Goal: Task Accomplishment & Management: Use online tool/utility

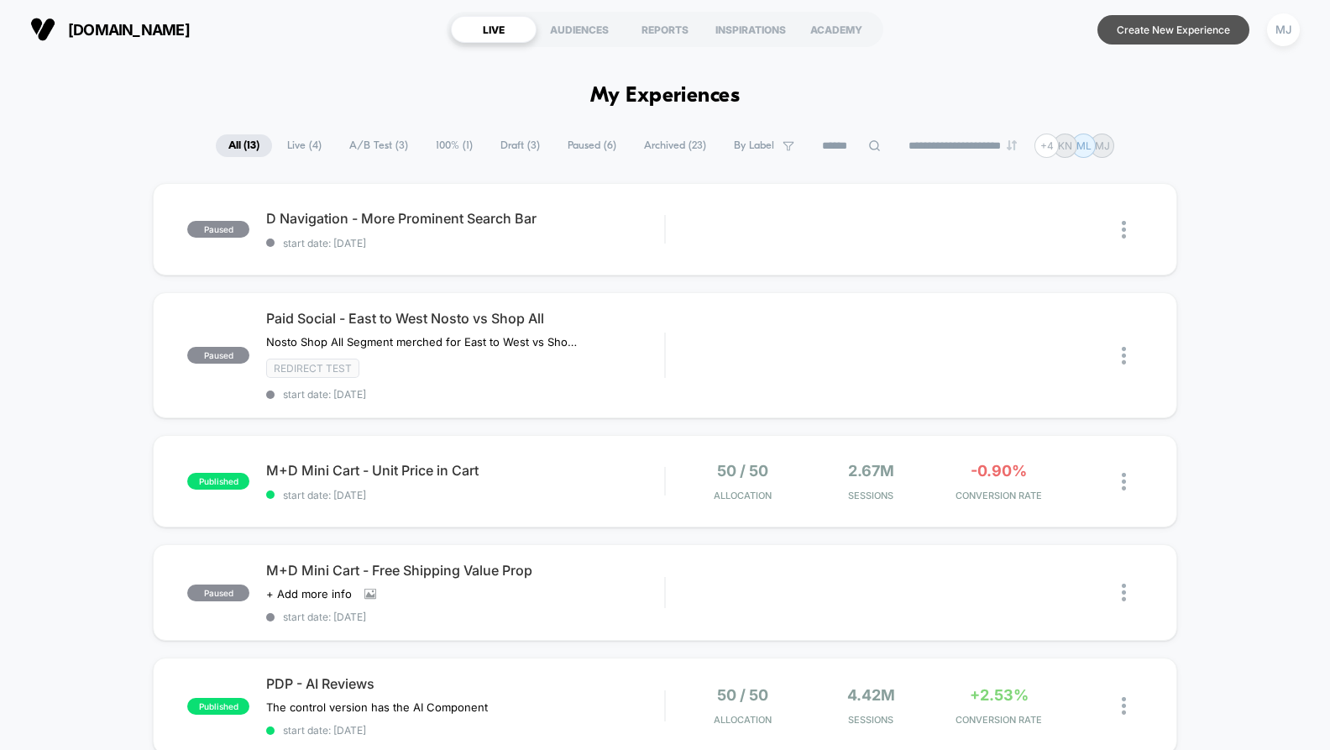
click at [1133, 37] on button "Create New Experience" at bounding box center [1173, 29] width 152 height 29
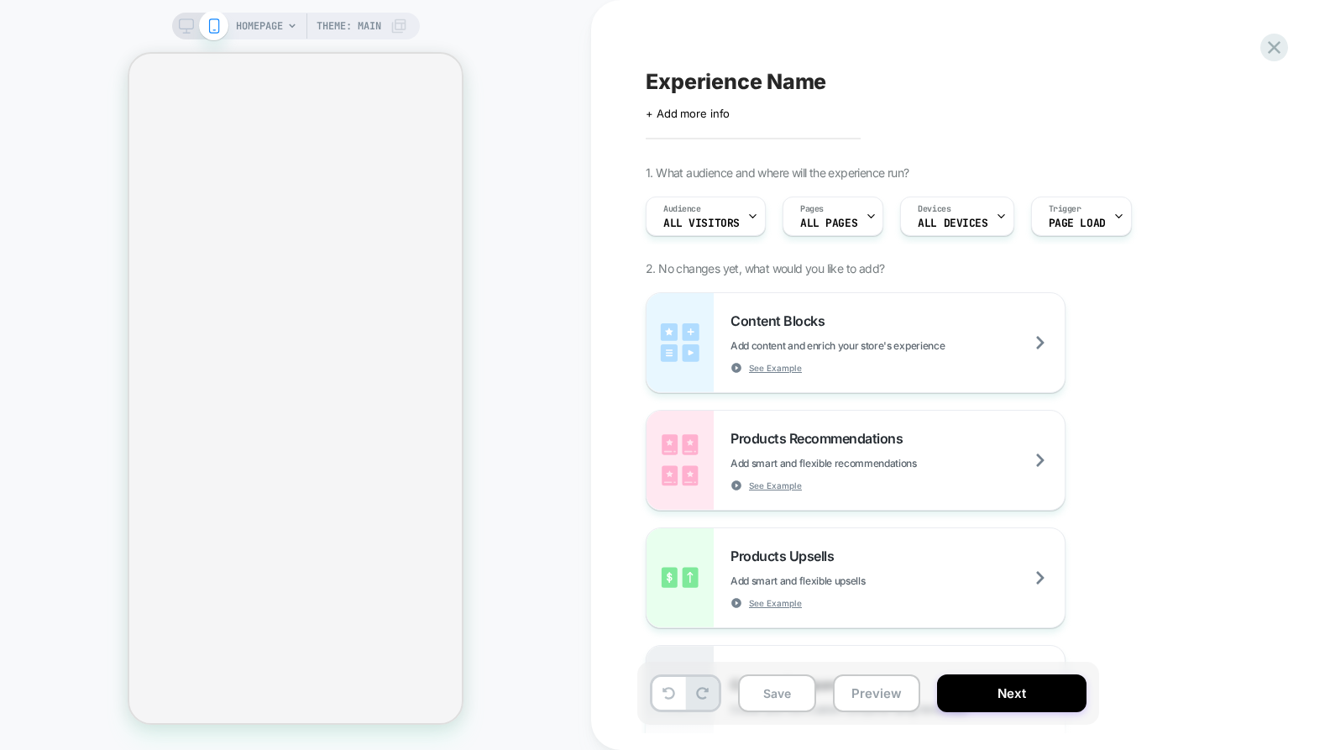
click at [383, 33] on div "HOMEPAGE Theme: MAIN" at bounding box center [321, 26] width 171 height 27
click at [232, 27] on div "HOMEPAGE Theme: MAIN" at bounding box center [296, 26] width 248 height 27
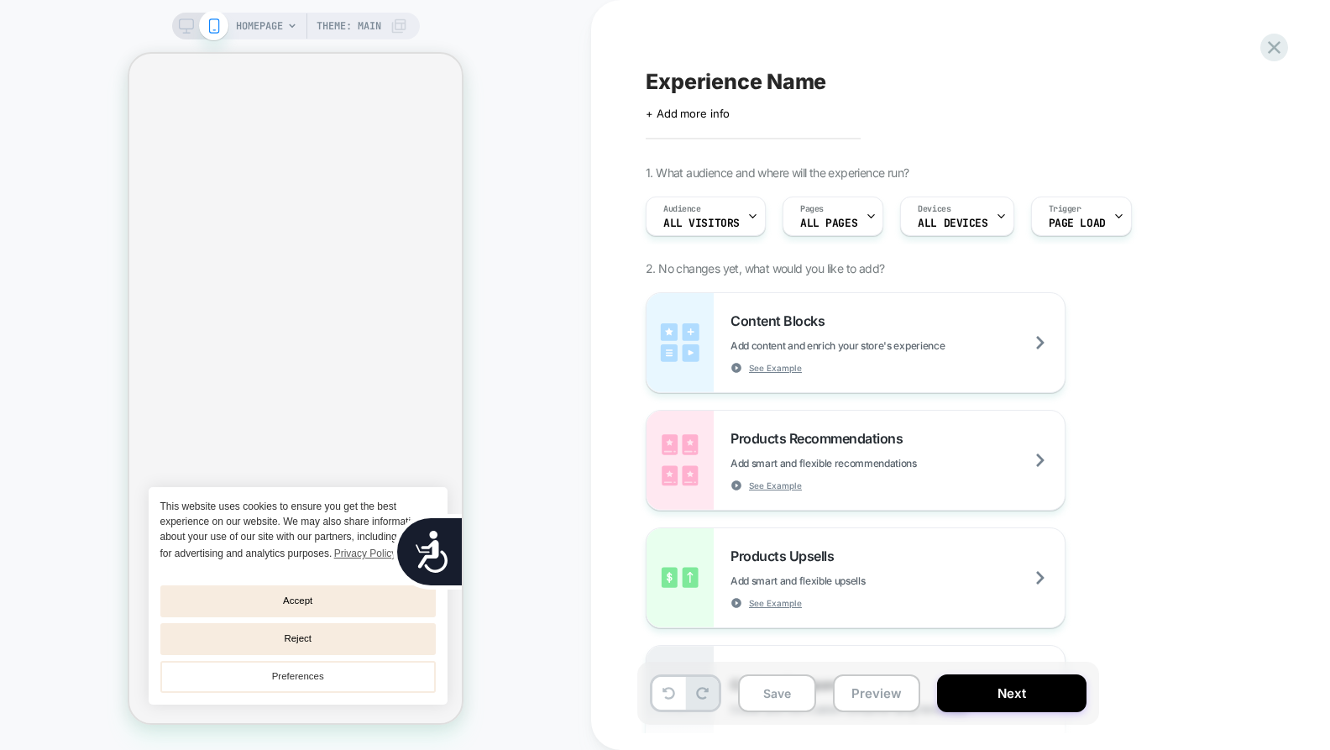
click at [280, 27] on span "HOMEPAGE" at bounding box center [259, 26] width 47 height 27
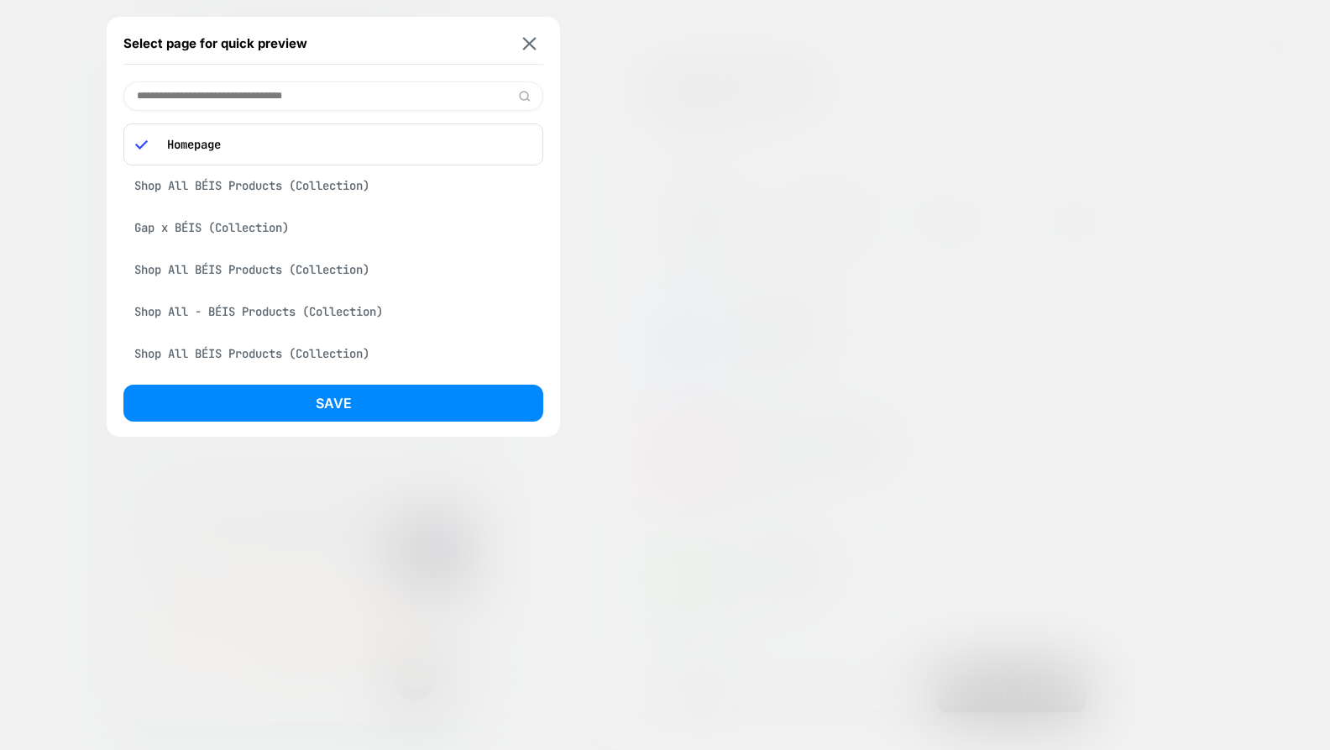
click at [281, 97] on input at bounding box center [333, 95] width 420 height 29
paste input "**********"
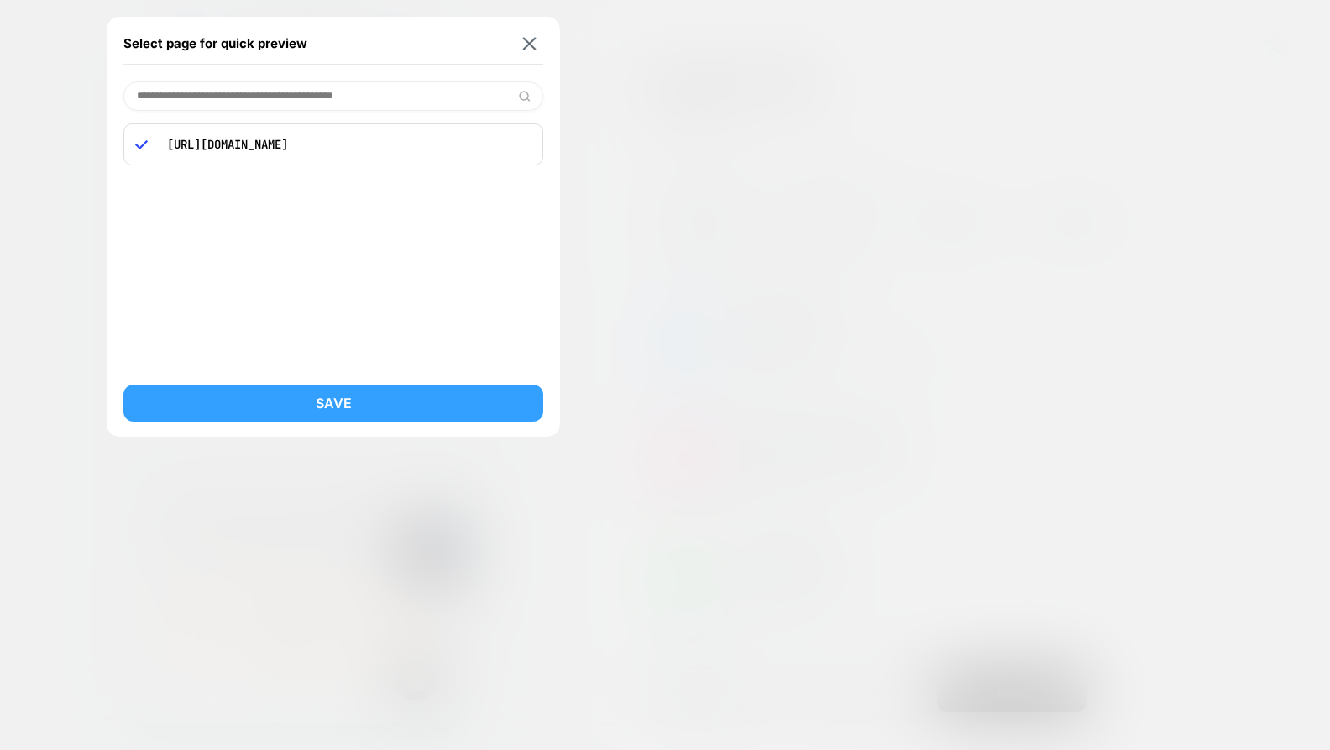
type input "**********"
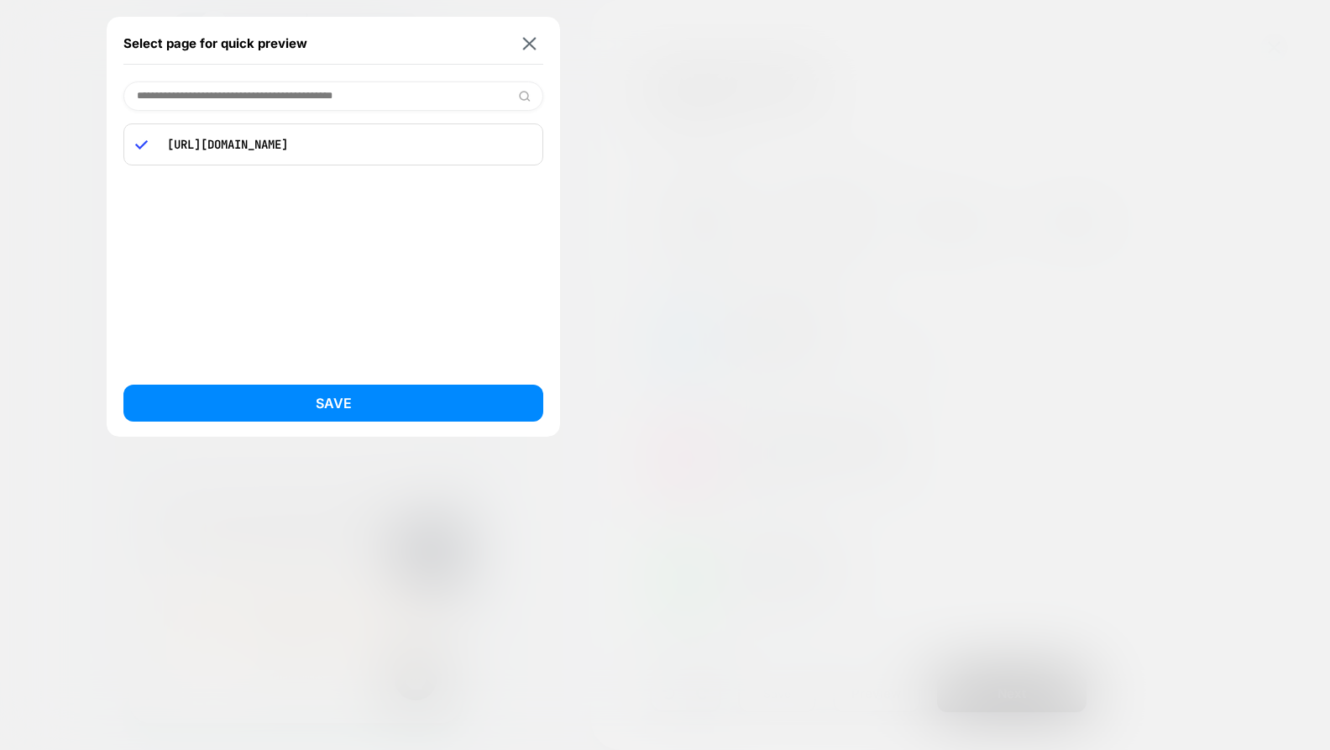
click at [304, 398] on button "Save" at bounding box center [333, 402] width 420 height 37
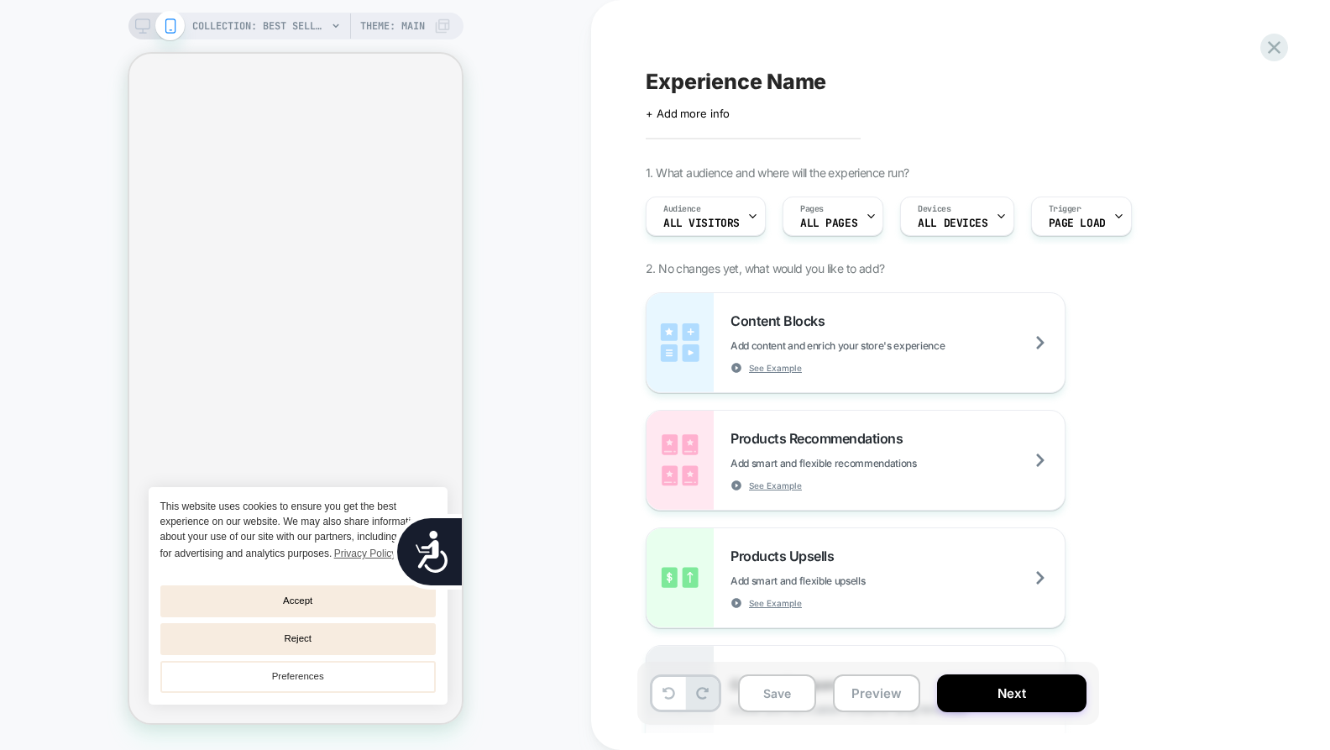
click at [753, 215] on icon at bounding box center [753, 216] width 6 height 3
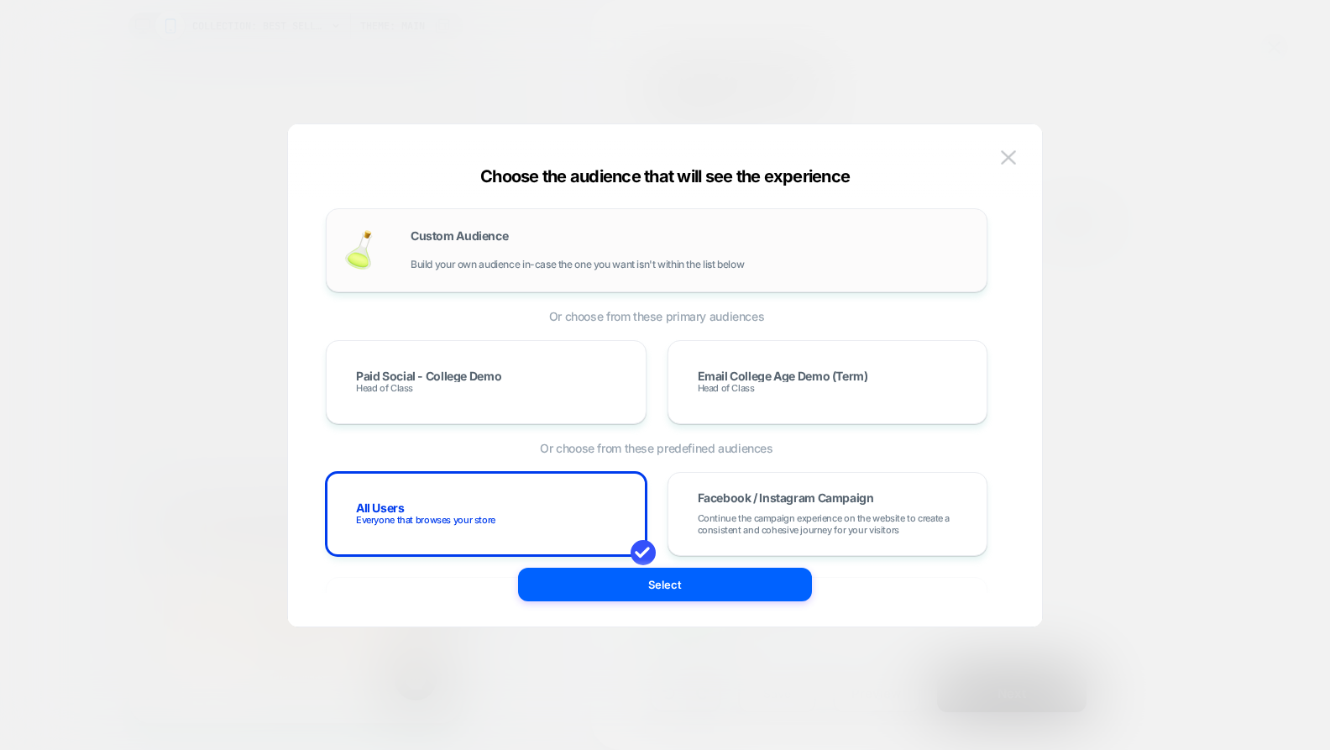
click at [720, 240] on div "Custom Audience Build your own audience in-case the one you want isn't within t…" at bounding box center [690, 250] width 559 height 40
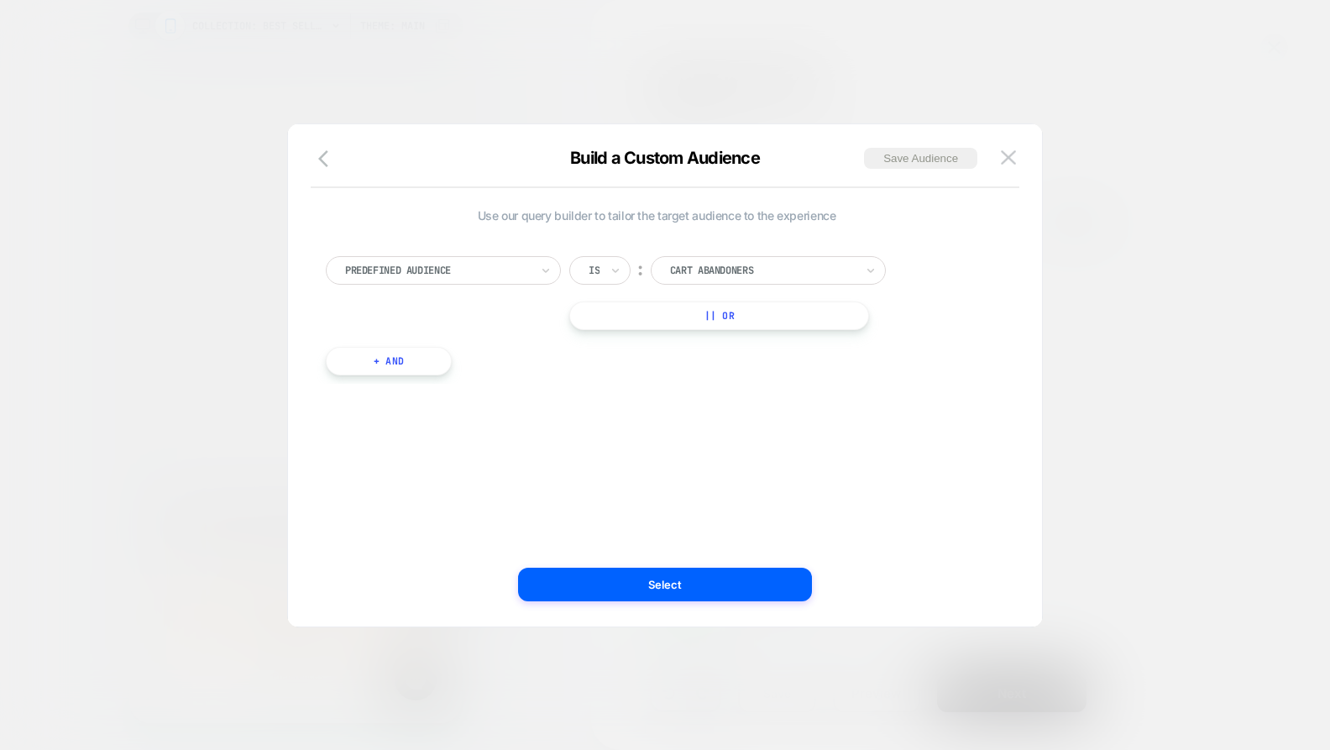
click at [503, 263] on div at bounding box center [437, 270] width 185 height 15
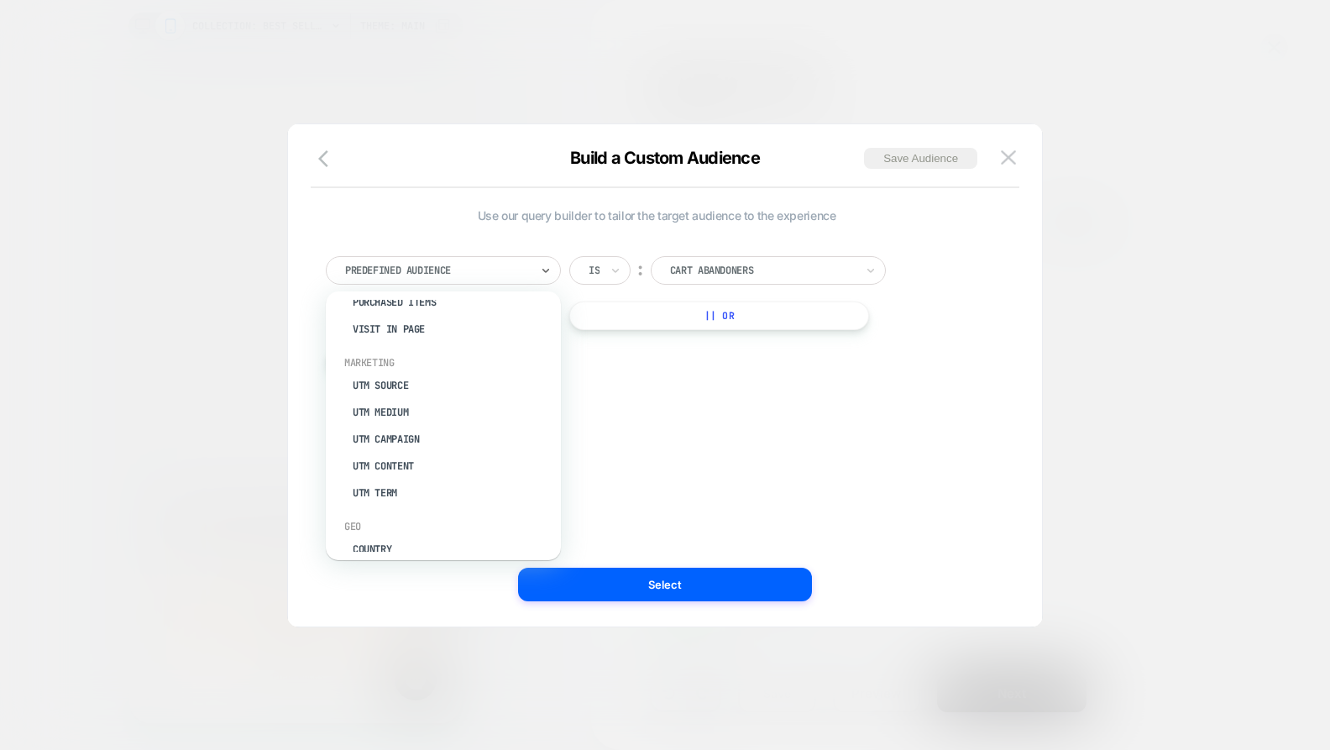
scroll to position [594, 0]
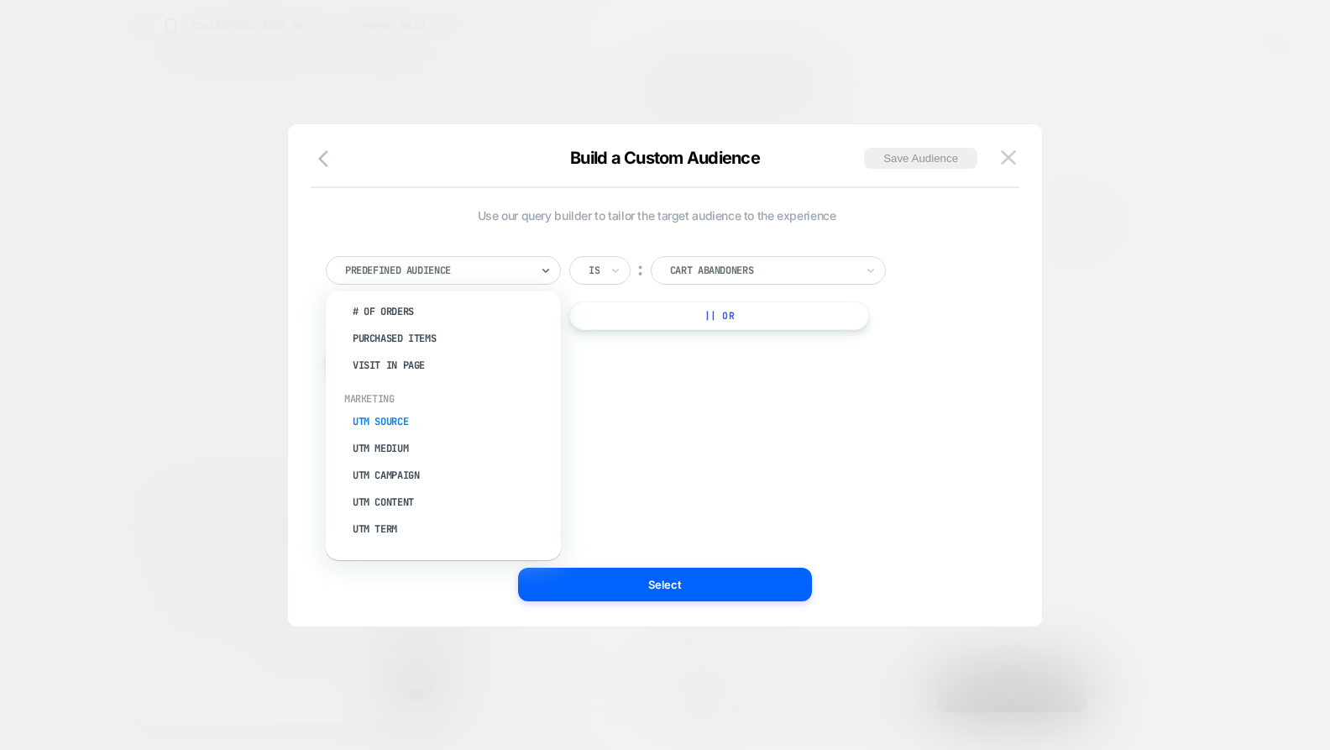
click at [397, 420] on div "UTM Source" at bounding box center [452, 421] width 218 height 27
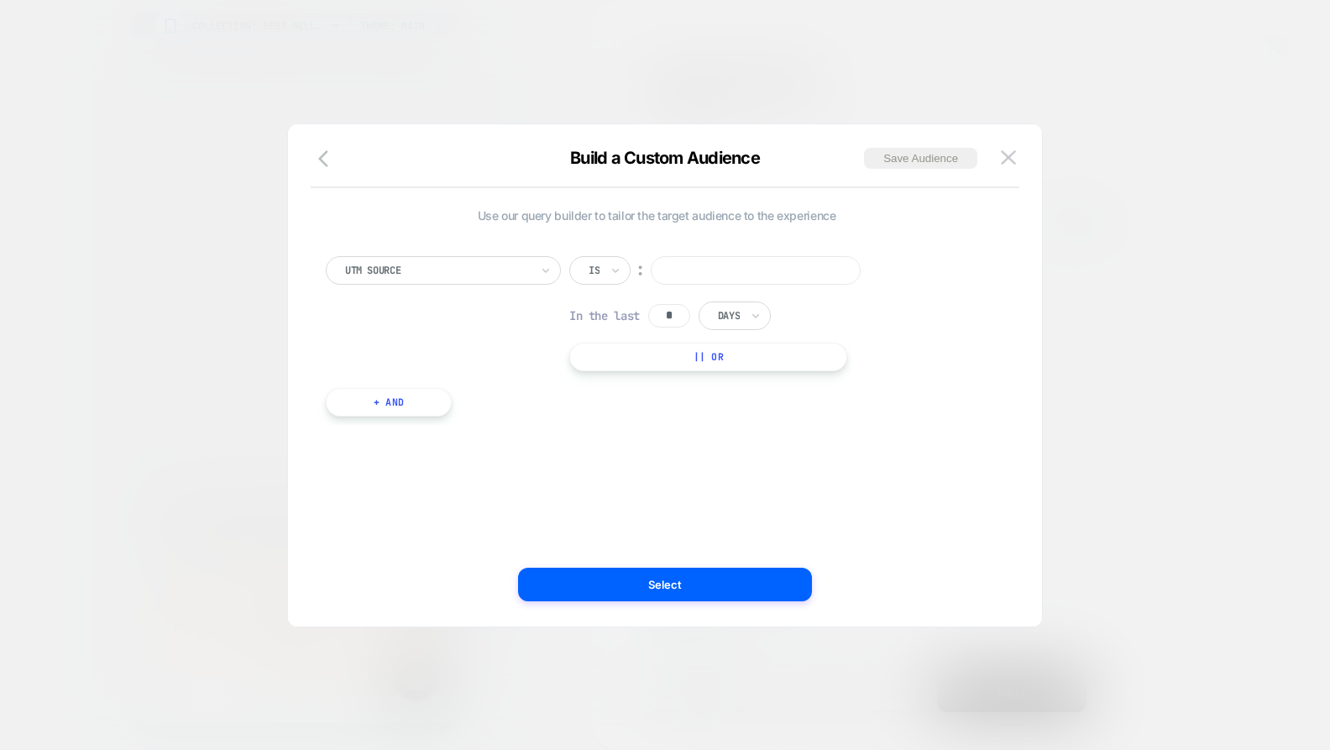
scroll to position [0, 0]
click at [682, 279] on input at bounding box center [756, 270] width 210 height 29
type input "**********"
click at [682, 311] on input "*" at bounding box center [669, 316] width 42 height 24
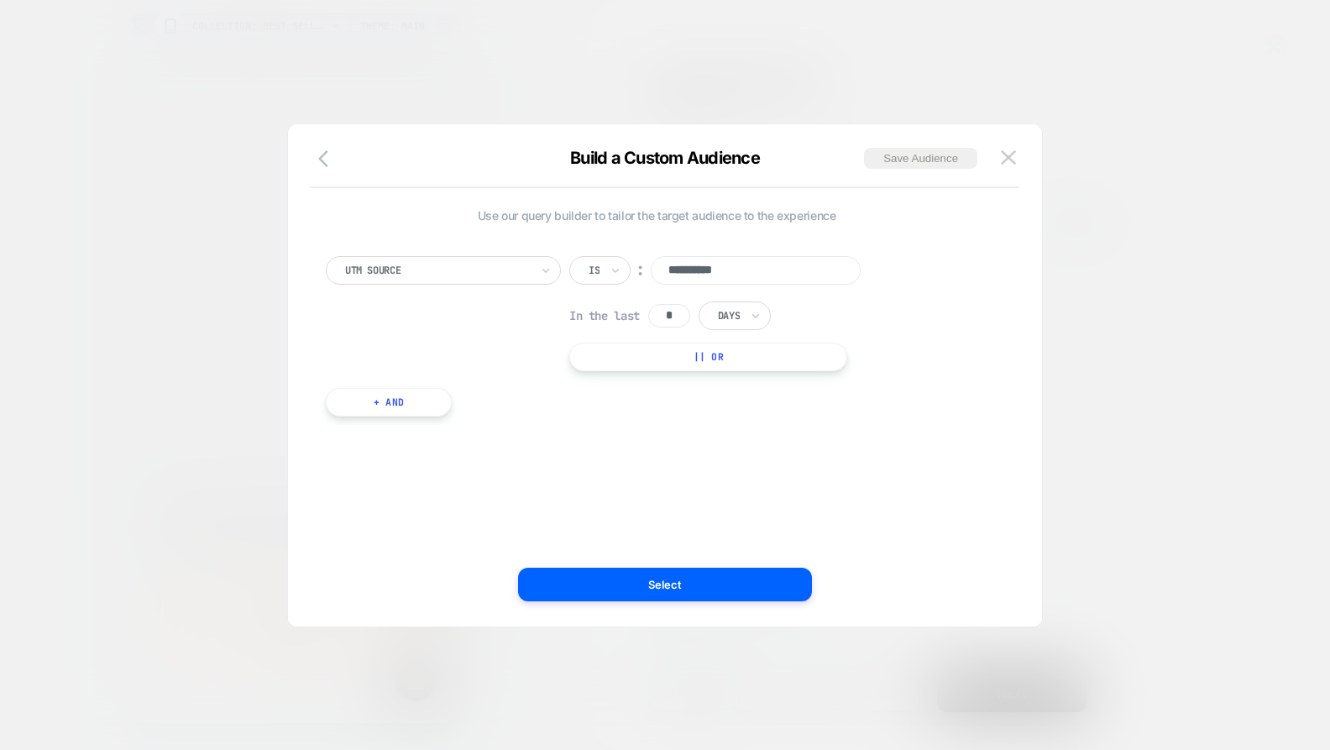
scroll to position [0, 678]
type input "*"
click at [737, 313] on div at bounding box center [729, 315] width 22 height 15
click at [735, 354] on div "Hours" at bounding box center [773, 361] width 109 height 27
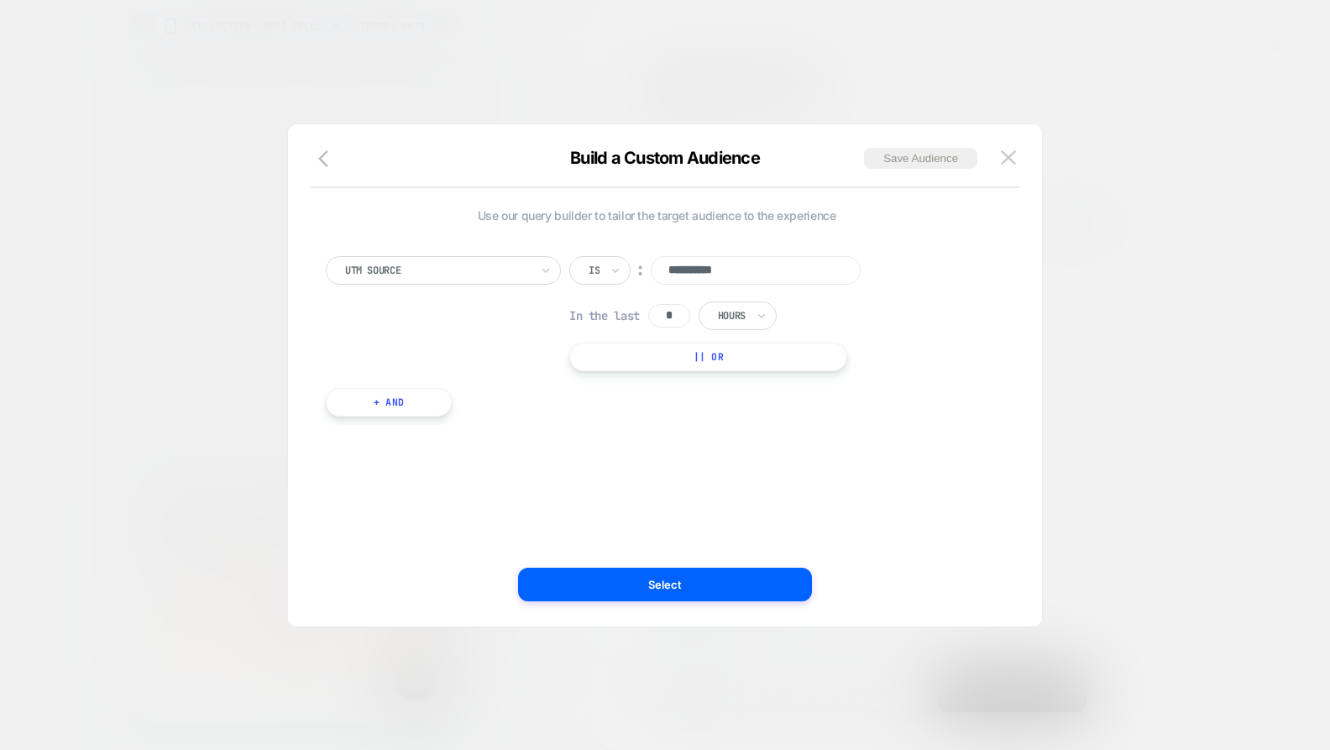
click at [920, 354] on div "**********" at bounding box center [657, 313] width 662 height 115
click at [735, 324] on div "Hours" at bounding box center [737, 315] width 78 height 29
click at [739, 380] on div "Days" at bounding box center [773, 388] width 109 height 27
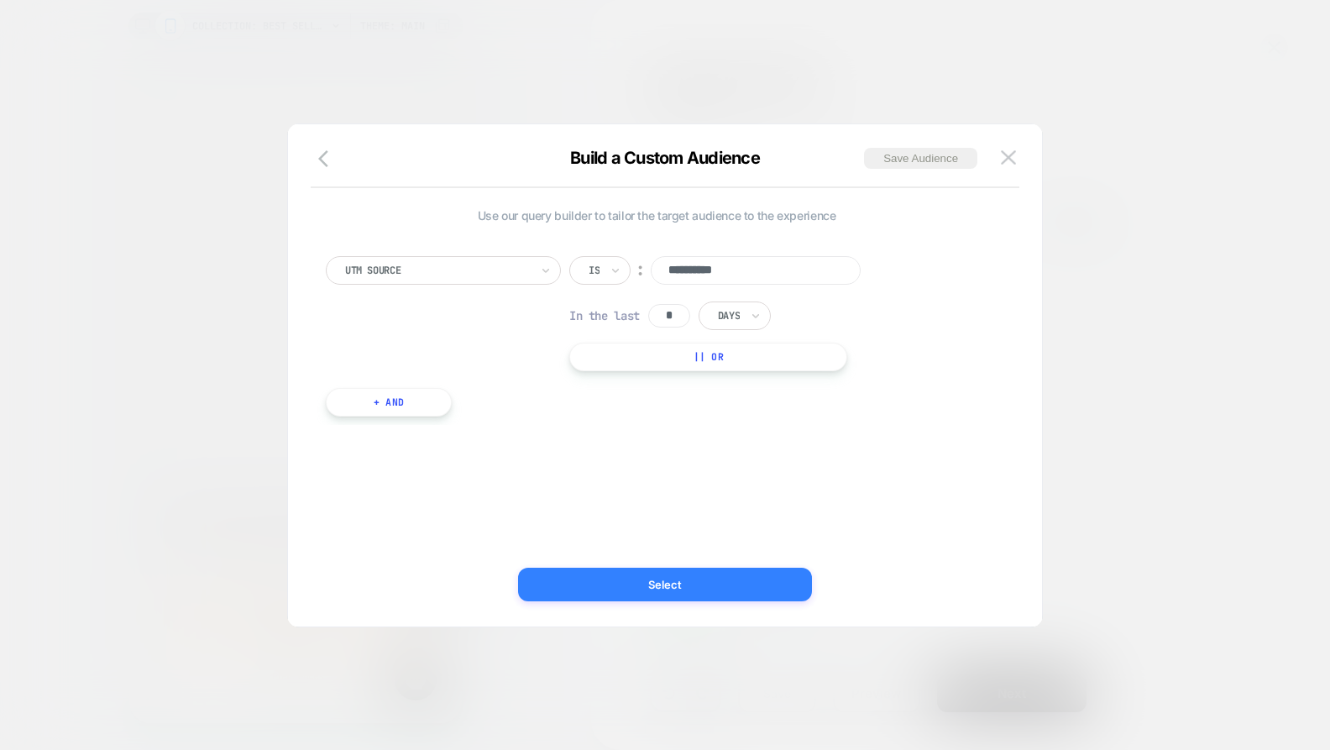
click at [642, 579] on button "Select" at bounding box center [665, 584] width 294 height 34
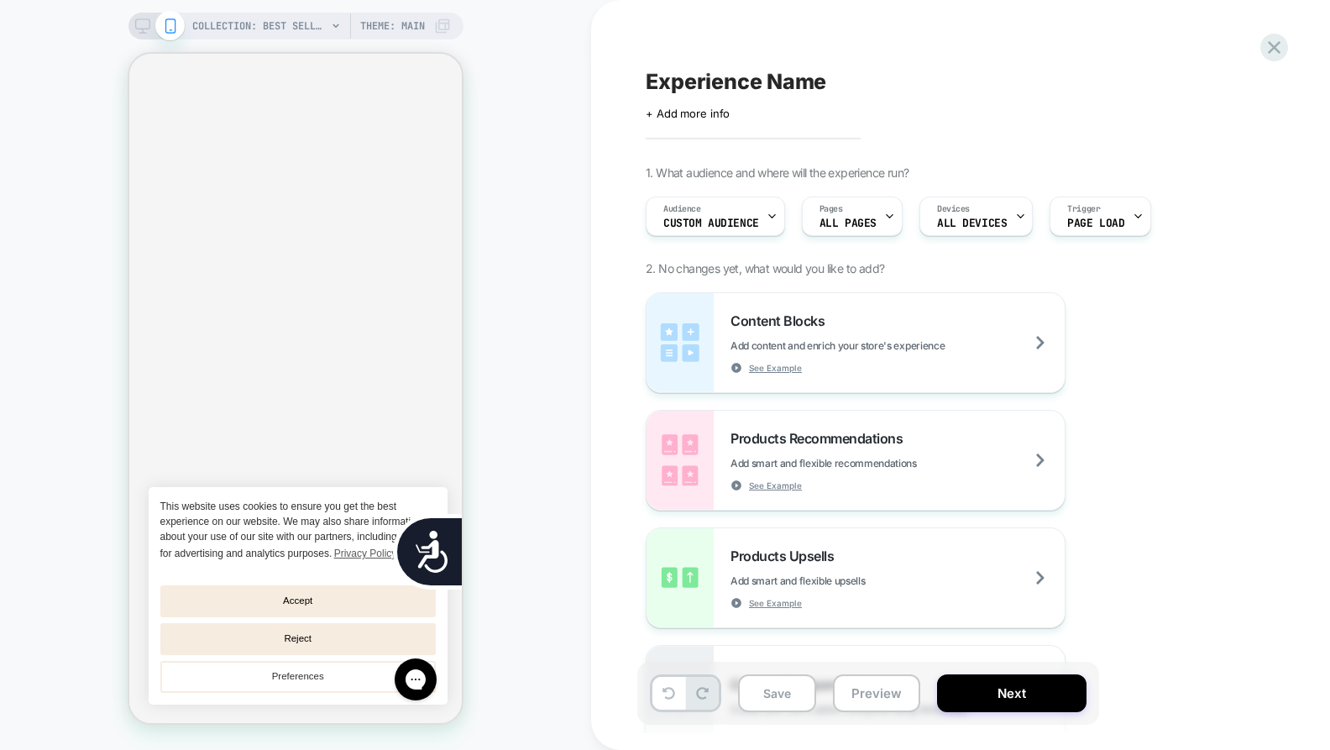
click at [722, 78] on span "Experience Name" at bounding box center [736, 81] width 180 height 25
click at [651, 76] on textarea "**********" at bounding box center [740, 81] width 189 height 25
click at [767, 78] on textarea "**********" at bounding box center [740, 81] width 189 height 25
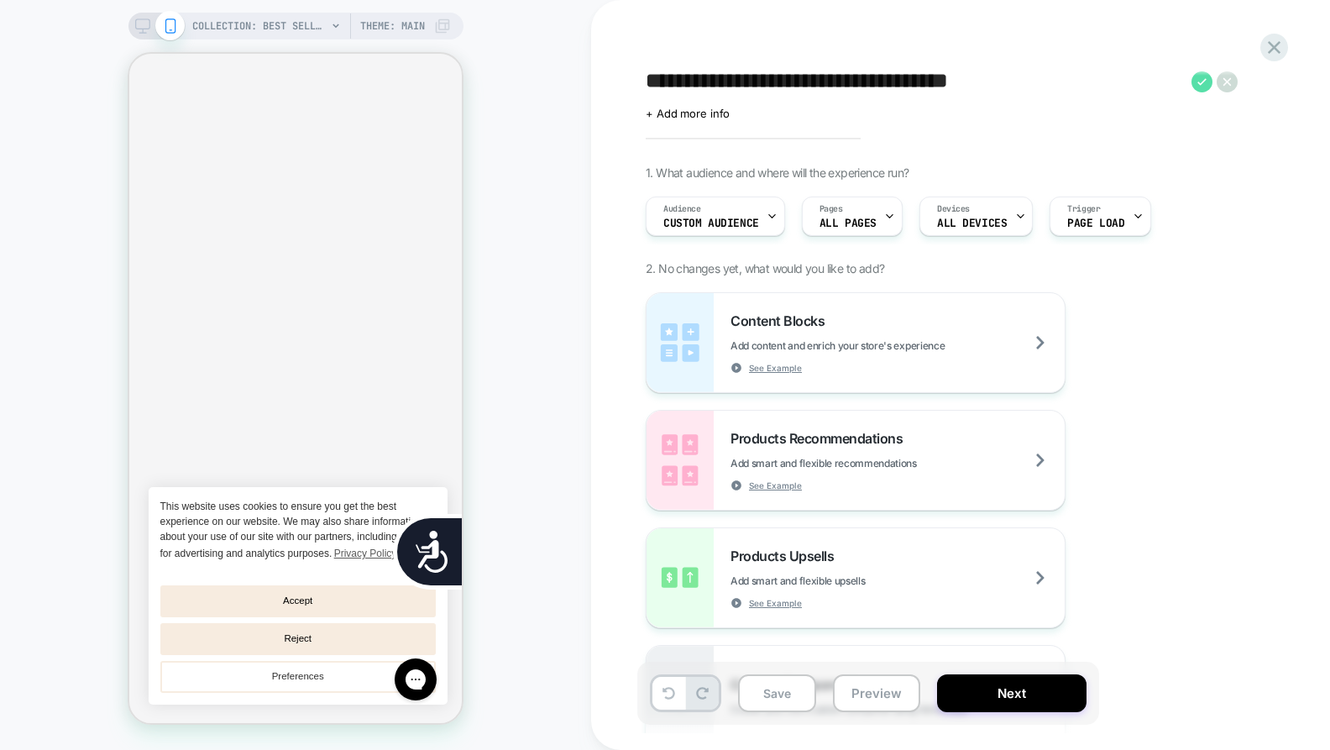
type textarea "**********"
click at [1195, 82] on icon at bounding box center [1201, 81] width 21 height 21
click at [957, 219] on span "ALL DEVICES" at bounding box center [972, 223] width 70 height 12
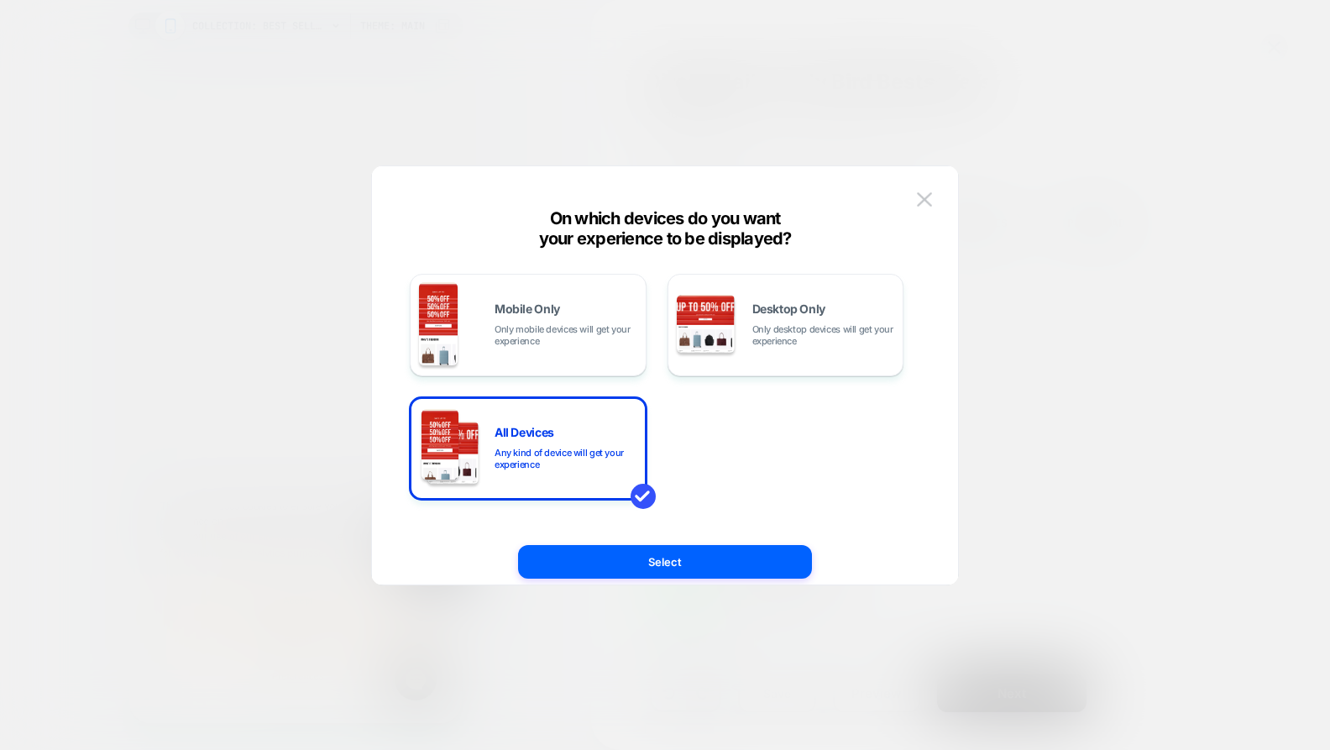
scroll to position [0, 339]
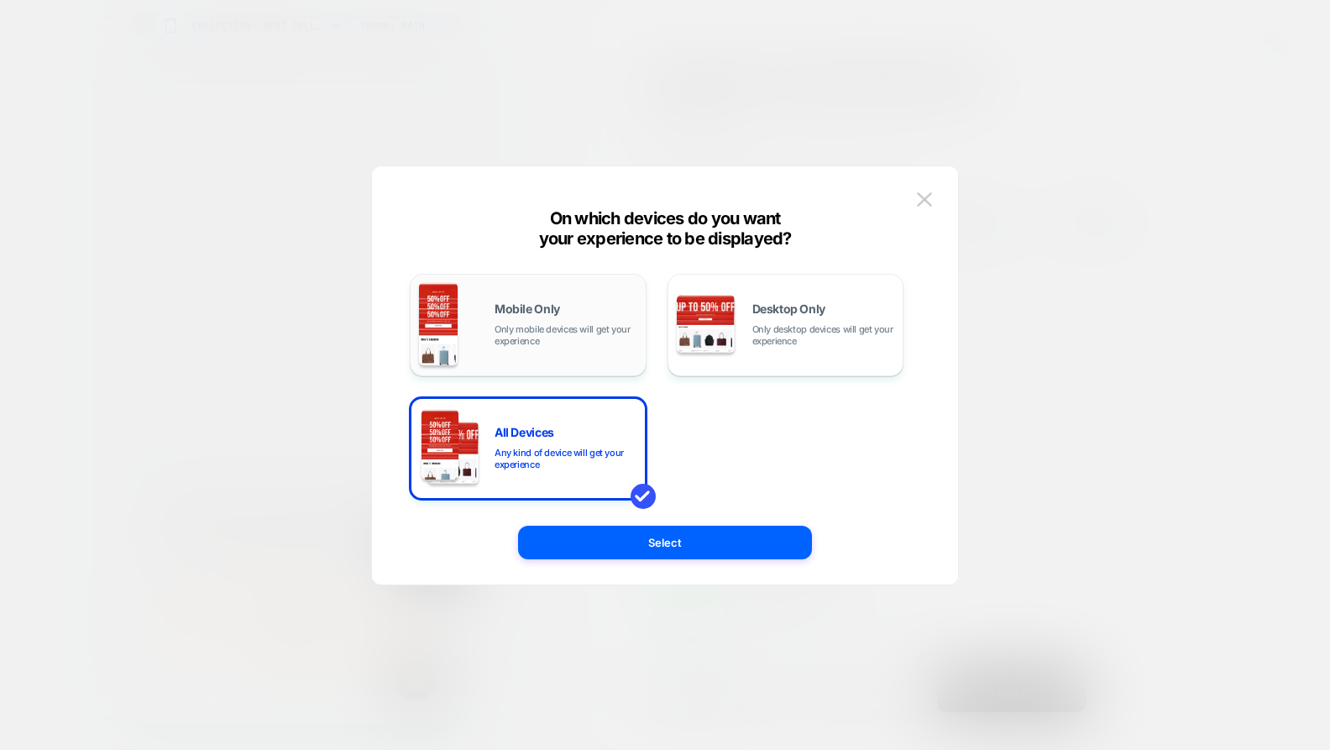
click at [589, 316] on div "Mobile Only Only mobile devices will get your experience" at bounding box center [565, 325] width 143 height 44
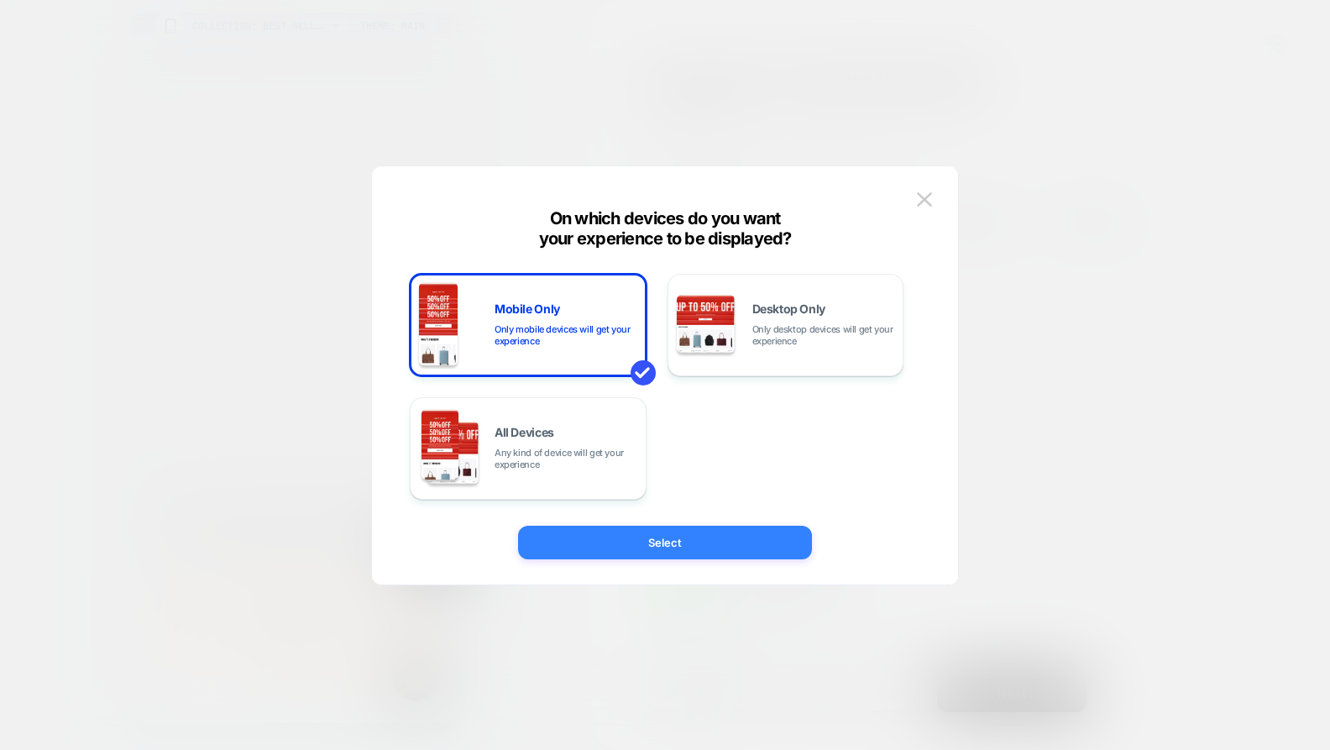
click at [637, 533] on button "Select" at bounding box center [665, 543] width 294 height 34
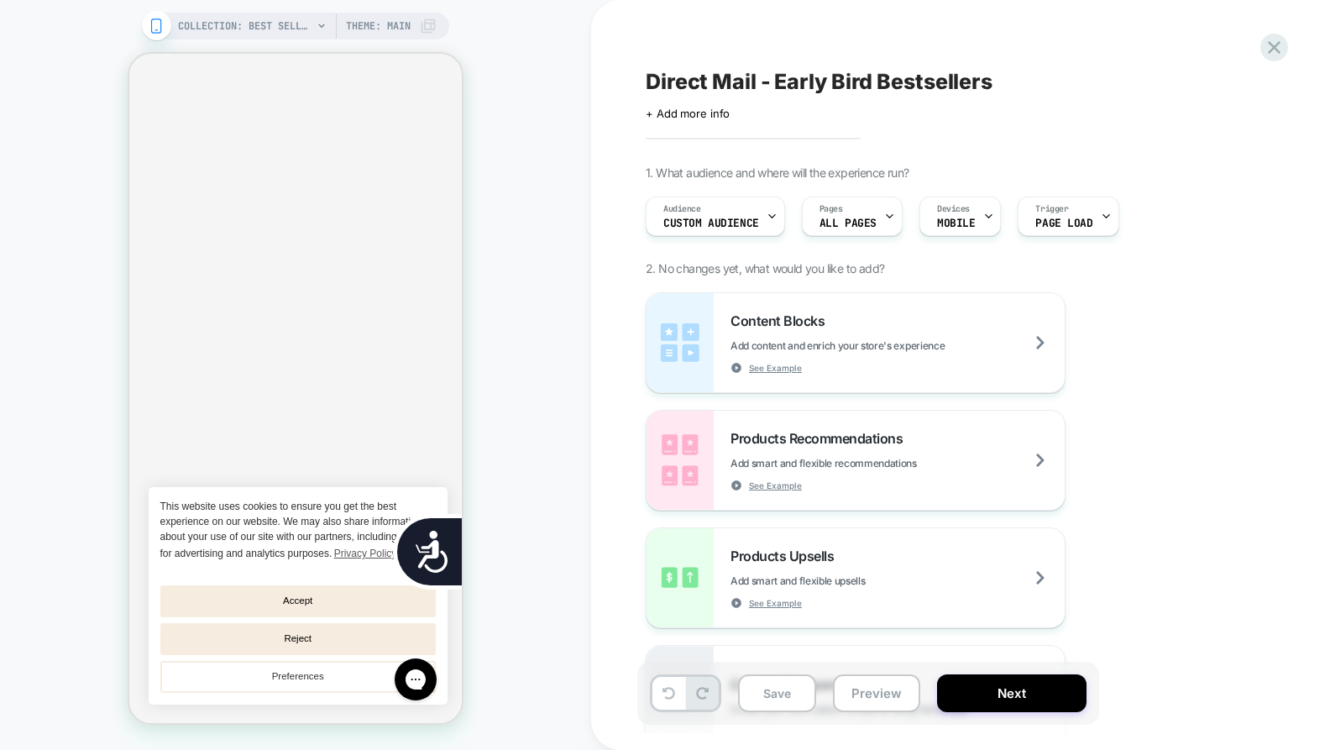
scroll to position [0, 678]
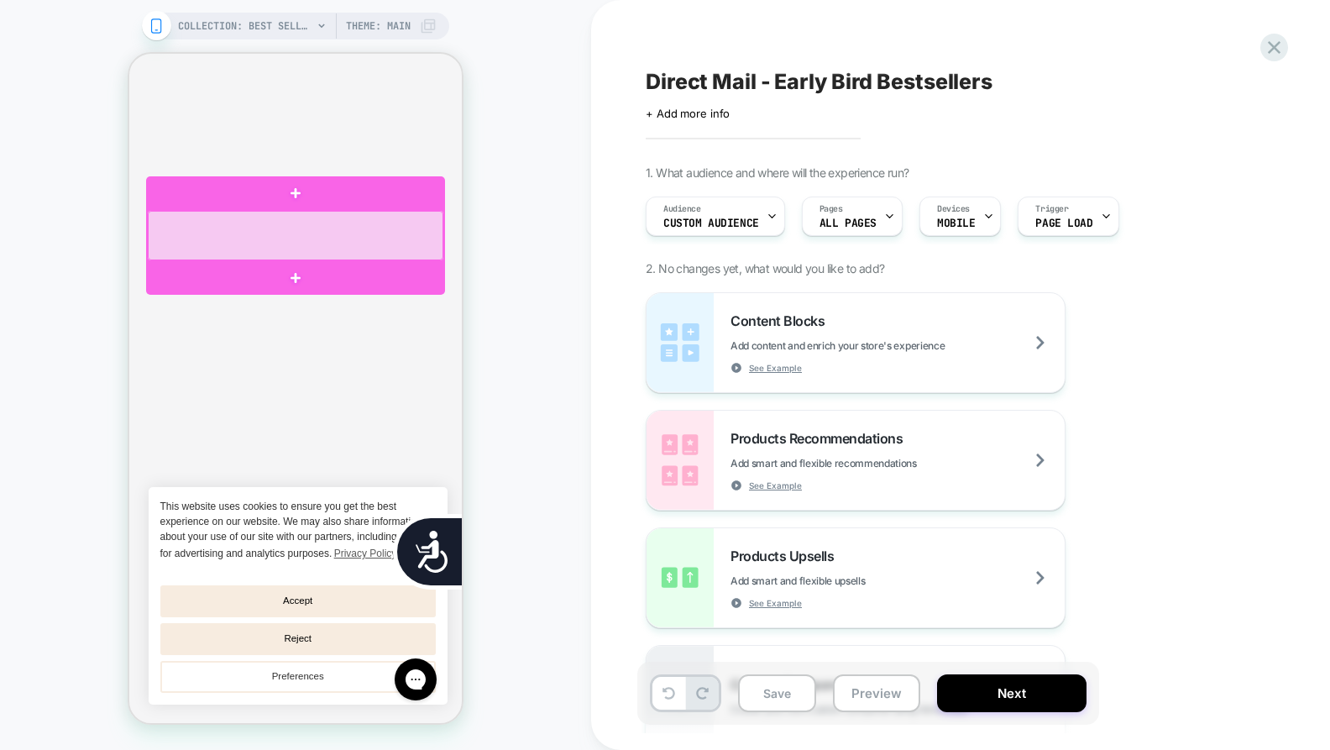
click at [345, 229] on div at bounding box center [295, 236] width 295 height 50
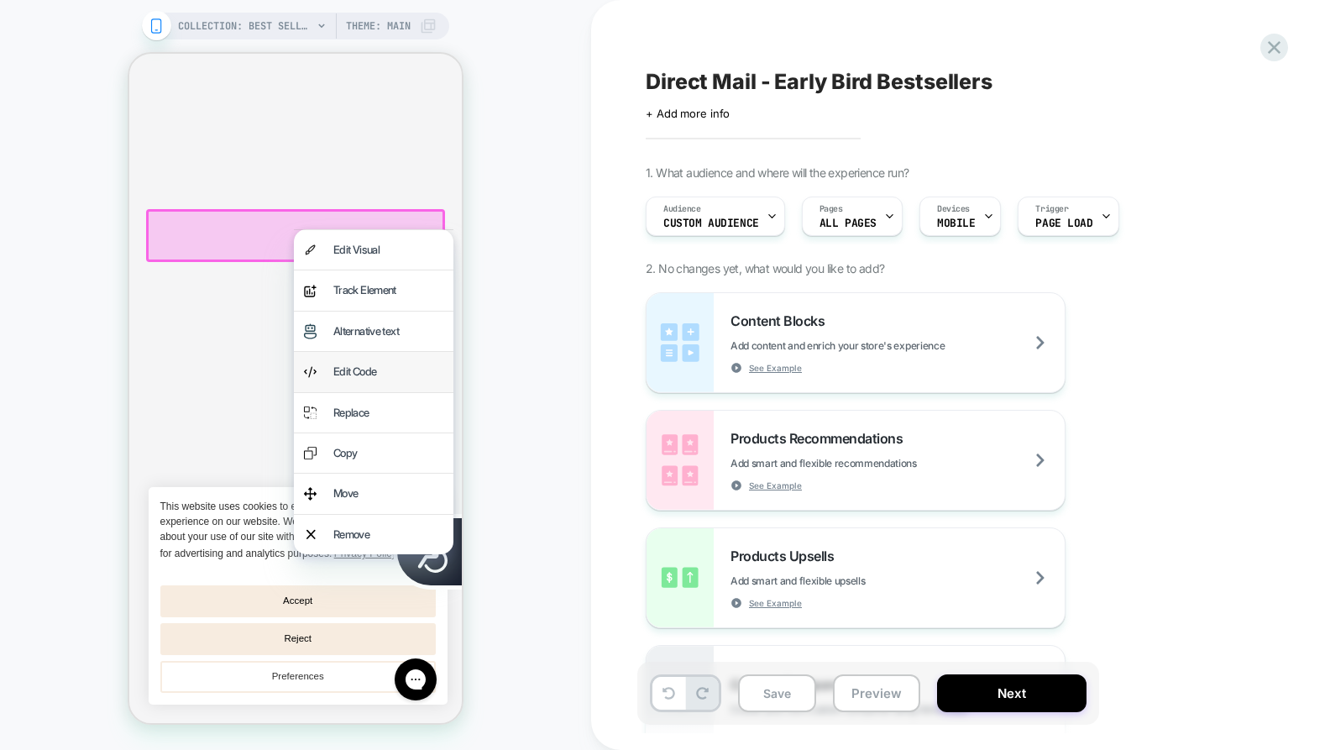
click at [367, 377] on div "Edit Code" at bounding box center [388, 371] width 110 height 19
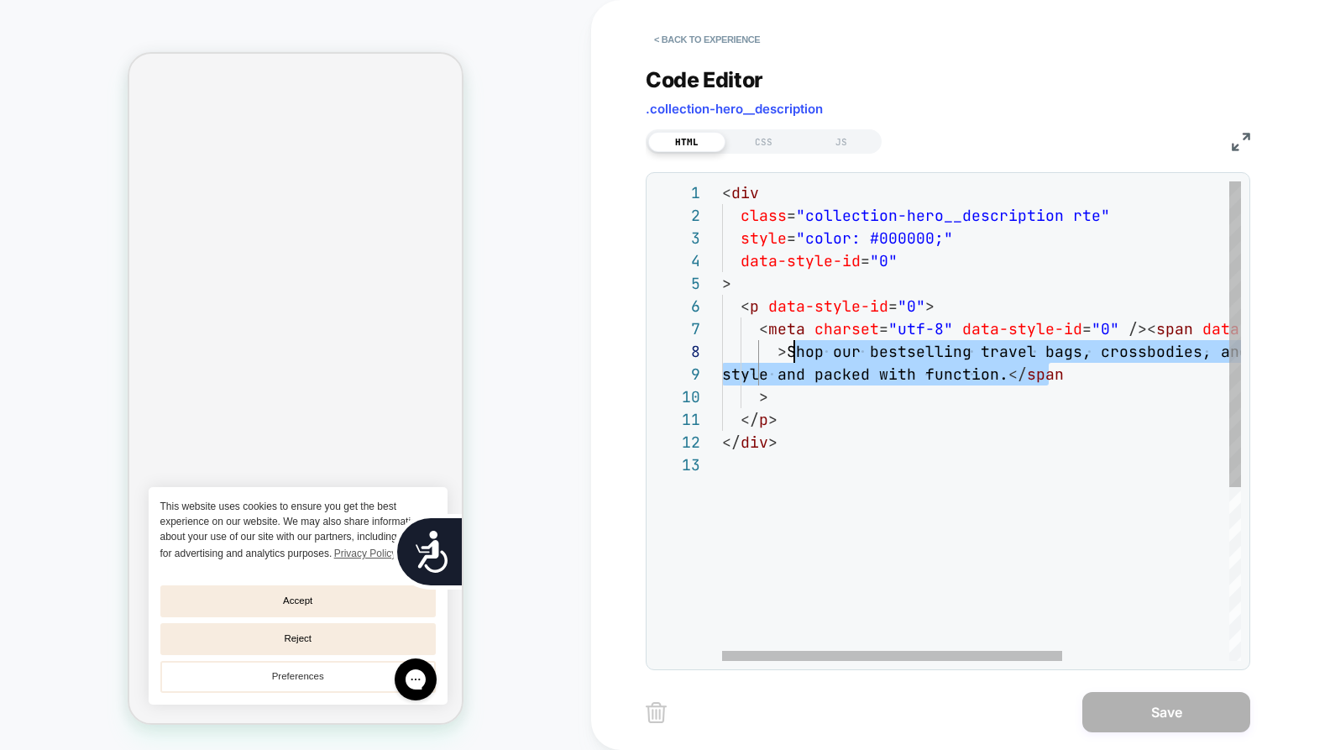
scroll to position [159, 64]
drag, startPoint x: 1020, startPoint y: 371, endPoint x: 788, endPoint y: 358, distance: 232.1
click at [788, 358] on div "< div class = "collection-hero__description rte" style = "color: #000000;" data…" at bounding box center [1108, 556] width 773 height 751
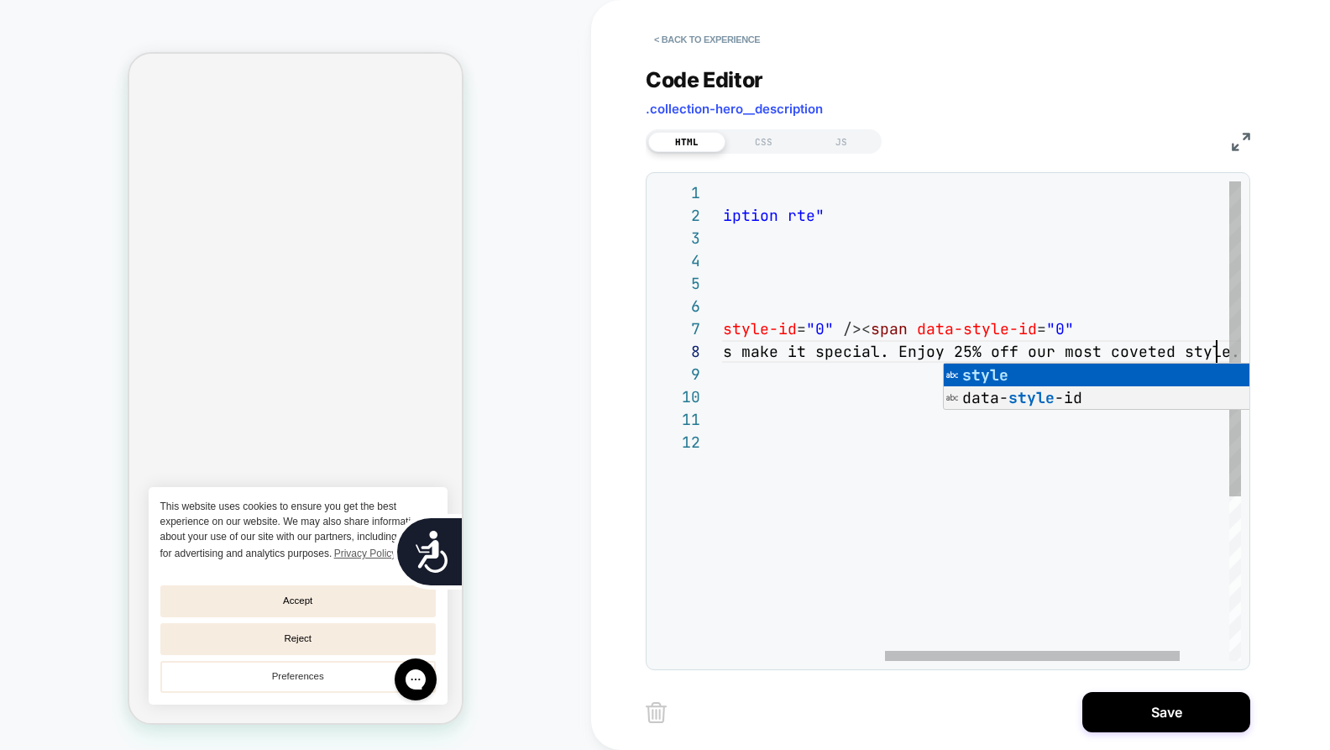
scroll to position [159, 789]
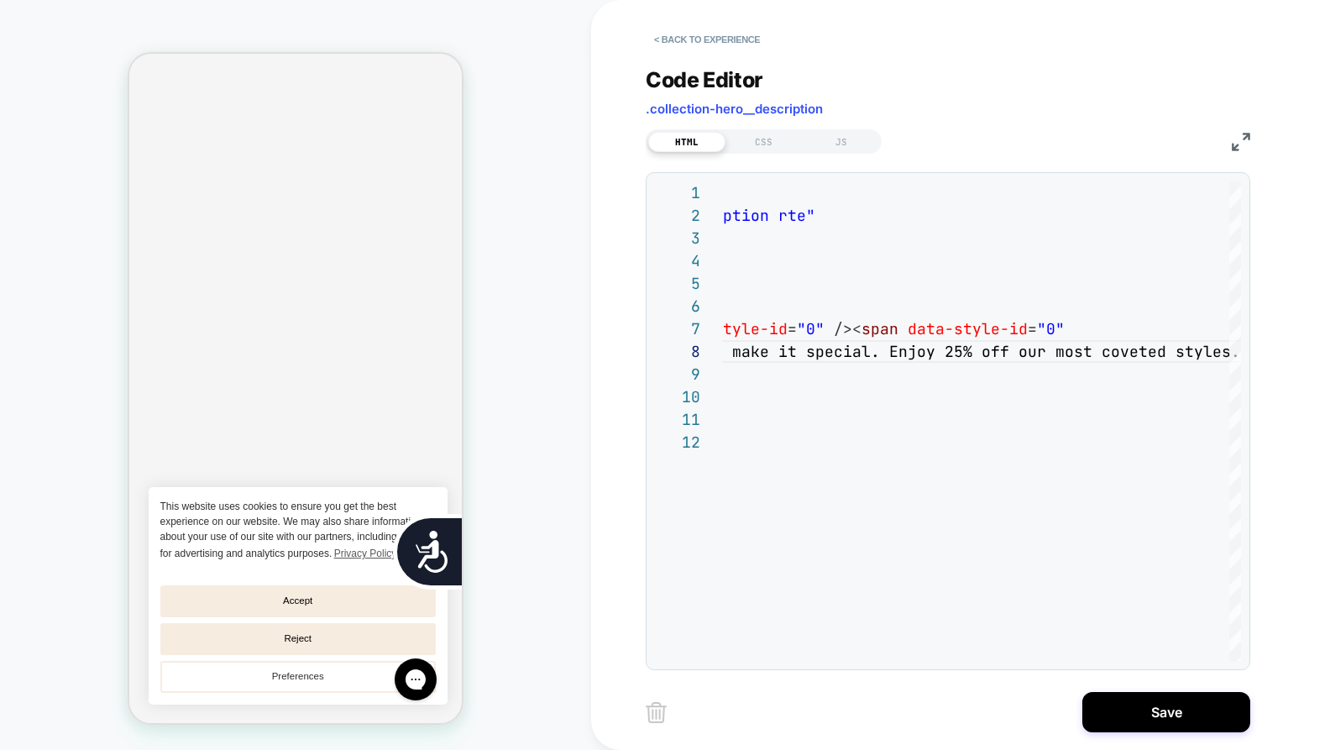
type textarea "**********"
click at [1299, 388] on div "**********" at bounding box center [960, 375] width 739 height 750
click at [1205, 710] on button "Save" at bounding box center [1166, 712] width 168 height 40
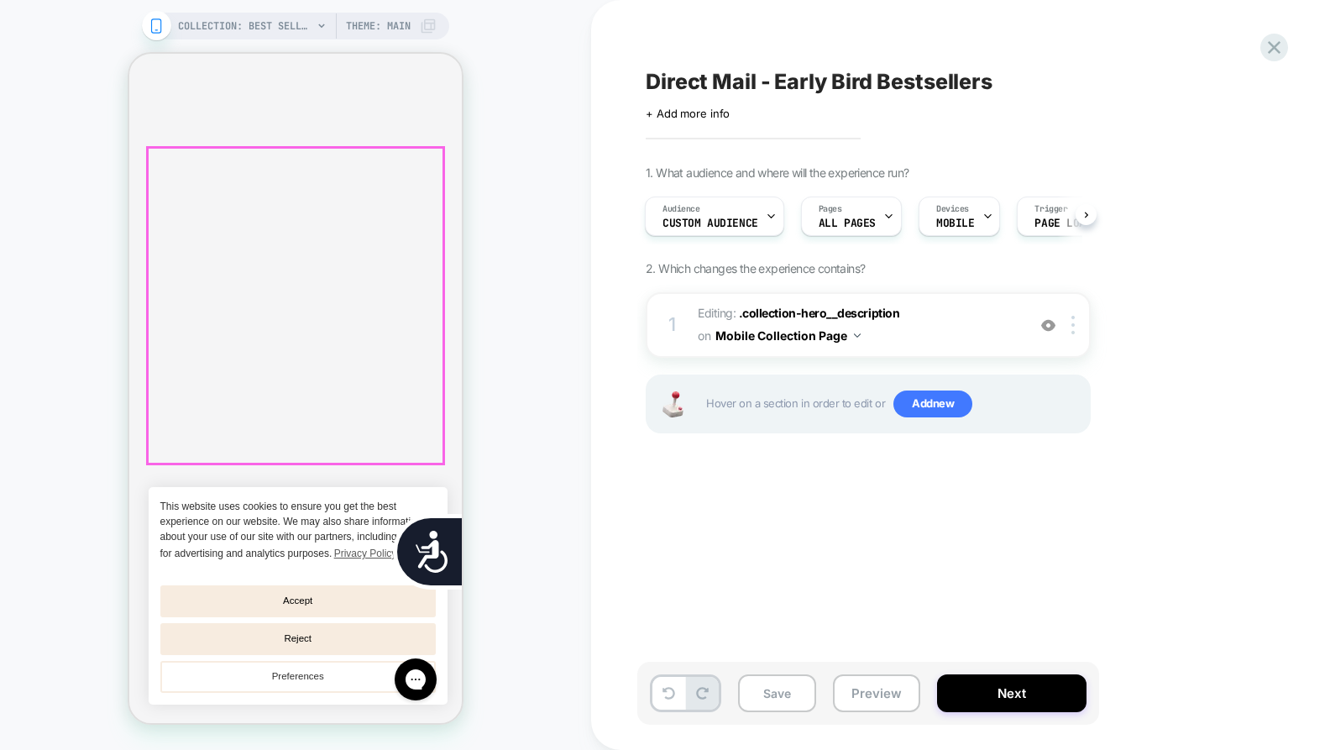
scroll to position [940, 0]
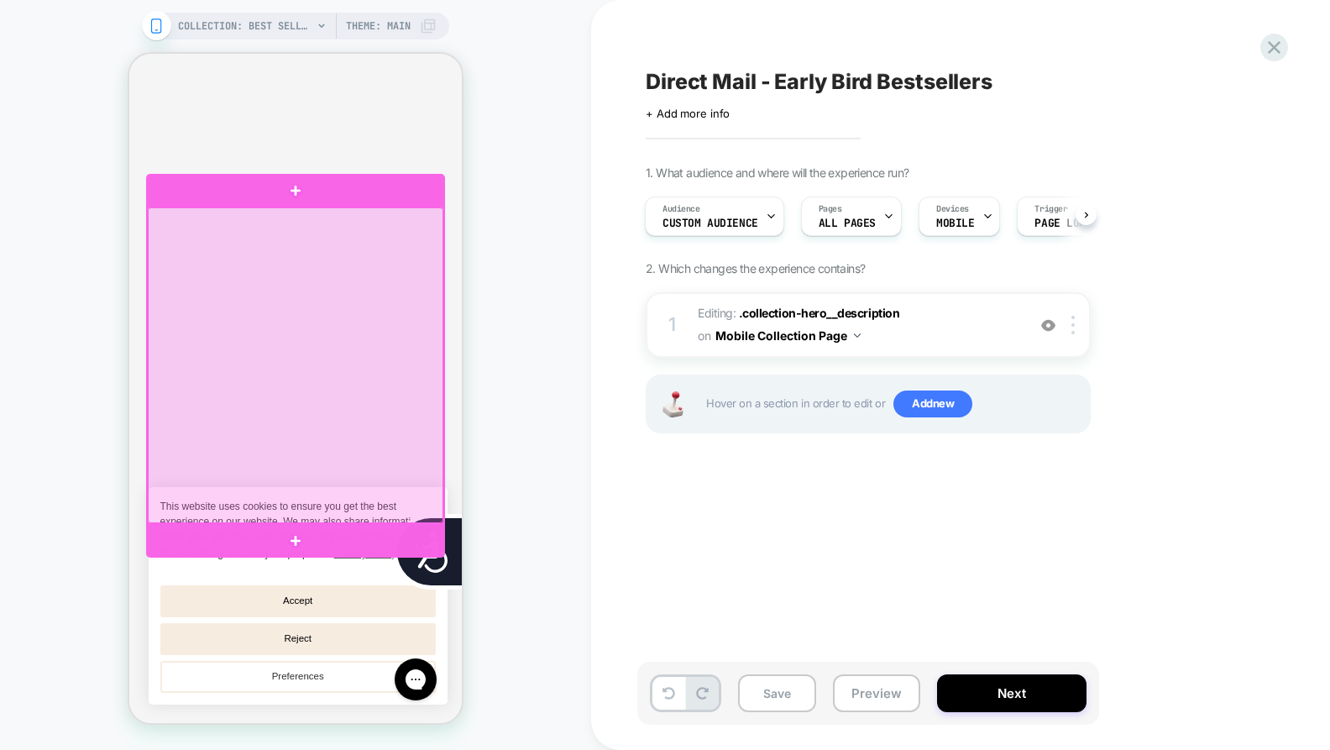
scroll to position [0, 678]
click at [393, 343] on div at bounding box center [295, 365] width 295 height 316
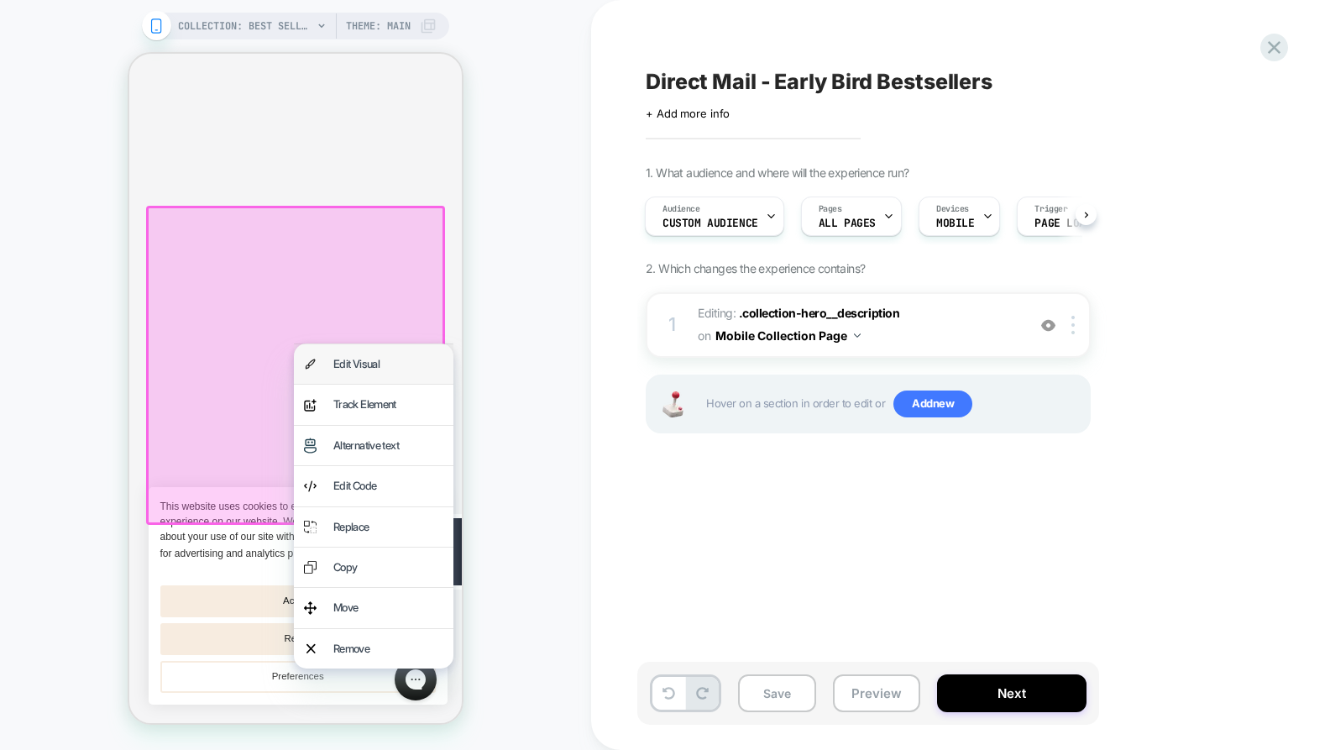
drag, startPoint x: 389, startPoint y: 364, endPoint x: 157, endPoint y: 383, distance: 232.4
click at [389, 364] on div "Edit Visual" at bounding box center [388, 363] width 110 height 19
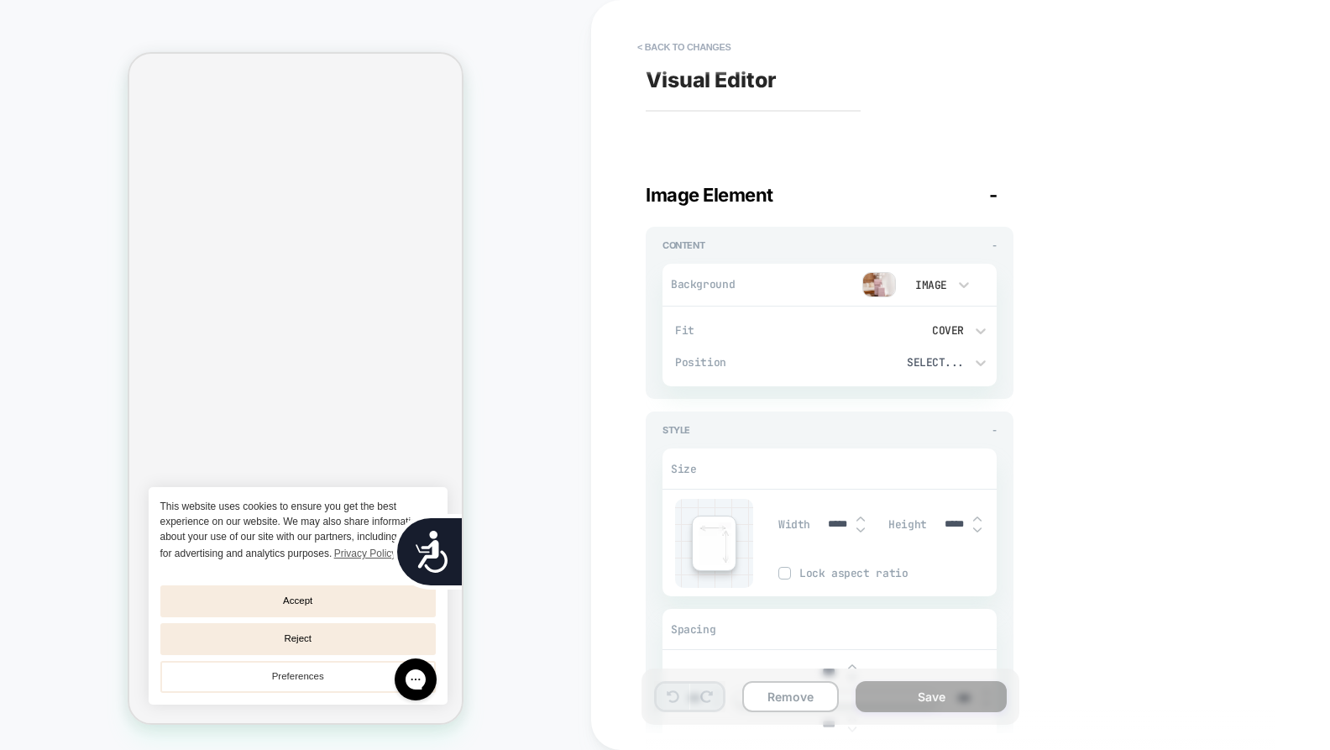
scroll to position [0, 339]
click at [878, 283] on img at bounding box center [879, 284] width 34 height 25
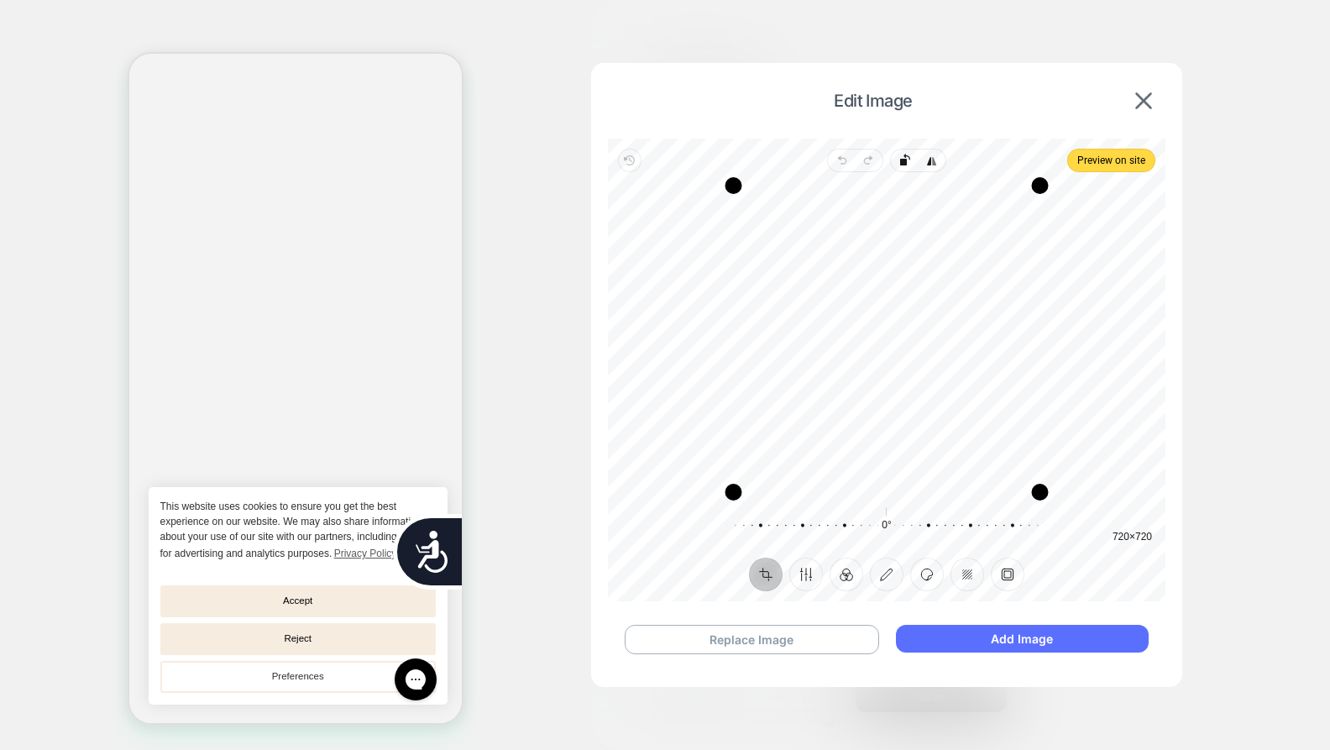
click at [1011, 632] on button "Add Image" at bounding box center [1022, 639] width 253 height 28
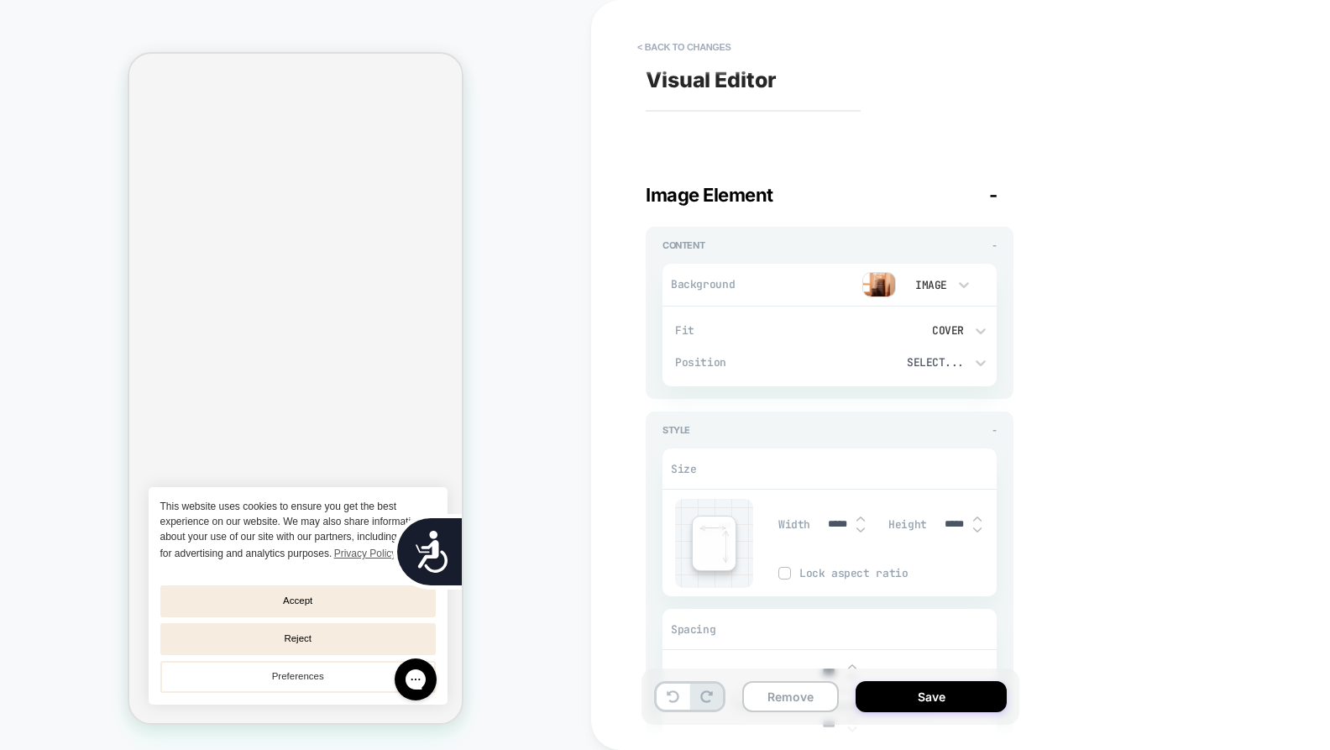
scroll to position [0, 678]
click at [882, 287] on img at bounding box center [879, 284] width 34 height 25
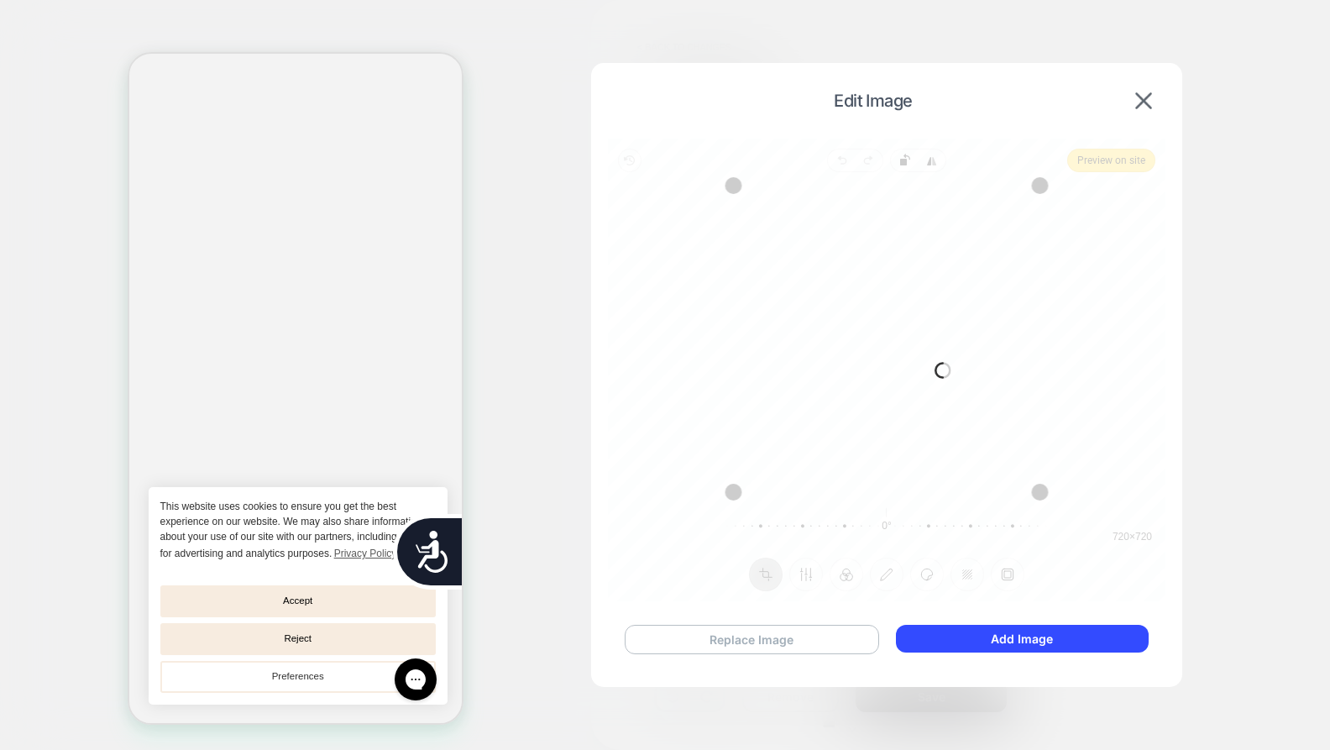
click at [741, 647] on button "Replace Image" at bounding box center [752, 639] width 254 height 29
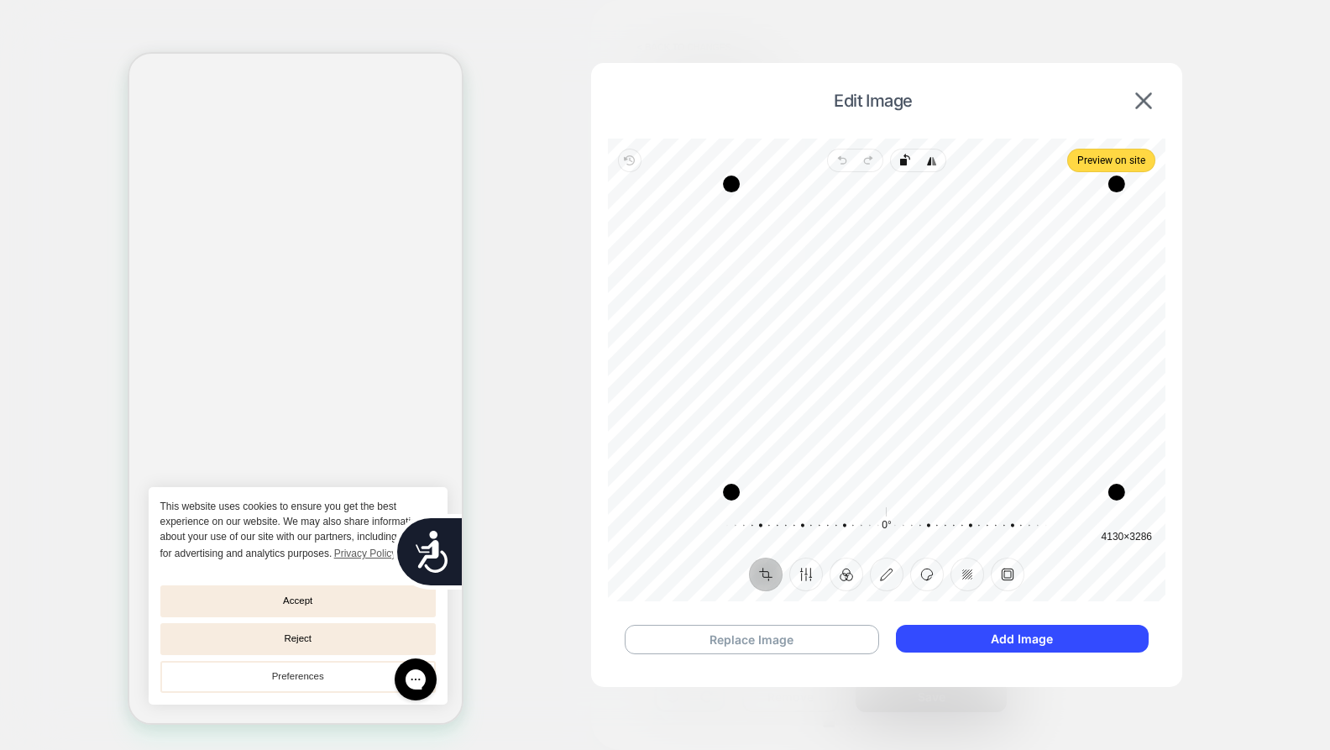
drag, startPoint x: 659, startPoint y: 188, endPoint x: 905, endPoint y: 179, distance: 246.1
click at [733, 183] on div "Drag corner tl" at bounding box center [731, 183] width 17 height 17
drag, startPoint x: 1117, startPoint y: 187, endPoint x: 1027, endPoint y: 188, distance: 89.8
click at [1027, 188] on div "Drag corner tr" at bounding box center [1026, 187] width 17 height 17
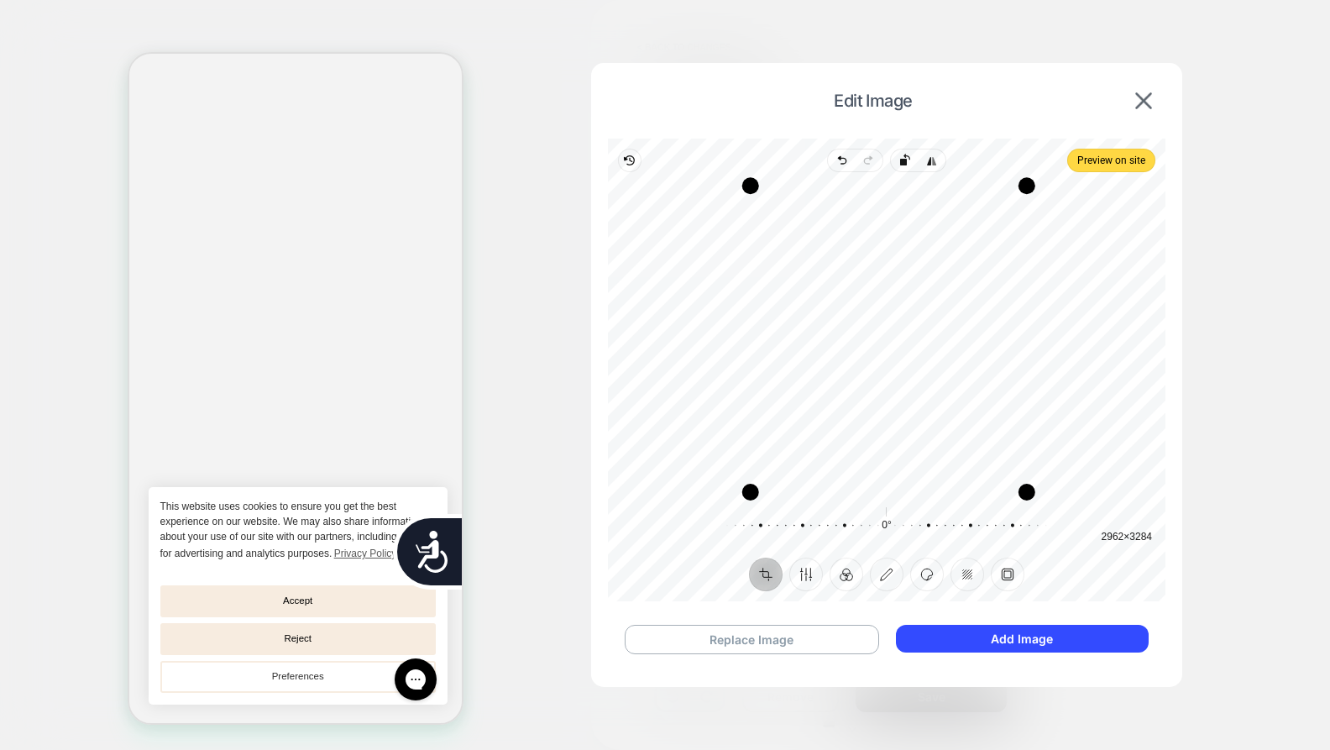
drag, startPoint x: 736, startPoint y: 189, endPoint x: 756, endPoint y: 187, distance: 19.4
click at [756, 187] on div "Drag corner tl" at bounding box center [750, 185] width 17 height 17
click at [974, 645] on button "Add Image" at bounding box center [1022, 639] width 253 height 28
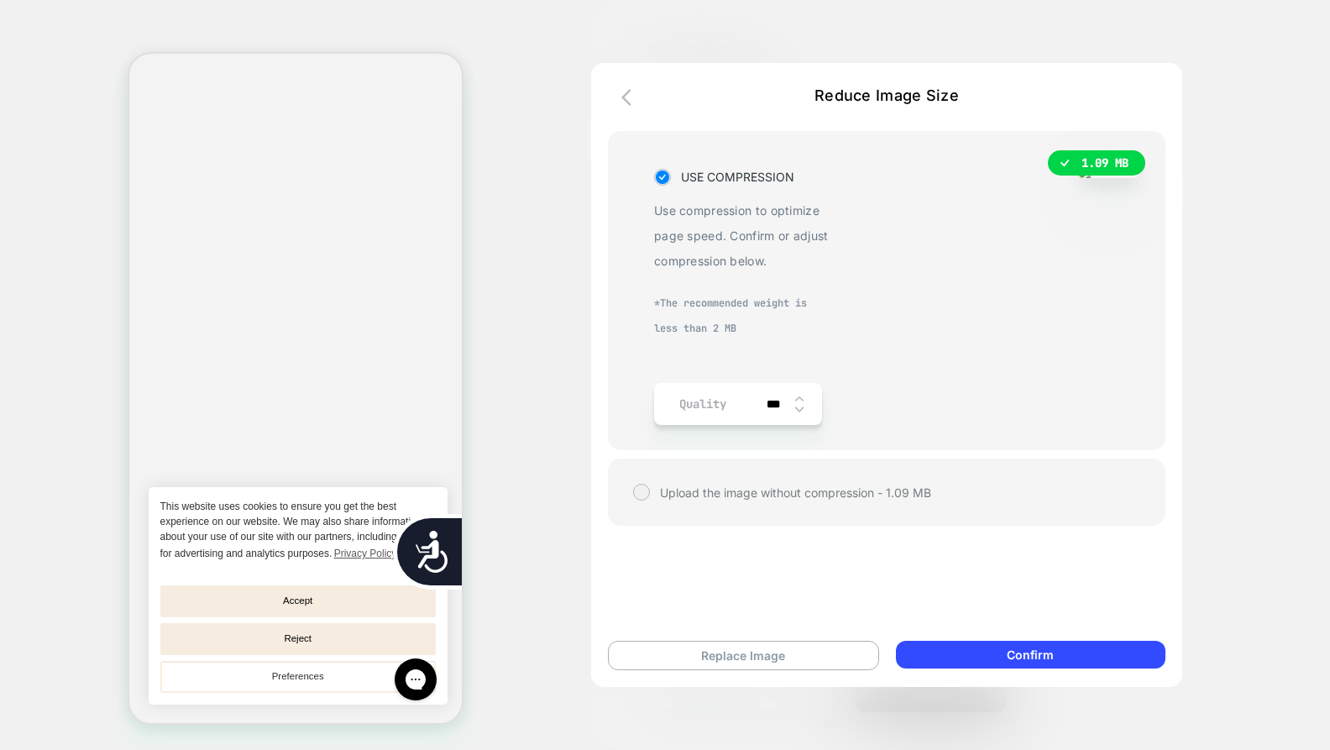
scroll to position [0, 678]
click at [1070, 655] on button "Confirm" at bounding box center [1030, 655] width 269 height 28
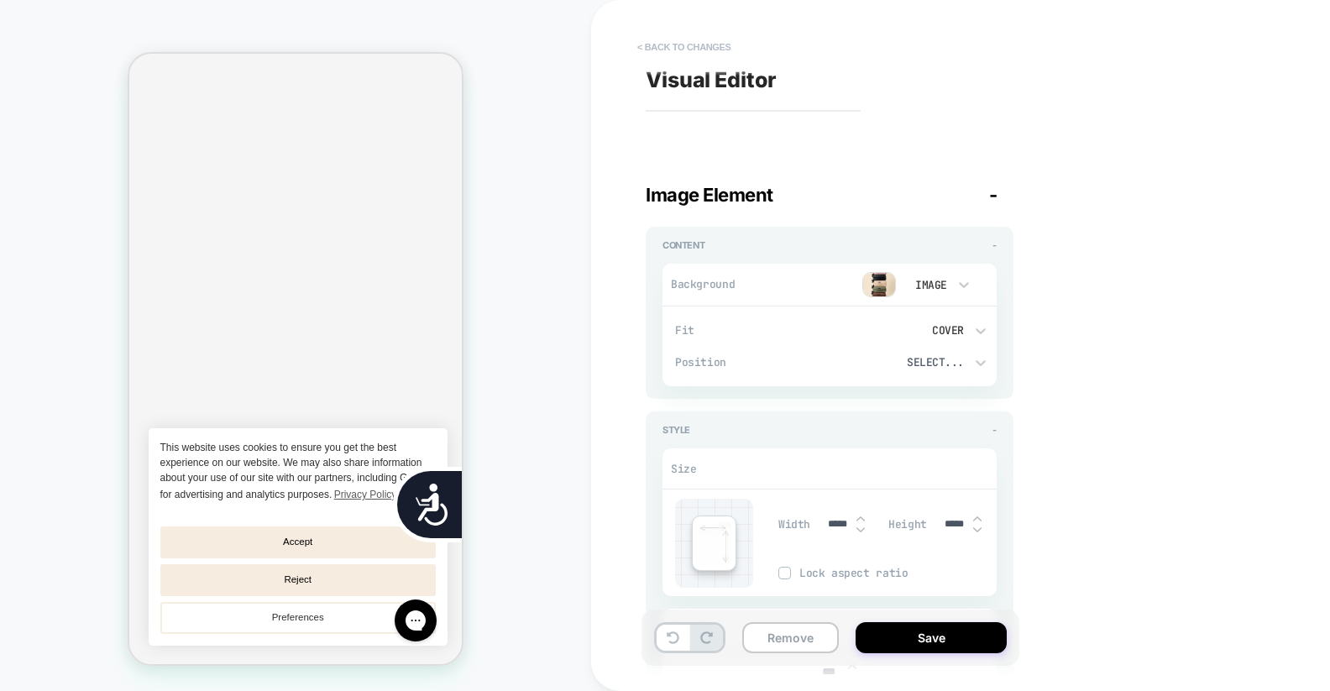
scroll to position [0, 0]
click at [920, 629] on button "Save" at bounding box center [930, 637] width 151 height 31
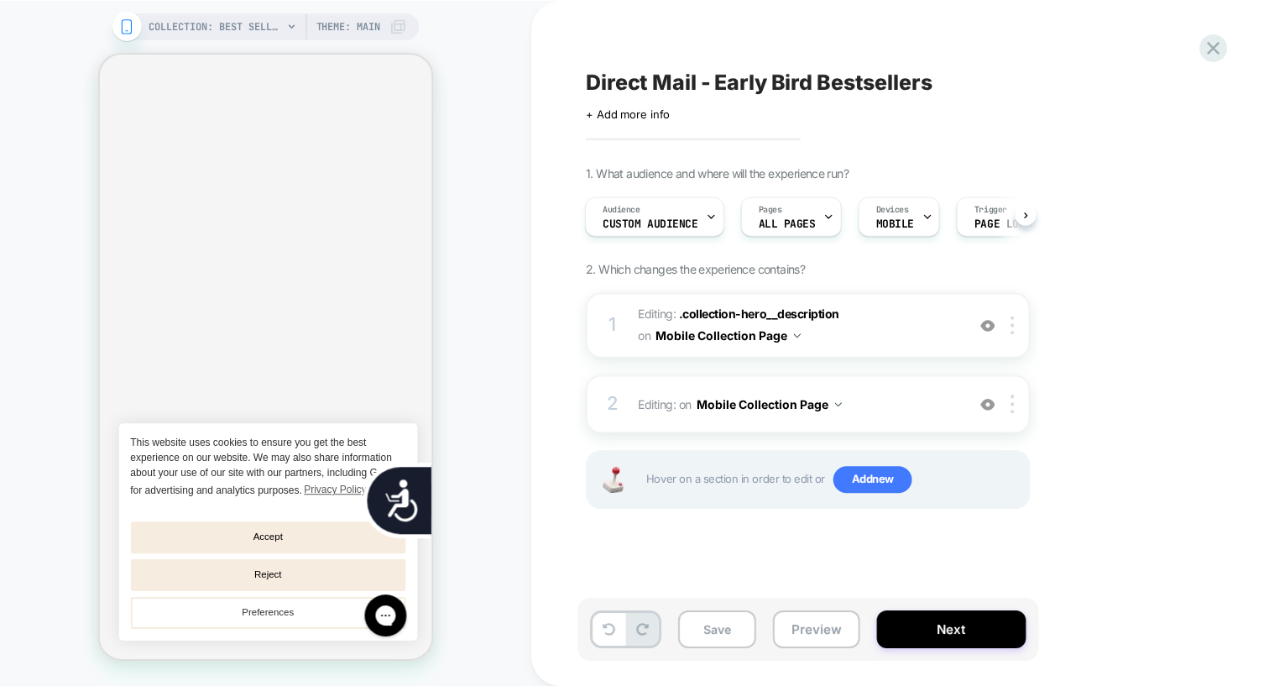
scroll to position [0, 1]
click at [743, 625] on button "Save" at bounding box center [716, 629] width 78 height 38
click at [1218, 50] on icon at bounding box center [1213, 47] width 13 height 13
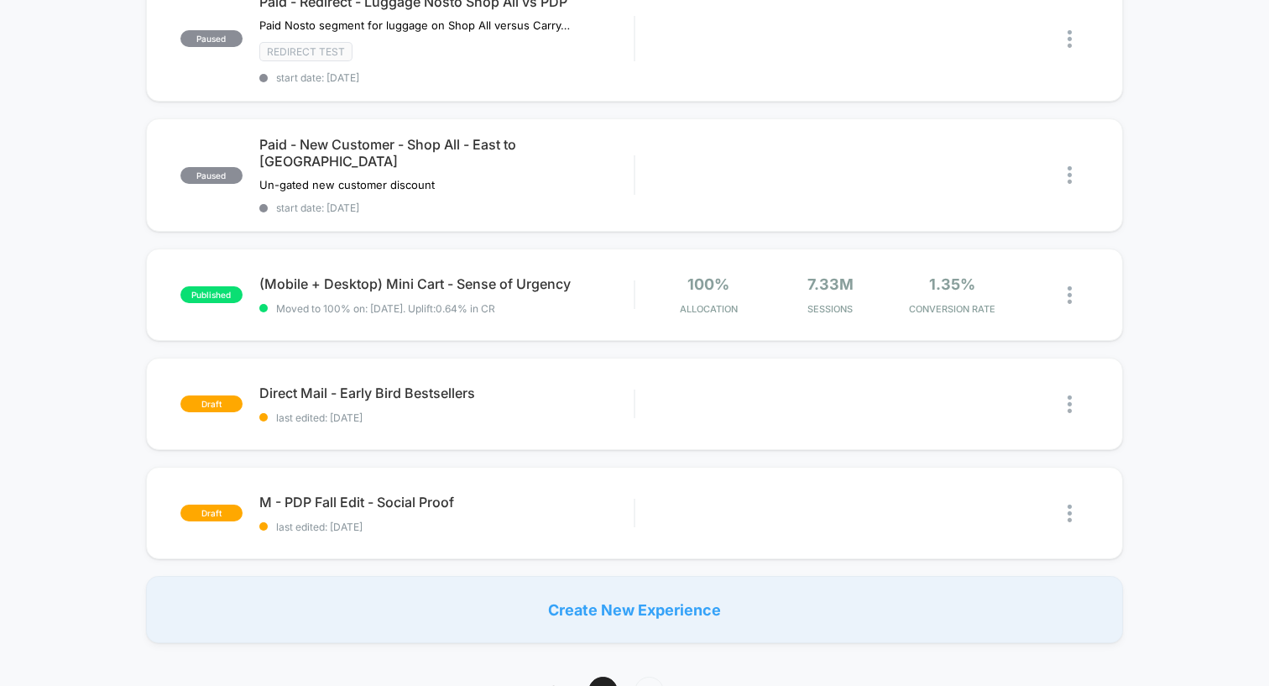
scroll to position [1031, 0]
click at [646, 675] on span "2" at bounding box center [649, 689] width 29 height 29
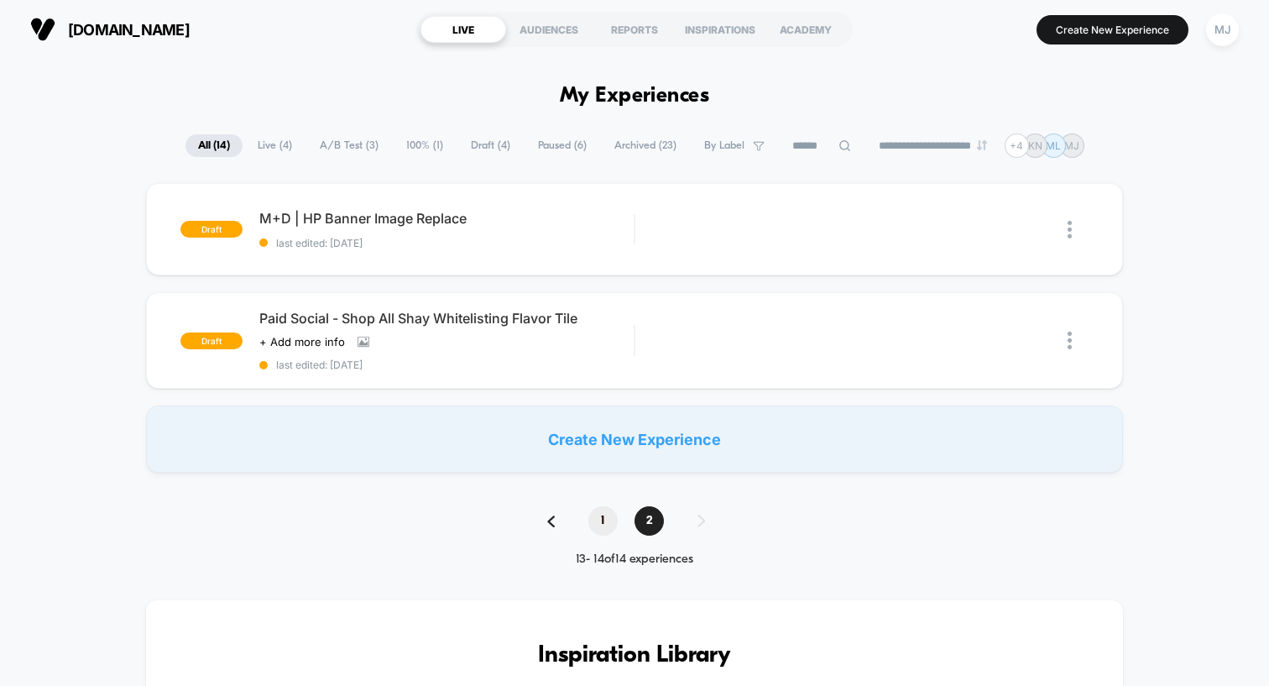
click at [601, 520] on span "1" at bounding box center [602, 520] width 29 height 29
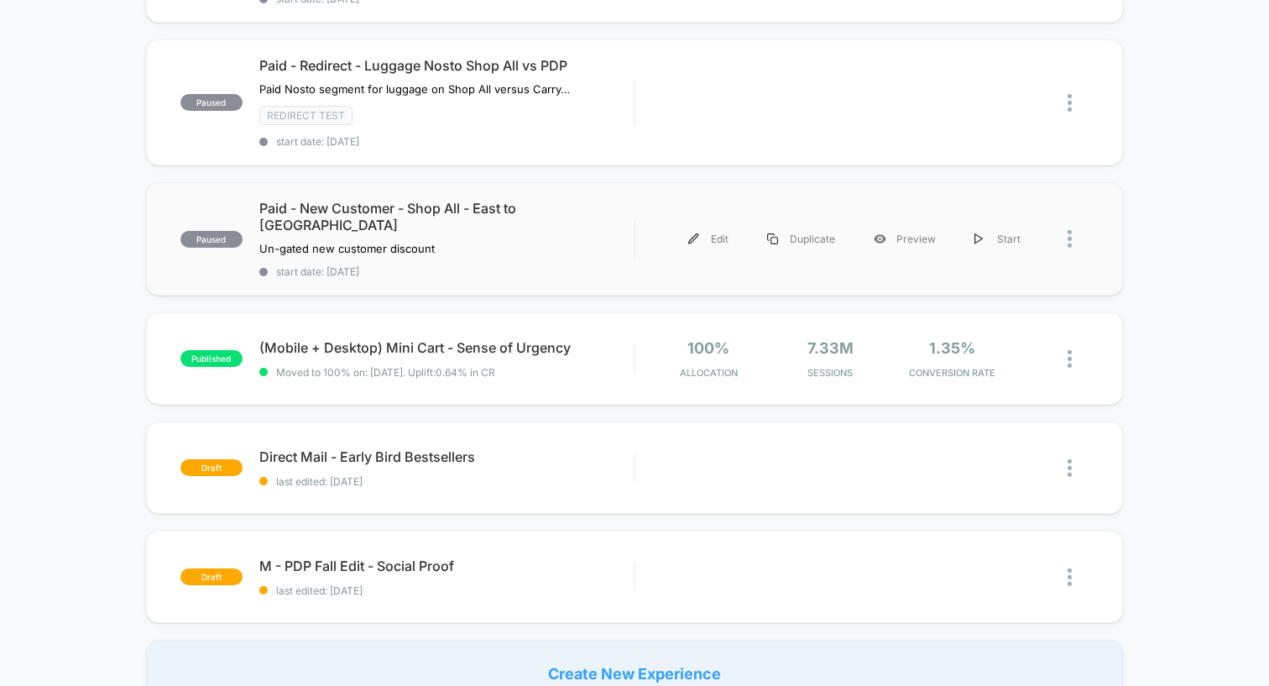
scroll to position [1020, 0]
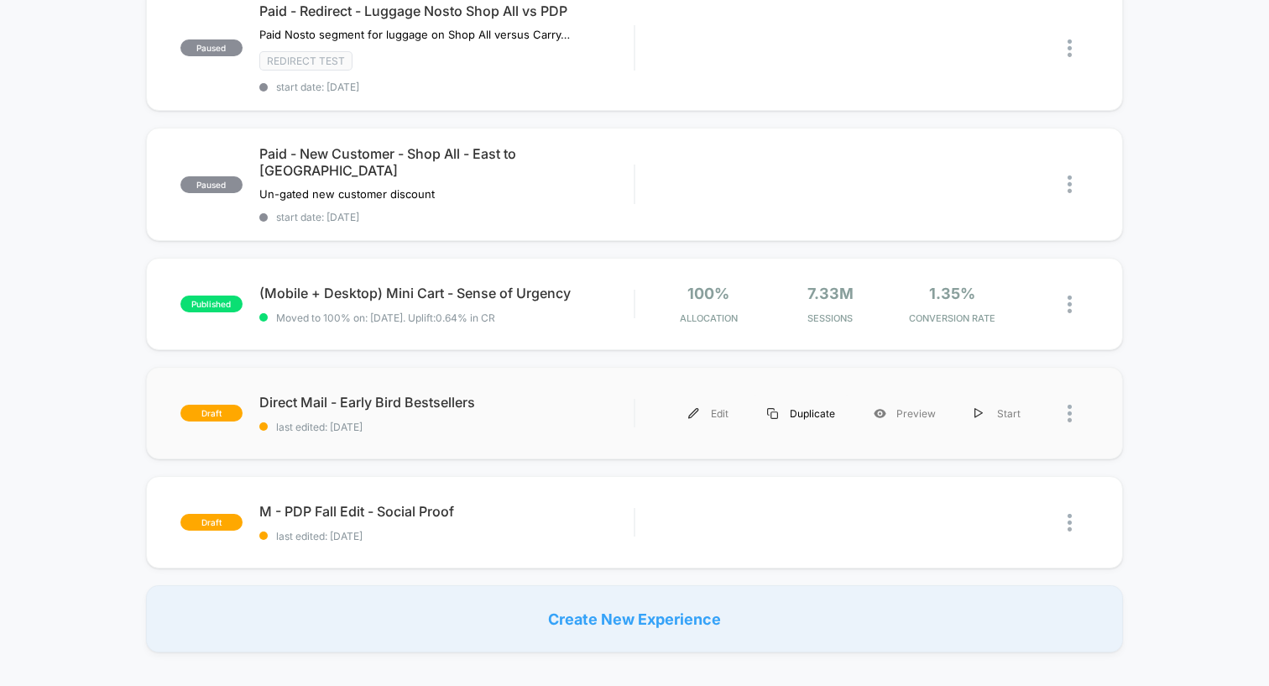
click at [795, 395] on div "Duplicate" at bounding box center [801, 414] width 107 height 38
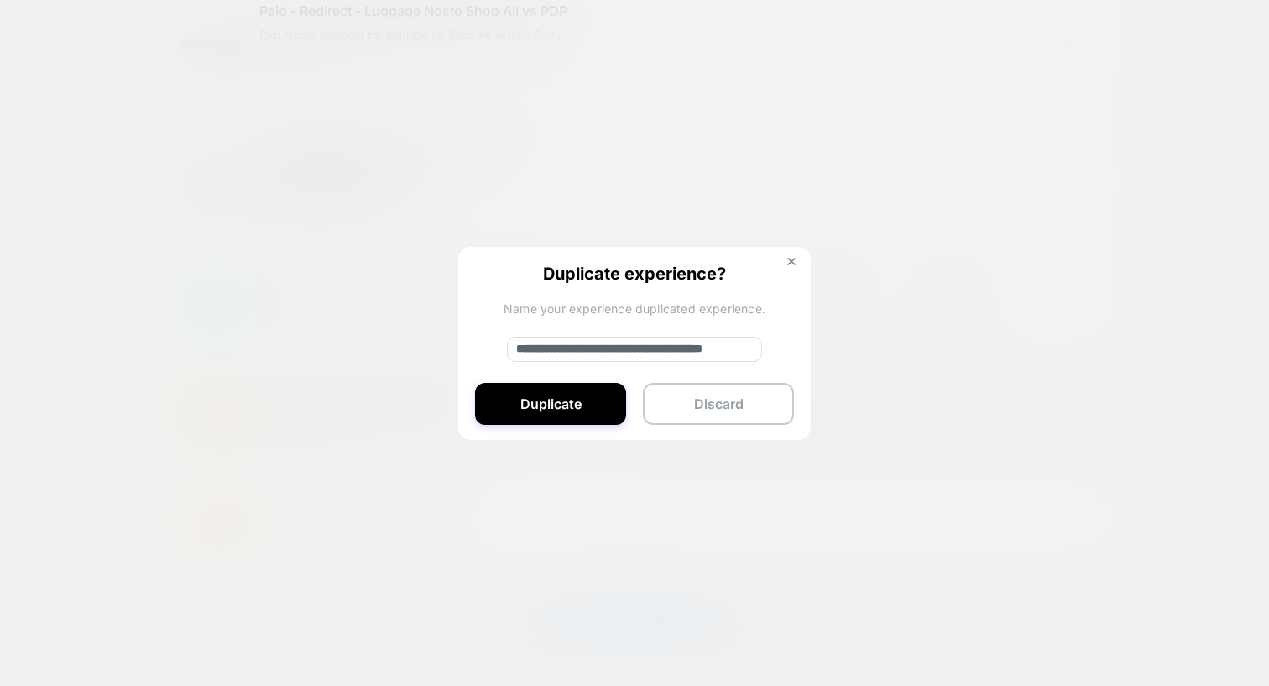
drag, startPoint x: 575, startPoint y: 350, endPoint x: 470, endPoint y: 341, distance: 105.3
click at [470, 341] on div "**********" at bounding box center [634, 344] width 353 height 195
drag, startPoint x: 592, startPoint y: 350, endPoint x: 477, endPoint y: 345, distance: 115.1
click at [479, 345] on div "**********" at bounding box center [634, 344] width 353 height 195
click at [567, 350] on input "**********" at bounding box center [634, 349] width 255 height 25
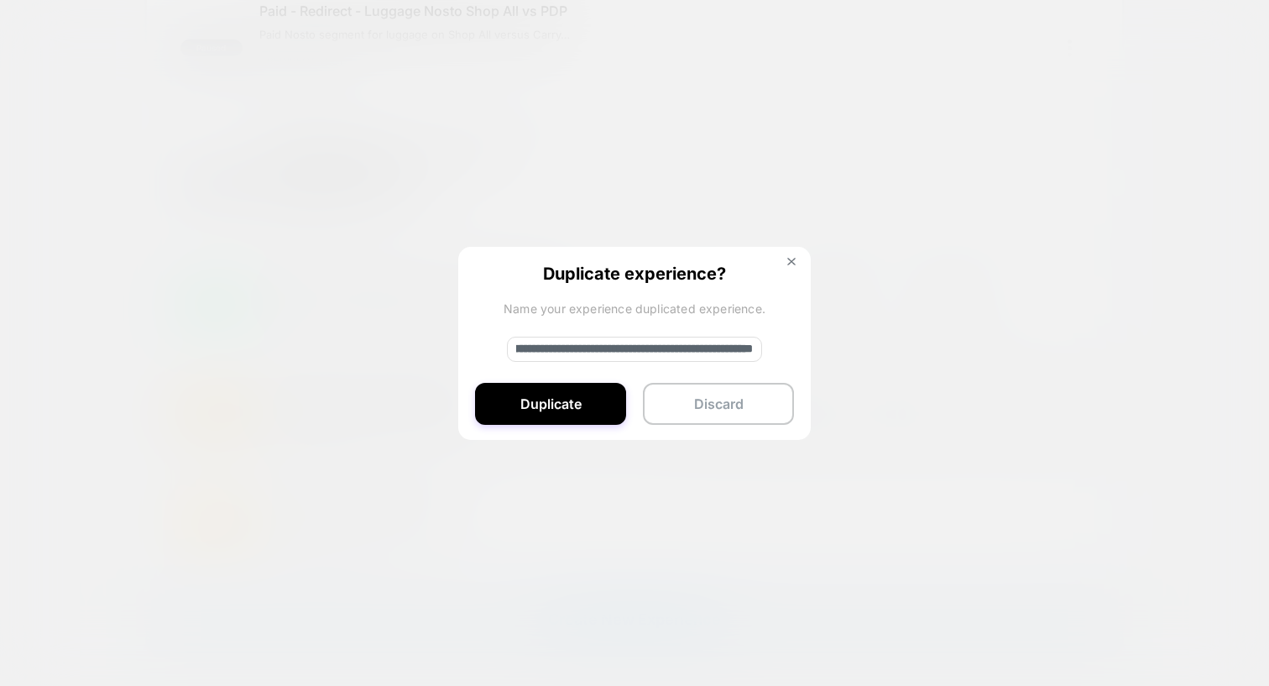
scroll to position [0, 173]
drag, startPoint x: 740, startPoint y: 348, endPoint x: 765, endPoint y: 348, distance: 25.2
click at [770, 348] on div "**********" at bounding box center [634, 344] width 353 height 195
click at [722, 349] on input "**********" at bounding box center [634, 349] width 255 height 25
drag, startPoint x: 667, startPoint y: 347, endPoint x: 756, endPoint y: 347, distance: 89.0
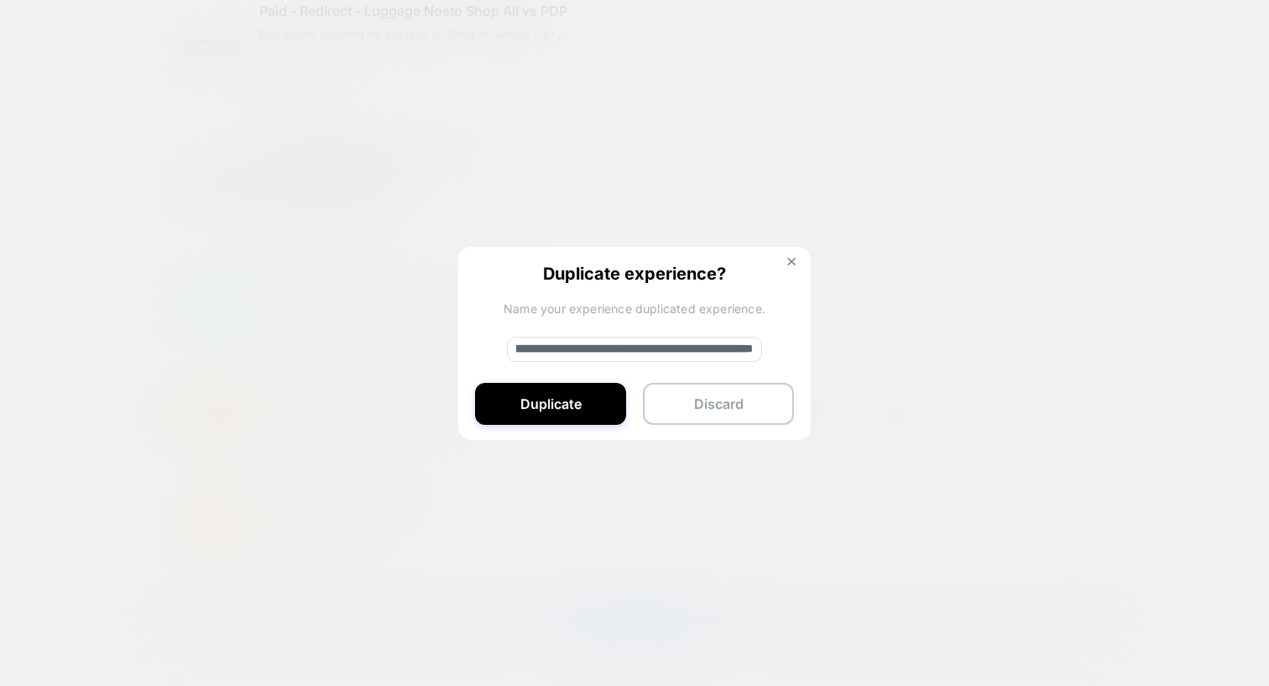
click at [756, 347] on input "**********" at bounding box center [634, 349] width 255 height 25
type input "**********"
click at [582, 409] on button "Duplicate" at bounding box center [550, 404] width 151 height 42
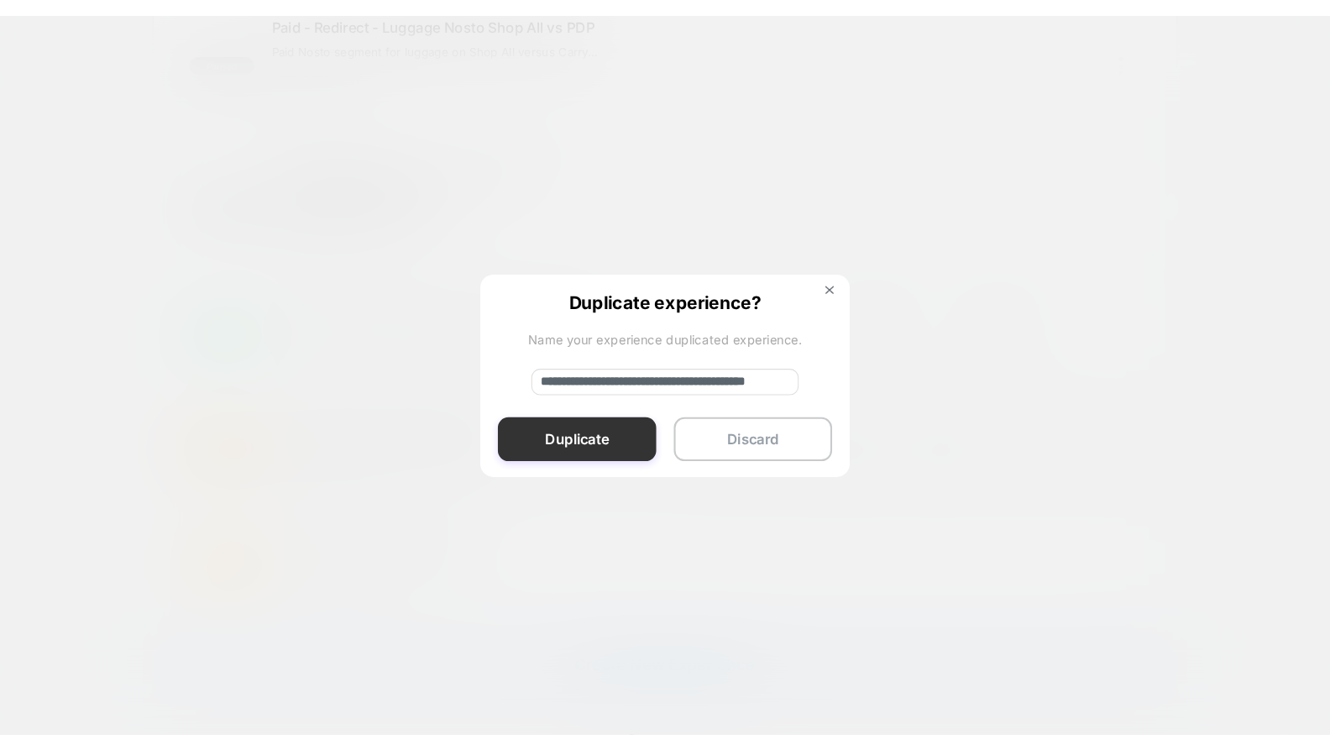
scroll to position [0, 0]
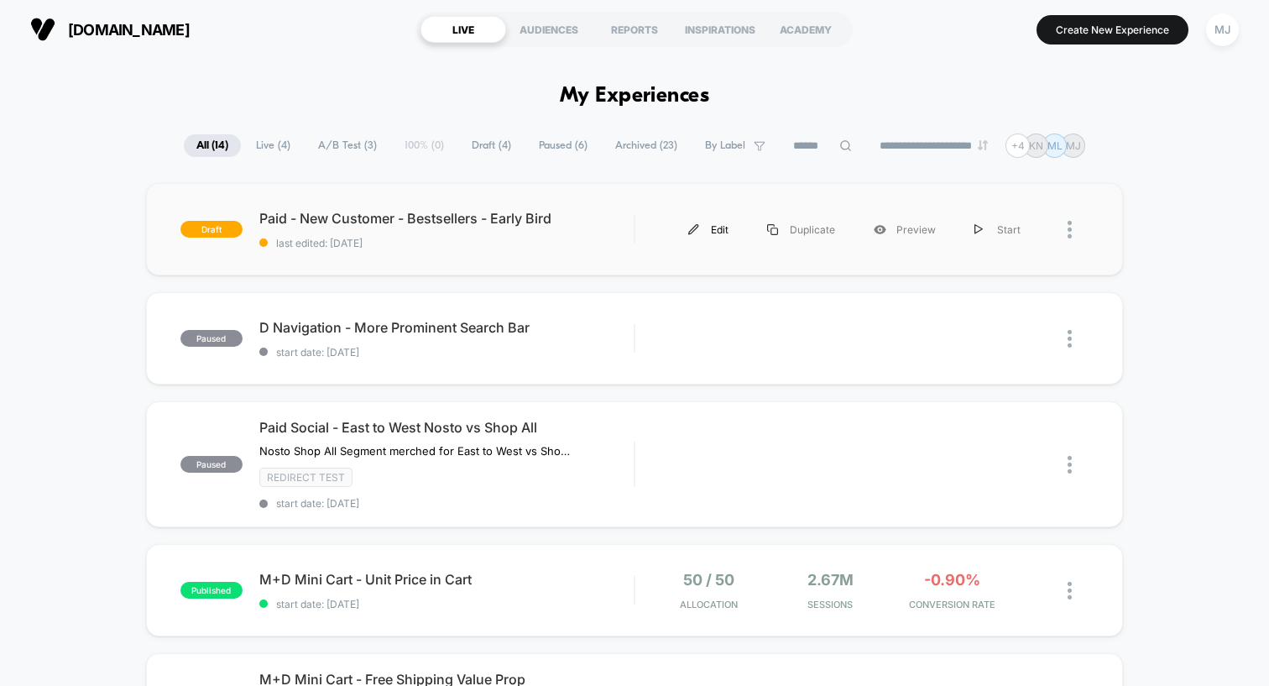
click at [718, 233] on div "Edit" at bounding box center [708, 230] width 79 height 38
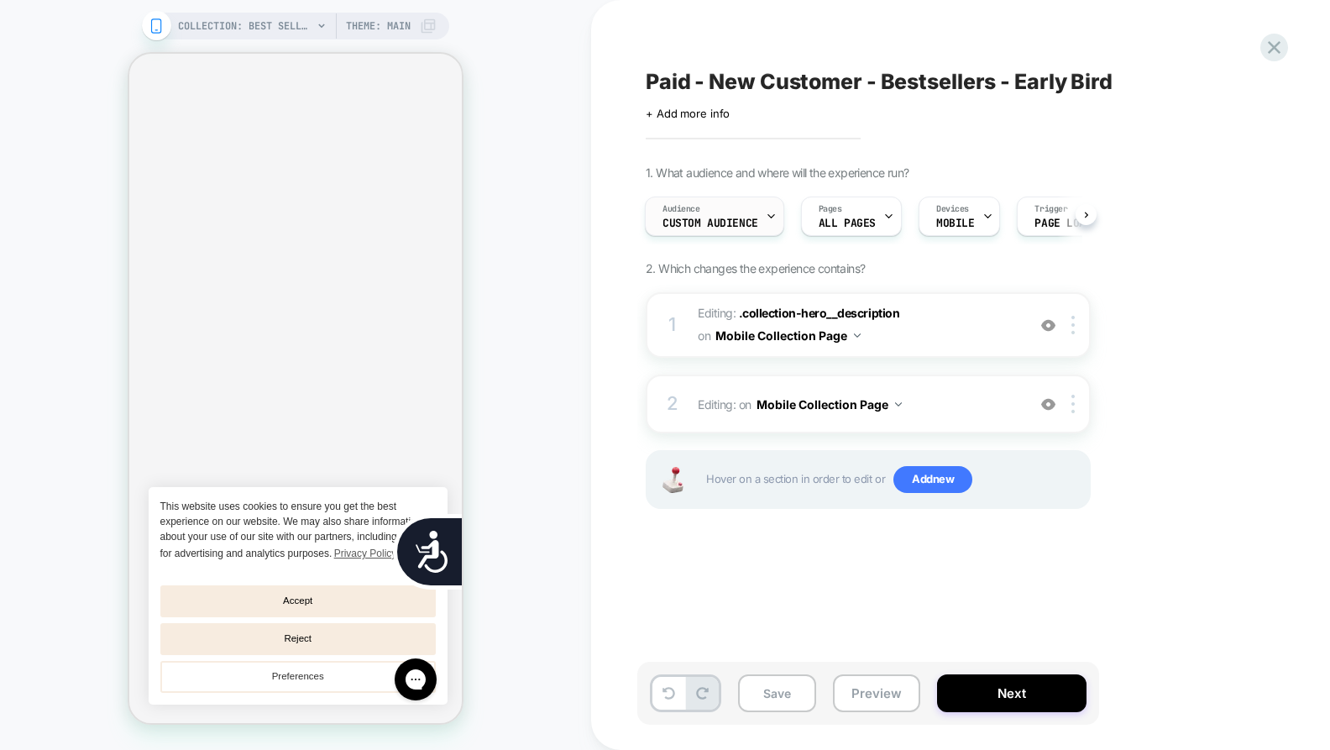
click at [737, 222] on span "Custom Audience" at bounding box center [710, 223] width 96 height 12
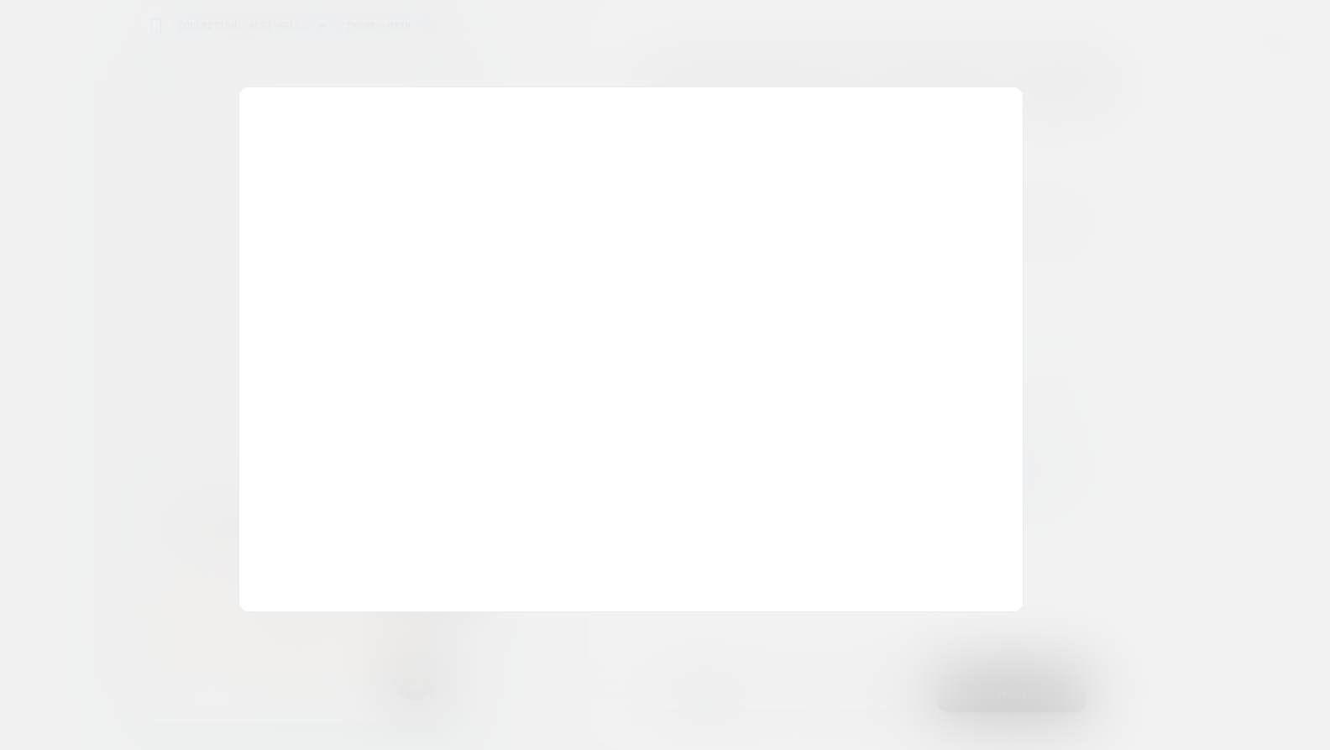
scroll to position [0, 339]
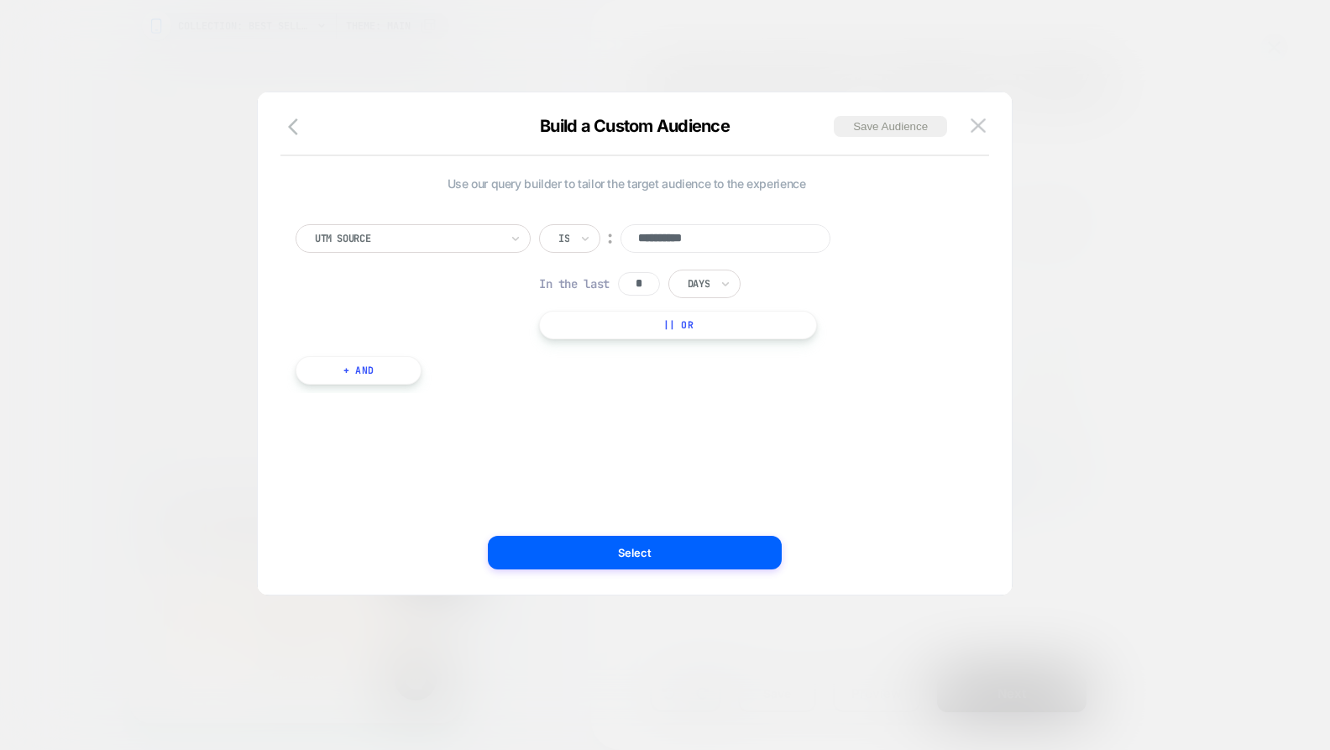
drag, startPoint x: 744, startPoint y: 239, endPoint x: 621, endPoint y: 240, distance: 122.6
click at [621, 240] on input "**********" at bounding box center [725, 238] width 210 height 29
type input "**********"
click at [632, 322] on button "|| Or" at bounding box center [678, 325] width 278 height 29
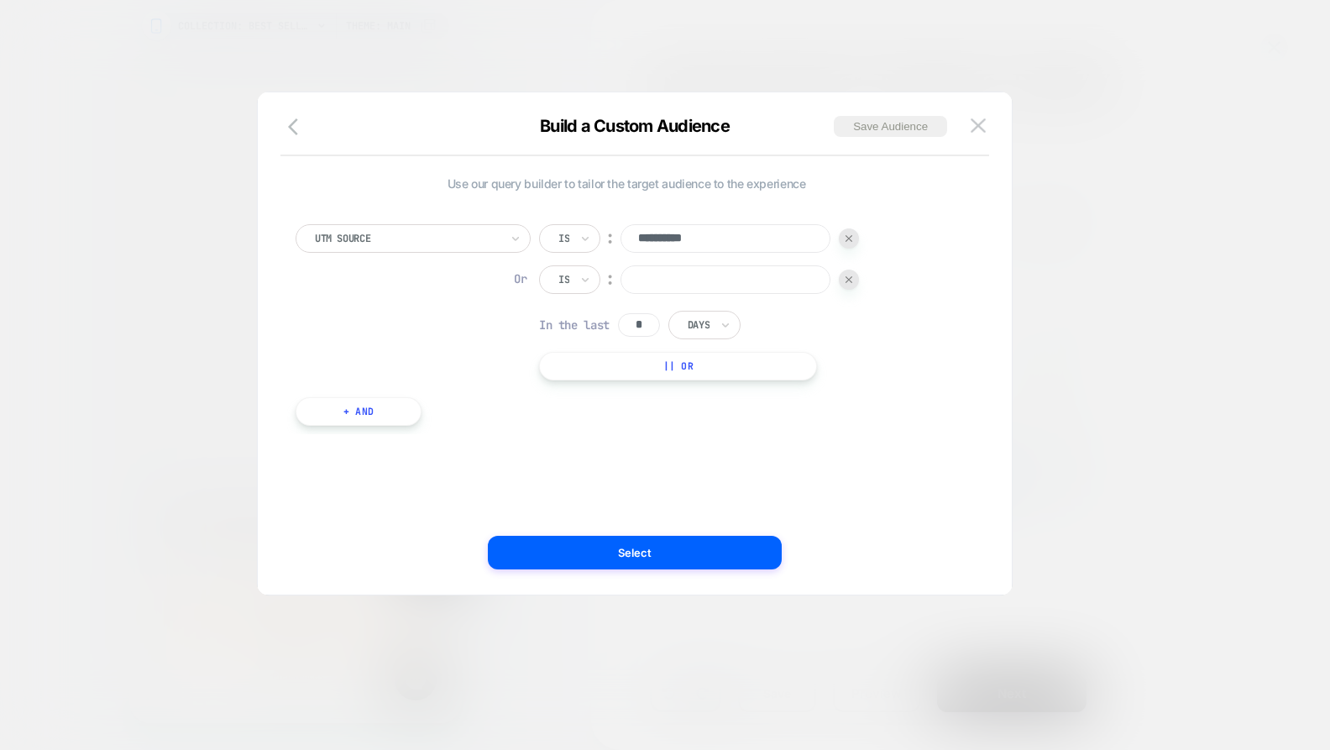
click at [643, 280] on input at bounding box center [725, 279] width 210 height 29
click at [447, 232] on div at bounding box center [407, 238] width 185 height 15
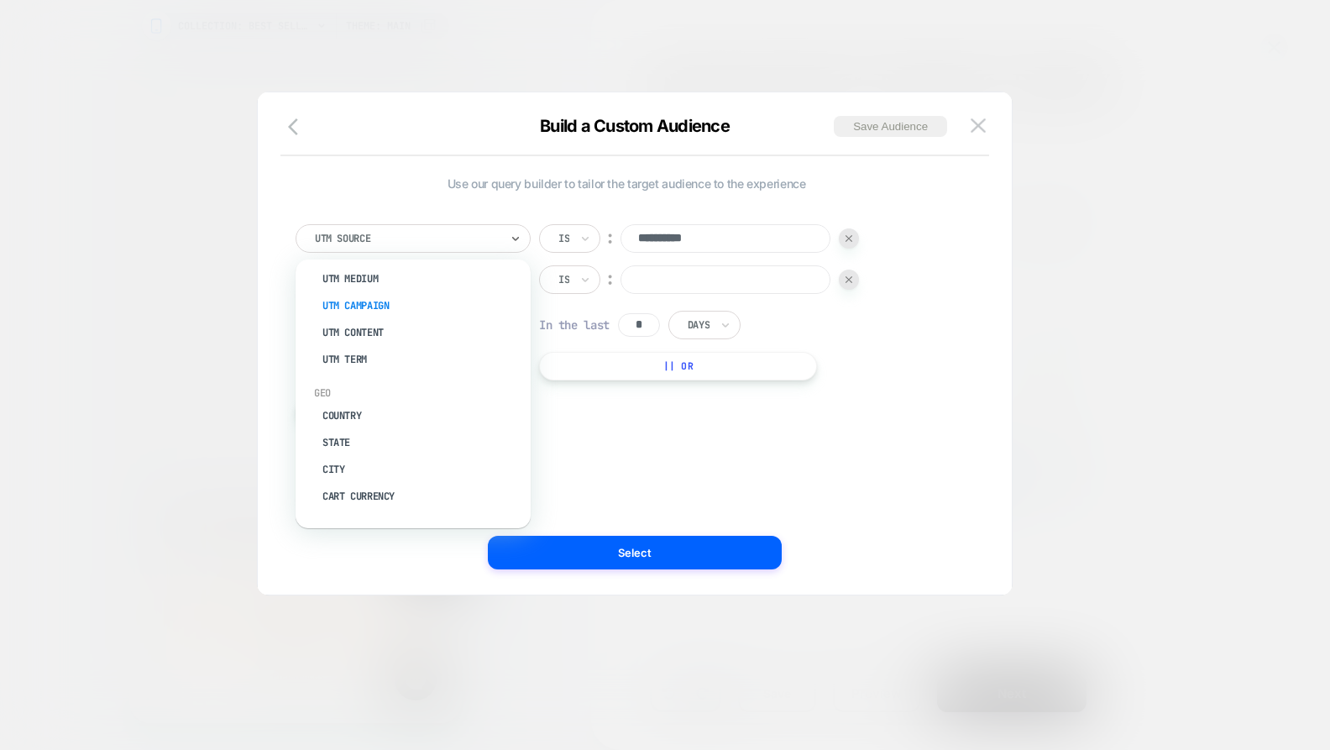
scroll to position [709, 0]
click at [369, 302] on div "UTM Medium" at bounding box center [421, 302] width 218 height 27
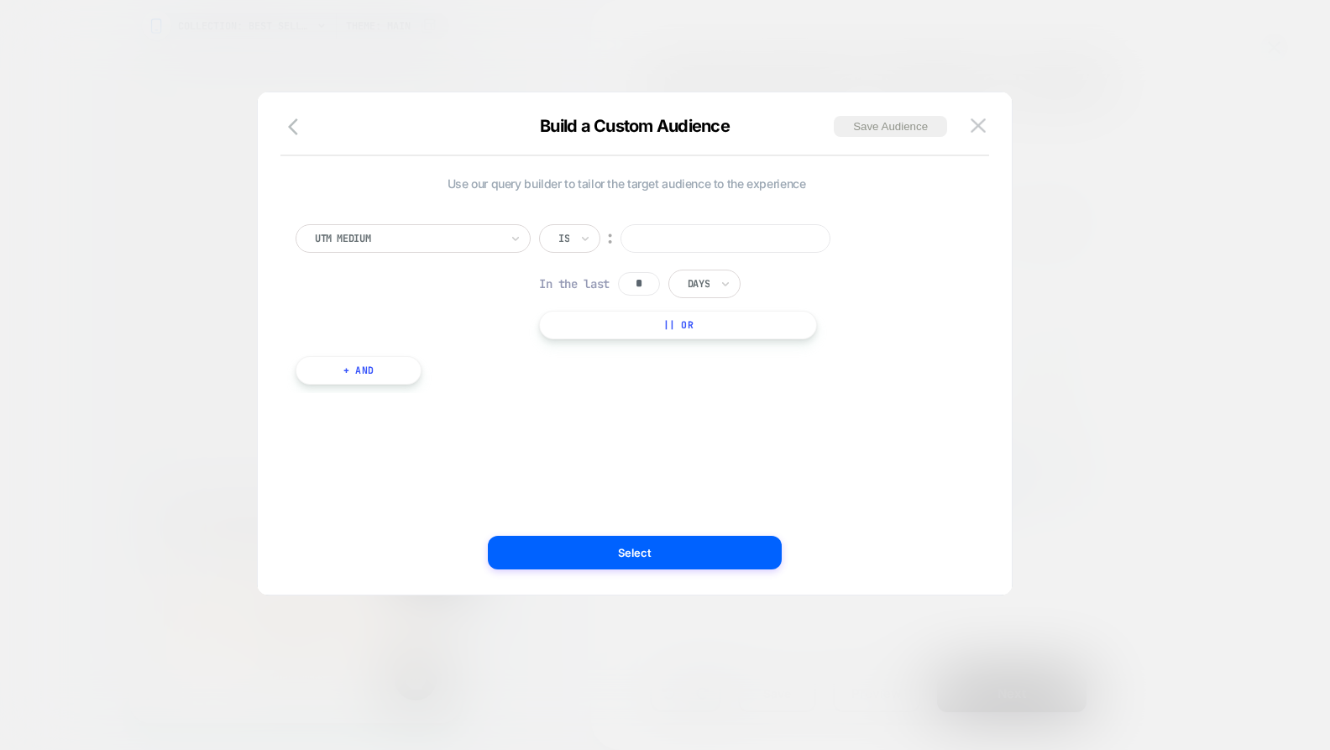
click at [657, 245] on input at bounding box center [725, 238] width 210 height 29
type input "**********"
click at [632, 329] on button "|| Or" at bounding box center [678, 325] width 278 height 29
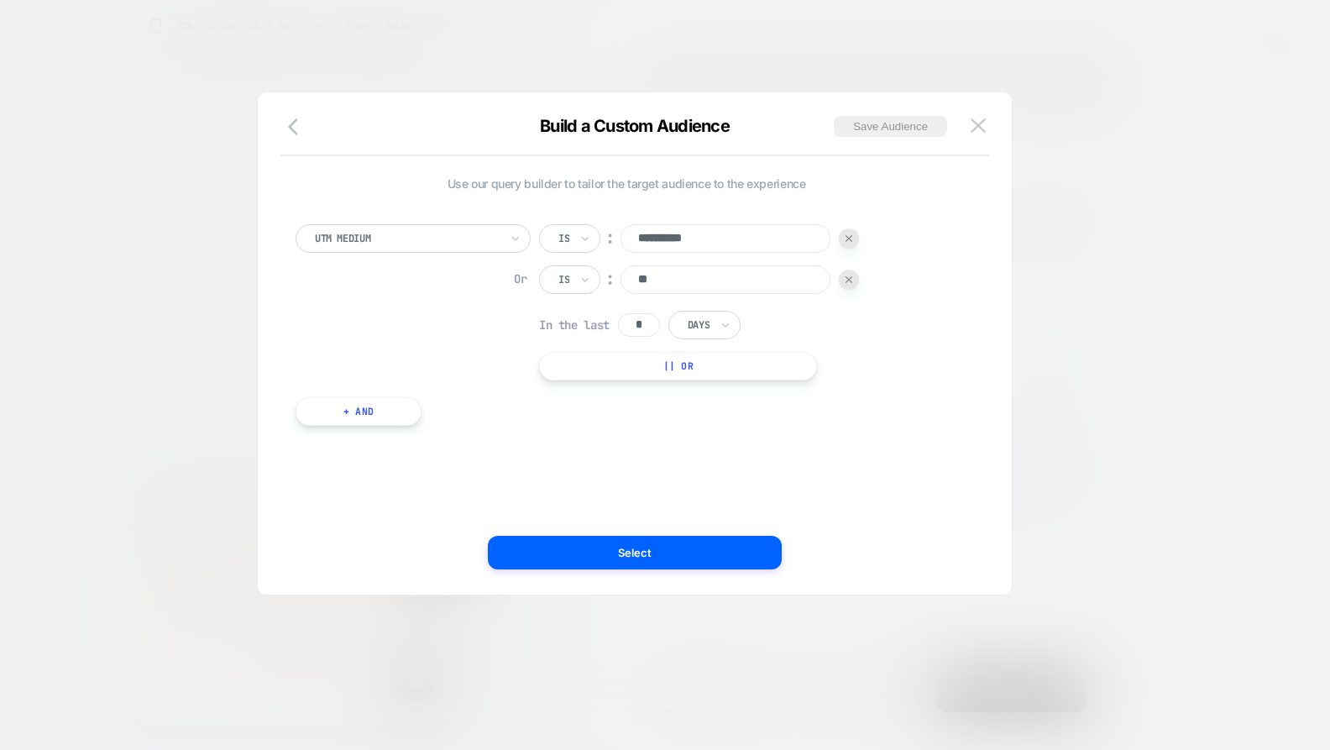
scroll to position [0, 678]
type input "***"
click at [651, 327] on input "*" at bounding box center [639, 325] width 42 height 24
type input "*"
click at [711, 328] on div "Days" at bounding box center [698, 325] width 25 height 18
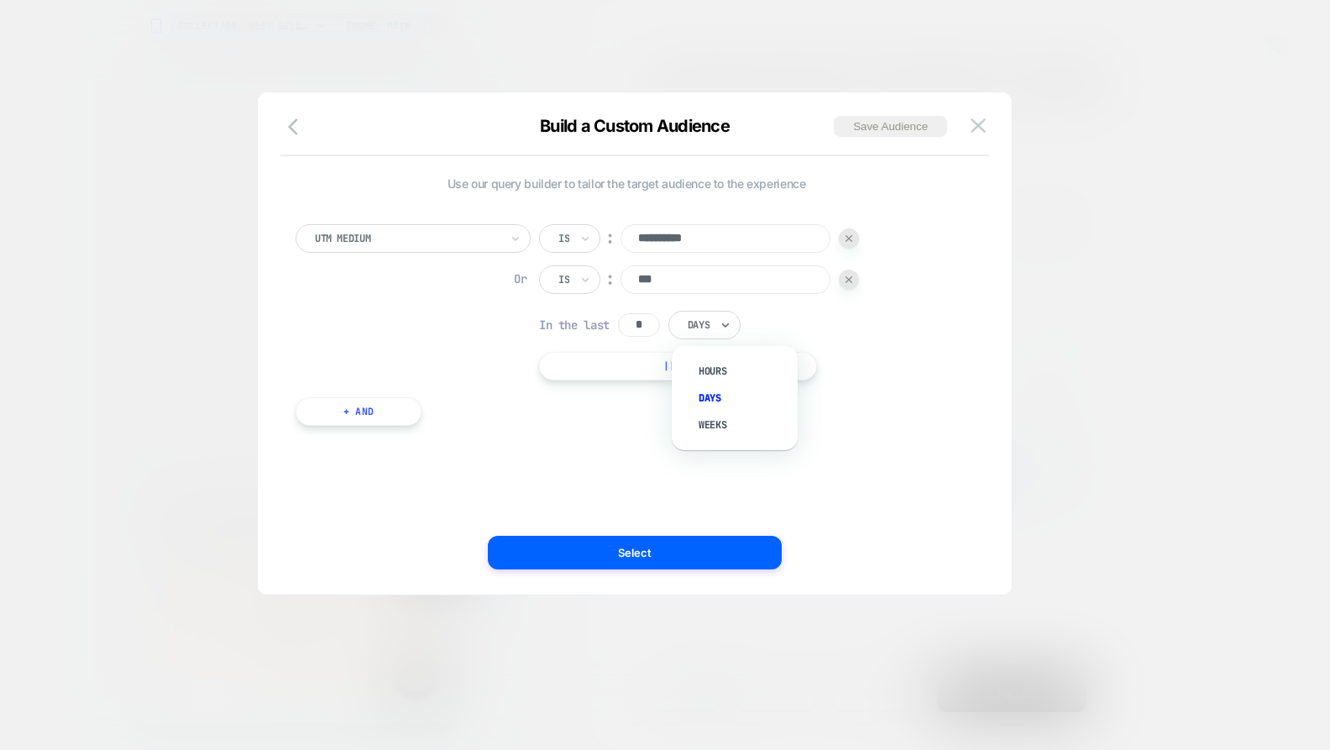
click at [707, 369] on div "Hours" at bounding box center [742, 371] width 109 height 27
click at [596, 426] on div "**********" at bounding box center [626, 316] width 678 height 235
click at [369, 420] on button "+ And" at bounding box center [358, 411] width 126 height 29
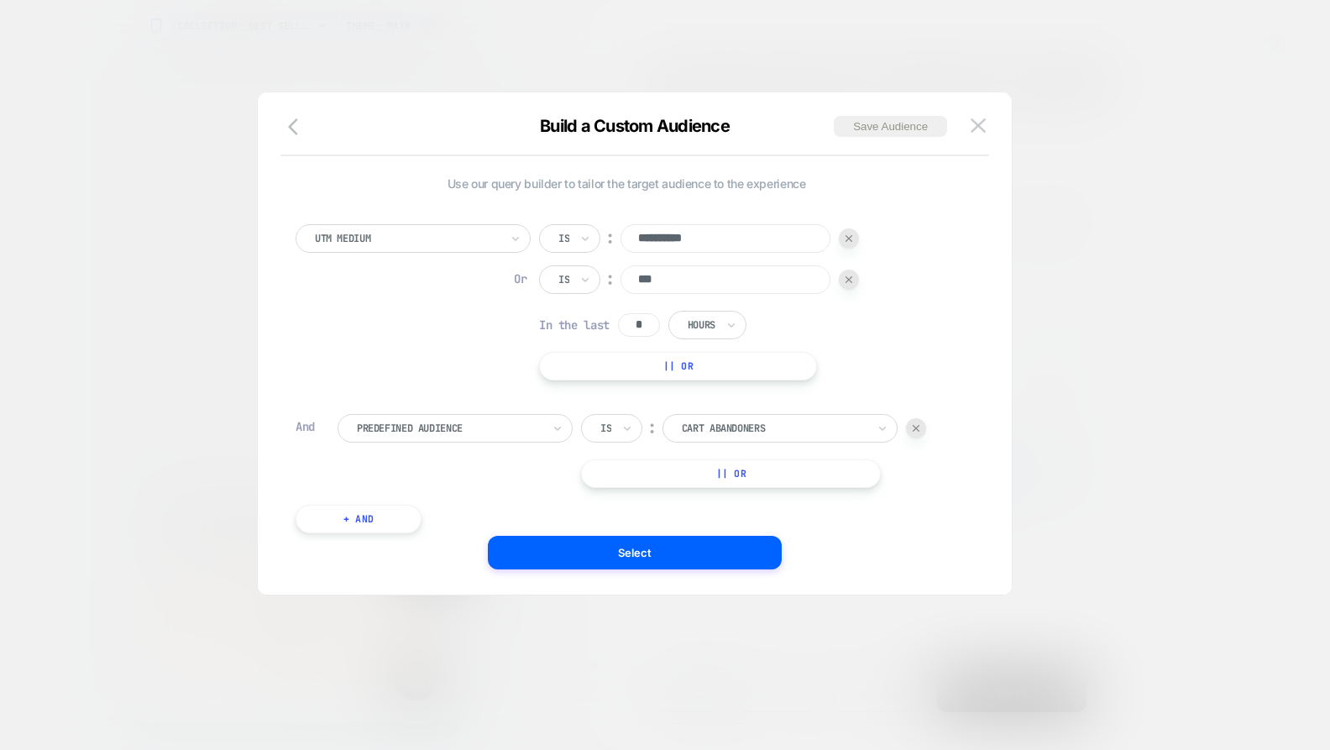
scroll to position [0, 0]
click at [416, 427] on div at bounding box center [449, 428] width 185 height 15
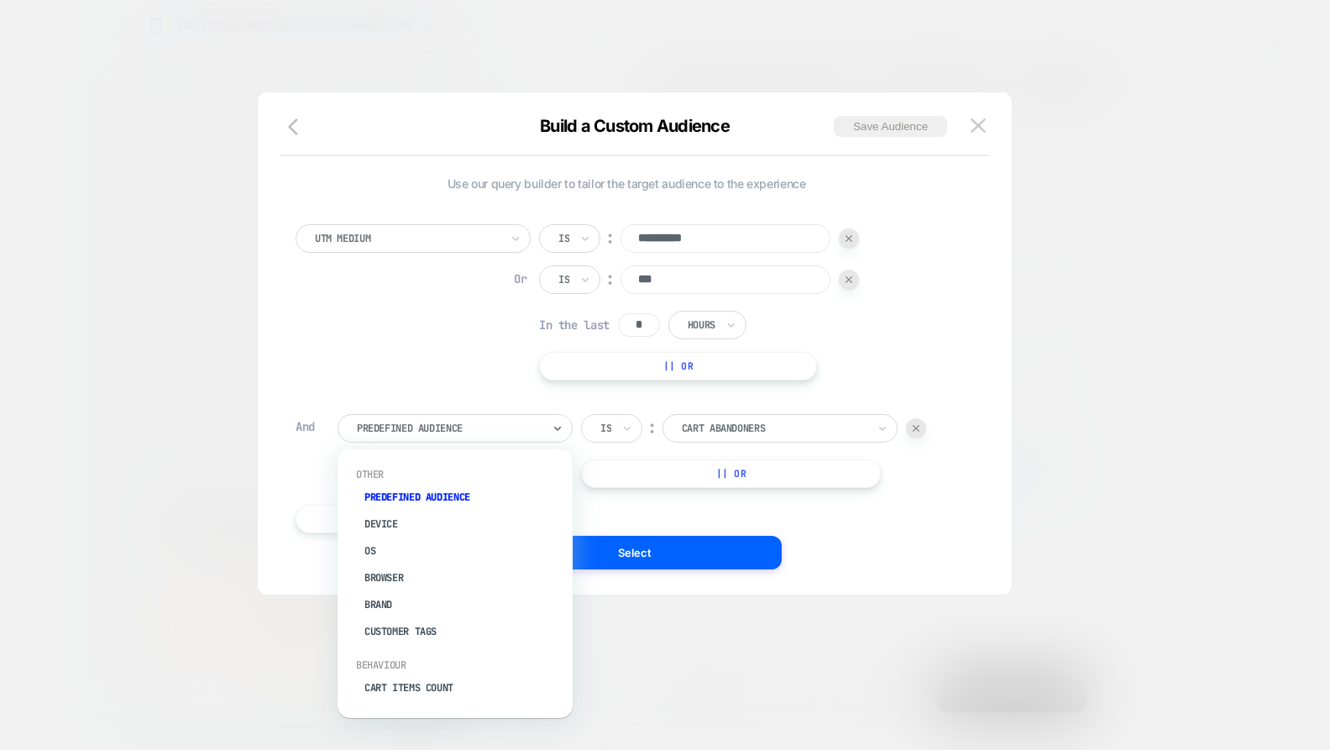
scroll to position [0, 339]
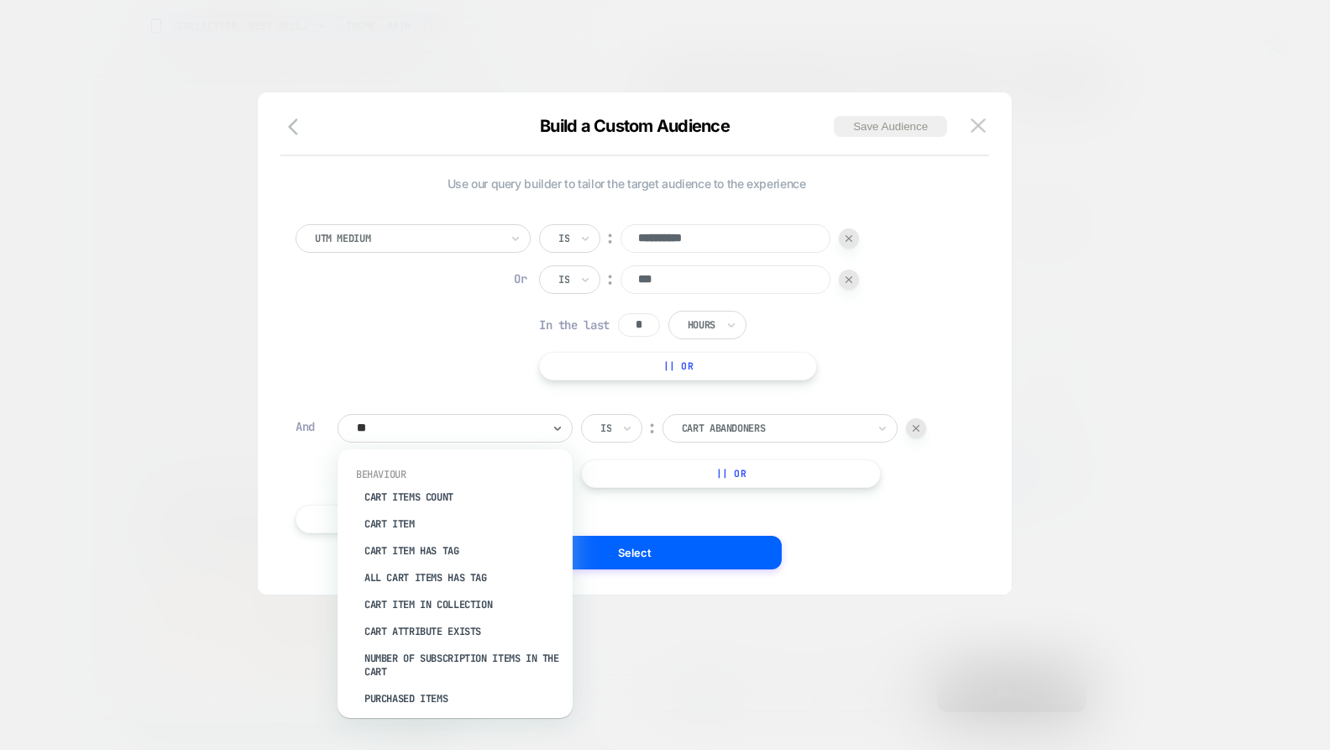
type input "***"
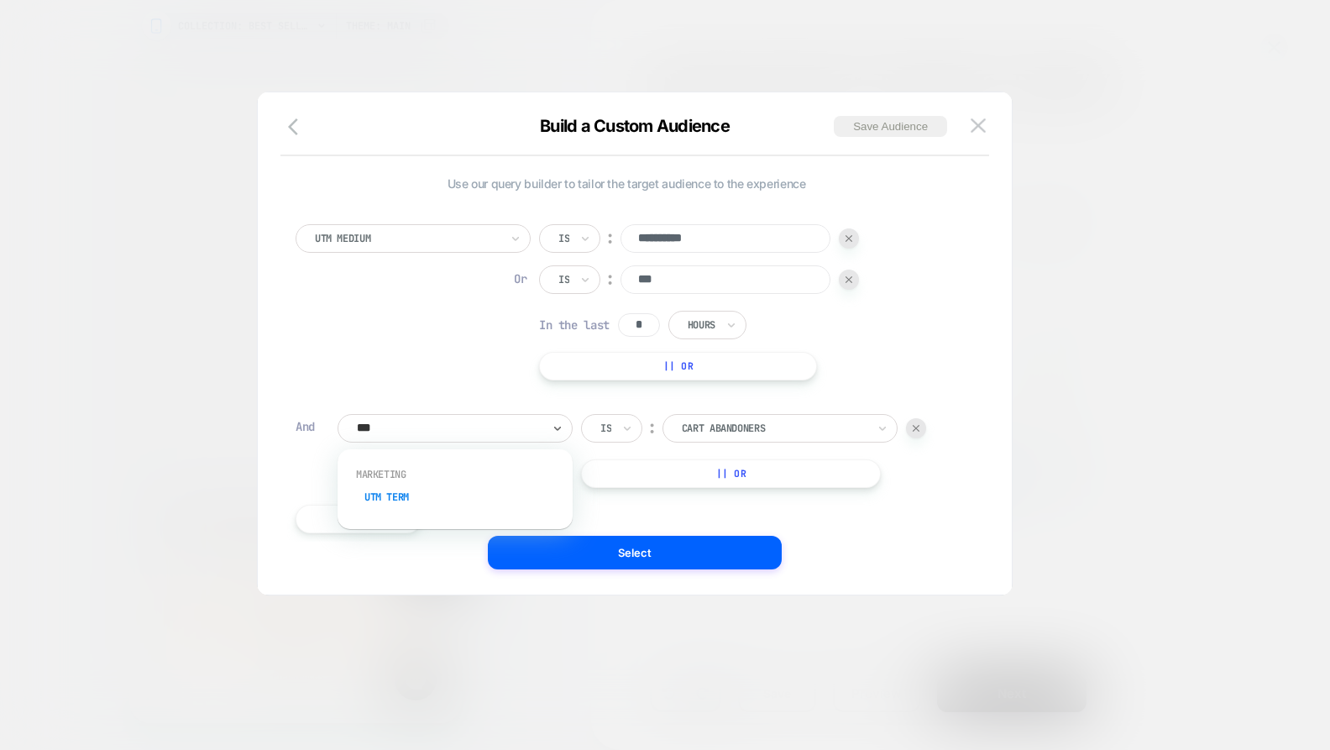
click at [463, 487] on div "UTM Term" at bounding box center [463, 497] width 218 height 27
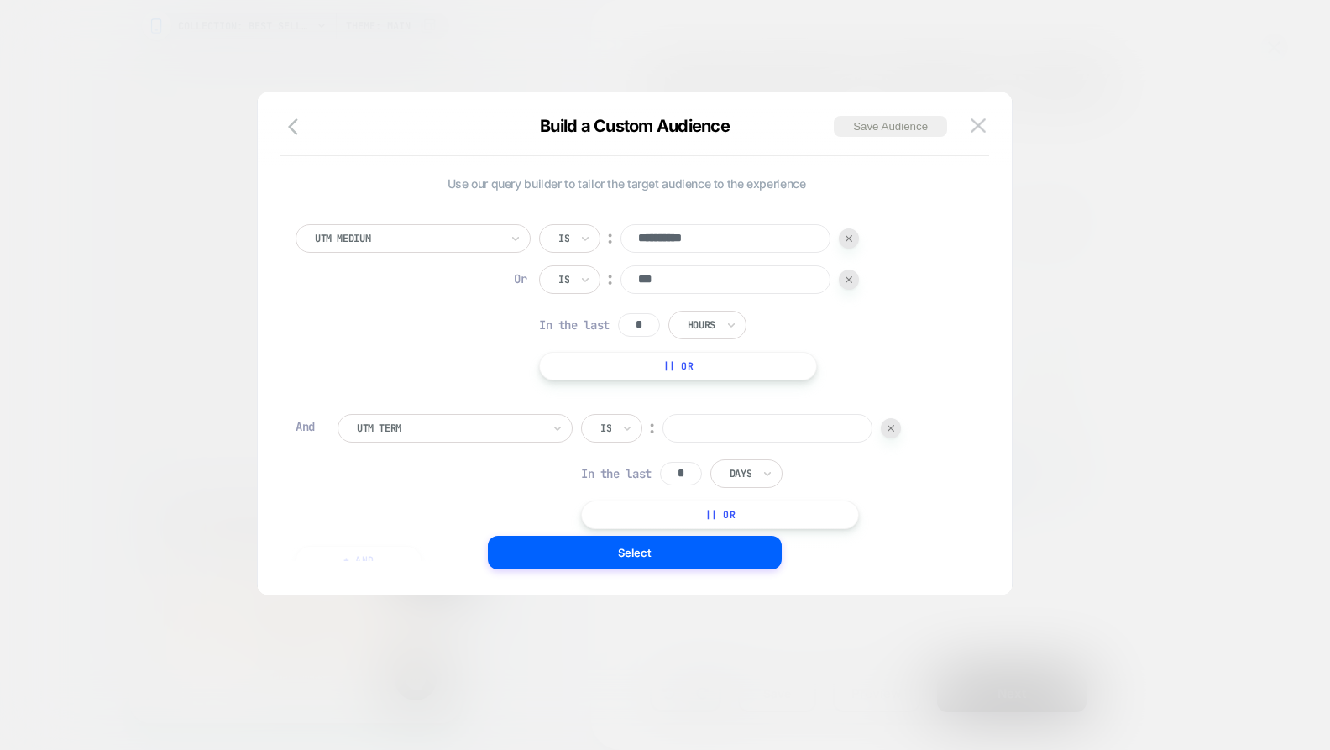
scroll to position [0, 678]
click at [848, 284] on div at bounding box center [849, 279] width 20 height 20
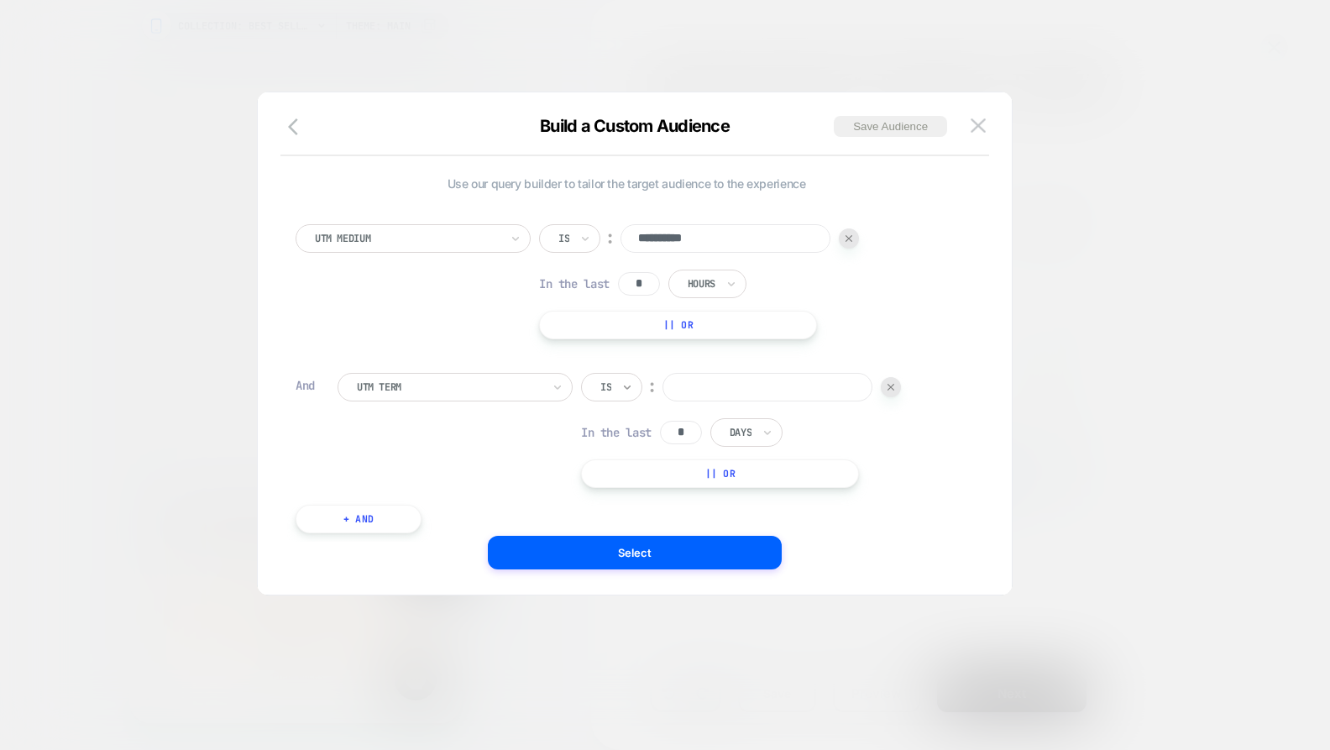
click at [630, 387] on icon at bounding box center [627, 387] width 12 height 17
click at [629, 485] on div "Includes" at bounding box center [652, 486] width 109 height 27
click at [724, 384] on input at bounding box center [801, 387] width 210 height 29
type input "*****"
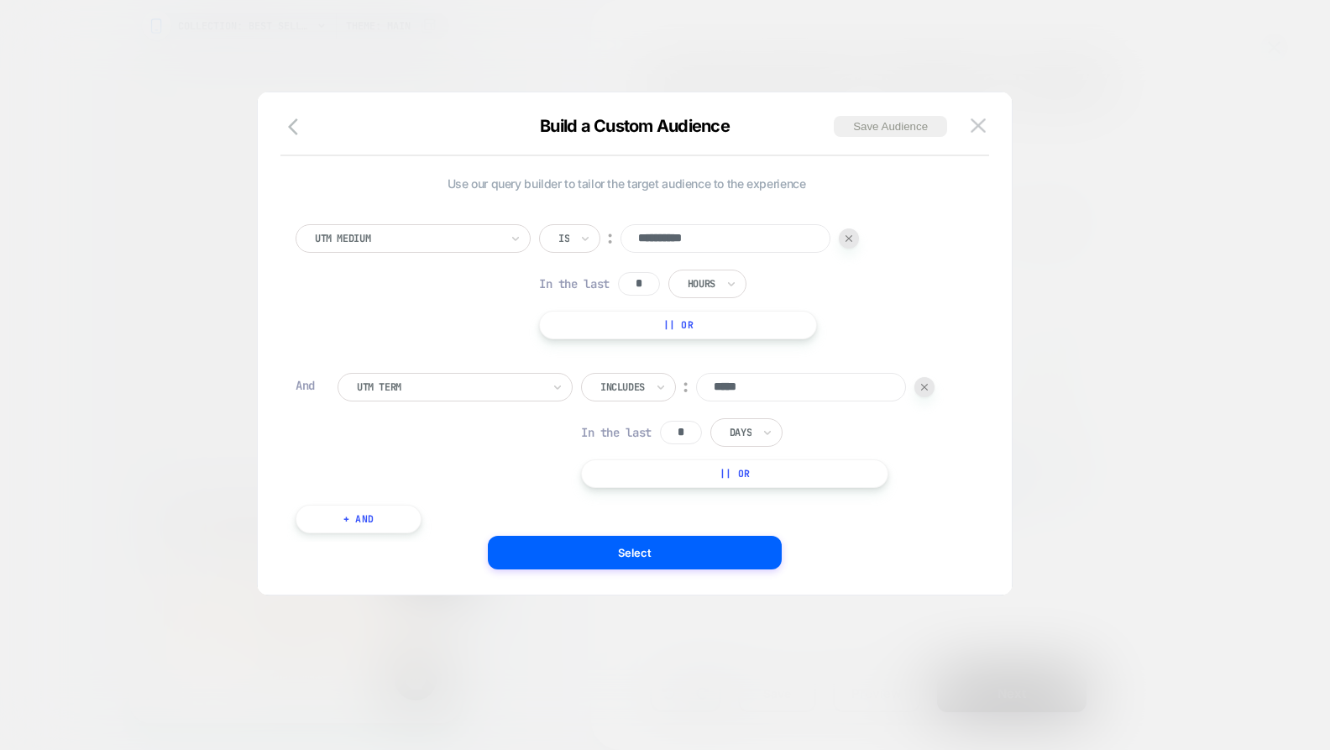
click at [693, 425] on input "*" at bounding box center [681, 433] width 42 height 24
type input "*"
click at [730, 431] on div "Days" at bounding box center [746, 432] width 72 height 29
click at [740, 468] on div "Hours" at bounding box center [784, 478] width 109 height 27
click at [700, 546] on button "Select" at bounding box center [635, 553] width 294 height 34
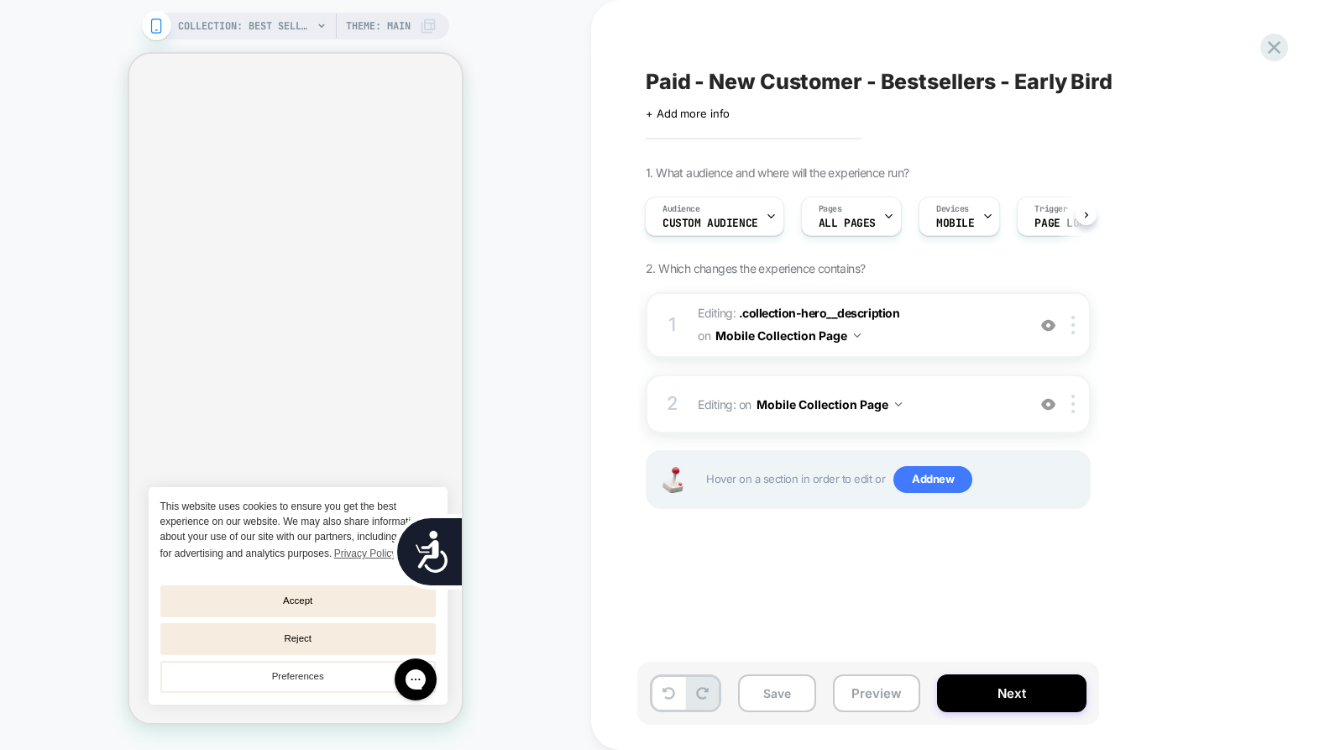
scroll to position [0, 339]
click at [858, 337] on button "Mobile Collection Page" at bounding box center [787, 335] width 145 height 24
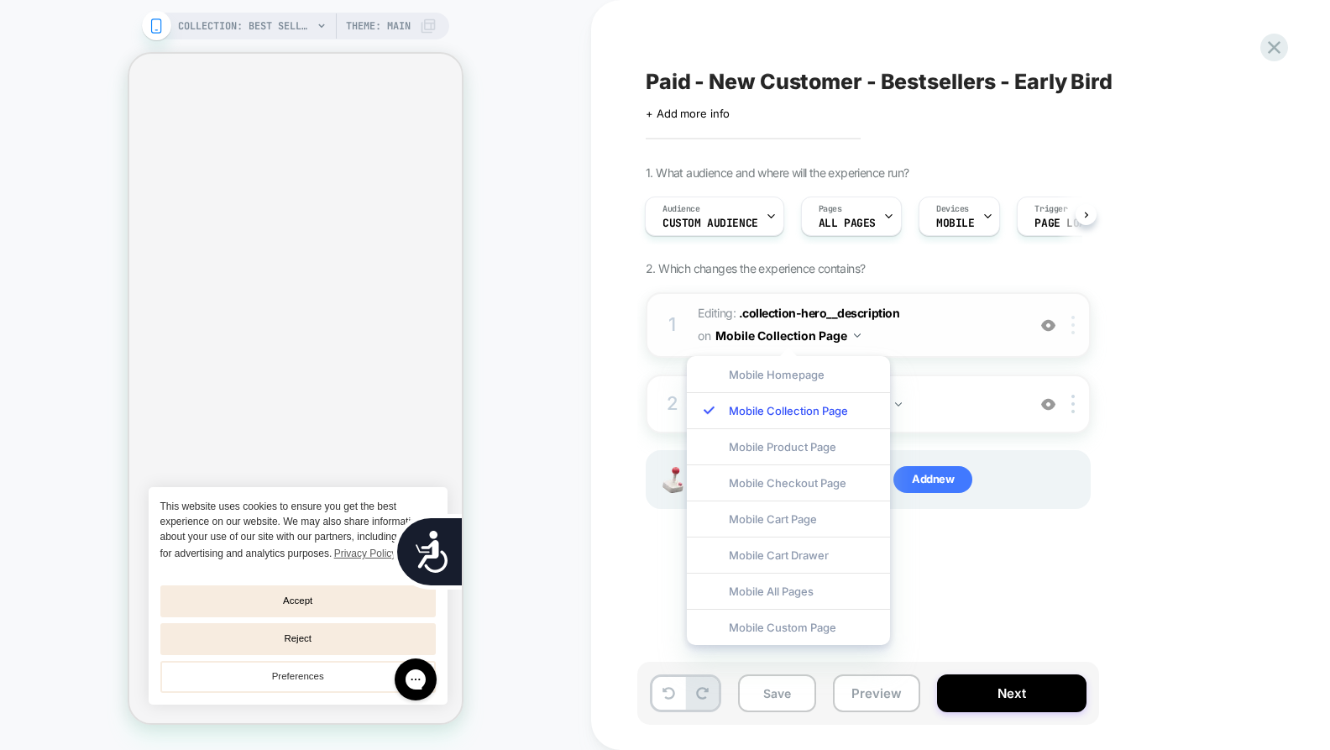
click at [1075, 327] on img at bounding box center [1072, 325] width 3 height 18
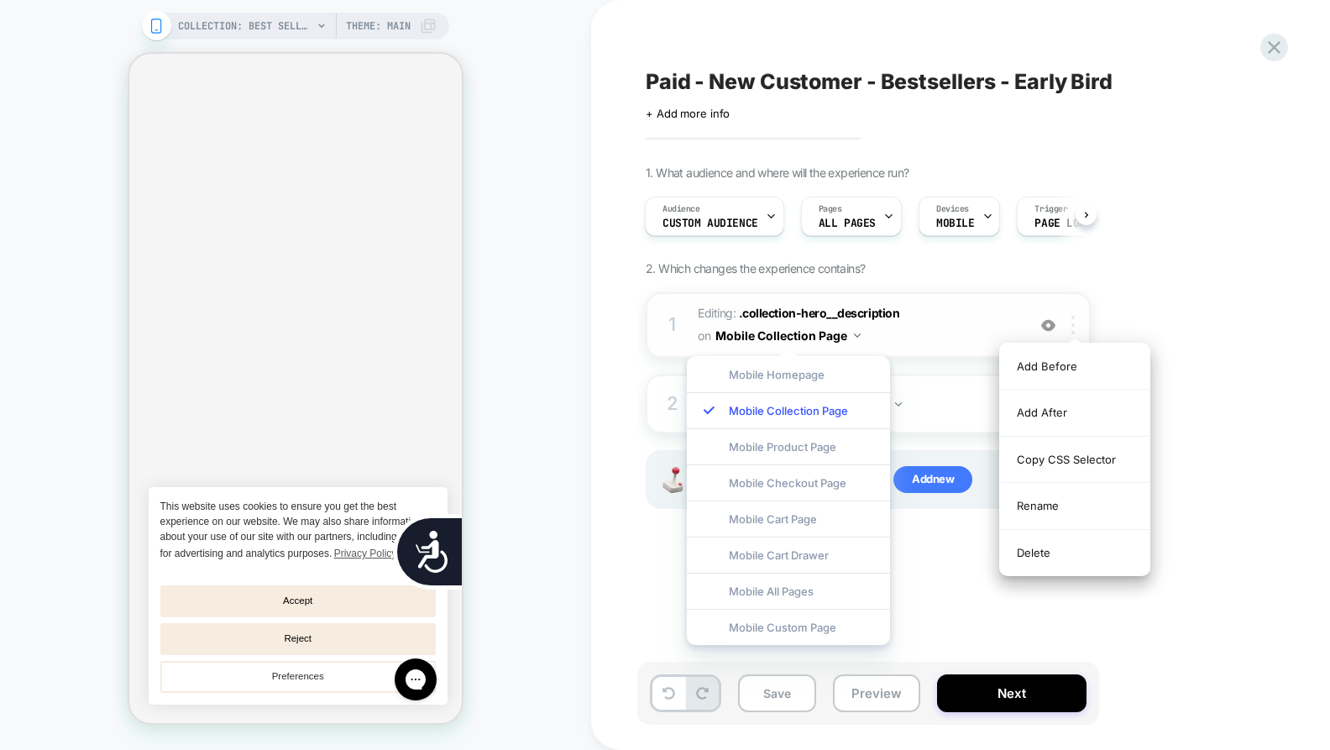
scroll to position [0, 678]
click at [1075, 327] on img at bounding box center [1072, 325] width 3 height 18
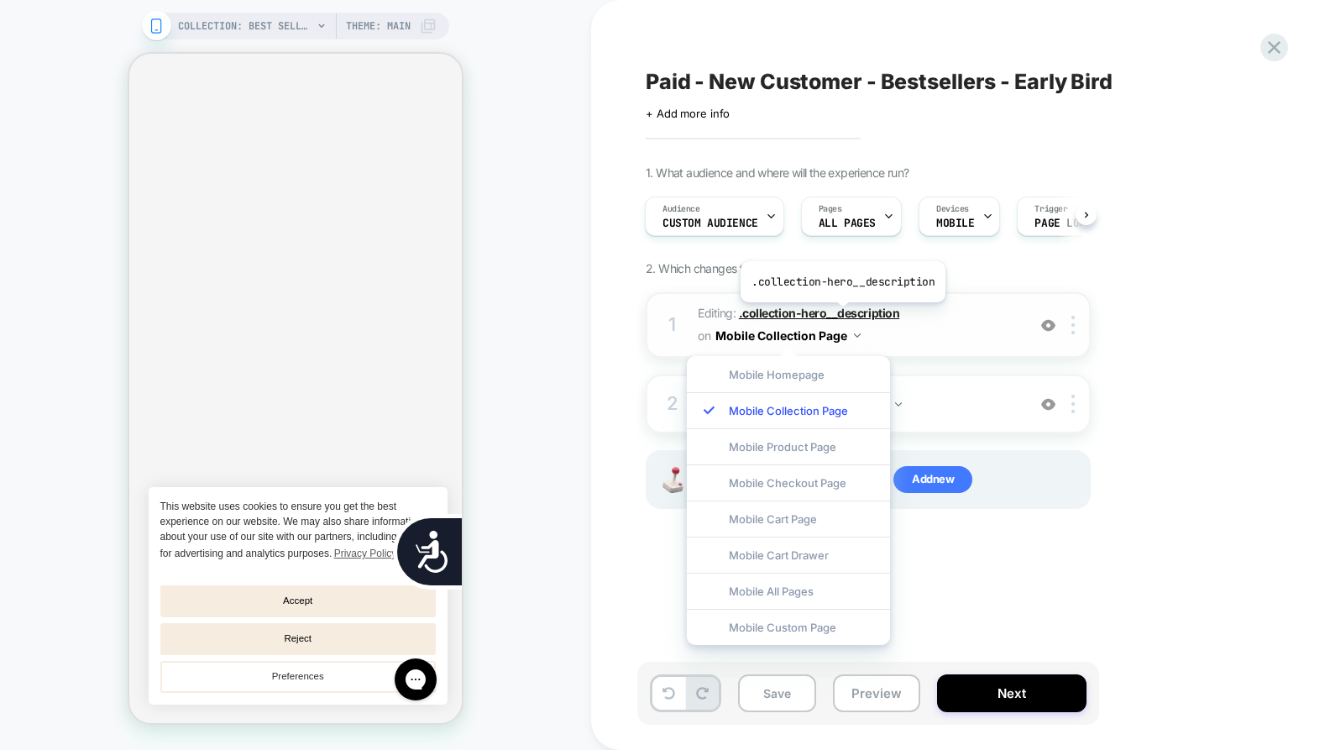
click at [840, 315] on span ".collection-hero__description" at bounding box center [819, 313] width 160 height 14
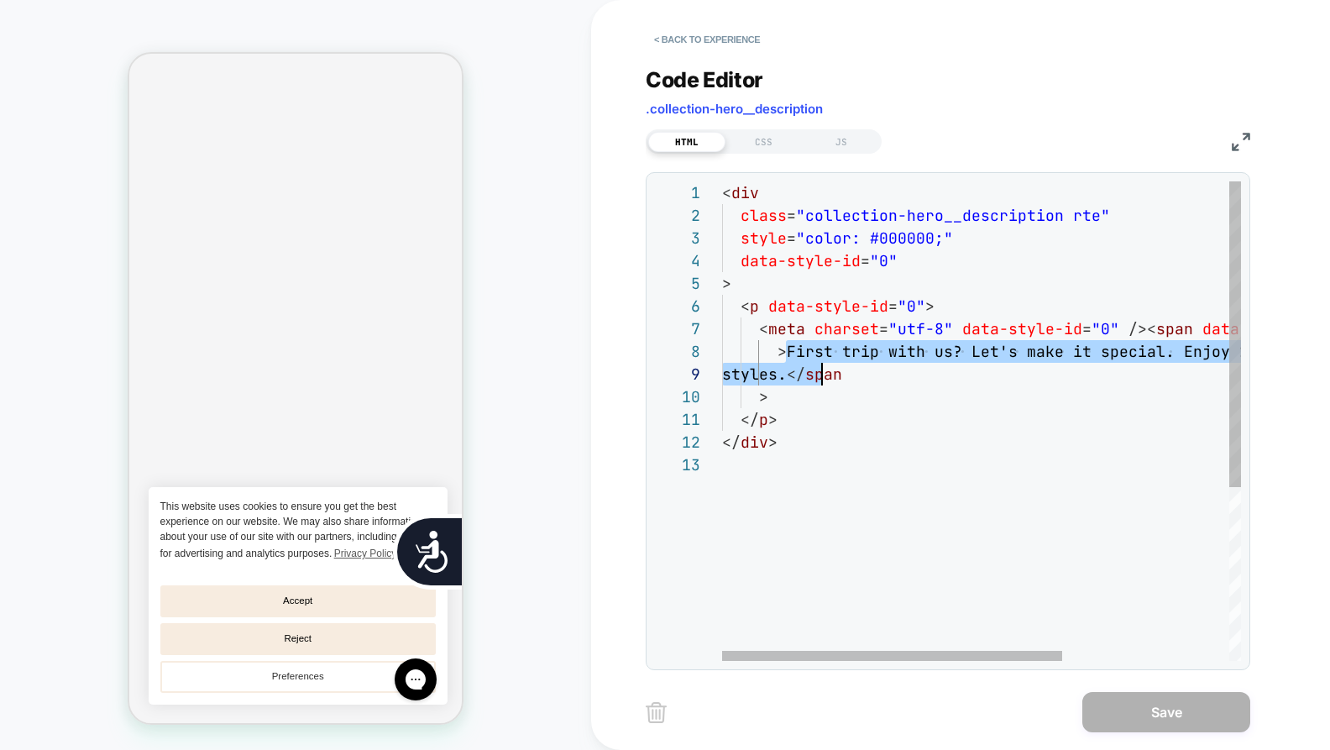
scroll to position [159, 109]
drag, startPoint x: 787, startPoint y: 353, endPoint x: 828, endPoint y: 372, distance: 45.1
click at [828, 372] on div "< div class = "collection-hero__description rte" style = "color: #000000;" data…" at bounding box center [1108, 556] width 773 height 751
click at [828, 366] on div "< div class = "collection-hero__description rte" style = "color: #000000;" data…" at bounding box center [1108, 556] width 773 height 751
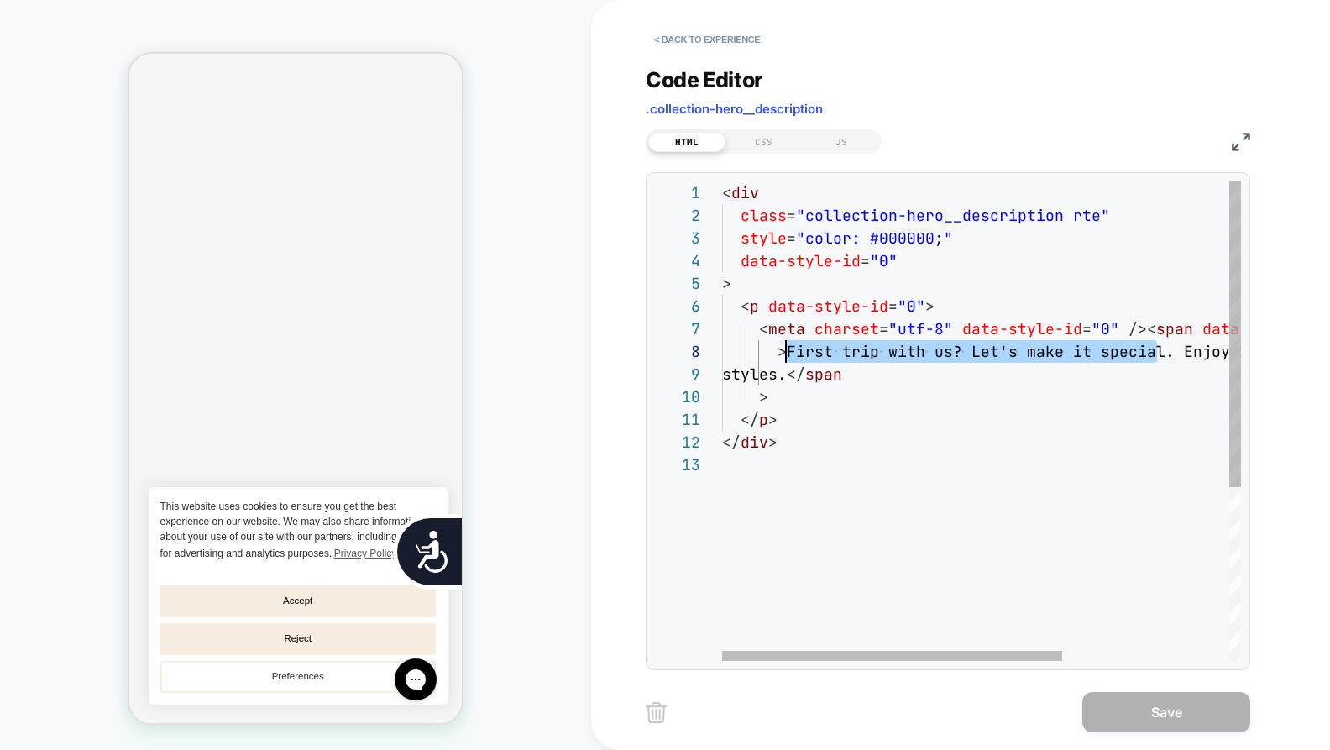
drag, startPoint x: 1158, startPoint y: 353, endPoint x: 789, endPoint y: 352, distance: 368.5
click at [789, 352] on div "< div class = "collection-hero__description rte" style = "color: #000000;" data…" at bounding box center [1108, 556] width 773 height 751
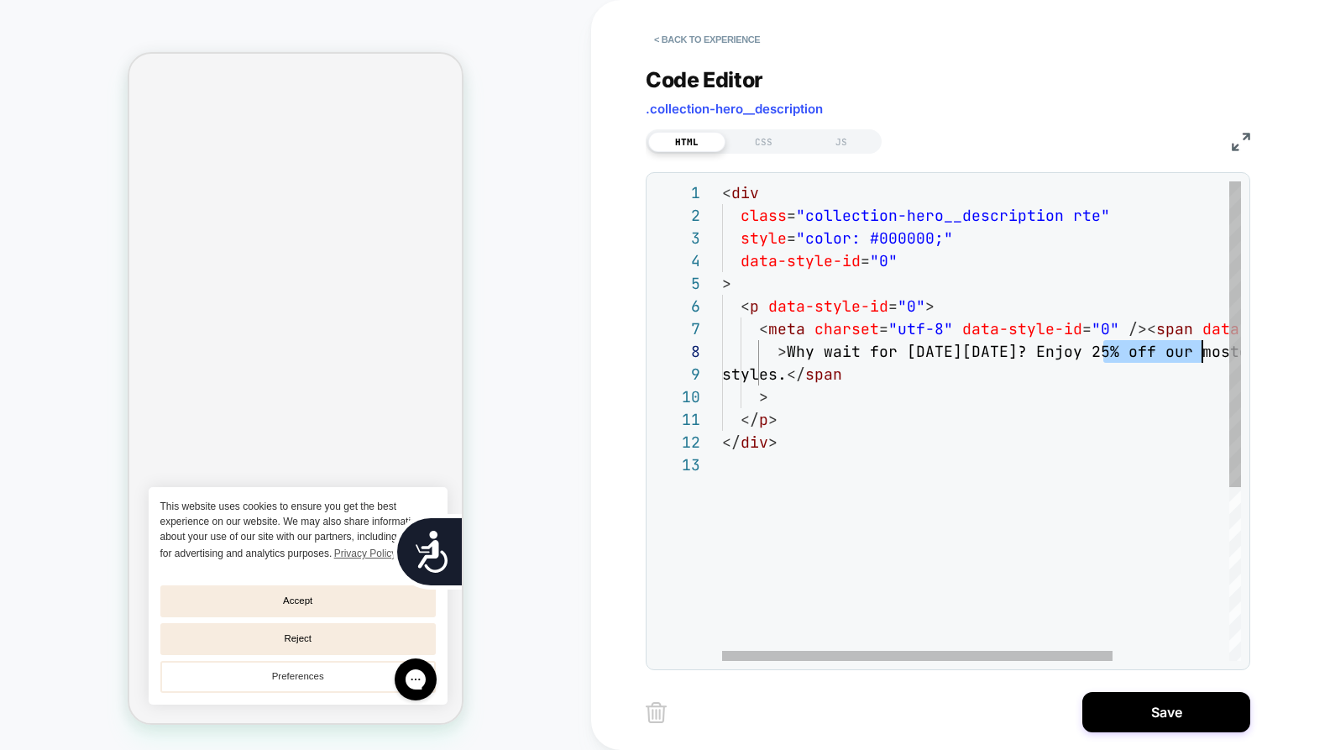
scroll to position [159, 580]
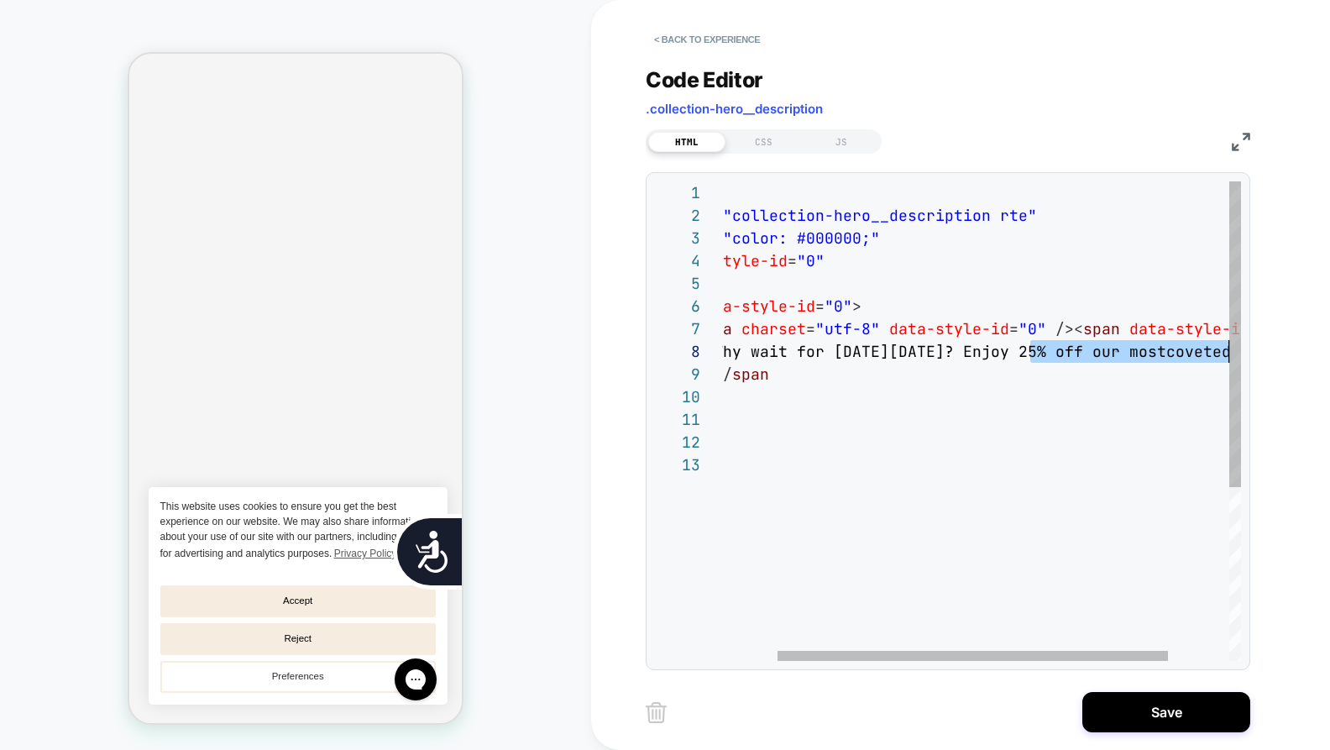
drag, startPoint x: 1101, startPoint y: 356, endPoint x: 1253, endPoint y: 358, distance: 152.0
click at [1253, 358] on div "< div class = "collection-hero__description rte" style = "color: #000000;" data…" at bounding box center [985, 556] width 673 height 751
drag, startPoint x: 756, startPoint y: 376, endPoint x: 765, endPoint y: 378, distance: 9.4
click at [755, 376] on div "< div class = "collection-hero__description rte" style = "color: #000000;" data…" at bounding box center [985, 556] width 673 height 751
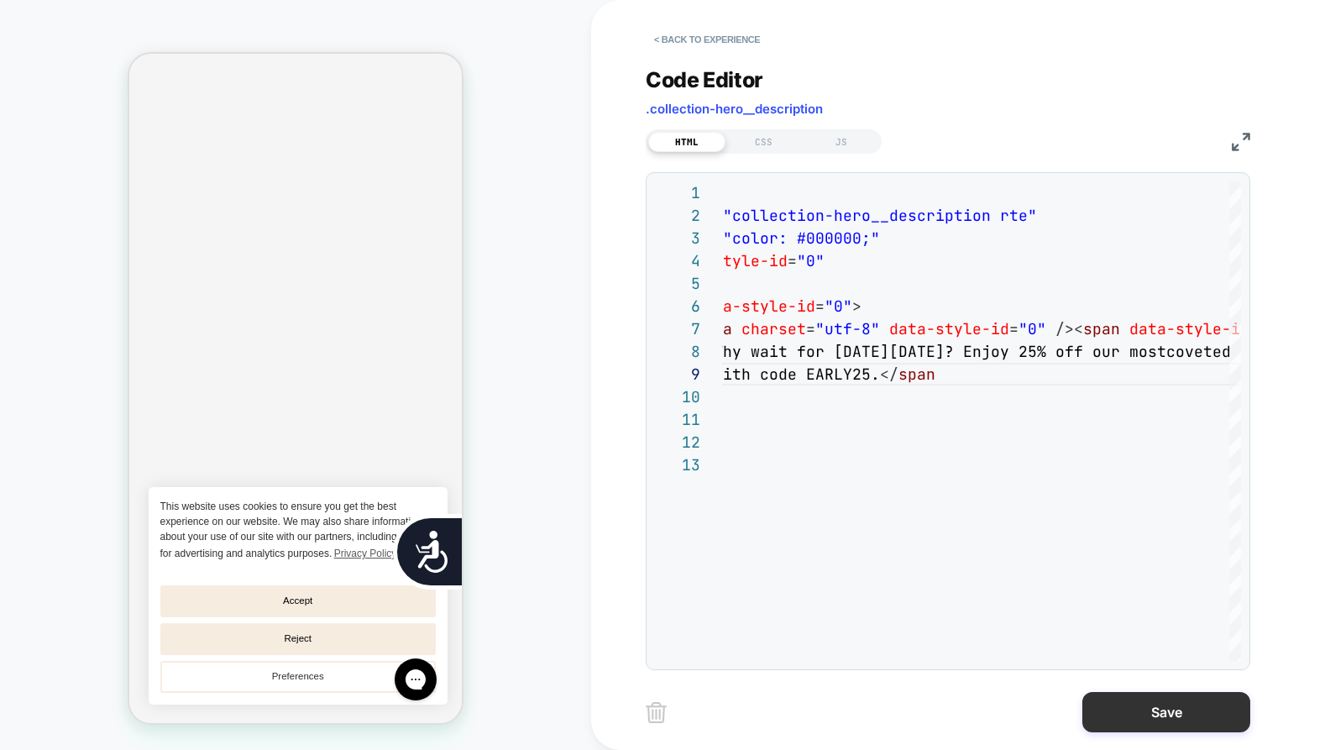
type textarea "**********"
click at [1111, 724] on button "Save" at bounding box center [1166, 712] width 168 height 40
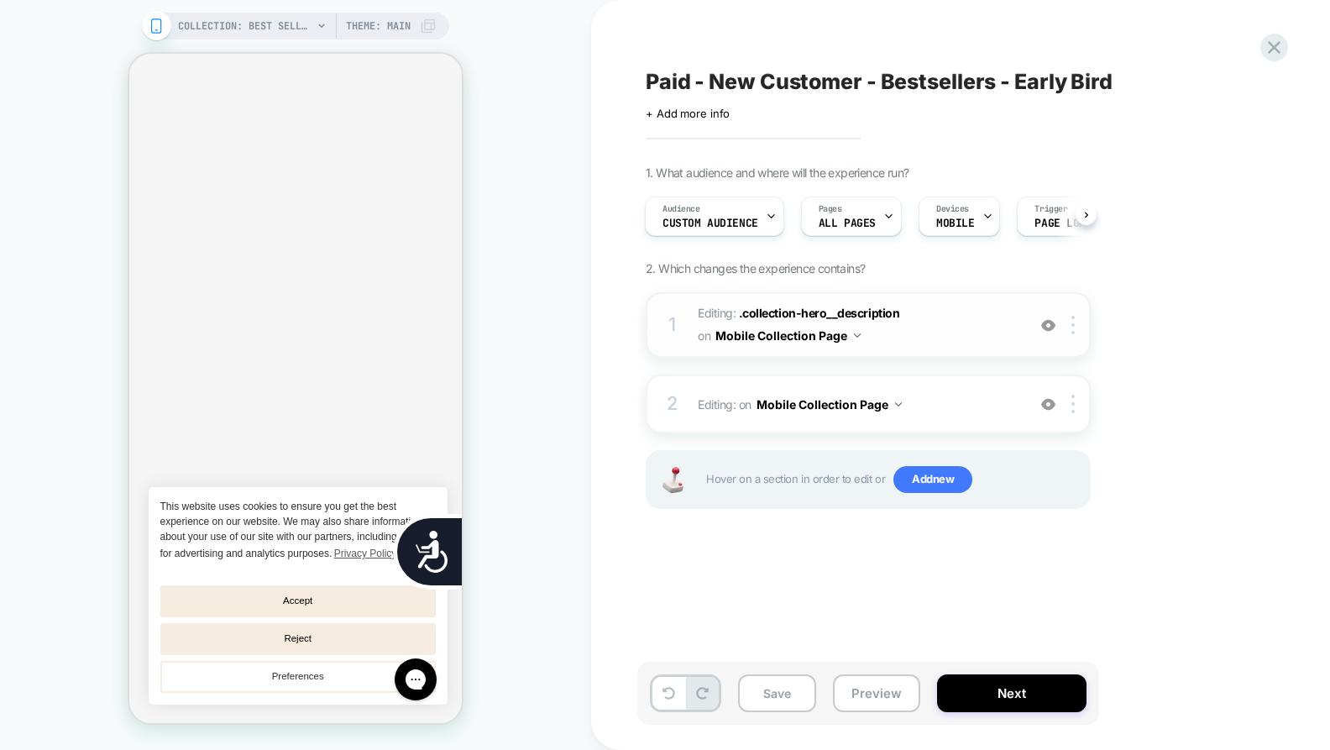
scroll to position [0, 339]
click at [739, 215] on div "Audience Custom Audience" at bounding box center [710, 216] width 129 height 38
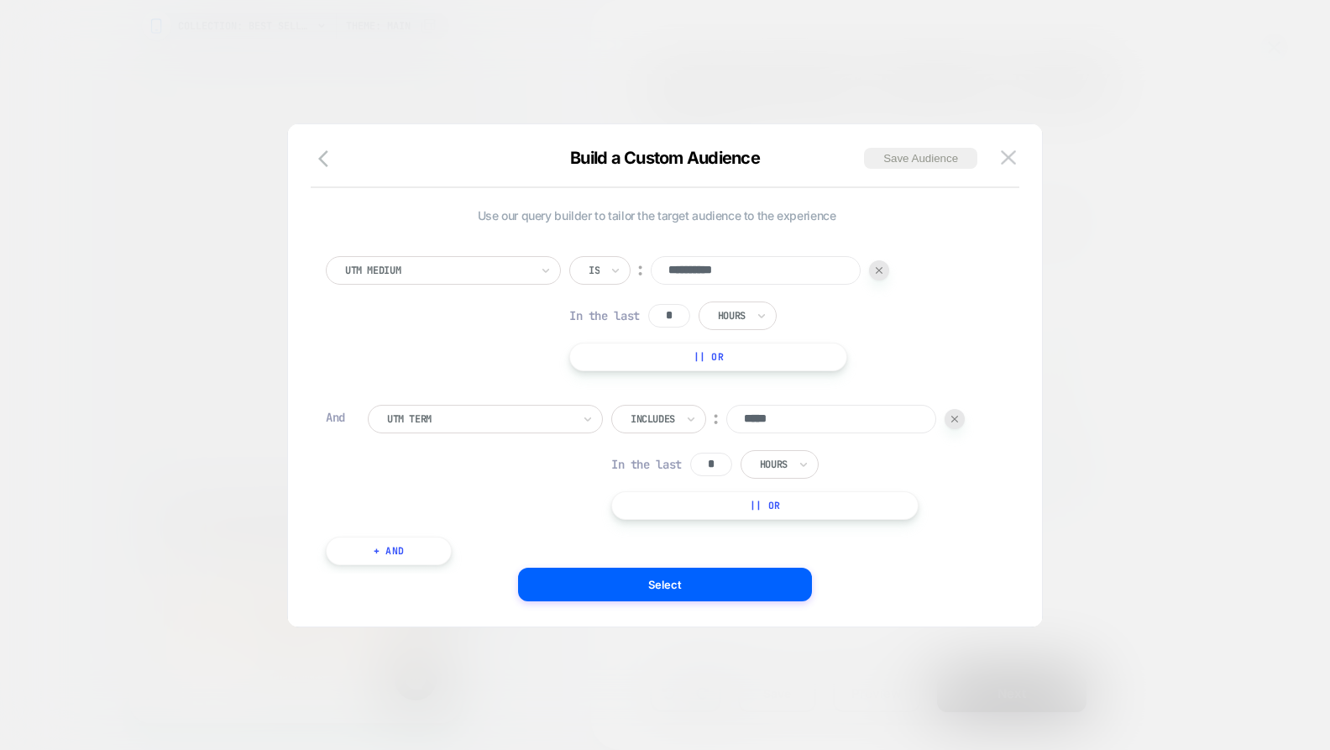
scroll to position [0, 678]
click at [421, 552] on button "+ And" at bounding box center [389, 550] width 126 height 29
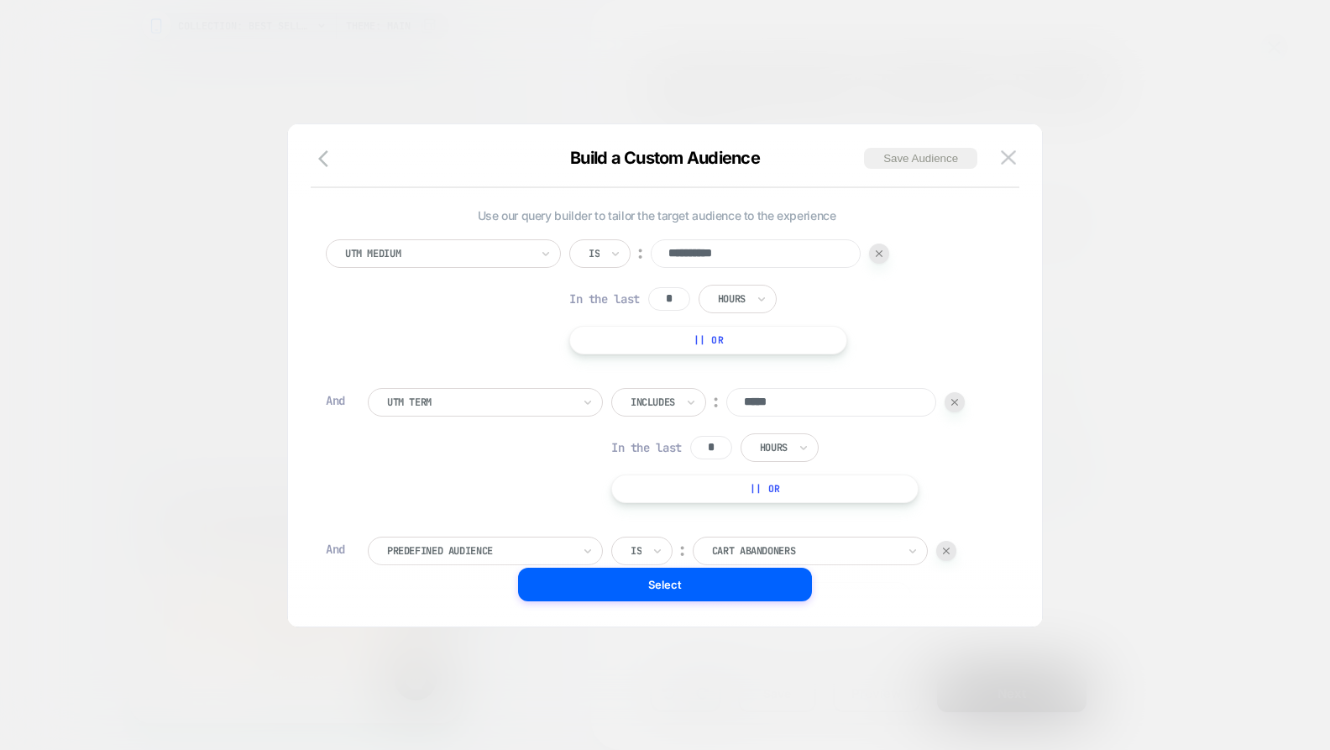
click at [463, 551] on div at bounding box center [479, 550] width 185 height 15
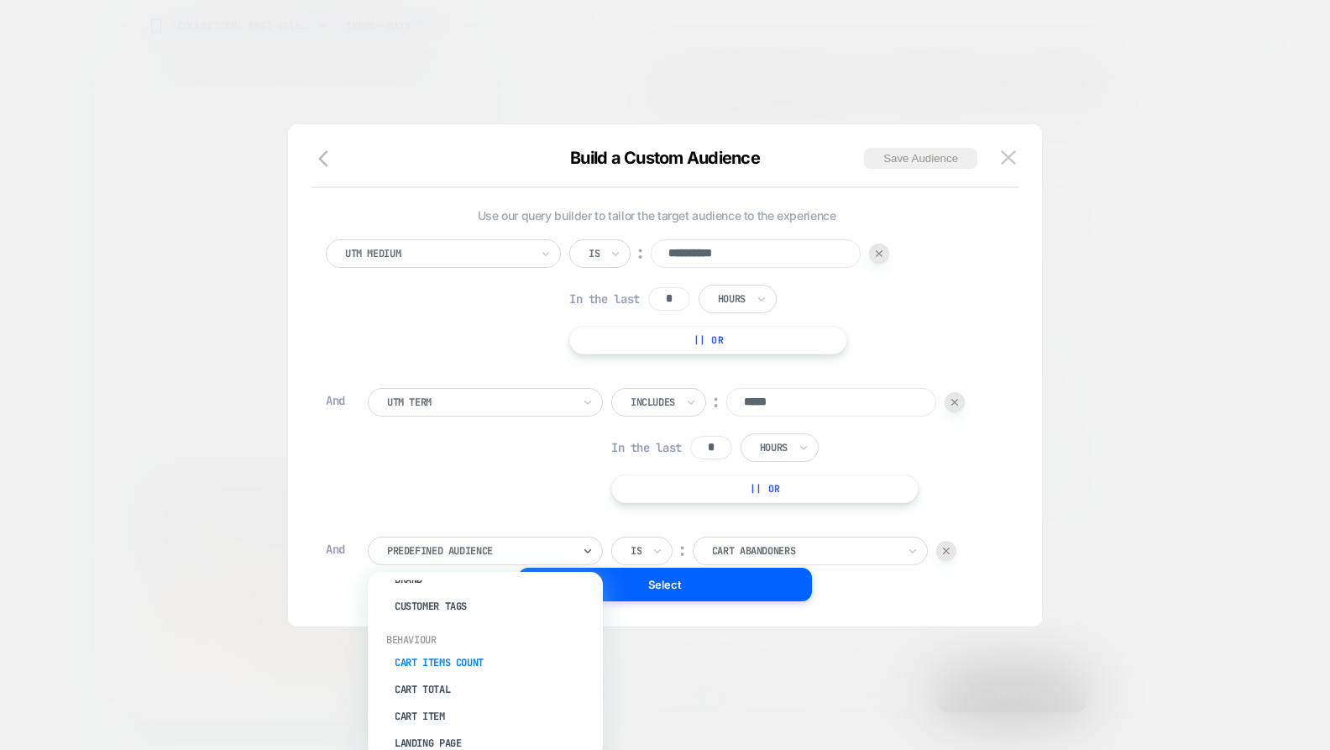
scroll to position [151, 0]
click at [447, 598] on div "Customer Tags" at bounding box center [493, 602] width 218 height 27
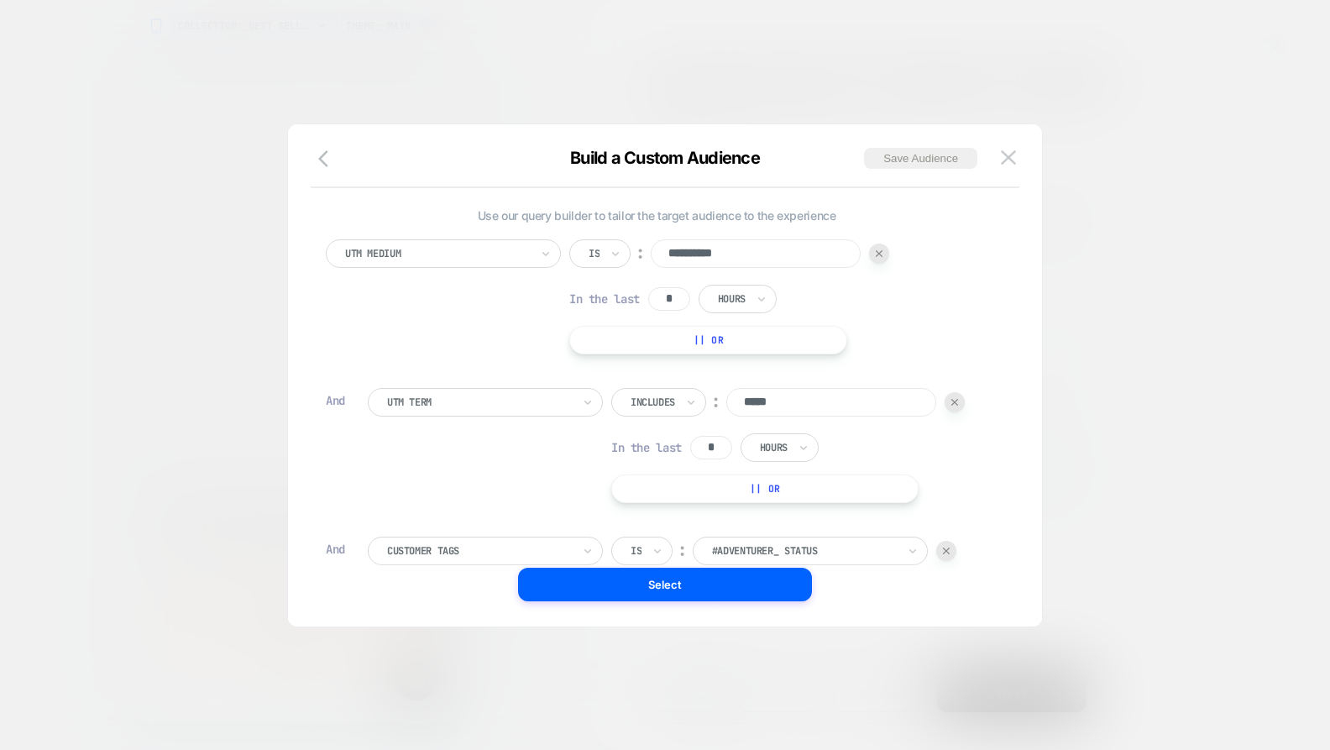
scroll to position [0, 0]
click at [542, 554] on div at bounding box center [479, 550] width 185 height 15
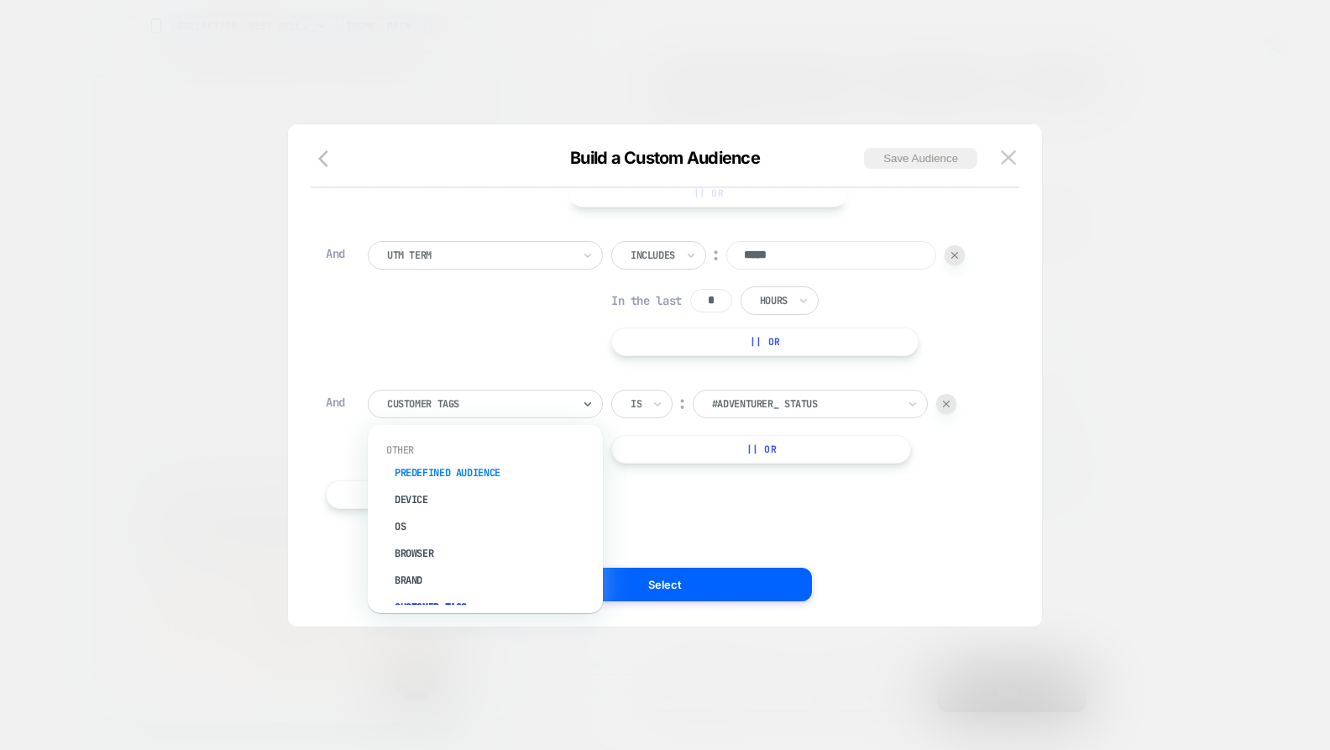
click at [453, 474] on div "Predefined Audience" at bounding box center [493, 472] width 218 height 27
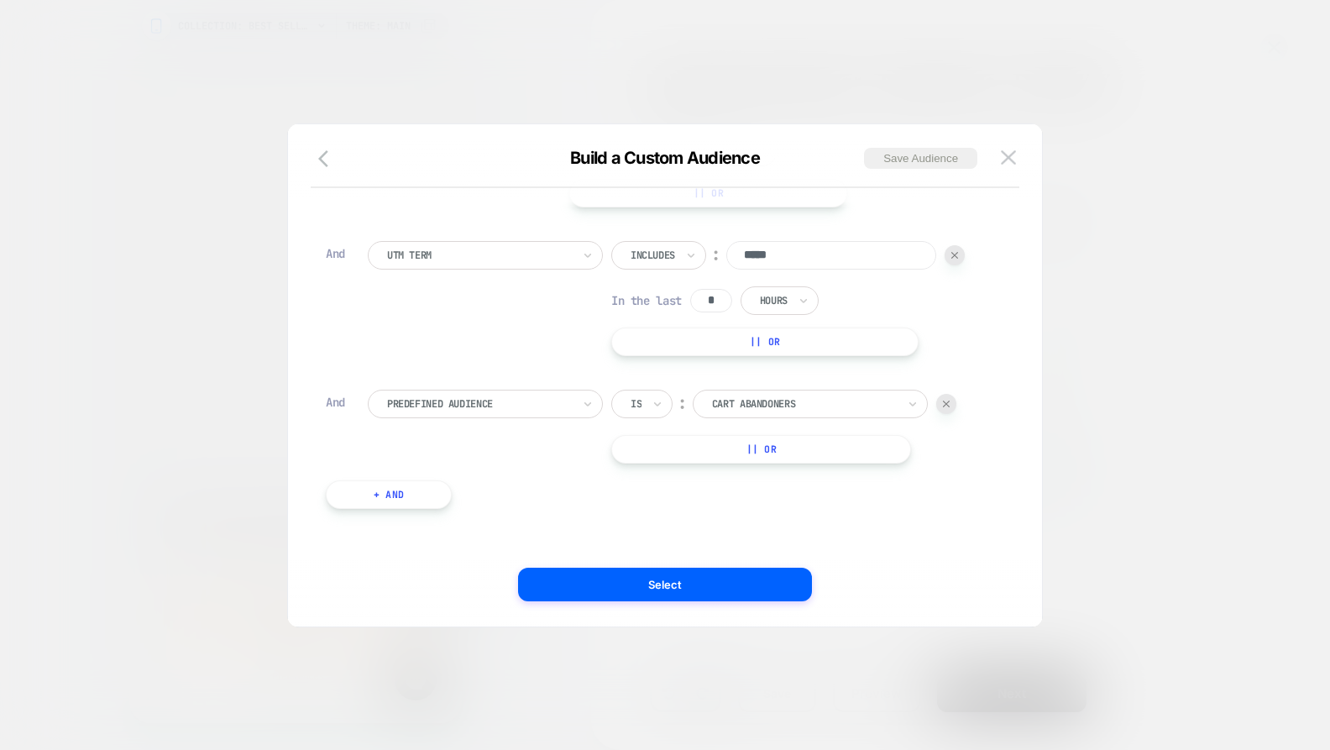
click at [761, 400] on div at bounding box center [804, 403] width 185 height 15
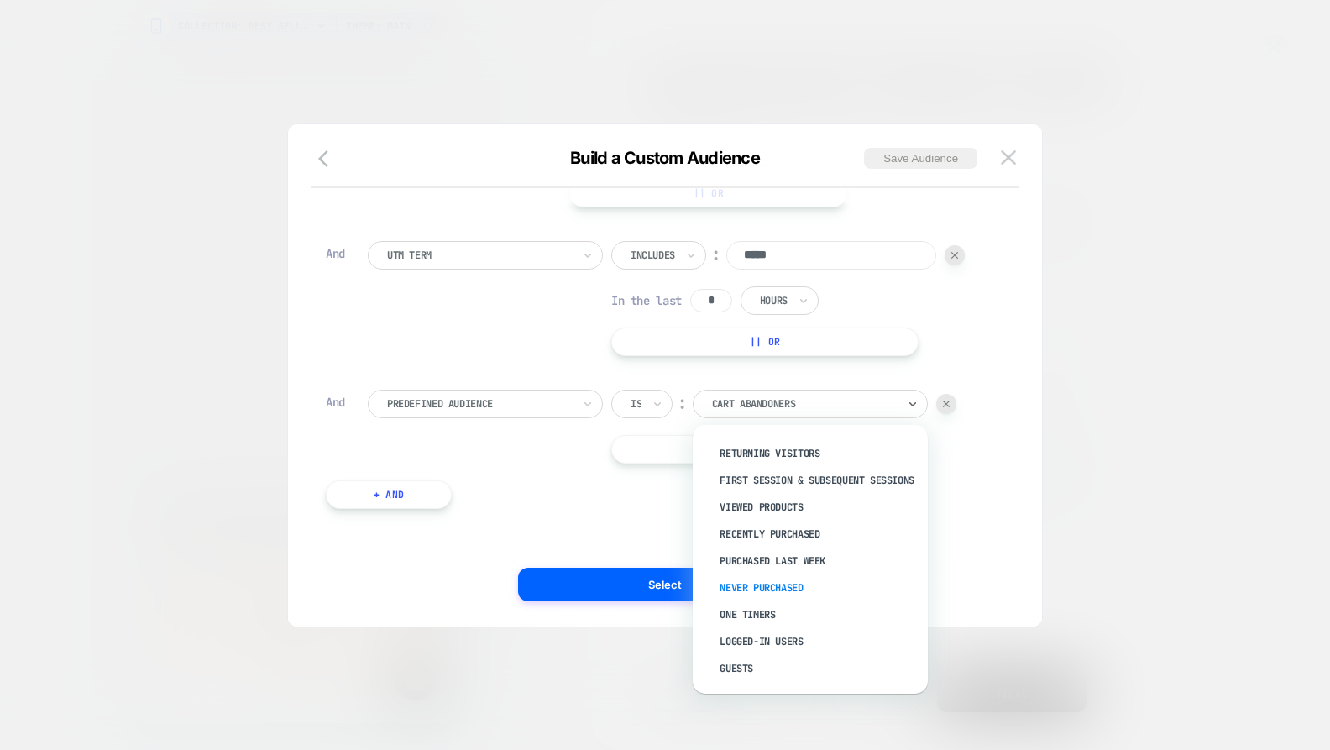
click at [767, 583] on div "Never Purchased" at bounding box center [818, 587] width 218 height 27
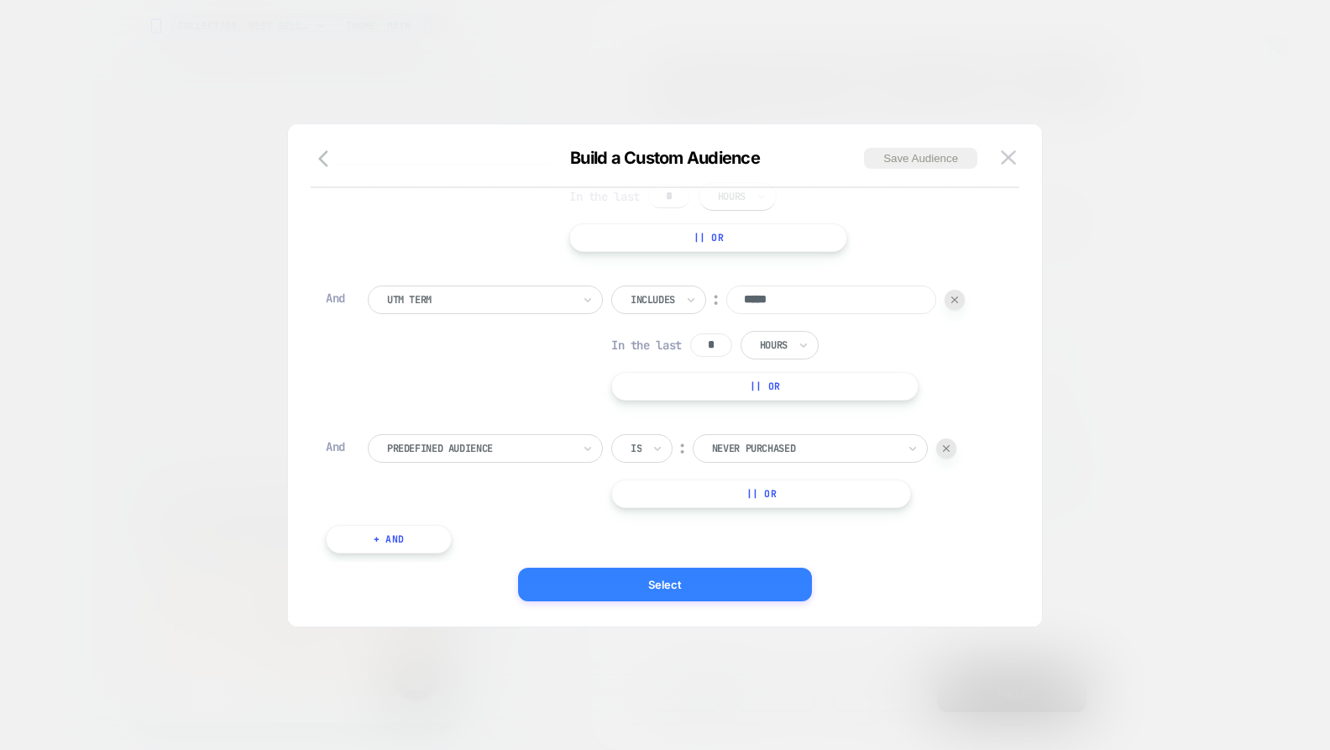
click at [665, 588] on button "Select" at bounding box center [665, 584] width 294 height 34
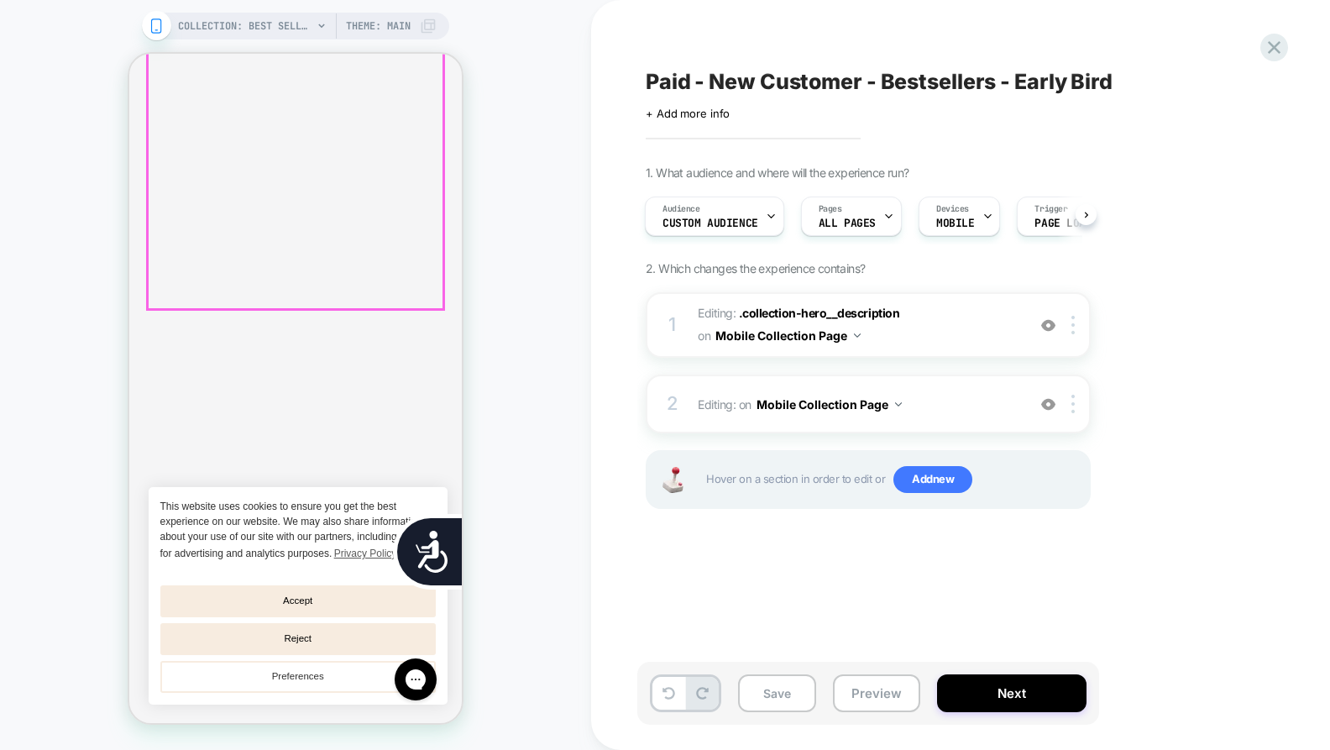
scroll to position [0, 678]
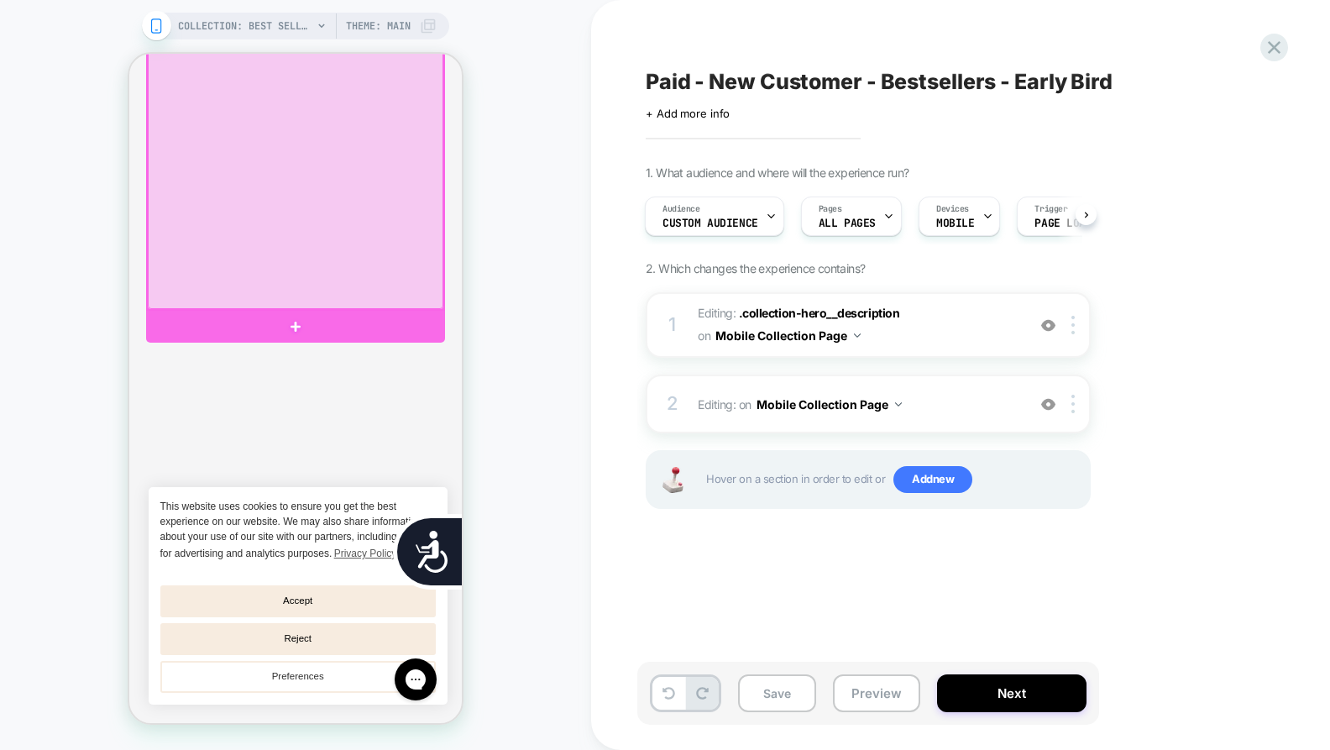
click at [356, 217] on div at bounding box center [295, 151] width 295 height 316
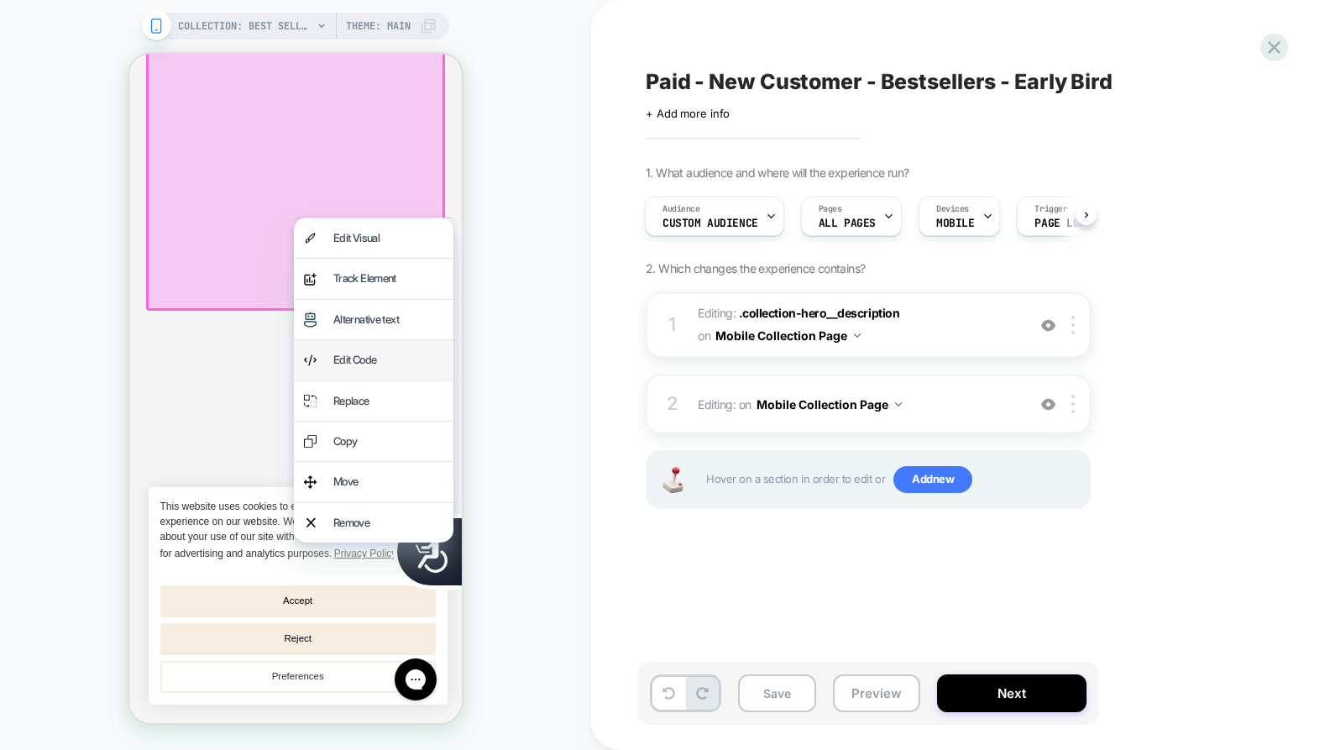
scroll to position [0, 0]
click at [378, 359] on div "Edit Code" at bounding box center [388, 359] width 110 height 19
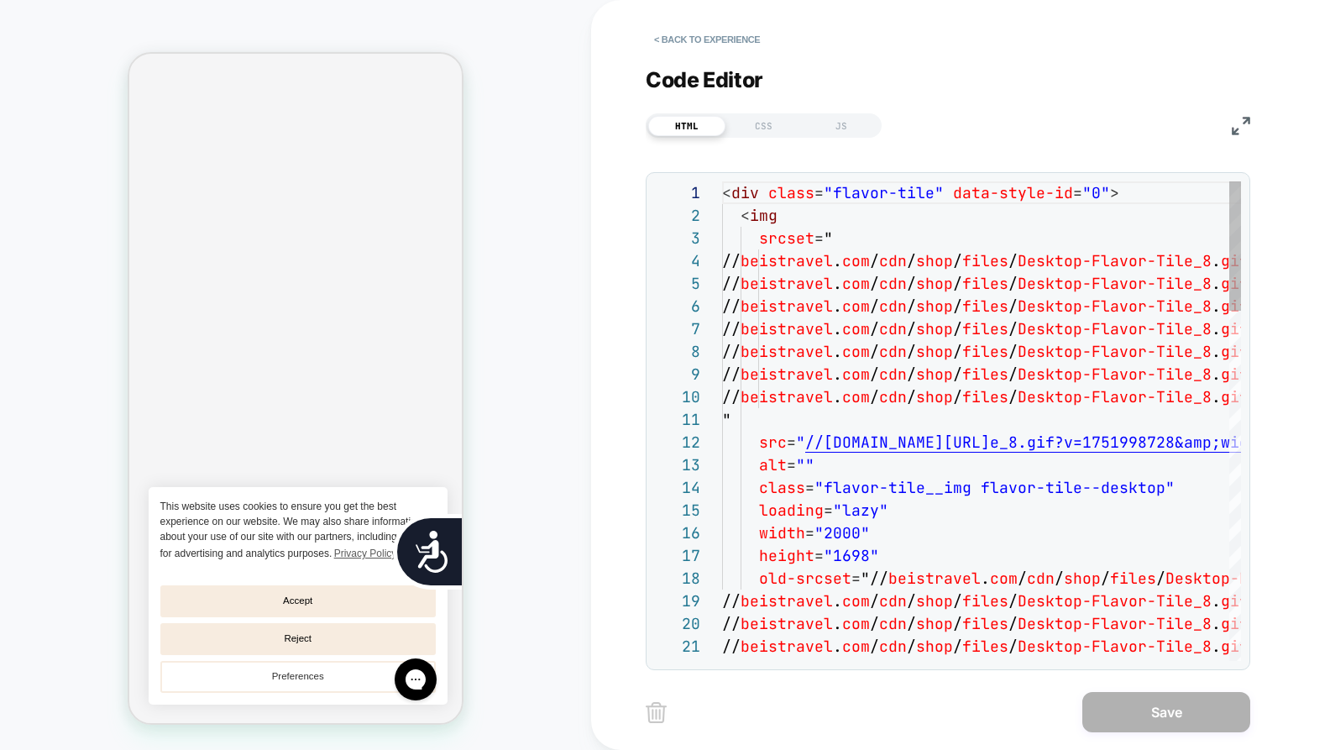
scroll to position [159, 0]
click at [728, 34] on button "< Back to experience" at bounding box center [707, 39] width 123 height 27
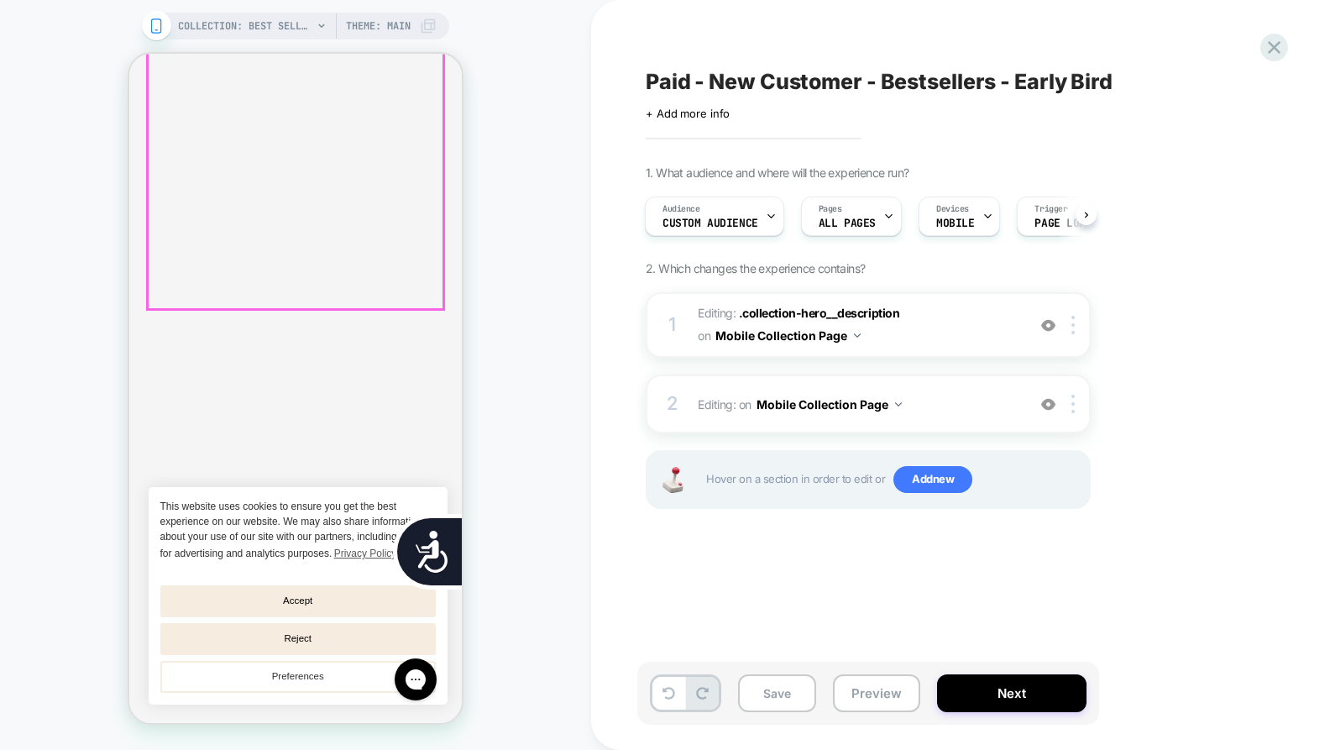
scroll to position [0, 339]
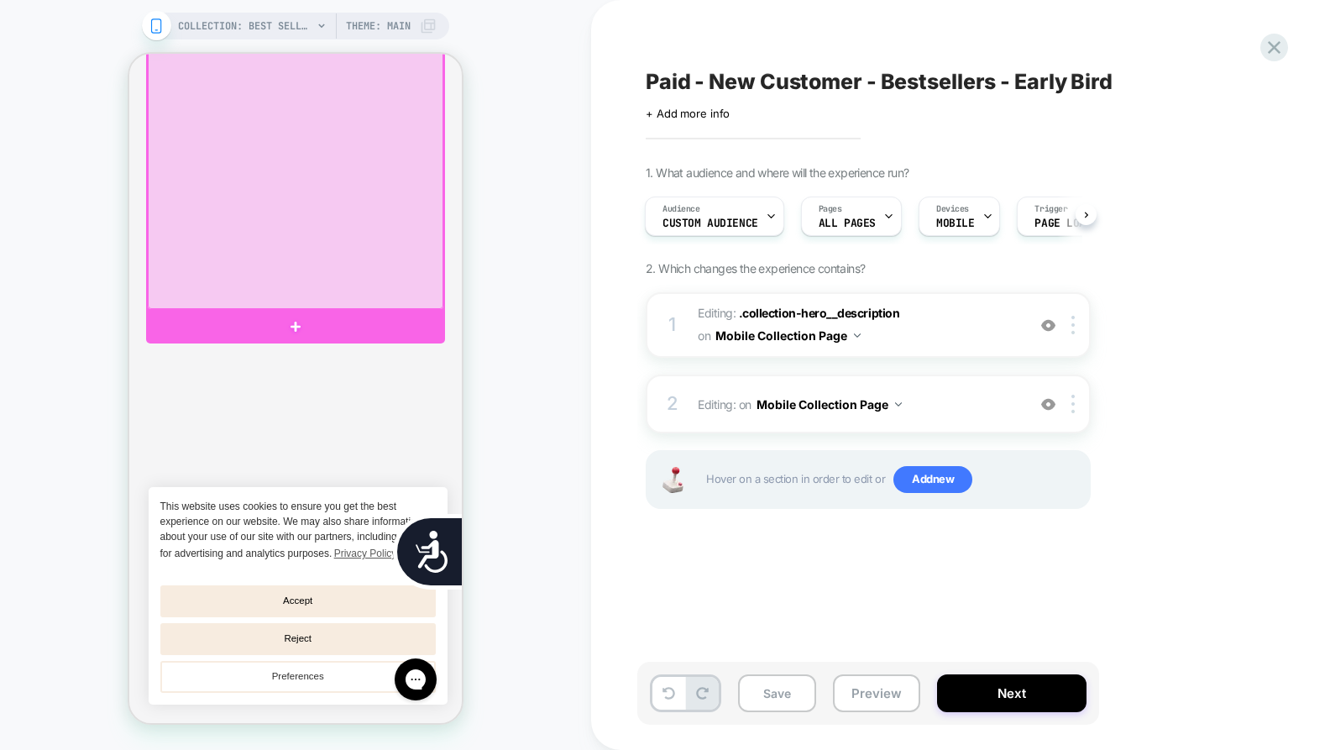
click at [329, 227] on div at bounding box center [295, 151] width 295 height 316
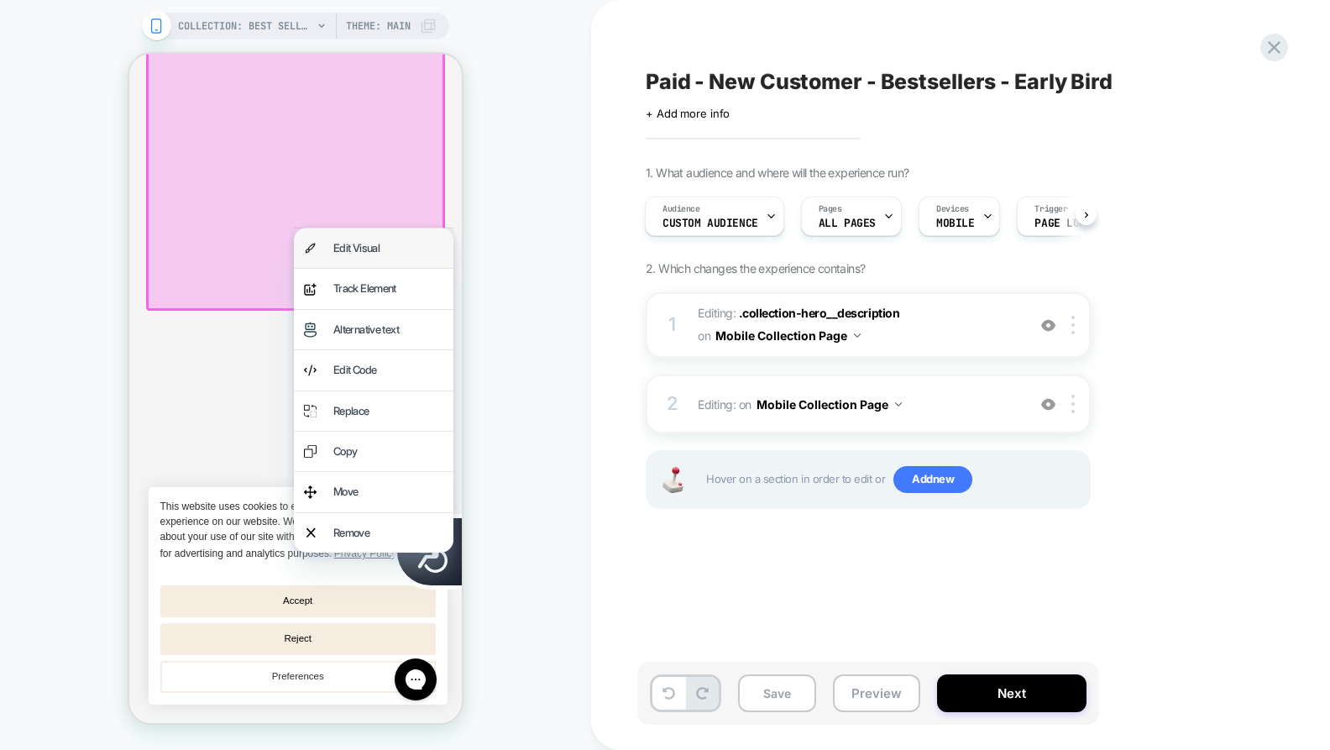
drag, startPoint x: 355, startPoint y: 242, endPoint x: 614, endPoint y: 259, distance: 259.9
click at [355, 242] on div "Edit Visual" at bounding box center [388, 247] width 110 height 19
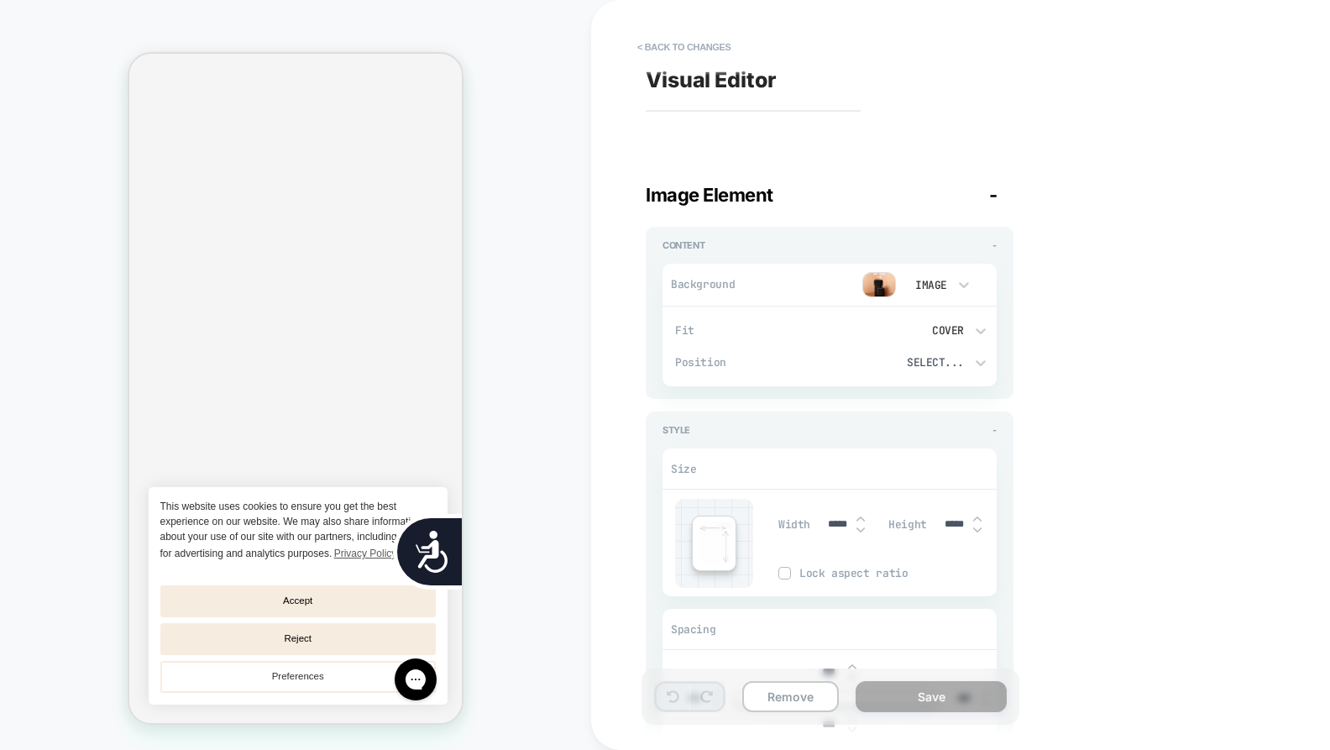
scroll to position [0, 678]
click at [891, 277] on img at bounding box center [879, 284] width 34 height 25
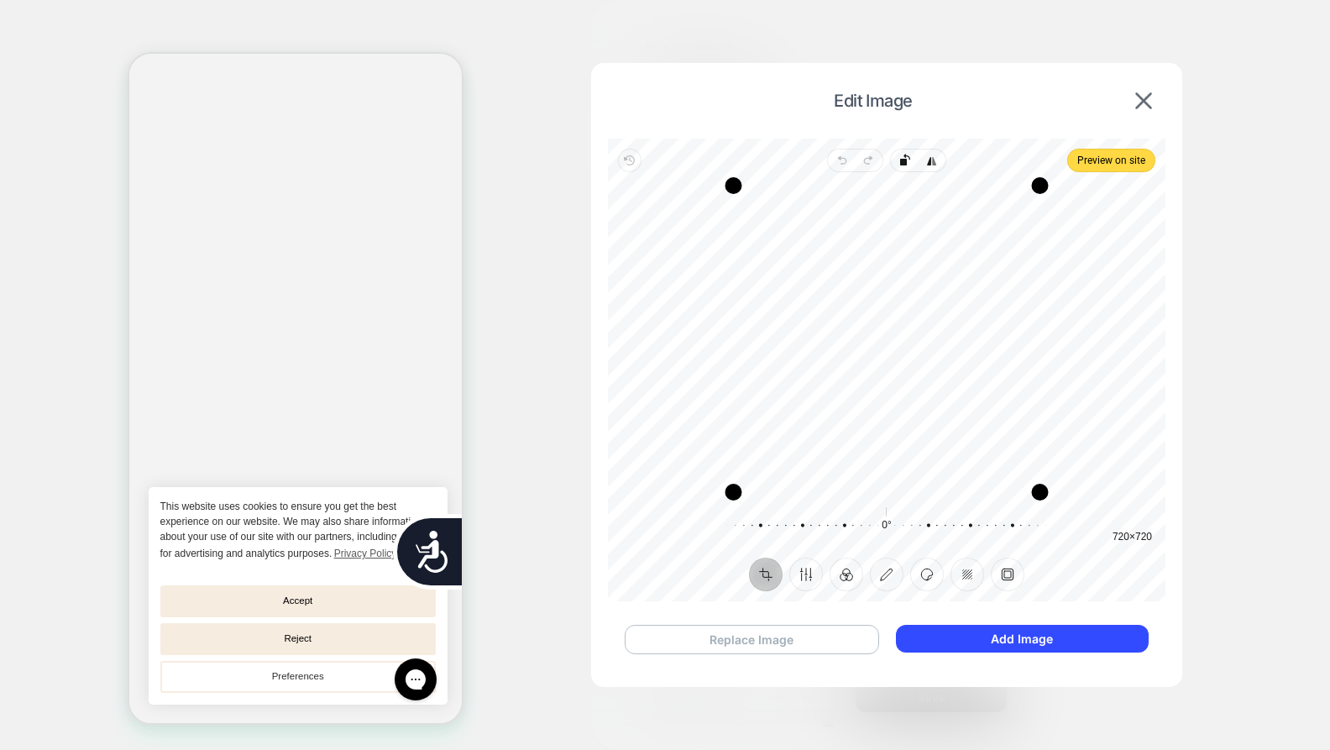
click at [850, 635] on button "Replace Image" at bounding box center [752, 639] width 254 height 29
drag, startPoint x: 658, startPoint y: 185, endPoint x: 743, endPoint y: 185, distance: 84.8
click at [743, 185] on div "Drag corner tl" at bounding box center [741, 185] width 17 height 17
drag, startPoint x: 1116, startPoint y: 186, endPoint x: 1020, endPoint y: 186, distance: 95.7
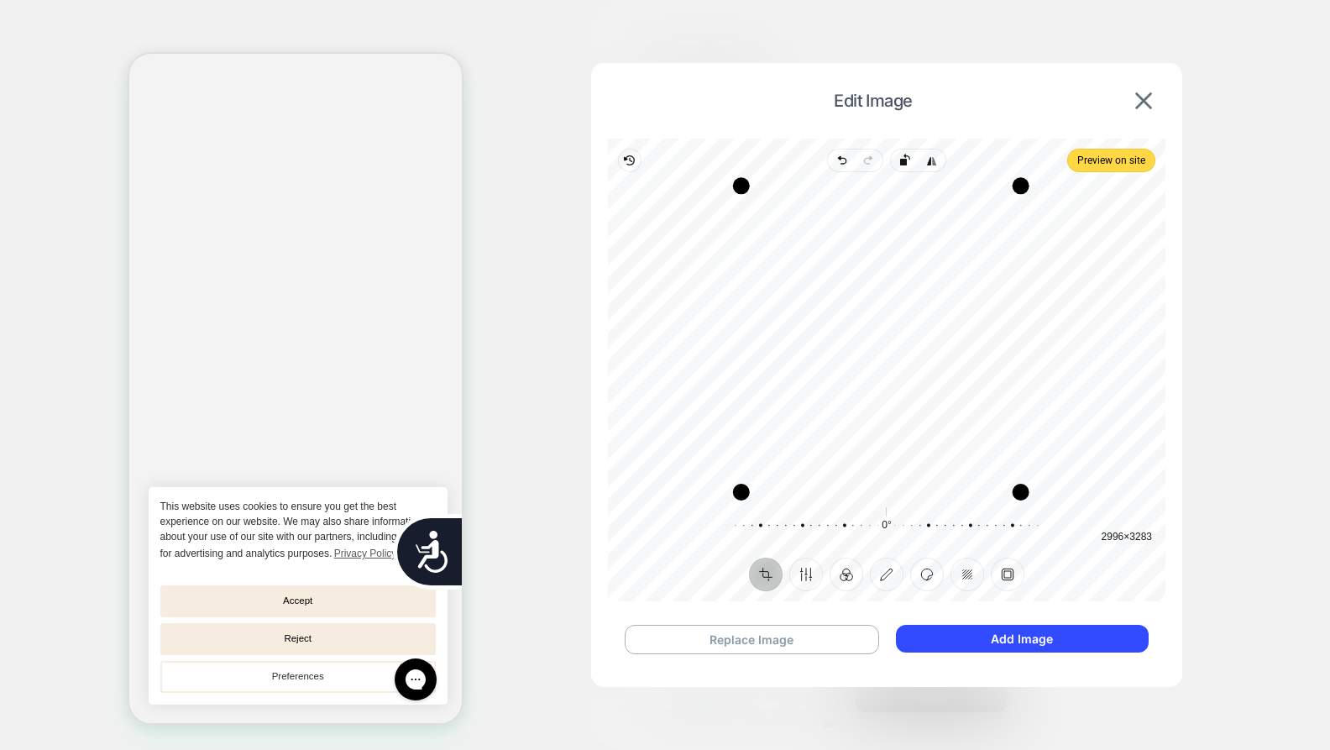
click at [1020, 186] on div "Drag corner tr" at bounding box center [1020, 185] width 17 height 17
click at [975, 634] on button "Add Image" at bounding box center [1022, 639] width 253 height 28
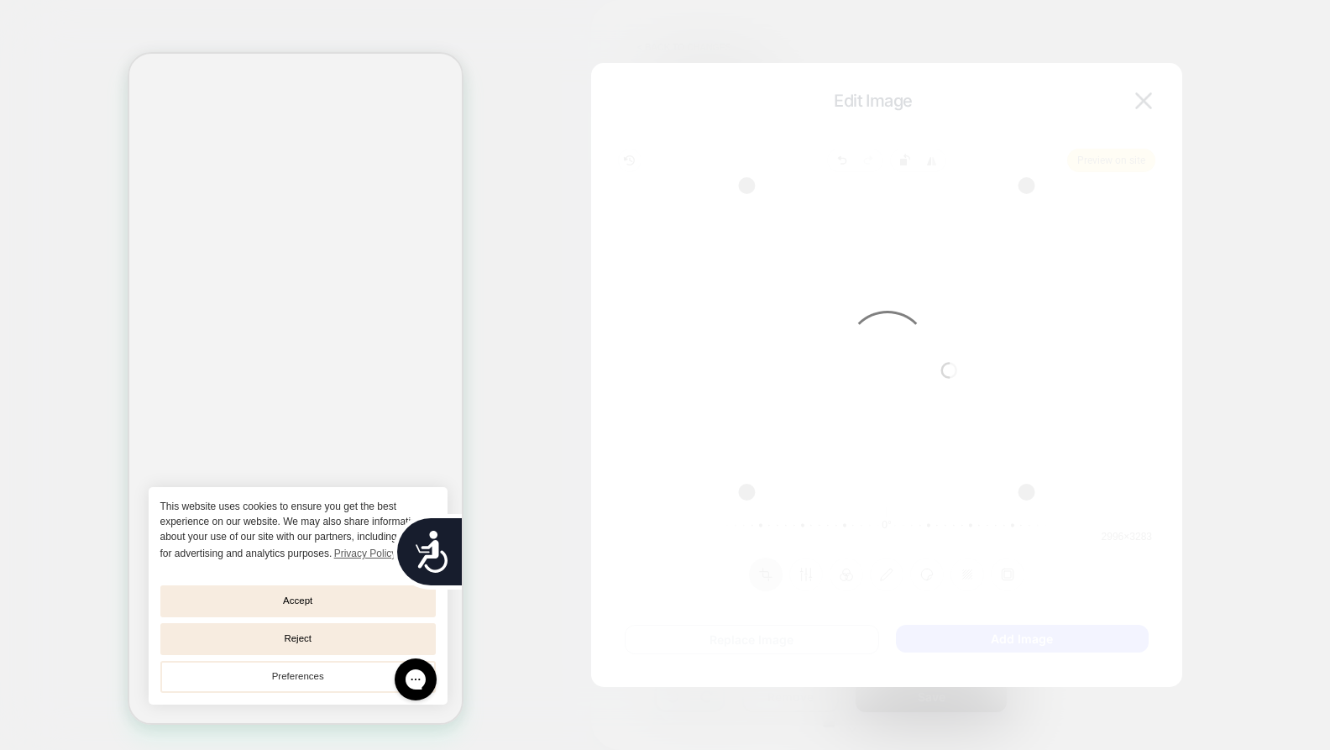
scroll to position [0, 678]
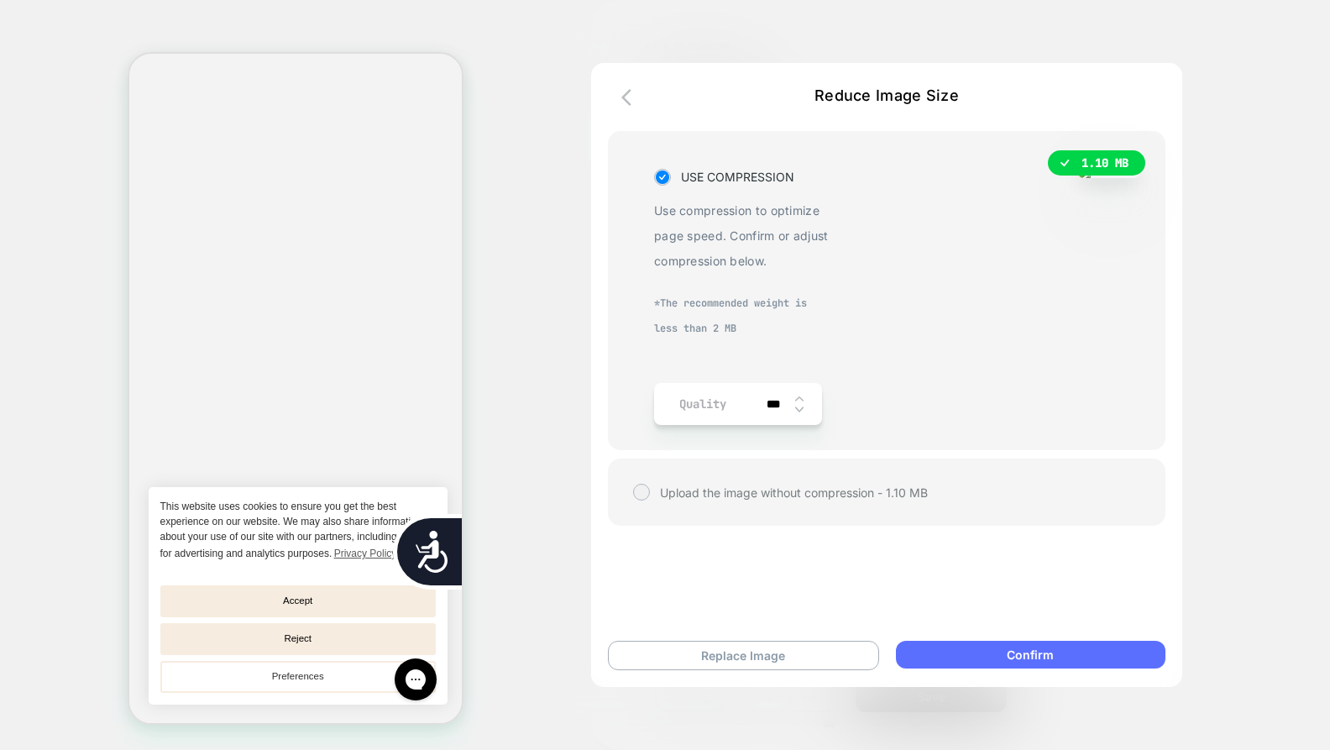
click at [1049, 659] on button "Confirm" at bounding box center [1030, 655] width 269 height 28
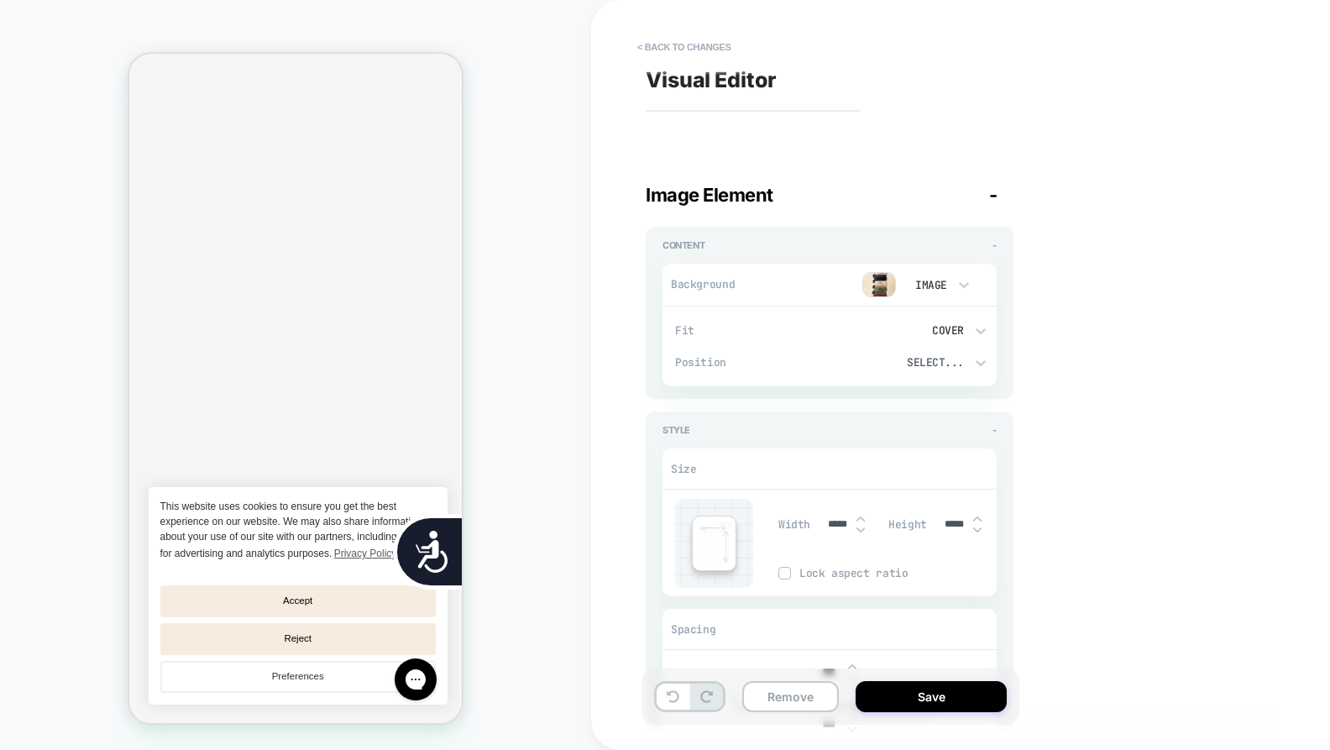
scroll to position [0, 339]
click at [959, 703] on button "Save" at bounding box center [930, 696] width 151 height 31
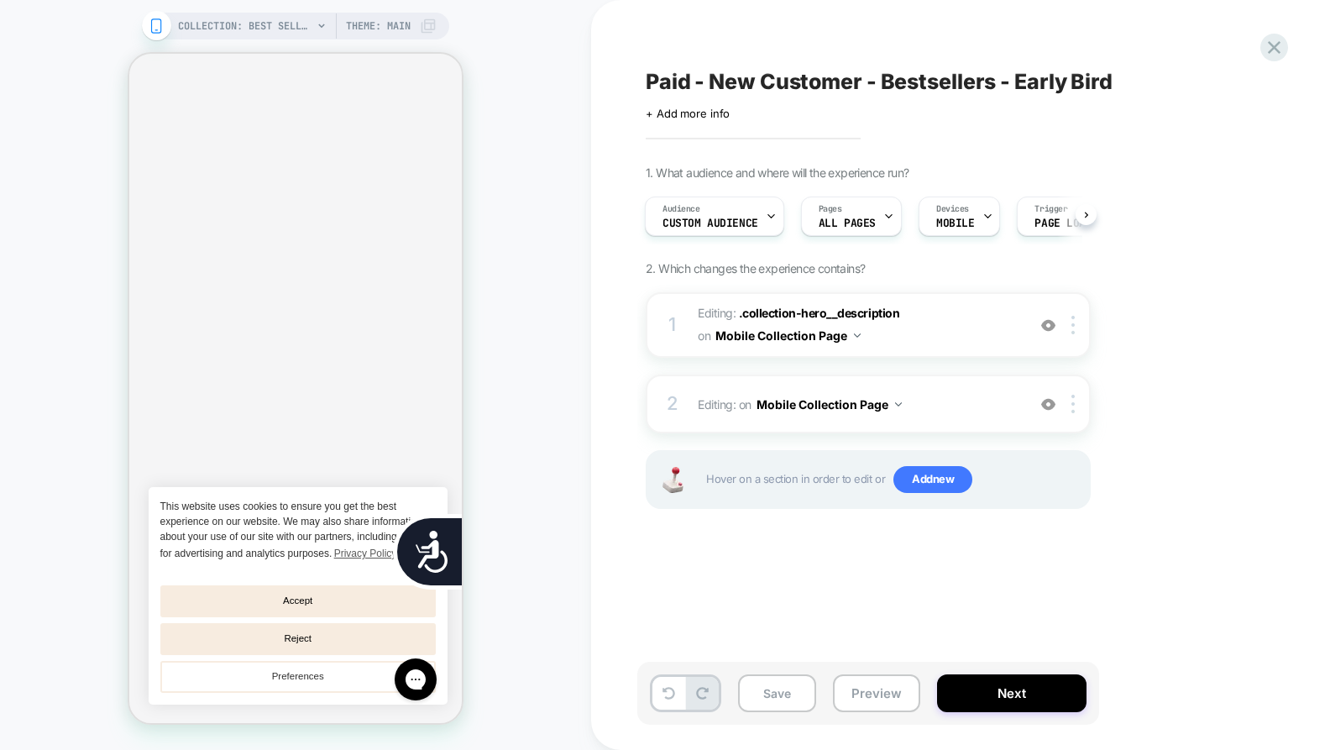
scroll to position [2038, 0]
click at [689, 82] on span "Paid - New Customer - Bestsellers - Early Bird" at bounding box center [879, 81] width 467 height 25
click at [694, 82] on textarea "**********" at bounding box center [925, 81] width 558 height 25
type textarea "**********"
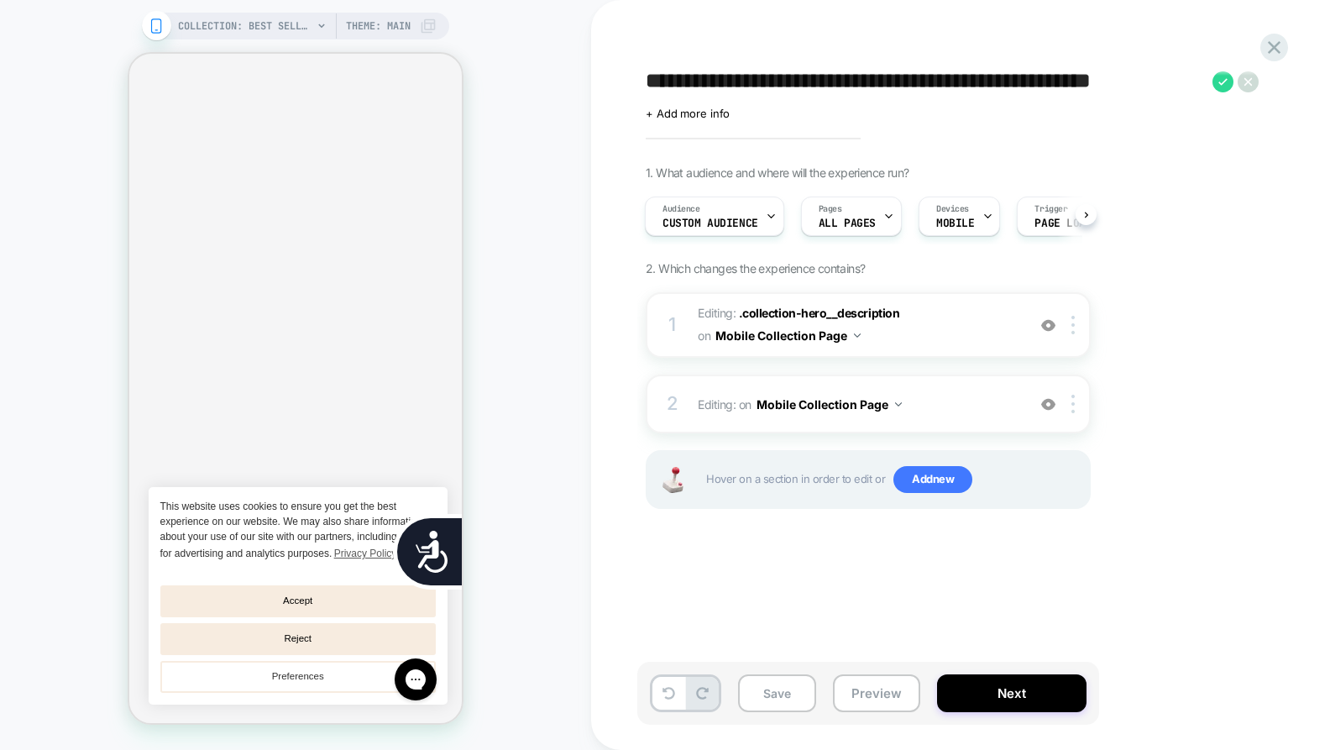
click at [1174, 368] on div "1. What audience and where will the experience run? Audience Custom Audience Pa…" at bounding box center [952, 357] width 613 height 385
click at [823, 83] on textarea "**********" at bounding box center [925, 81] width 558 height 25
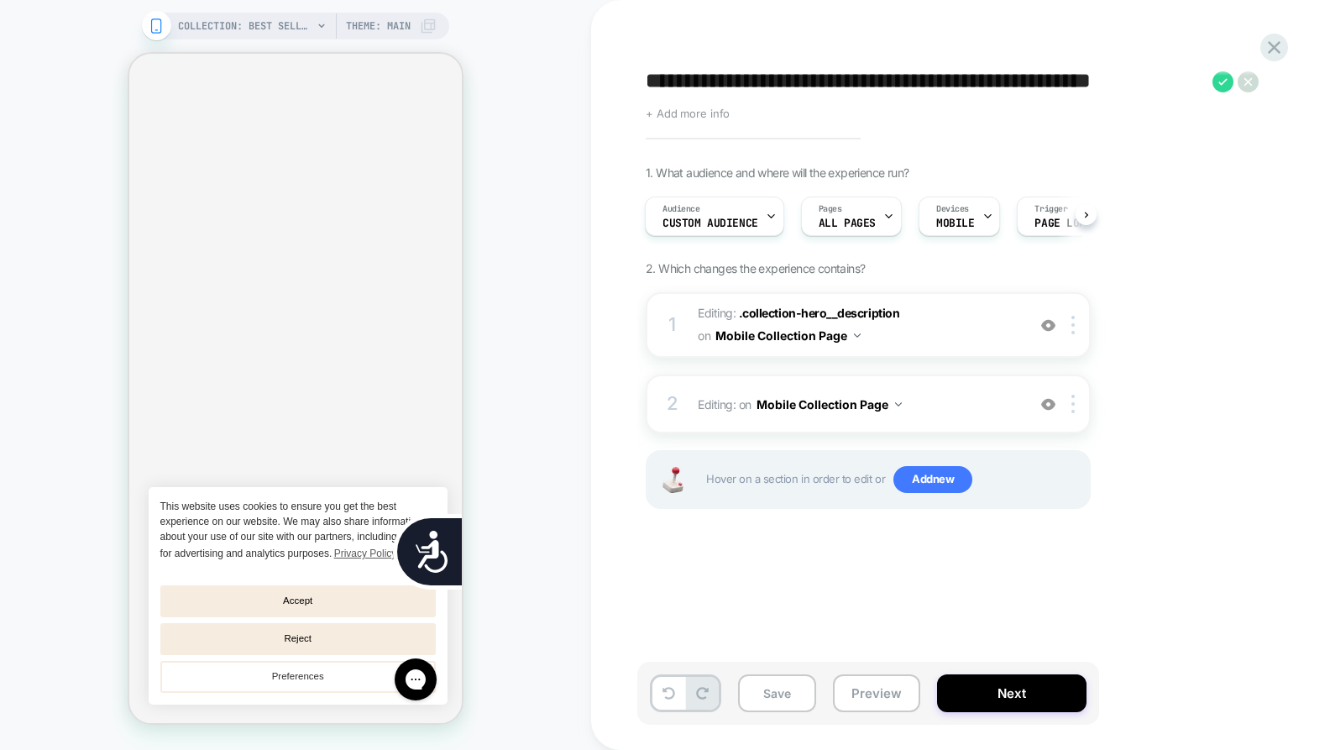
click at [698, 113] on span "+ Add more info" at bounding box center [688, 113] width 84 height 13
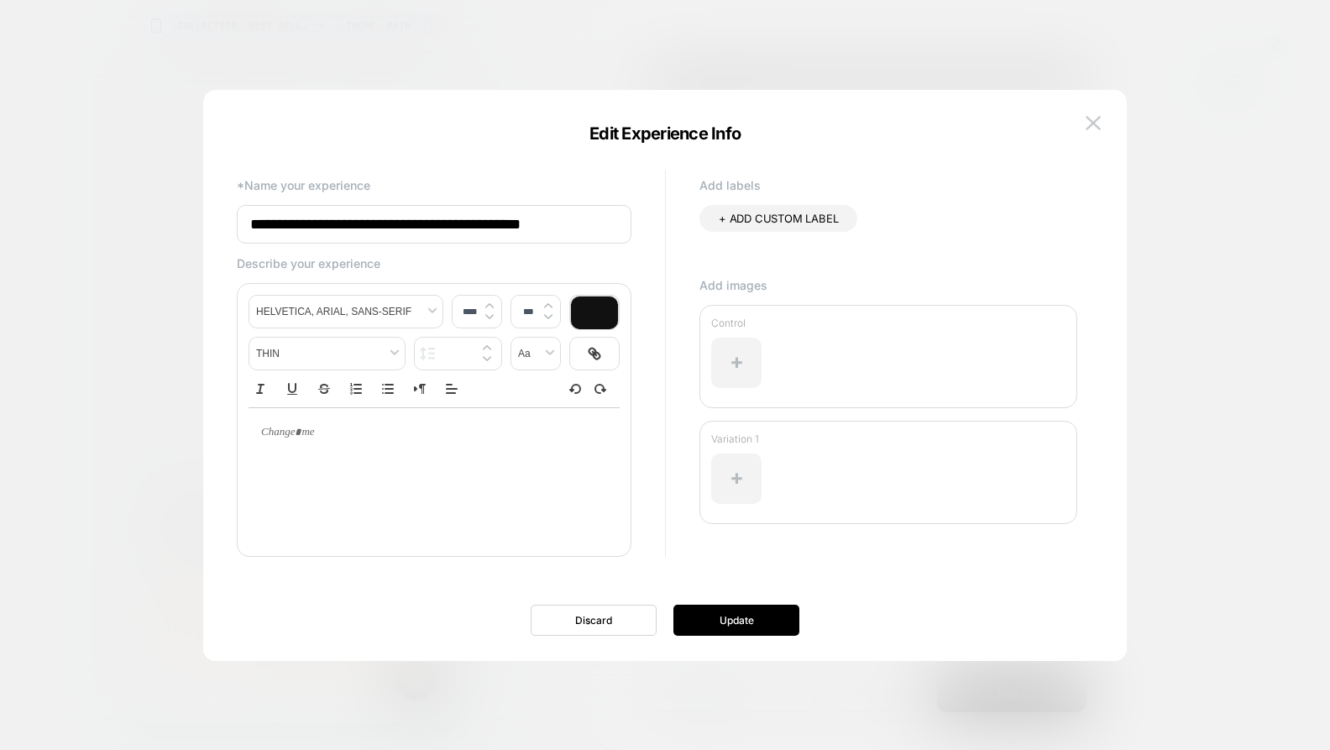
click at [406, 474] on div at bounding box center [433, 474] width 371 height 134
type input "****"
click at [360, 442] on div at bounding box center [433, 432] width 371 height 49
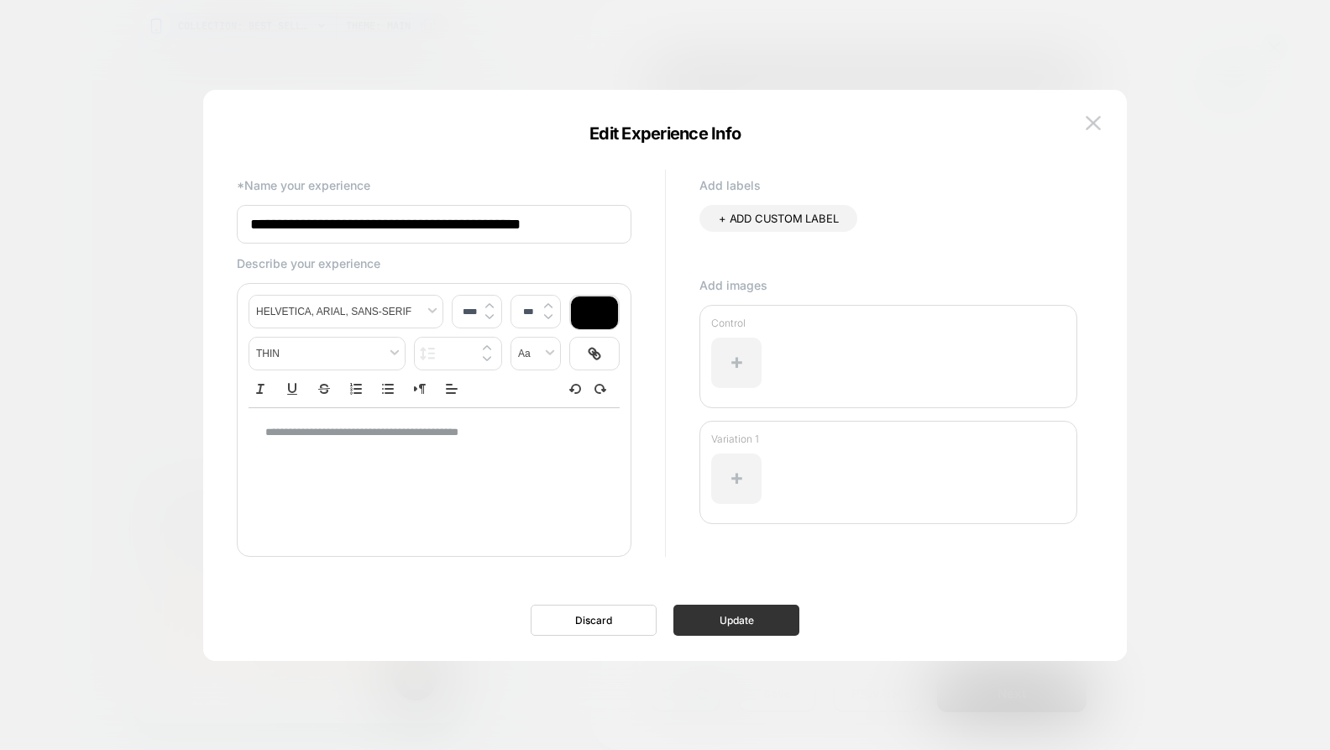
click at [715, 619] on button "Update" at bounding box center [736, 619] width 126 height 31
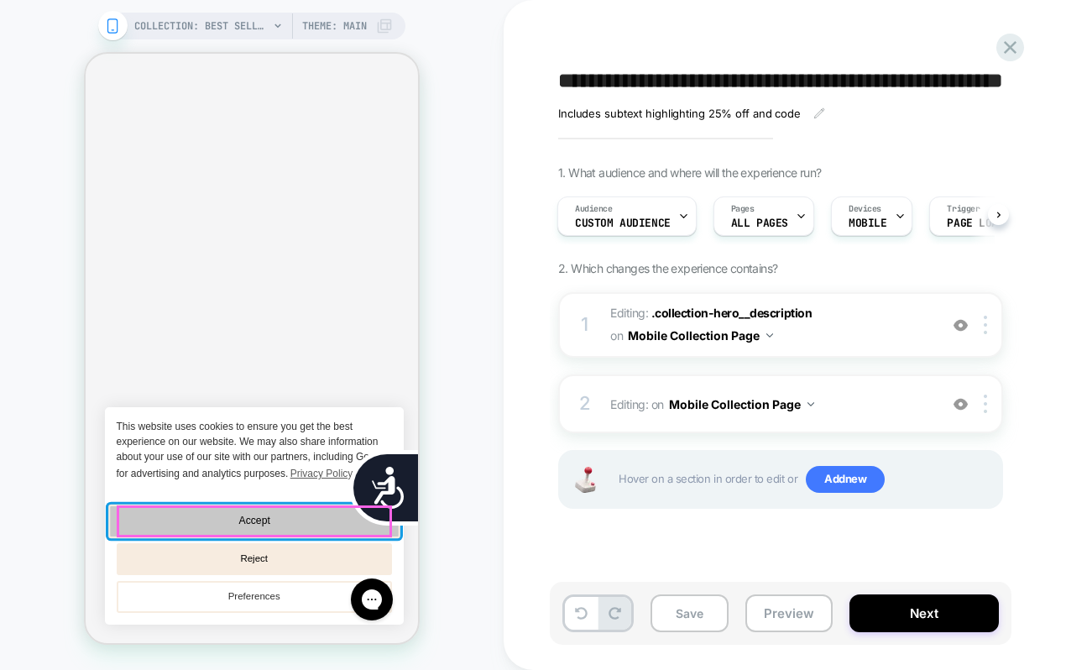
click at [290, 515] on button "Accept" at bounding box center [254, 521] width 292 height 34
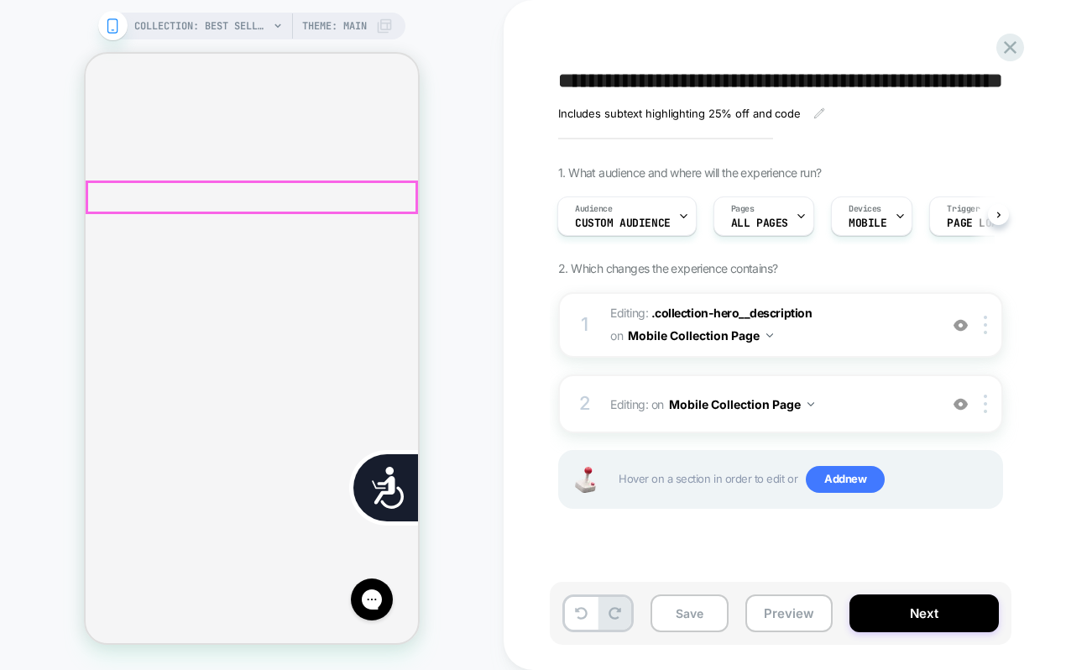
scroll to position [0, 0]
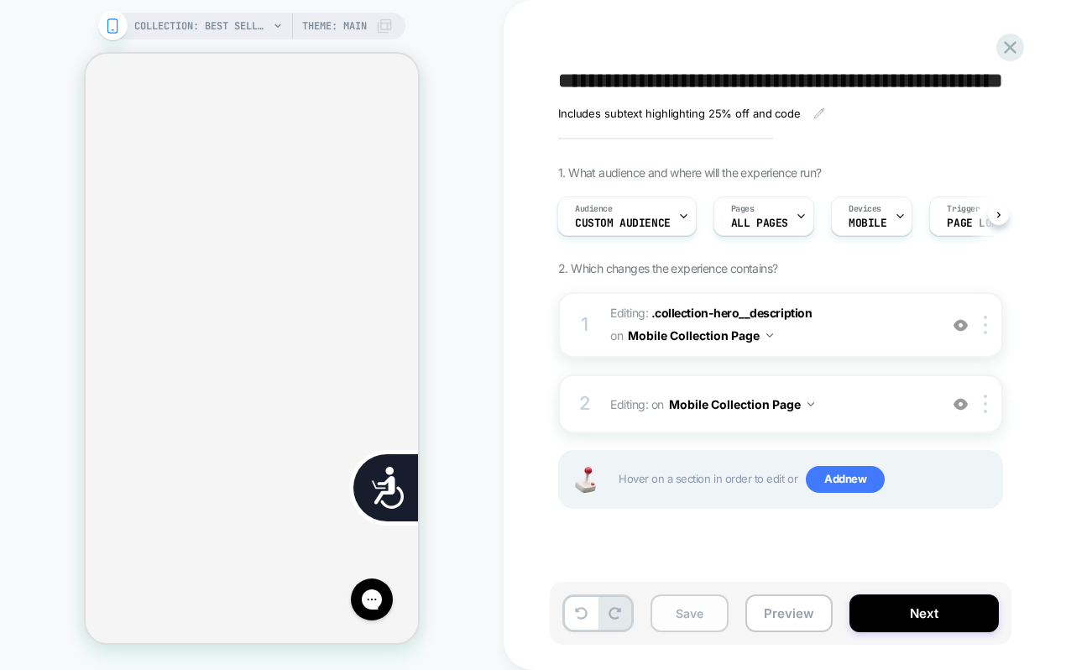
click at [692, 611] on button "Save" at bounding box center [690, 613] width 78 height 38
click at [1016, 51] on icon at bounding box center [1010, 47] width 23 height 23
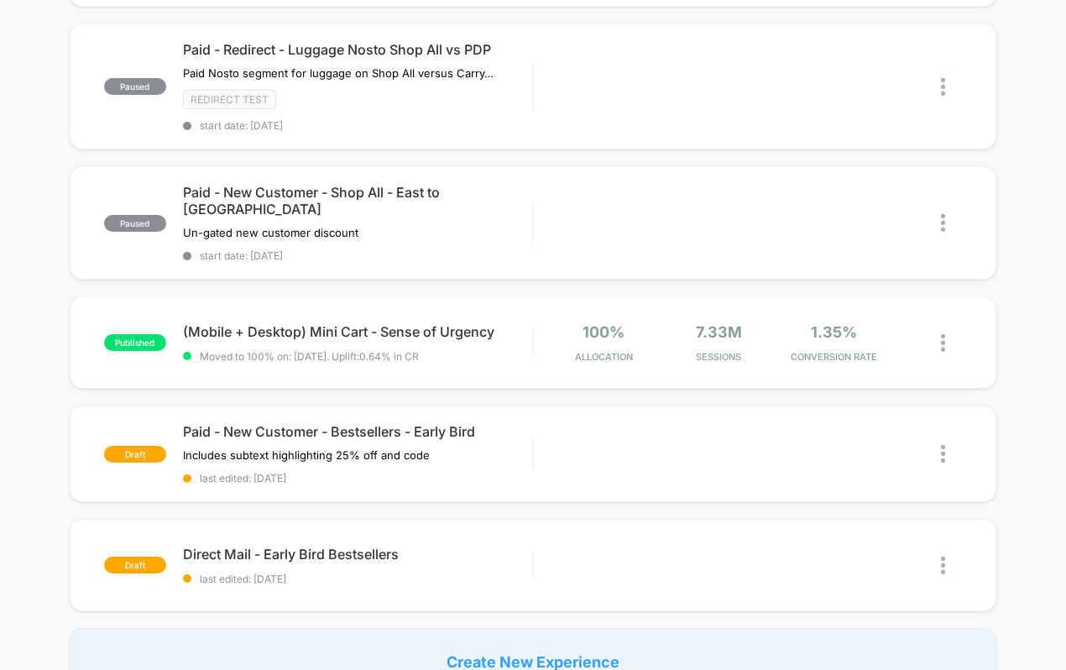
scroll to position [997, 0]
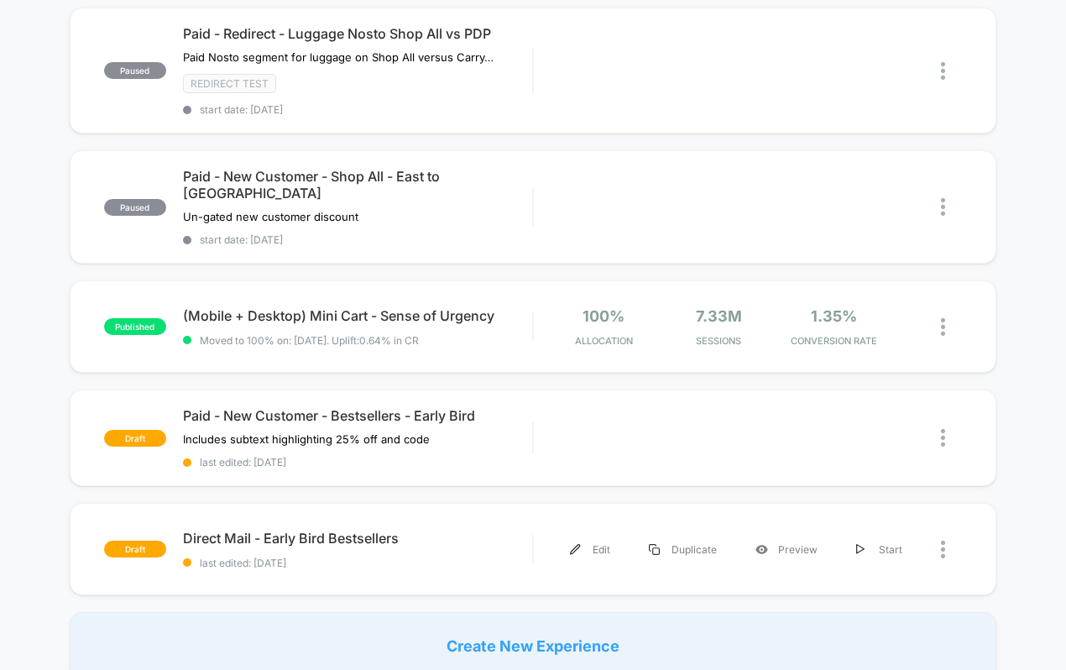
click at [587, 531] on div "Edit" at bounding box center [590, 550] width 79 height 38
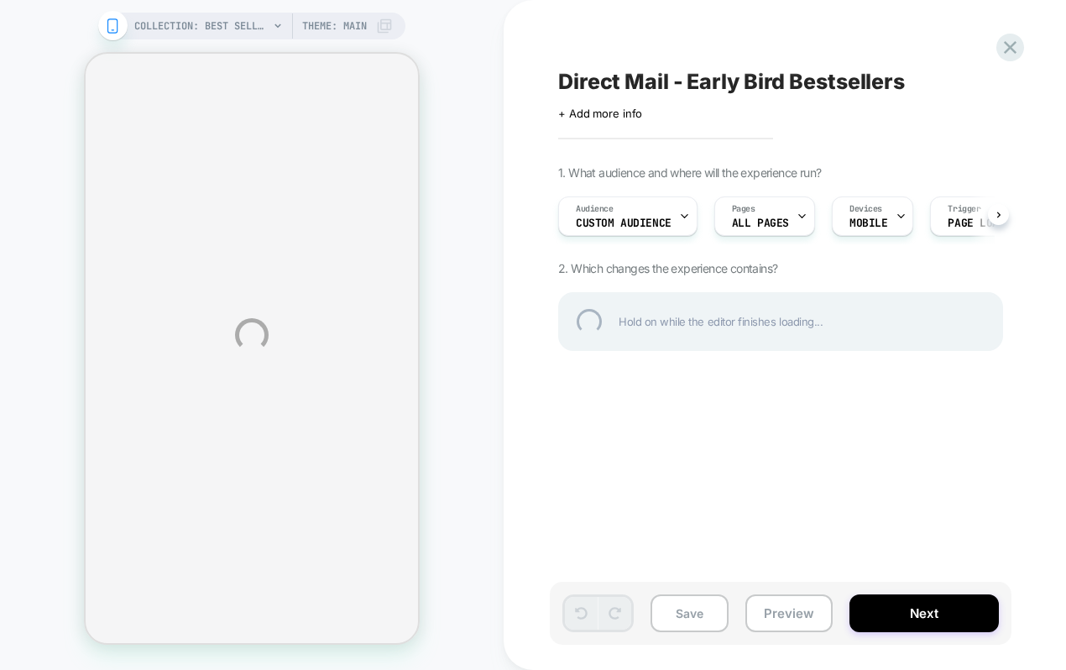
click at [740, 81] on div "Direct Mail - Early Bird Bestsellers" at bounding box center [864, 81] width 613 height 25
click at [688, 84] on textarea "**********" at bounding box center [826, 81] width 537 height 25
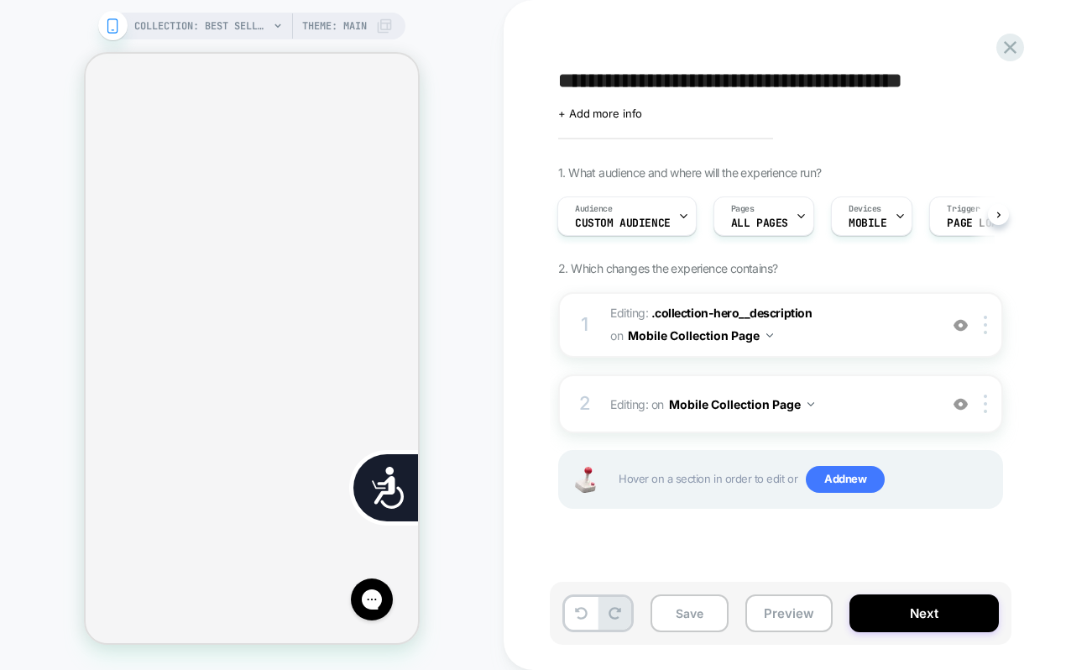
scroll to position [0, 339]
click at [766, 81] on textarea "**********" at bounding box center [837, 81] width 558 height 25
click at [751, 82] on textarea "**********" at bounding box center [837, 81] width 558 height 25
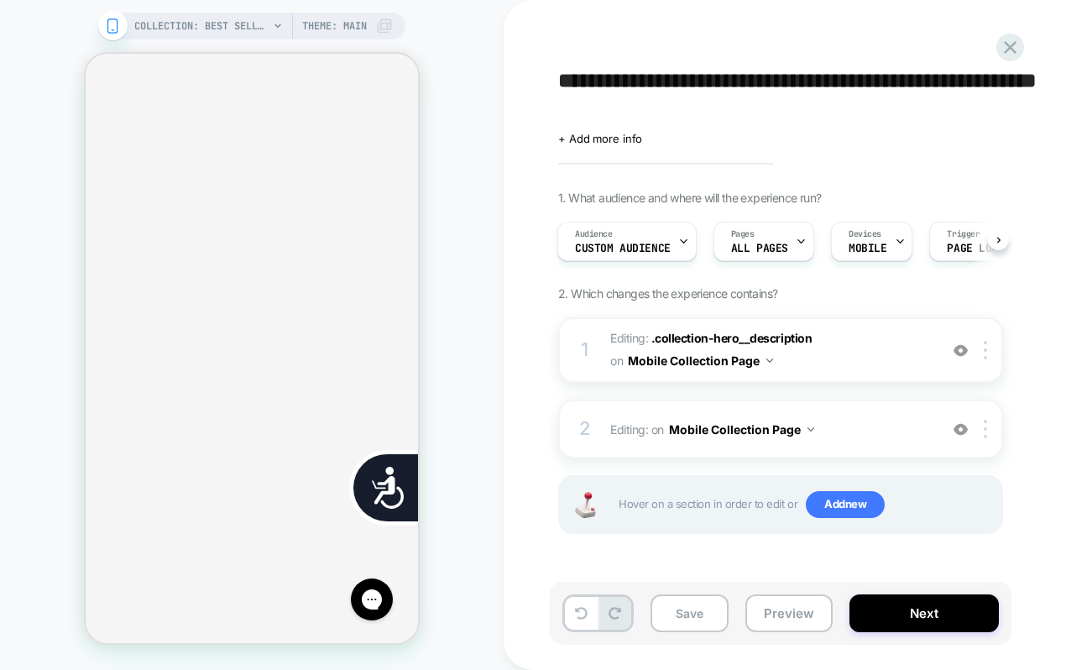
scroll to position [0, 678]
drag, startPoint x: 622, startPoint y: 109, endPoint x: 506, endPoint y: 111, distance: 115.9
click at [510, 110] on div "**********" at bounding box center [873, 335] width 739 height 670
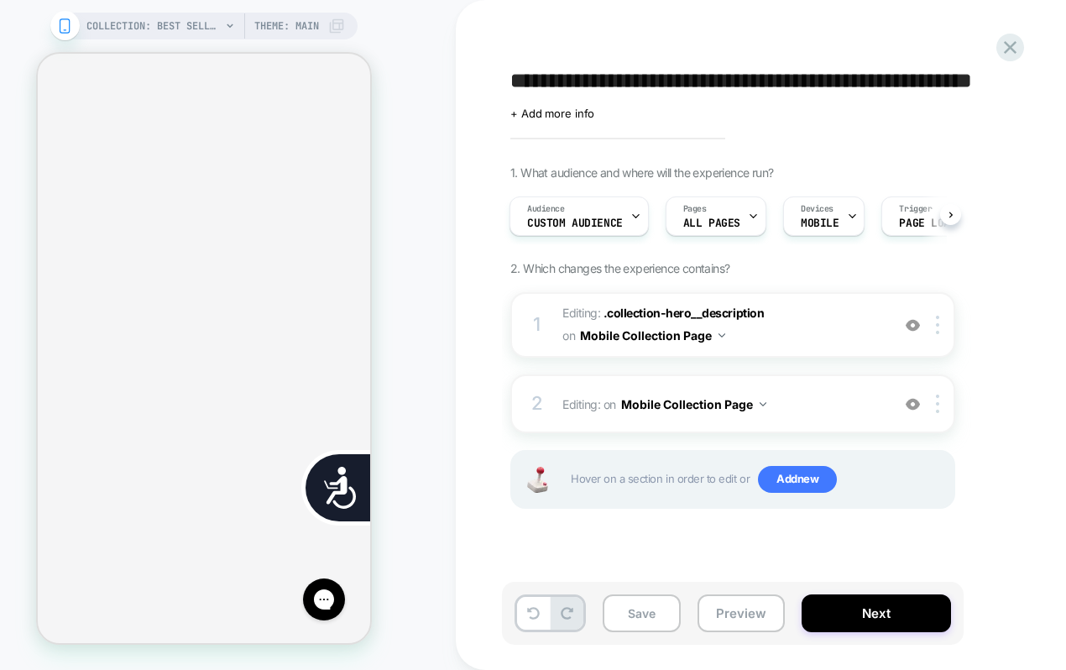
scroll to position [0, 0]
type textarea "**********"
click at [547, 116] on span "+ Add more info" at bounding box center [552, 113] width 84 height 13
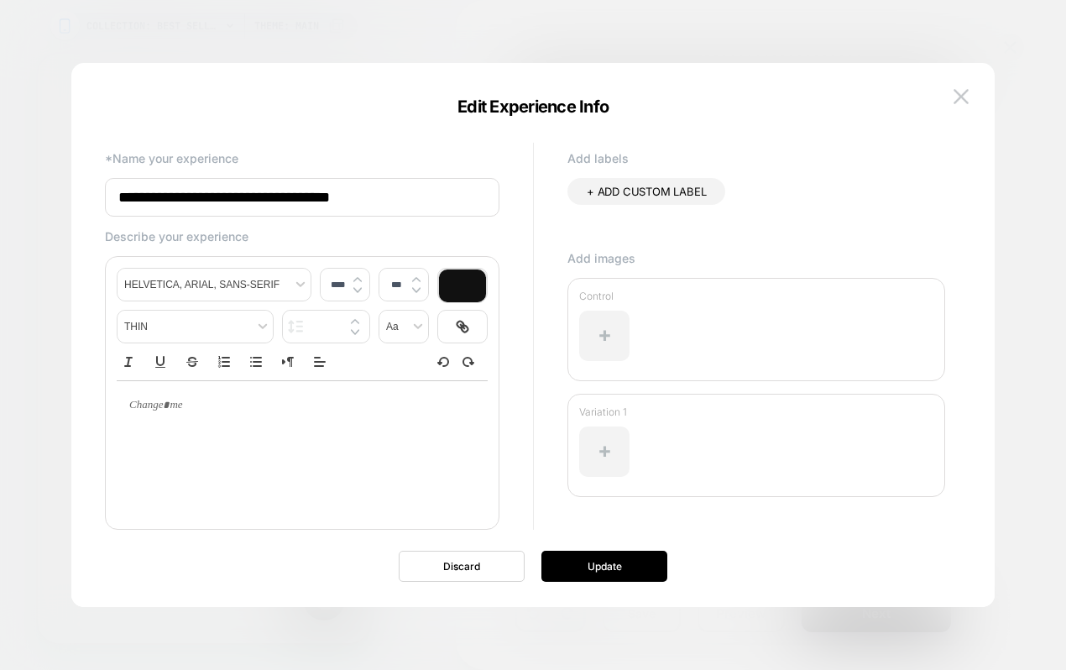
type input "****"
click at [236, 463] on div at bounding box center [302, 447] width 371 height 134
drag, startPoint x: 378, startPoint y: 200, endPoint x: 209, endPoint y: 203, distance: 168.8
click at [209, 203] on input "**********" at bounding box center [302, 197] width 395 height 39
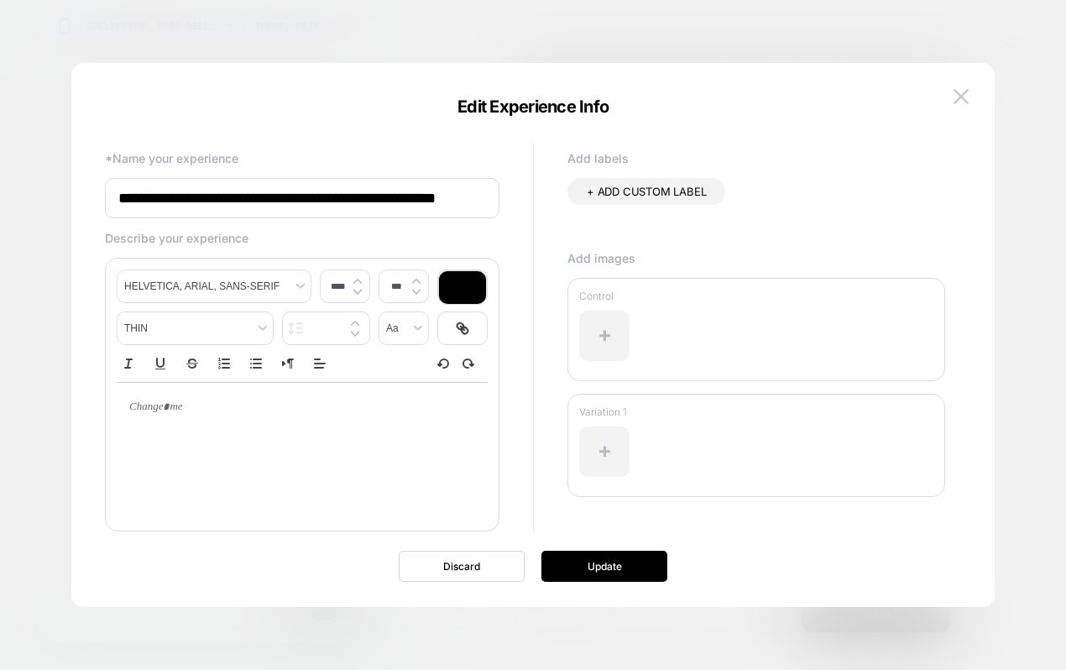
type input "**********"
click at [239, 405] on p at bounding box center [295, 407] width 325 height 15
click at [196, 410] on p "**********" at bounding box center [295, 407] width 325 height 15
drag, startPoint x: 227, startPoint y: 417, endPoint x: 125, endPoint y: 405, distance: 102.3
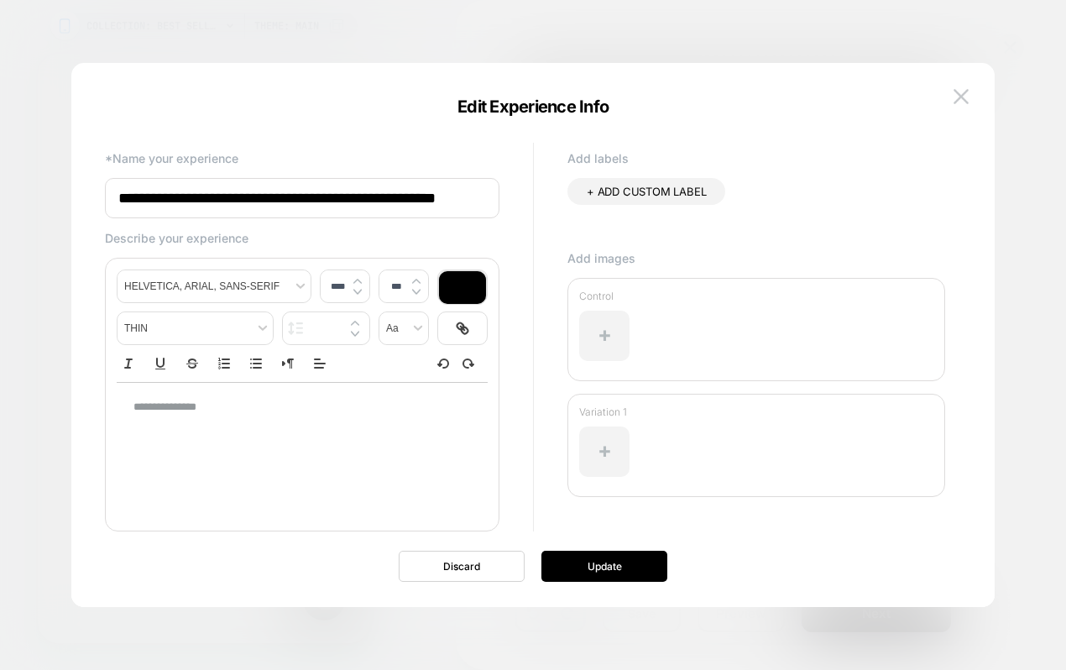
click at [125, 406] on div "**********" at bounding box center [302, 407] width 371 height 49
drag, startPoint x: 127, startPoint y: 405, endPoint x: 270, endPoint y: 393, distance: 144.1
click at [269, 393] on div "**********" at bounding box center [302, 407] width 371 height 49
drag, startPoint x: 270, startPoint y: 393, endPoint x: 269, endPoint y: 415, distance: 21.8
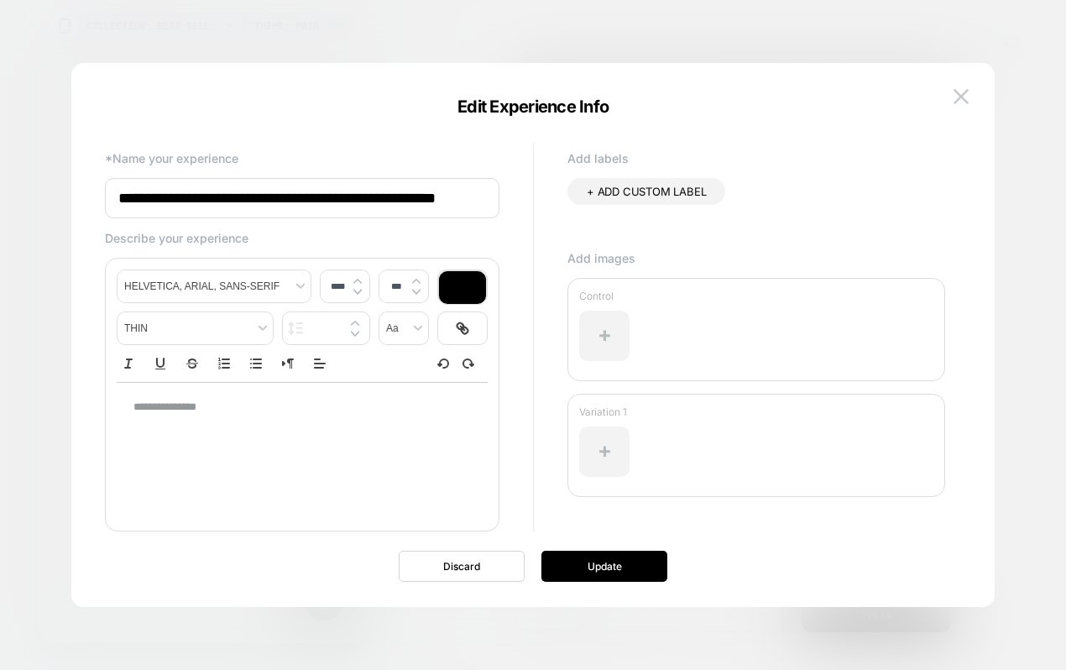
click at [271, 395] on div "**********" at bounding box center [302, 407] width 371 height 49
click at [238, 405] on p "**********" at bounding box center [295, 407] width 325 height 15
click at [602, 569] on button "Update" at bounding box center [604, 566] width 126 height 31
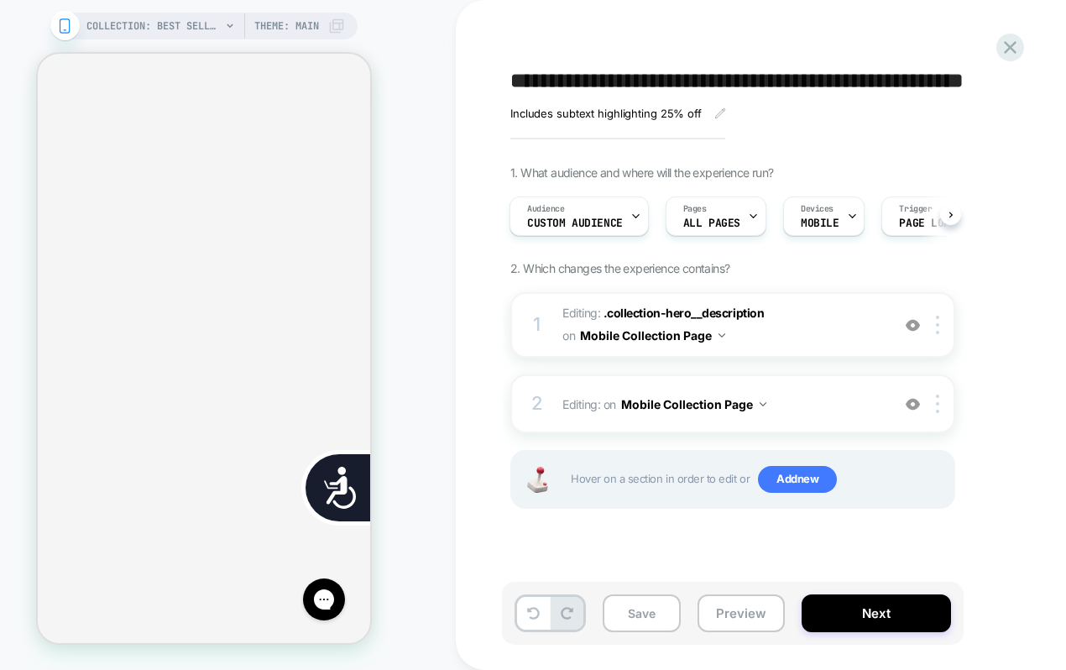
scroll to position [0, 678]
click at [612, 222] on span "Custom Audience" at bounding box center [575, 223] width 96 height 12
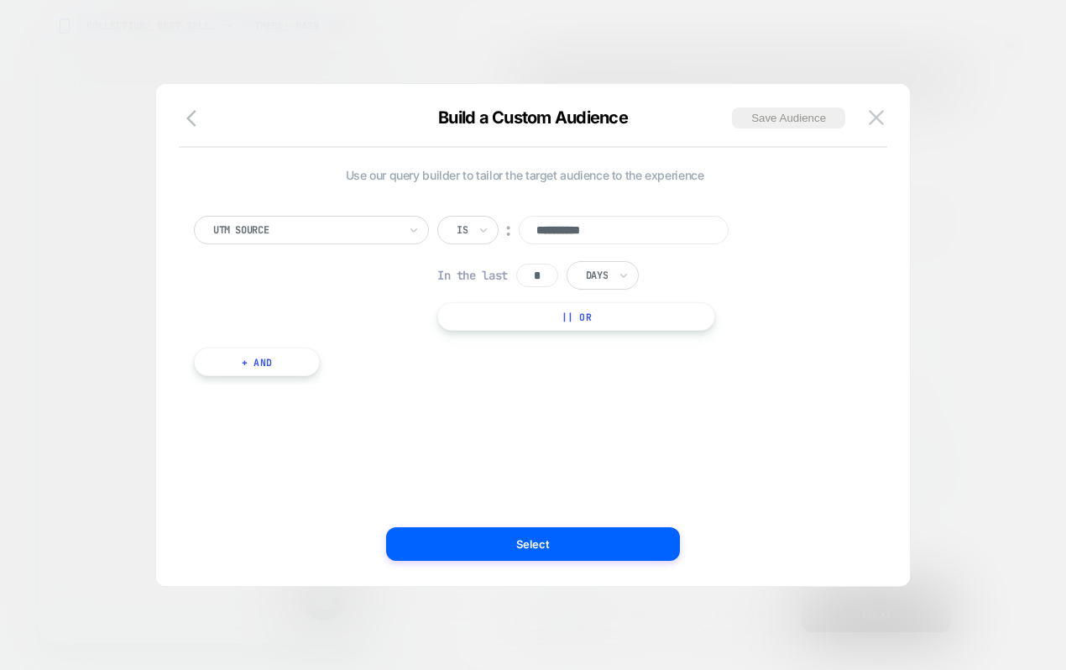
click at [266, 367] on button "+ And" at bounding box center [257, 362] width 126 height 29
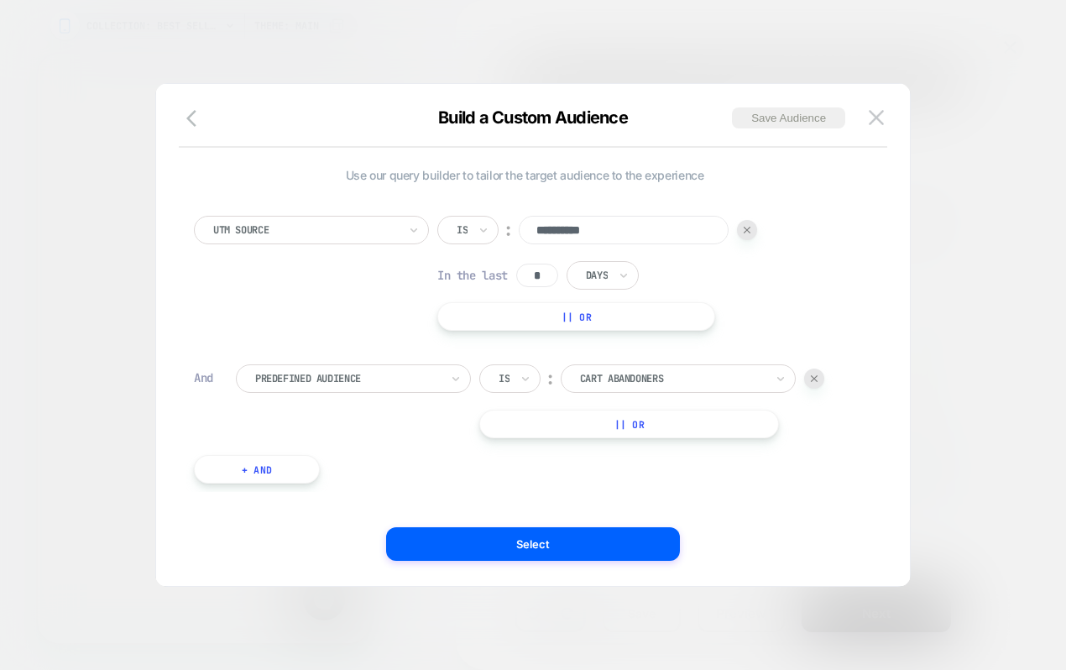
click at [355, 379] on div at bounding box center [347, 378] width 185 height 15
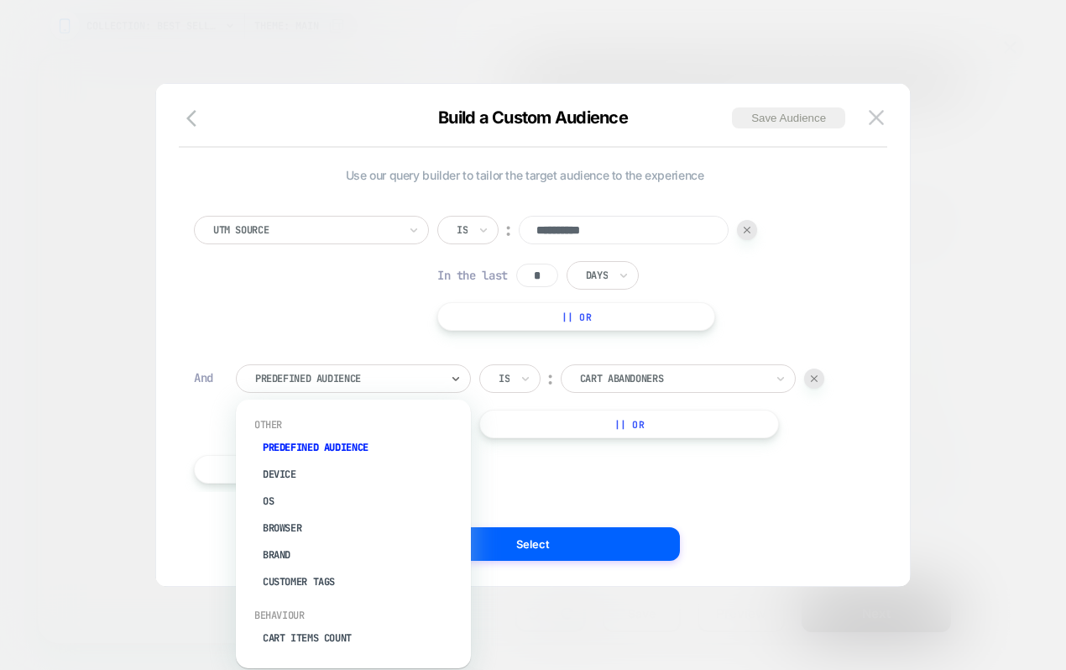
click at [625, 379] on div at bounding box center [672, 378] width 185 height 15
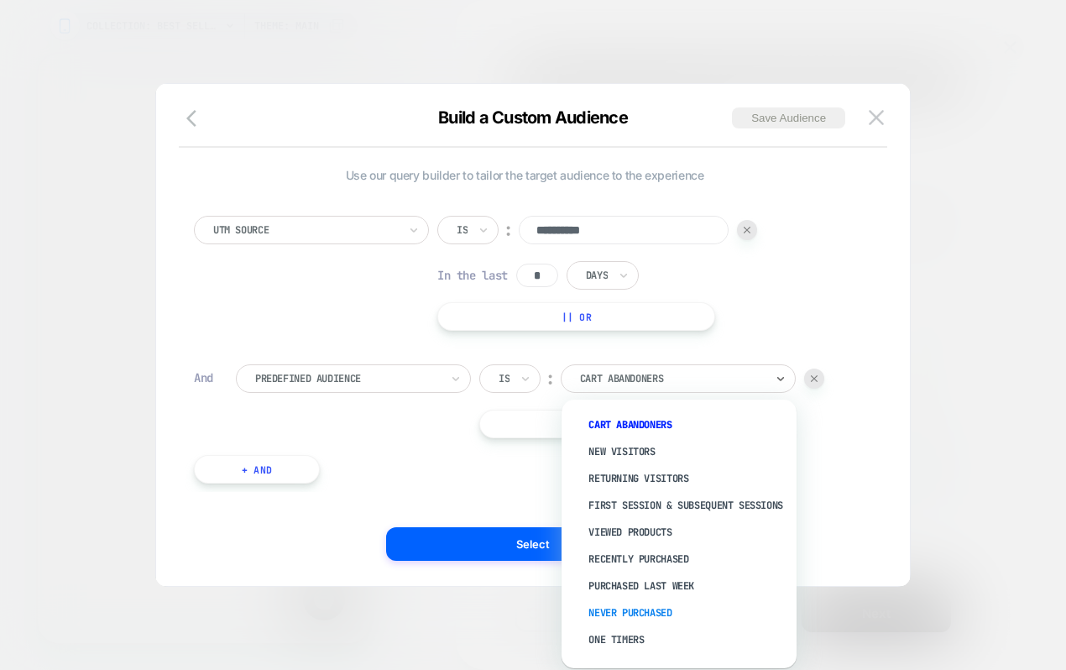
scroll to position [0, 0]
click at [632, 619] on div "Never Purchased" at bounding box center [687, 612] width 218 height 27
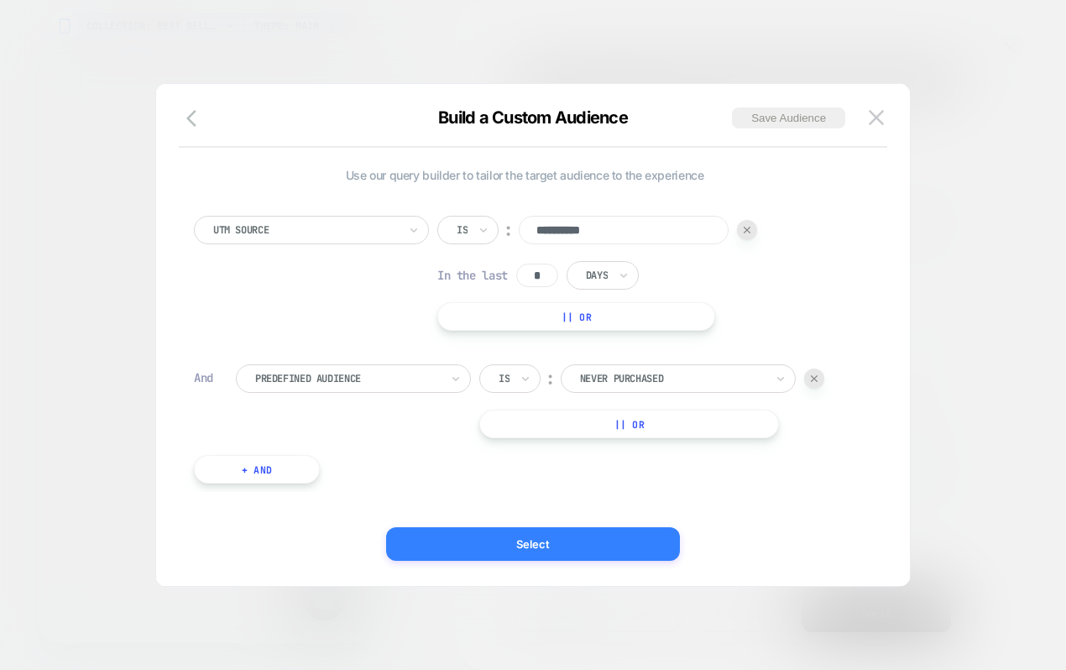
click at [536, 538] on button "Select" at bounding box center [533, 544] width 294 height 34
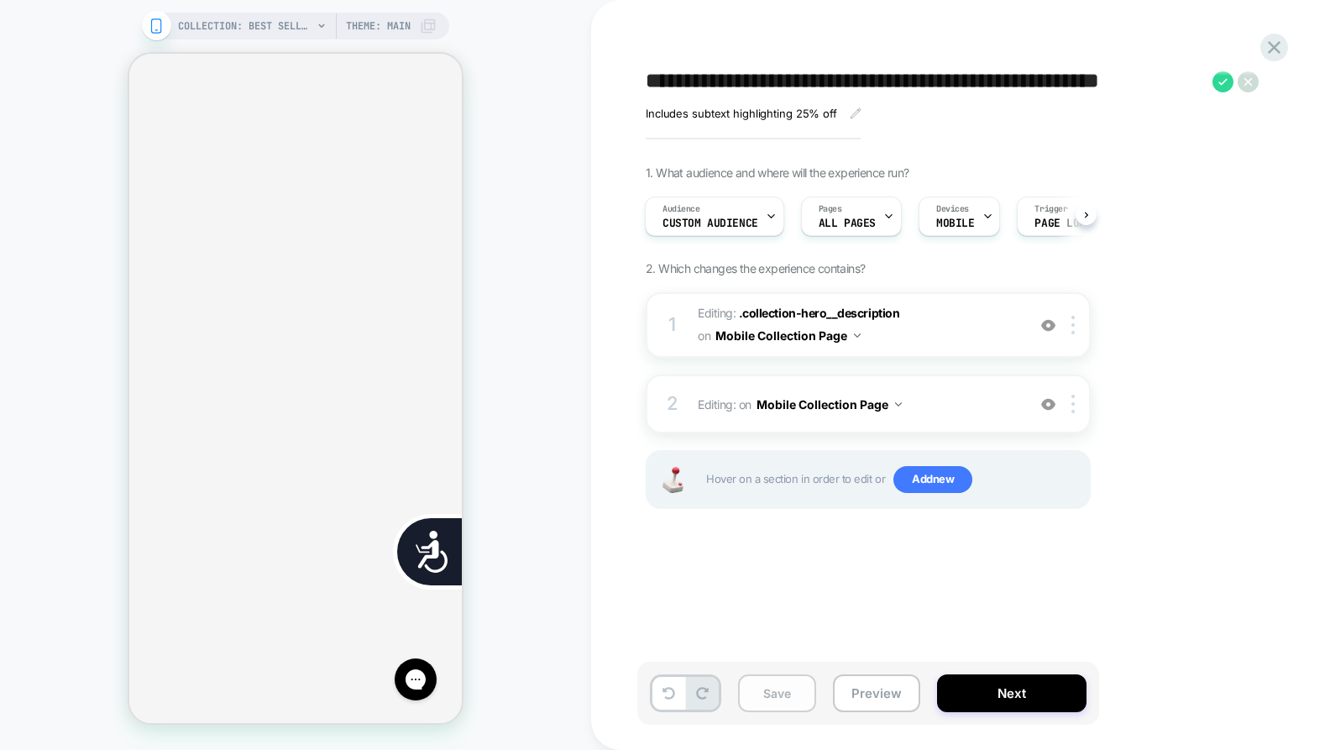
click at [784, 697] on button "Save" at bounding box center [777, 693] width 78 height 38
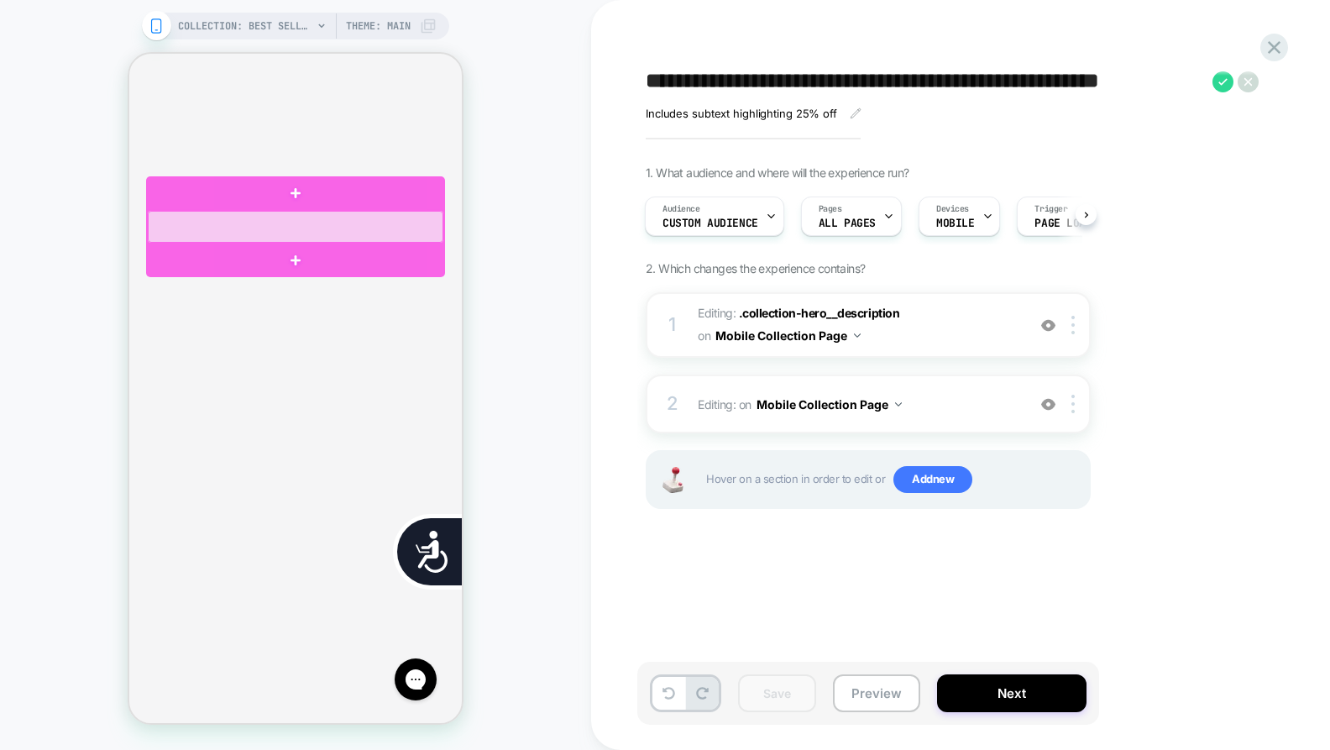
scroll to position [0, 678]
click at [319, 234] on div at bounding box center [295, 227] width 295 height 32
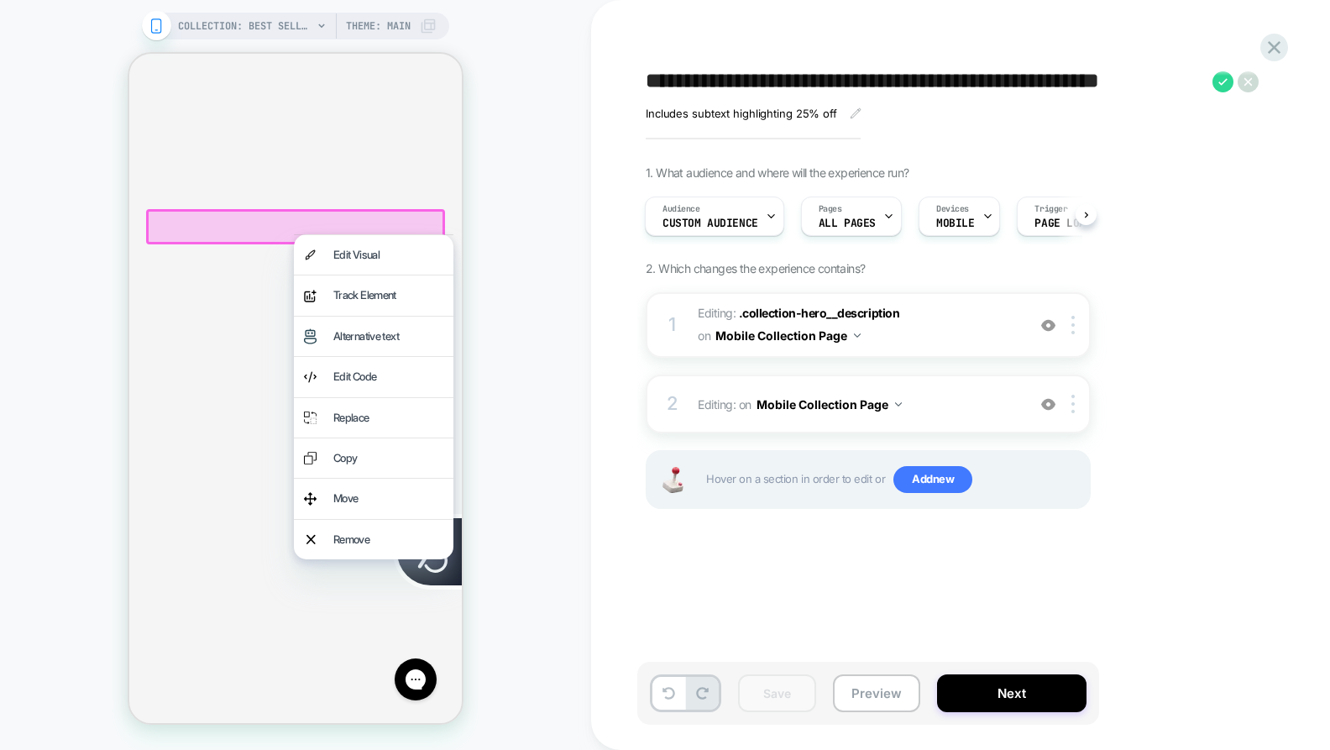
click at [520, 371] on div "COLLECTION: Best Sellers (Category) COLLECTION: Best Sellers (Category) Theme: …" at bounding box center [295, 375] width 591 height 716
click at [507, 192] on div "COLLECTION: Best Sellers (Category) COLLECTION: Best Sellers (Category) Theme: …" at bounding box center [295, 375] width 591 height 716
click at [513, 179] on div "COLLECTION: Best Sellers (Category) COLLECTION: Best Sellers (Category) Theme: …" at bounding box center [295, 375] width 591 height 716
click at [1269, 47] on icon at bounding box center [1274, 47] width 23 height 23
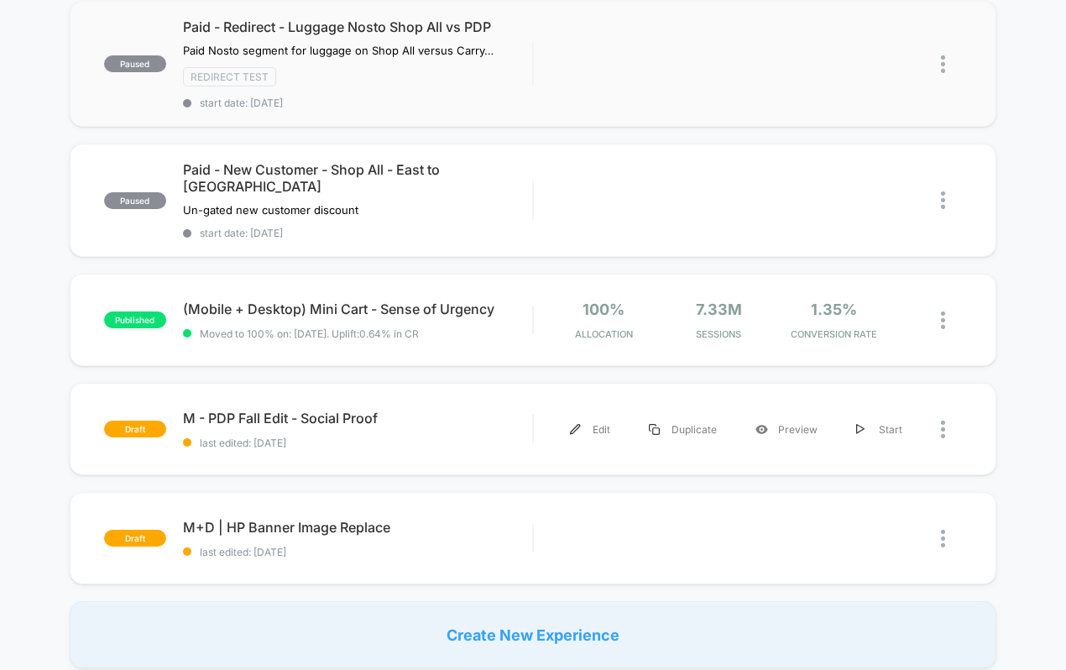
scroll to position [1007, 0]
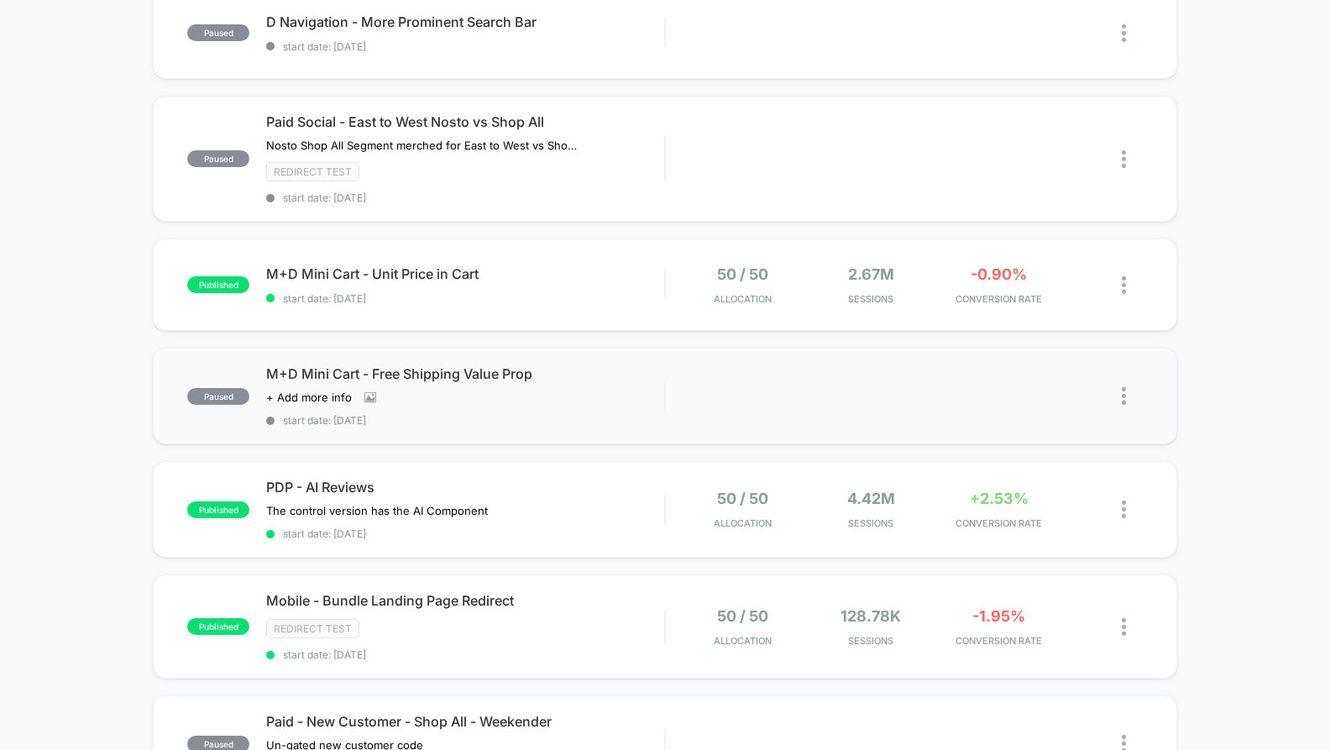
scroll to position [540, 0]
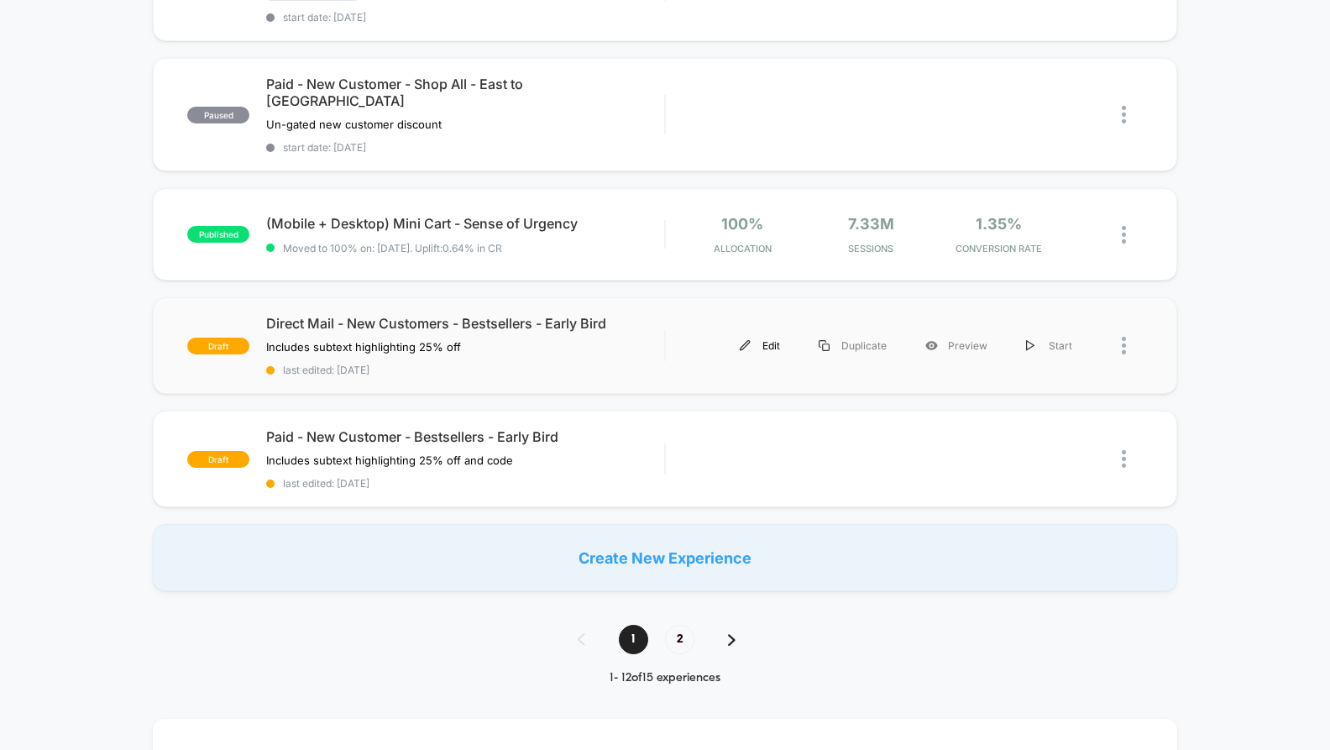
click at [756, 333] on div "Edit" at bounding box center [759, 346] width 79 height 38
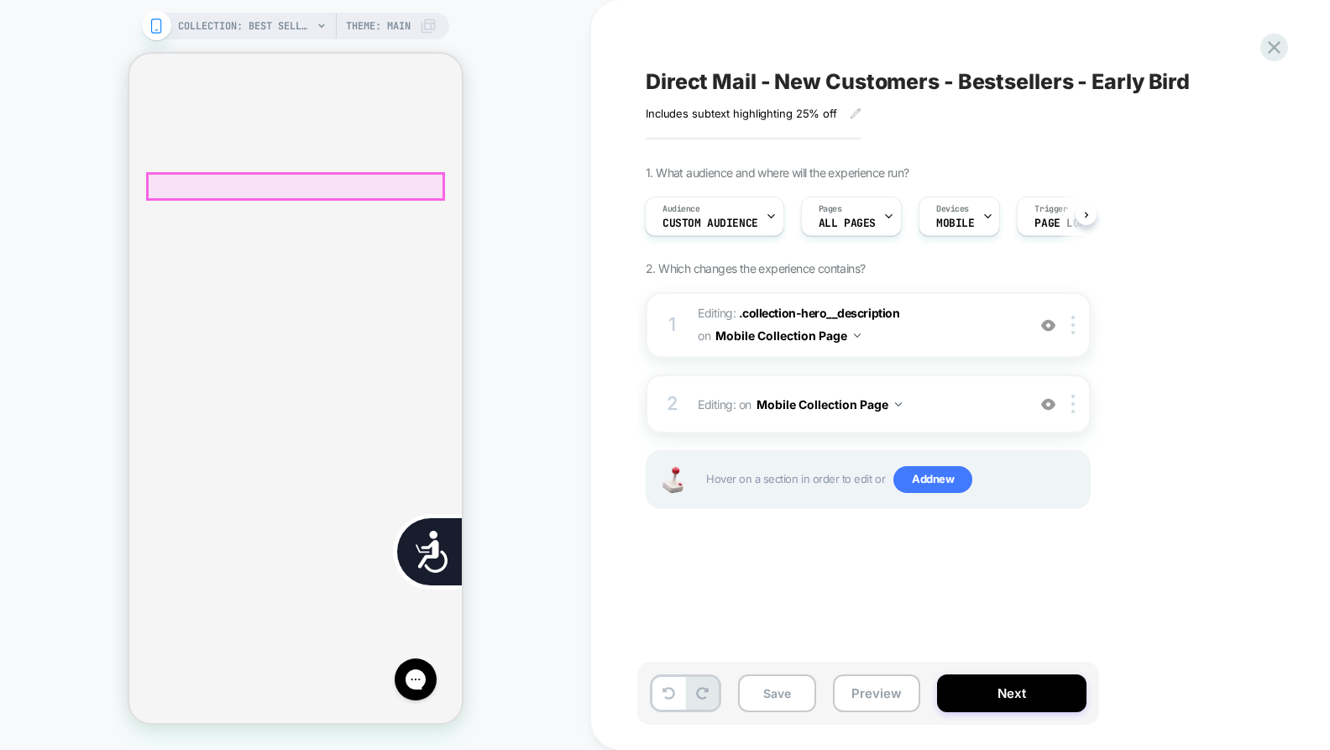
scroll to position [0, 678]
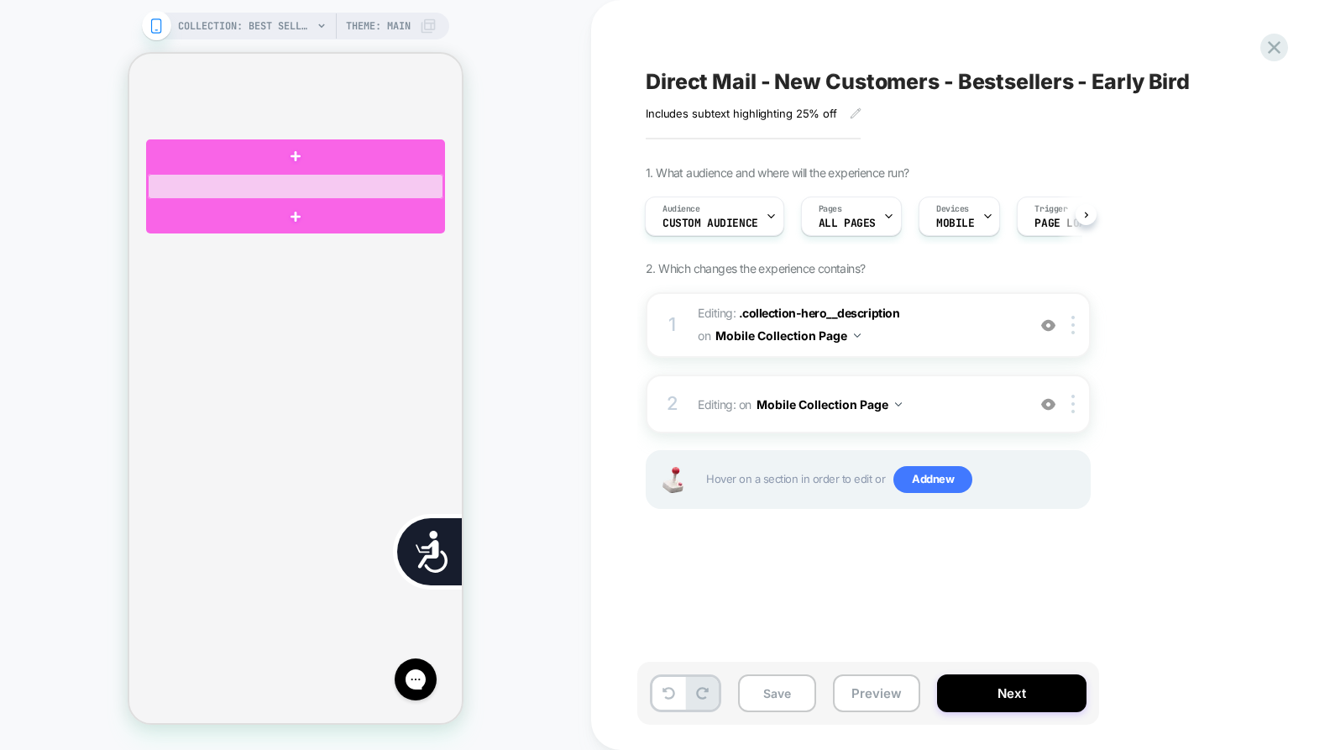
click at [220, 182] on div at bounding box center [295, 187] width 295 height 26
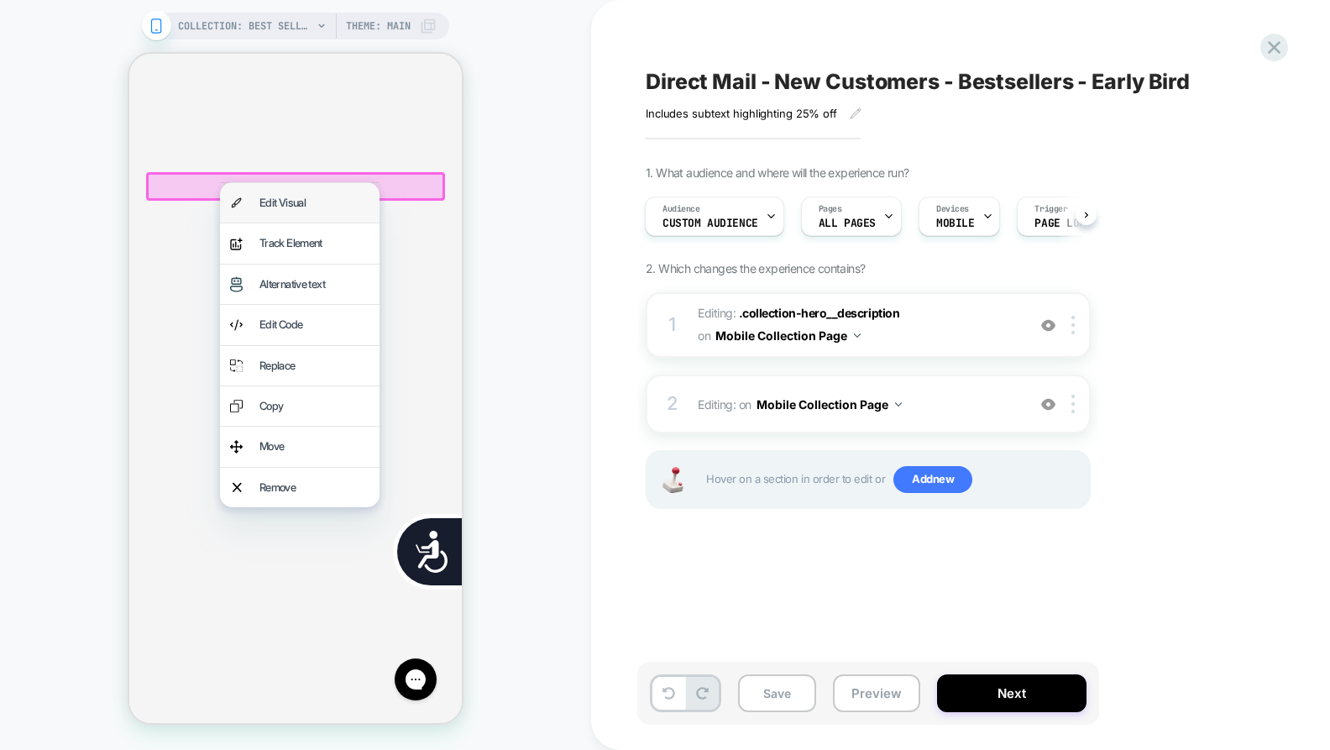
scroll to position [0, 0]
click at [284, 321] on div "Edit Code" at bounding box center [314, 324] width 110 height 19
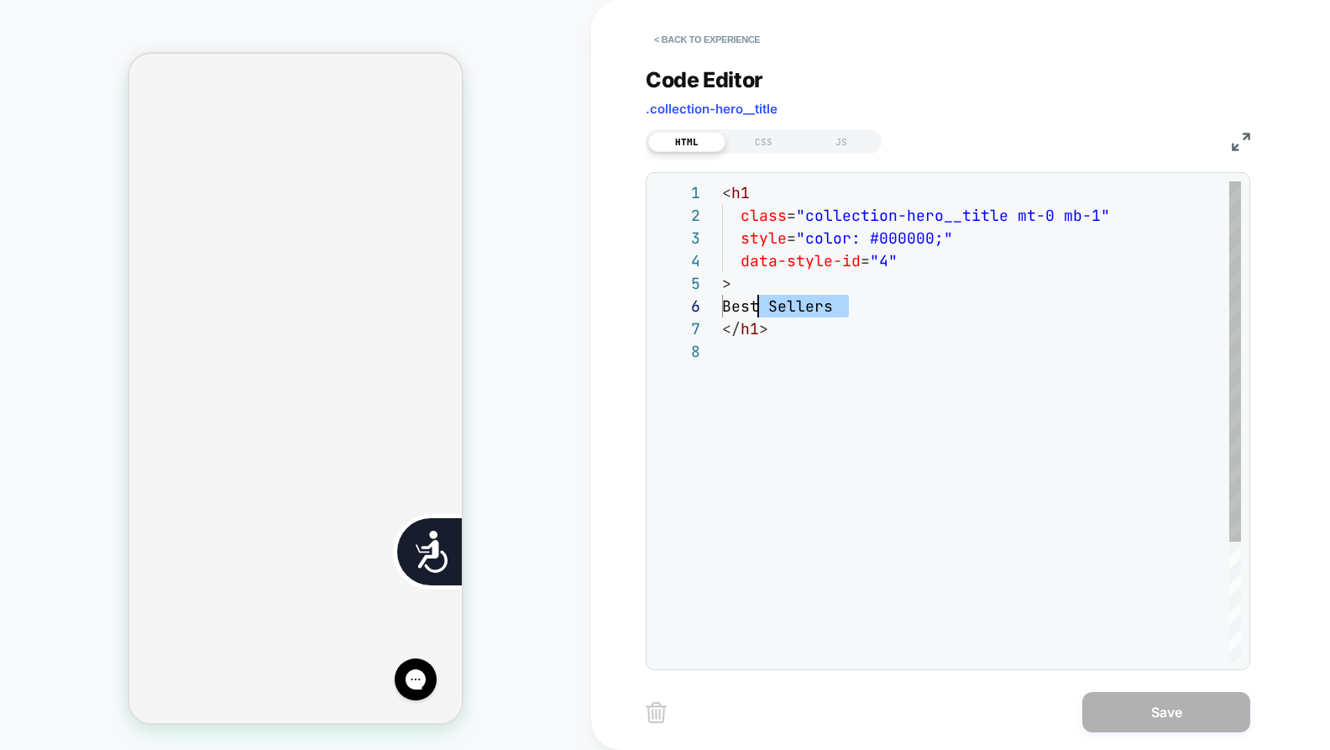
scroll to position [113, 18]
drag, startPoint x: 851, startPoint y: 304, endPoint x: 742, endPoint y: 306, distance: 109.2
click at [742, 306] on div "< h1 class = "collection-hero__title mt-0 mb-1" style = "color: #000000;" data-…" at bounding box center [981, 500] width 519 height 638
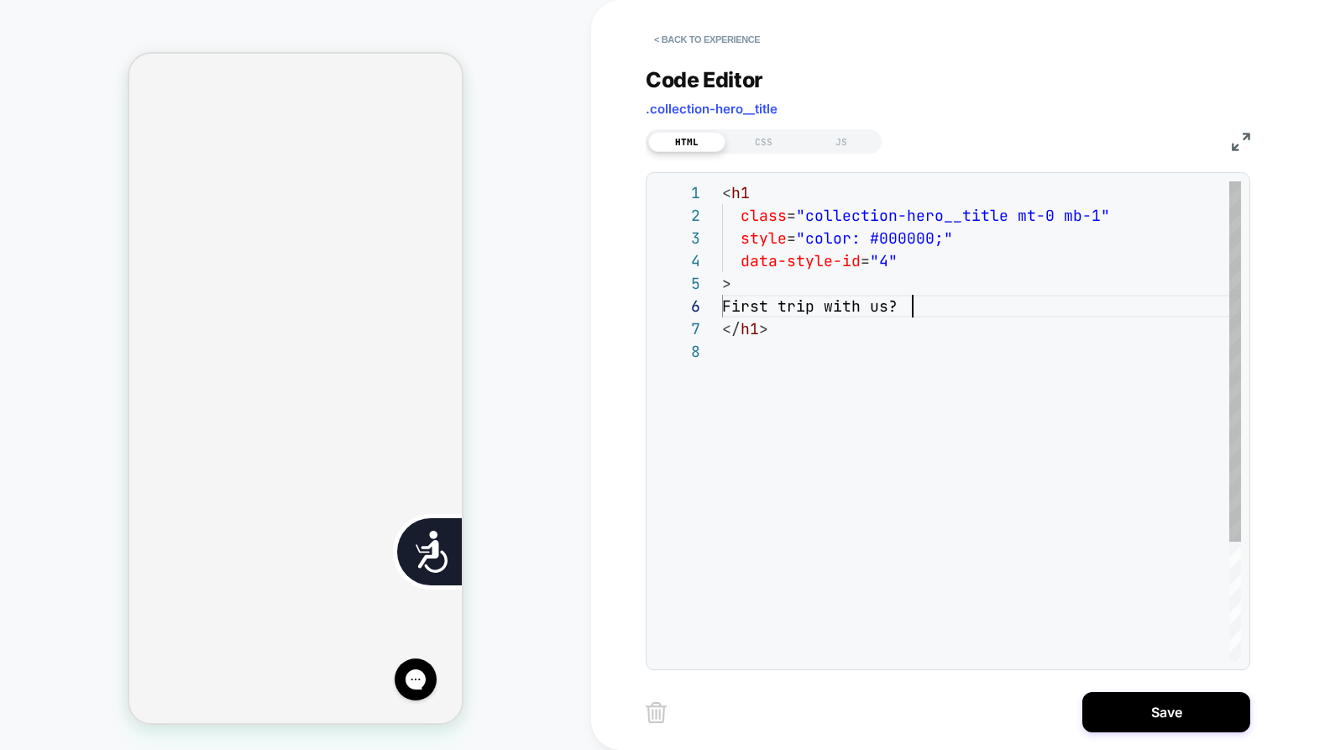
scroll to position [113, 191]
type textarea "**********"
click at [1255, 412] on div "**********" at bounding box center [961, 375] width 630 height 750
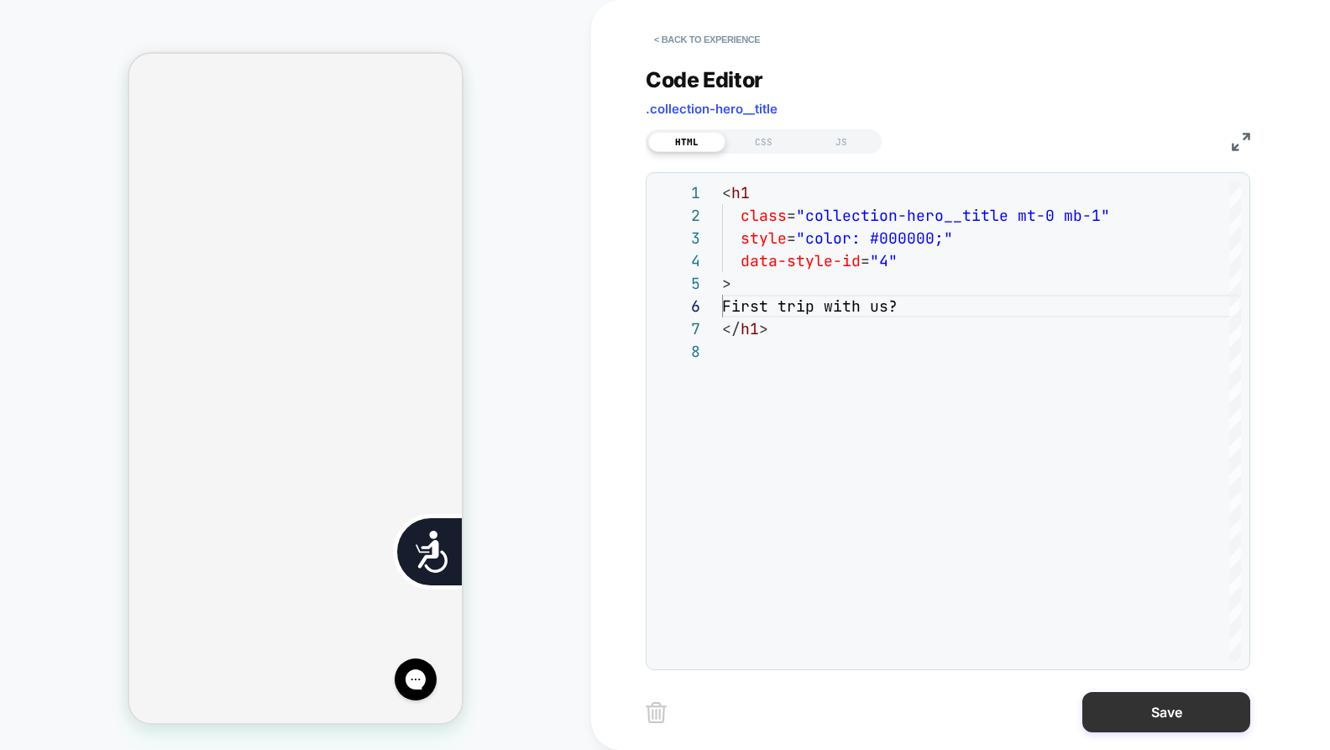
scroll to position [0, 0]
click at [1132, 703] on button "Save" at bounding box center [1166, 712] width 168 height 40
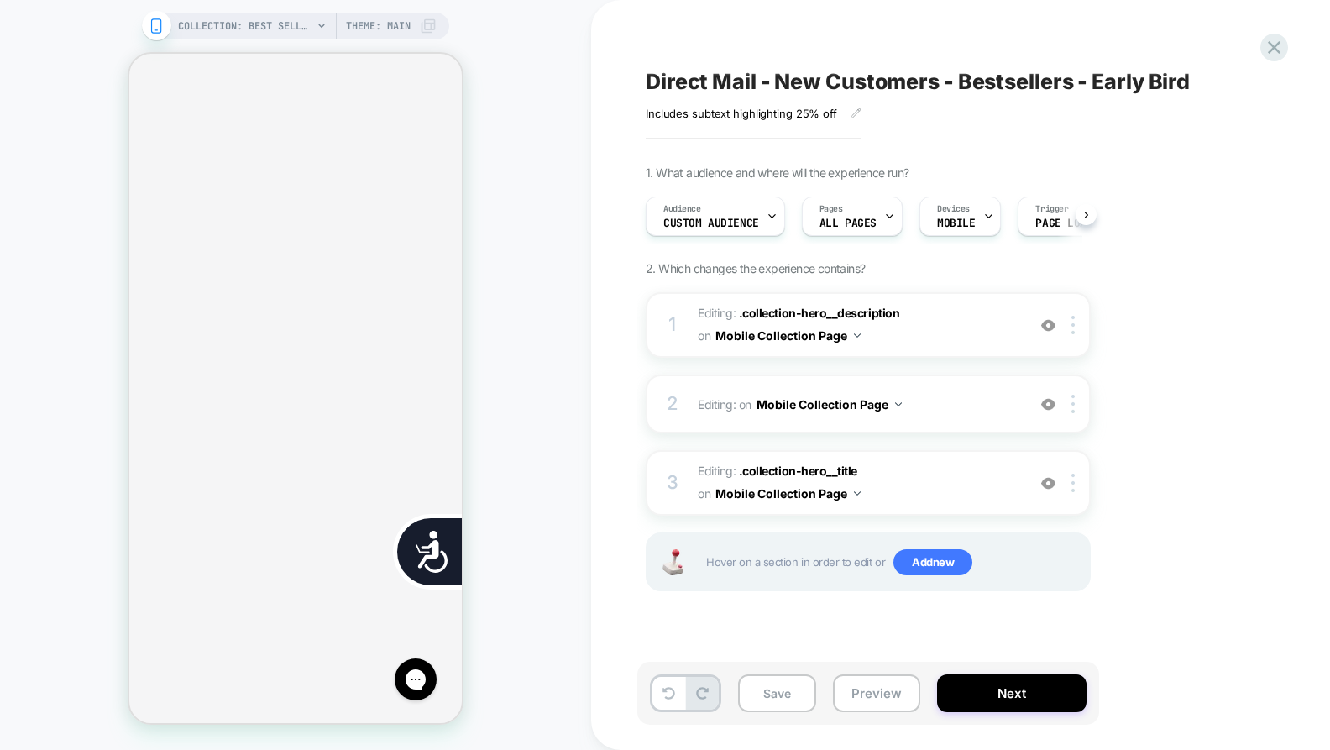
scroll to position [0, 1]
click at [1219, 384] on div "1. What audience and where will the experience run? Audience Custom Audience Pa…" at bounding box center [952, 399] width 613 height 468
click at [879, 309] on span ".collection-hero__description" at bounding box center [819, 313] width 160 height 14
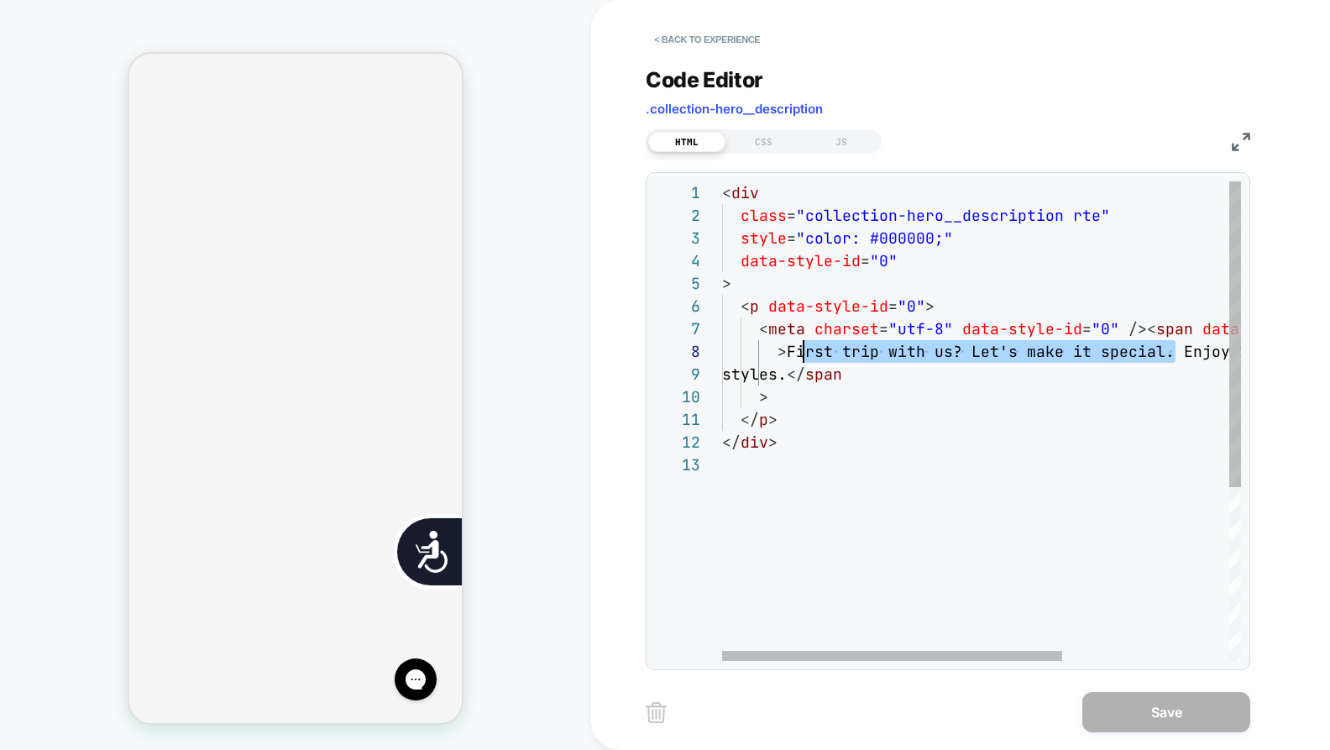
scroll to position [159, 64]
drag, startPoint x: 1175, startPoint y: 349, endPoint x: 783, endPoint y: 350, distance: 392.0
click at [783, 350] on div "< div class = "collection-hero__description rte" style = "color: #000000;" data…" at bounding box center [1108, 556] width 773 height 751
type textarea "**********"
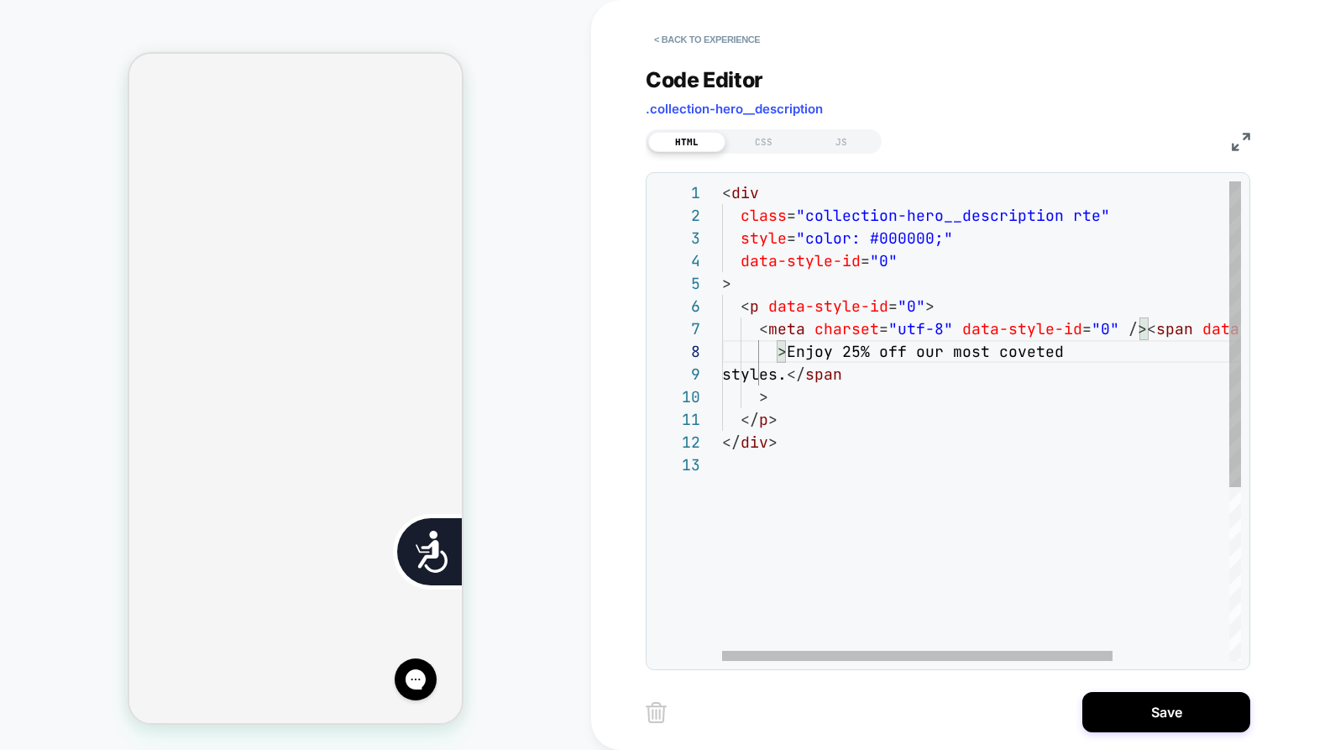
scroll to position [0, 678]
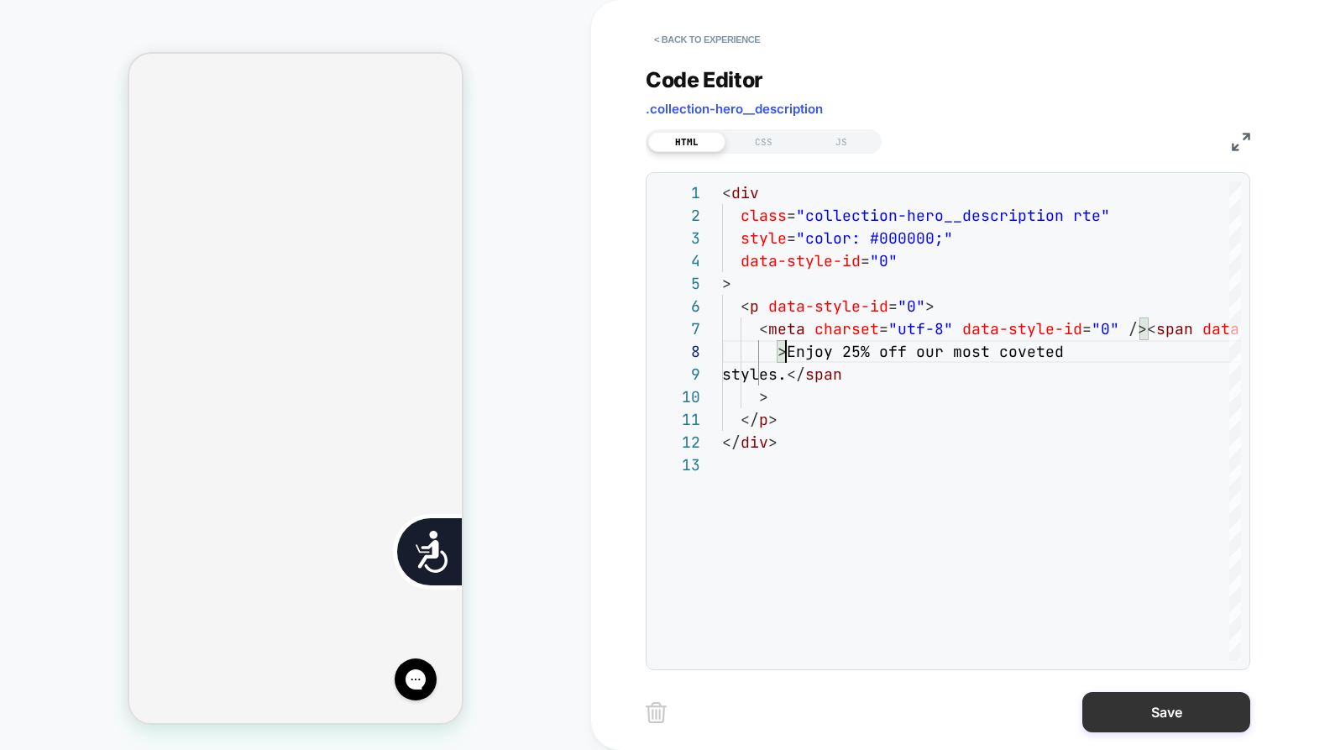
click at [1181, 727] on button "Save" at bounding box center [1166, 712] width 168 height 40
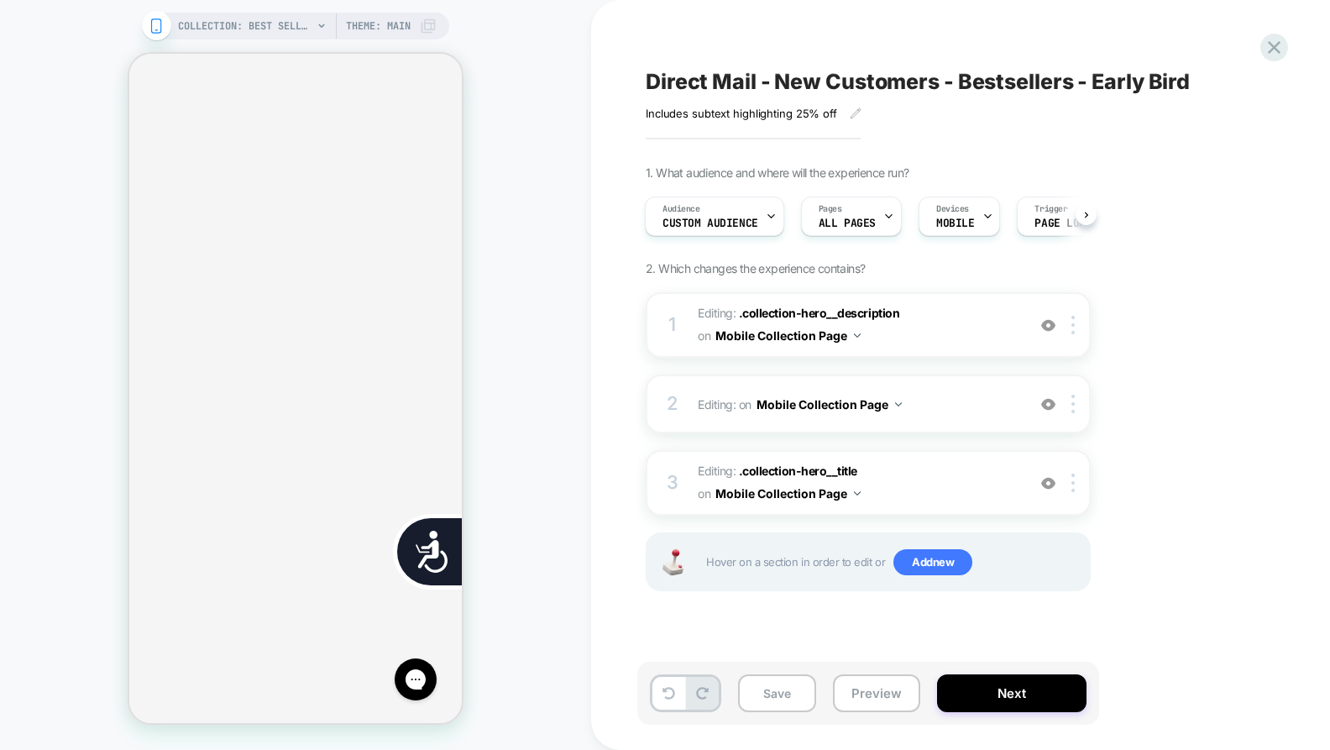
scroll to position [0, 0]
click at [794, 678] on button "Save" at bounding box center [777, 693] width 78 height 38
click at [1273, 47] on icon at bounding box center [1274, 47] width 13 height 13
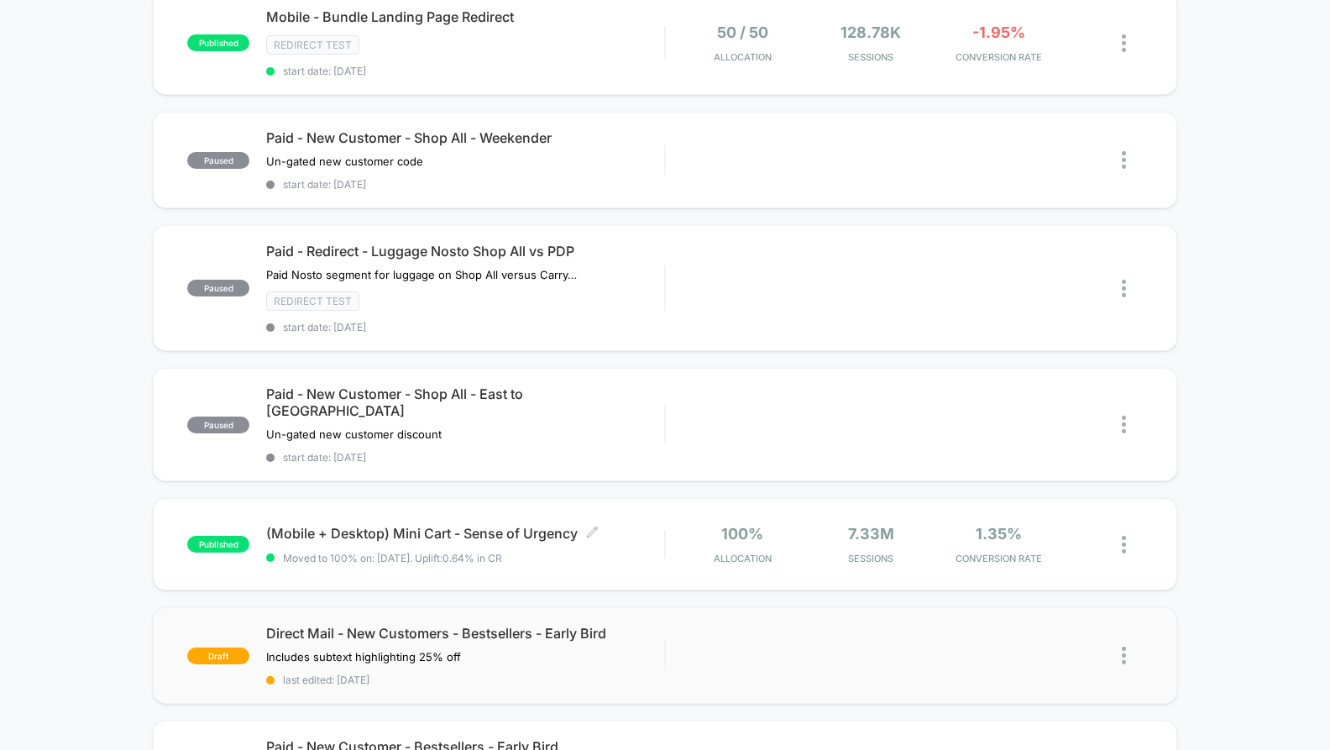
scroll to position [1069, 0]
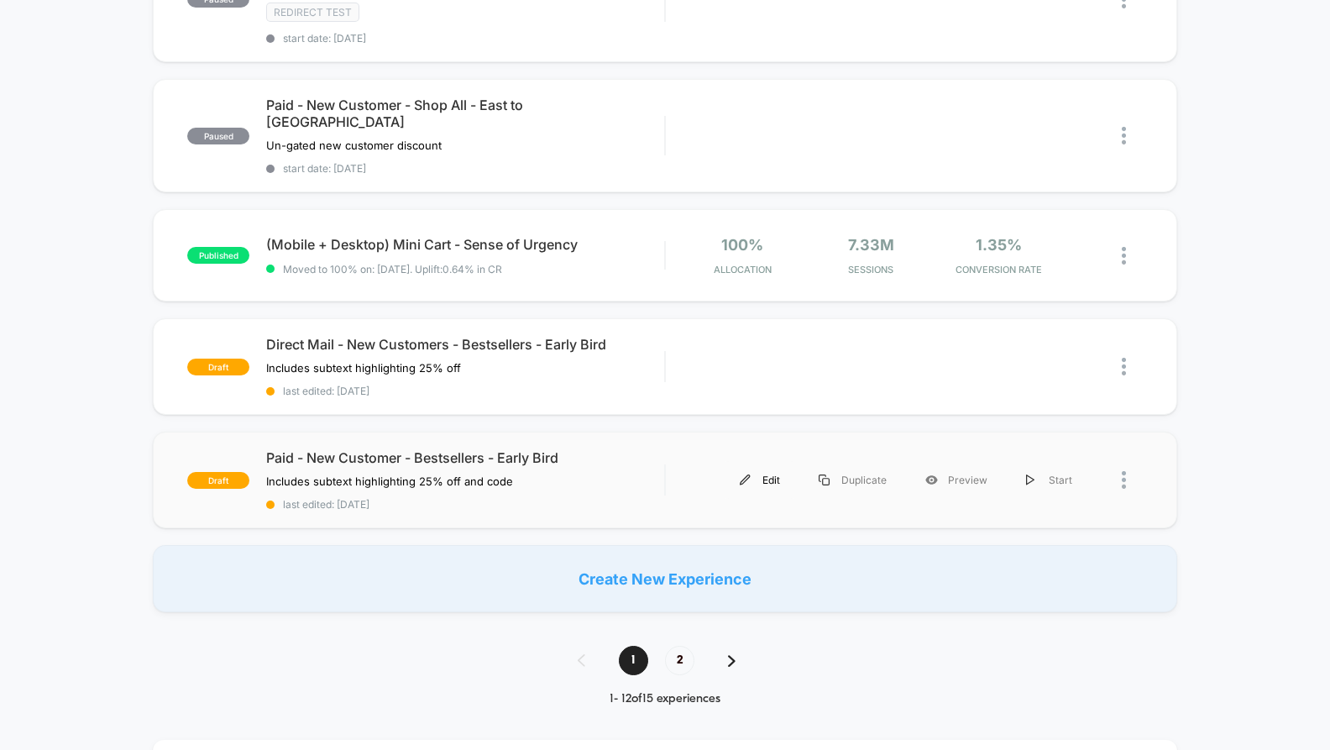
click at [755, 461] on div "Edit" at bounding box center [759, 480] width 79 height 38
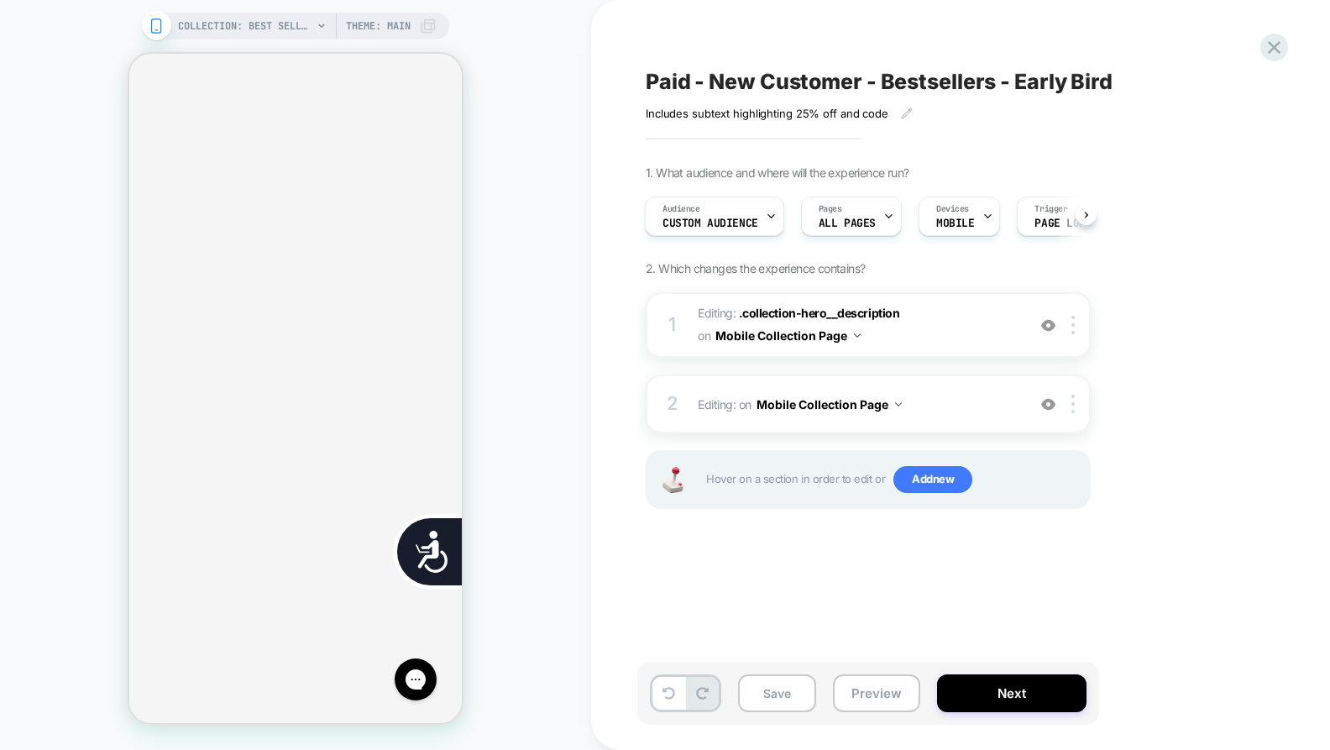
scroll to position [0, 339]
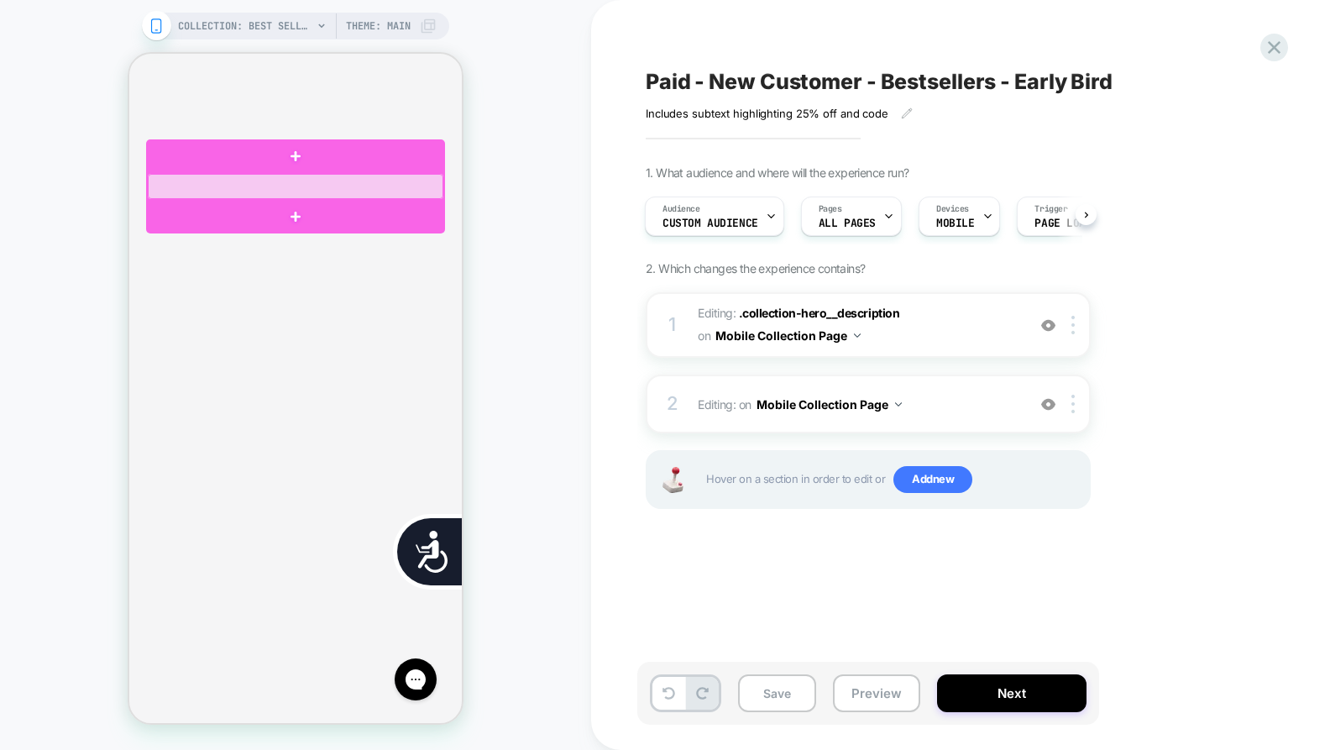
click at [250, 190] on div at bounding box center [295, 187] width 295 height 26
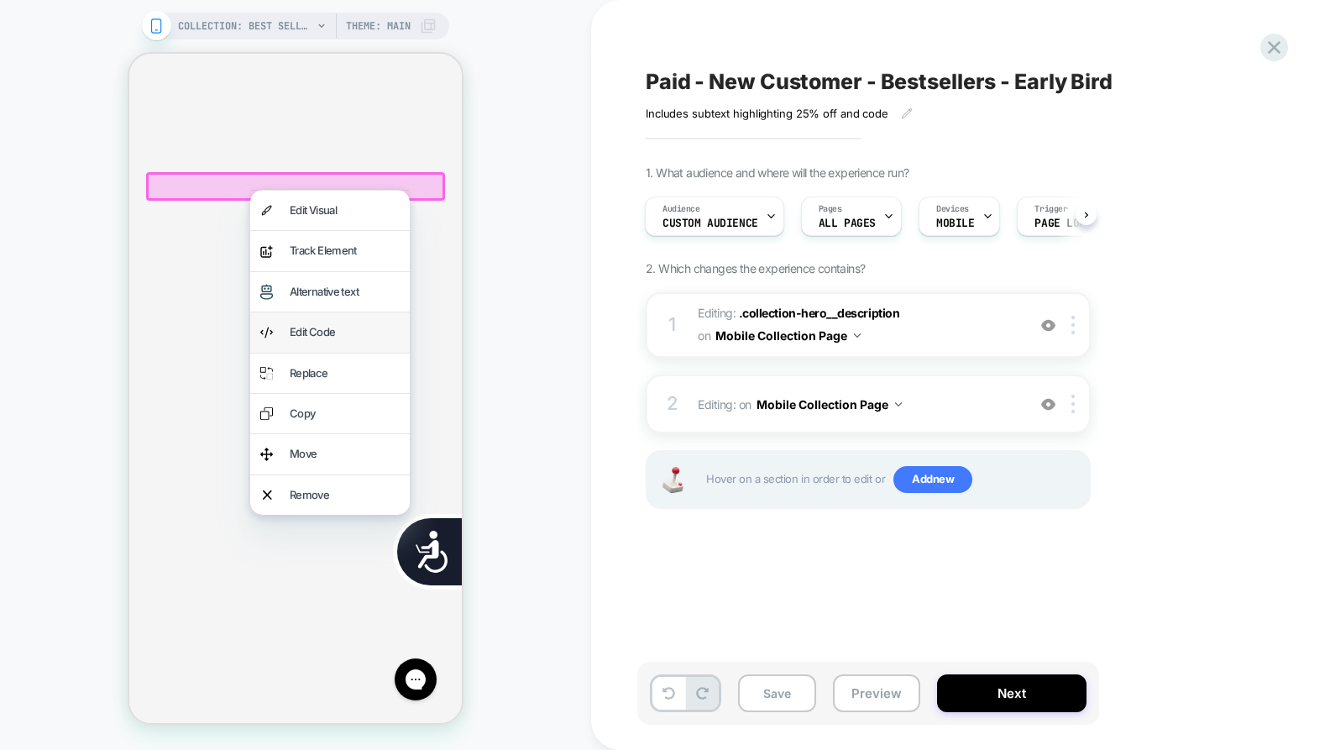
scroll to position [0, 678]
click at [296, 337] on div "Edit Code" at bounding box center [345, 331] width 110 height 19
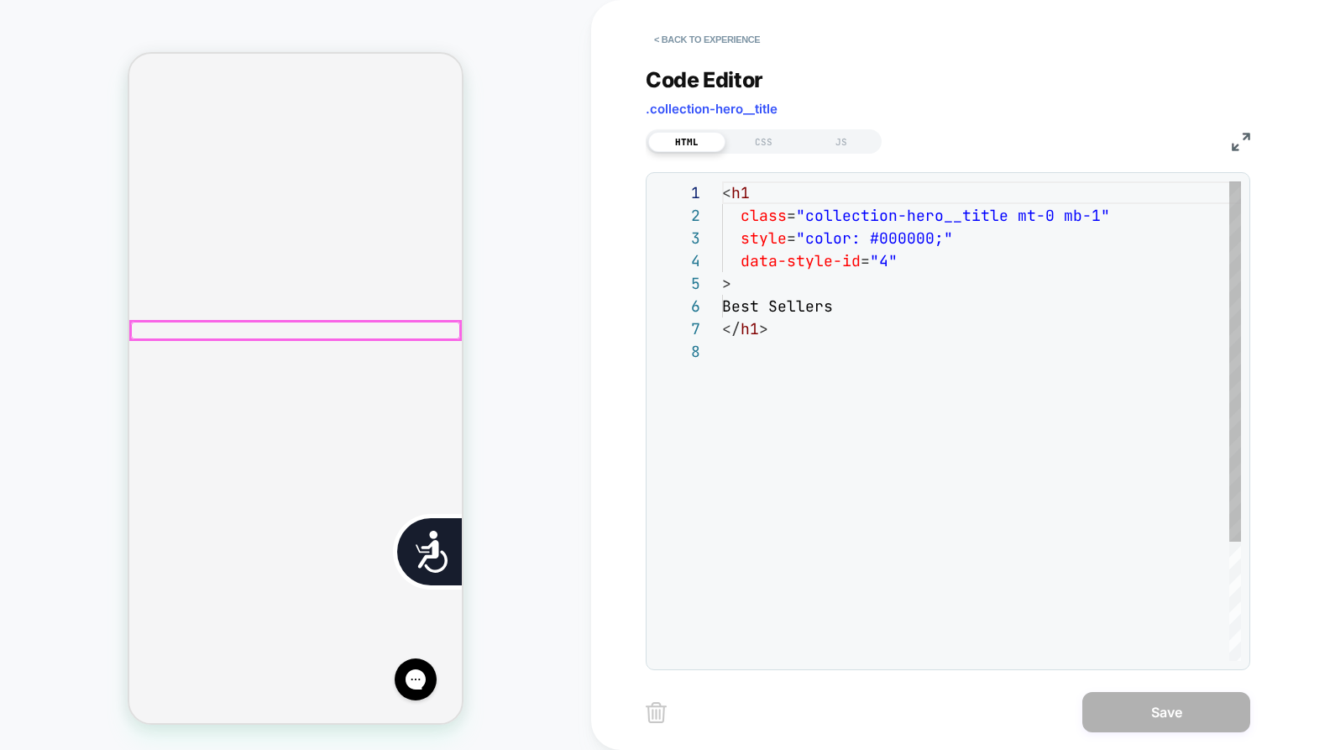
scroll to position [159, 0]
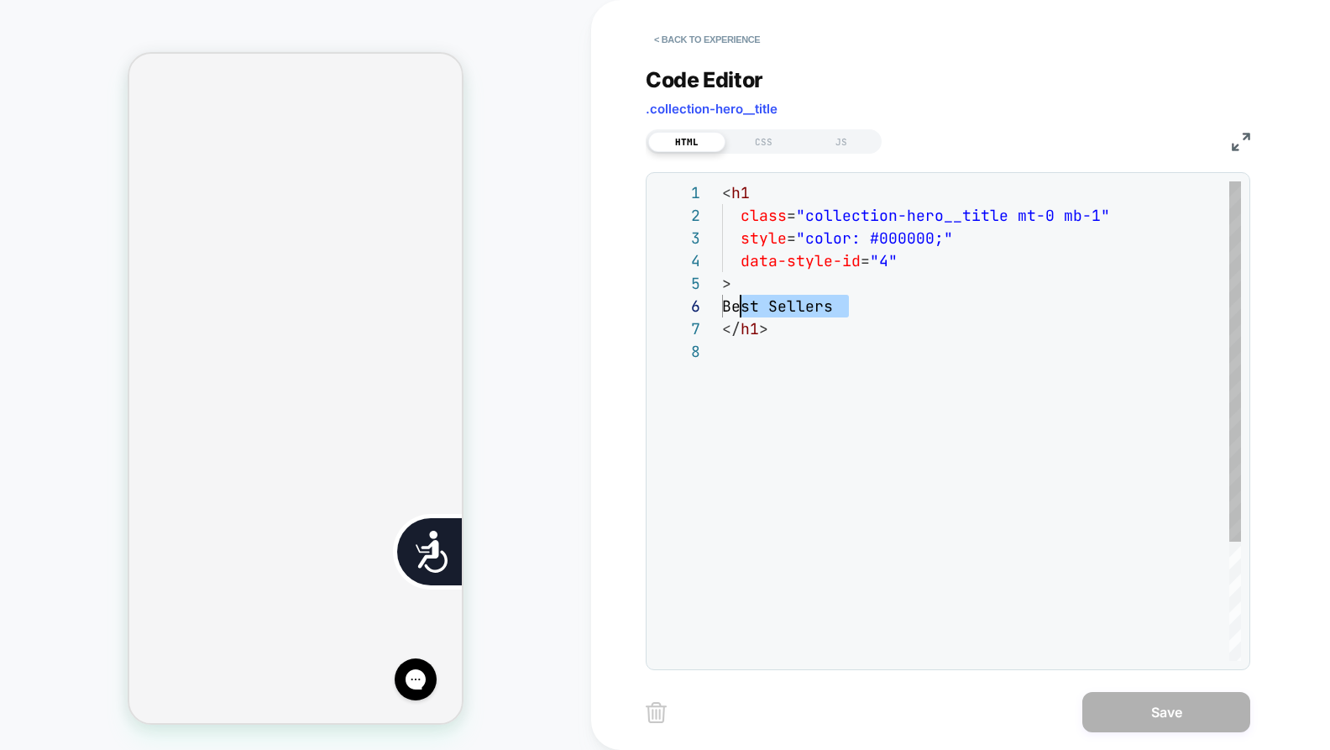
drag, startPoint x: 871, startPoint y: 303, endPoint x: 732, endPoint y: 307, distance: 138.6
click at [732, 307] on div "< h1 class = "collection-hero__title mt-0 mb-1" style = "color: #000000;" data-…" at bounding box center [981, 500] width 519 height 638
click at [752, 305] on div "< h1 class = "collection-hero__title mt-0 mb-1" style = "color: #000000;" data-…" at bounding box center [981, 500] width 519 height 638
drag, startPoint x: 742, startPoint y: 307, endPoint x: 851, endPoint y: 312, distance: 109.2
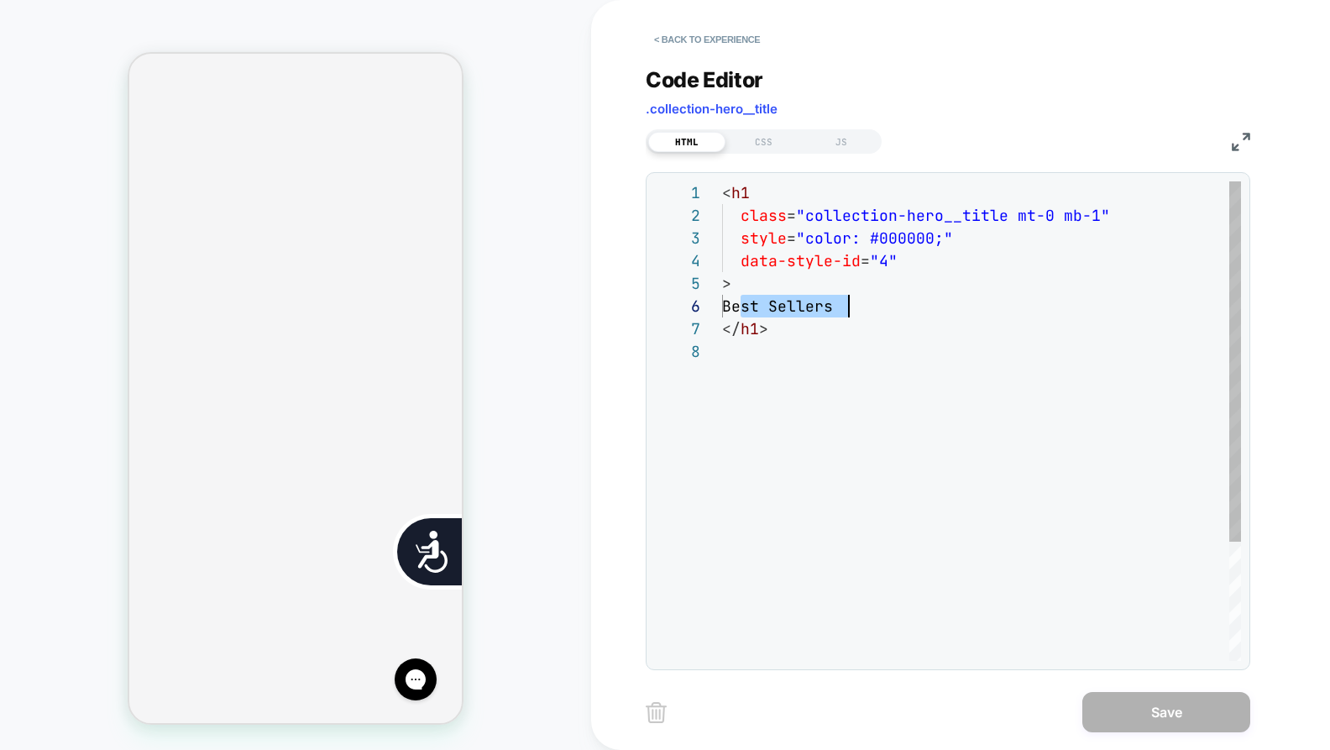
click at [851, 312] on div "< h1 class = "collection-hero__title mt-0 mb-1" style = "color: #000000;" data-…" at bounding box center [981, 500] width 519 height 638
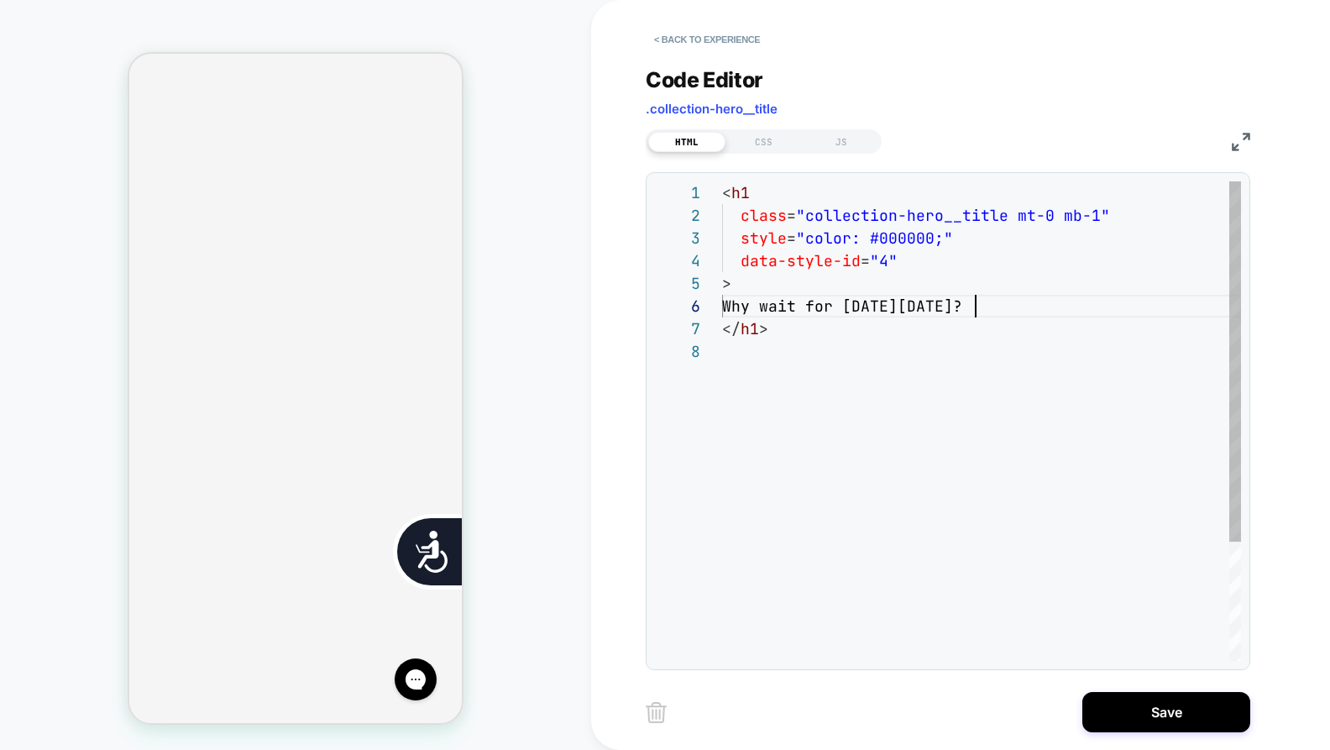
scroll to position [113, 254]
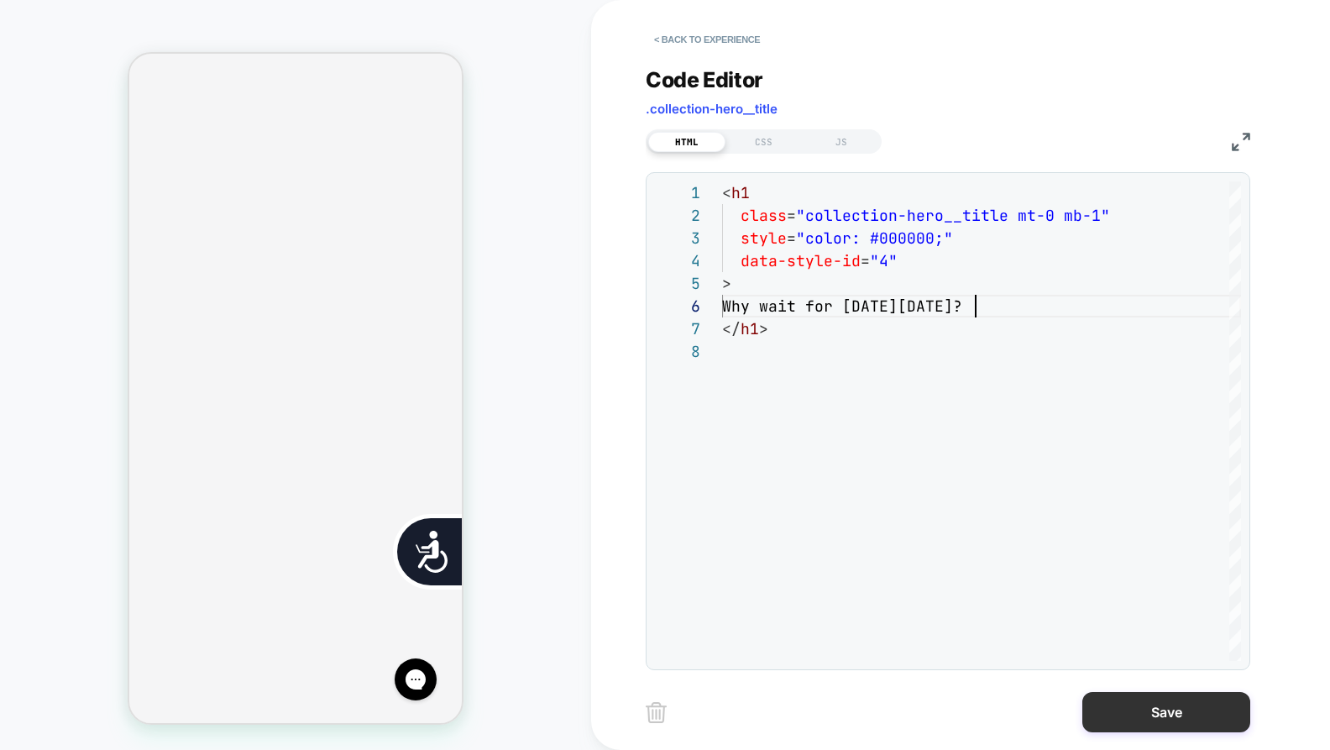
type textarea "**********"
click at [1150, 710] on button "Save" at bounding box center [1166, 712] width 168 height 40
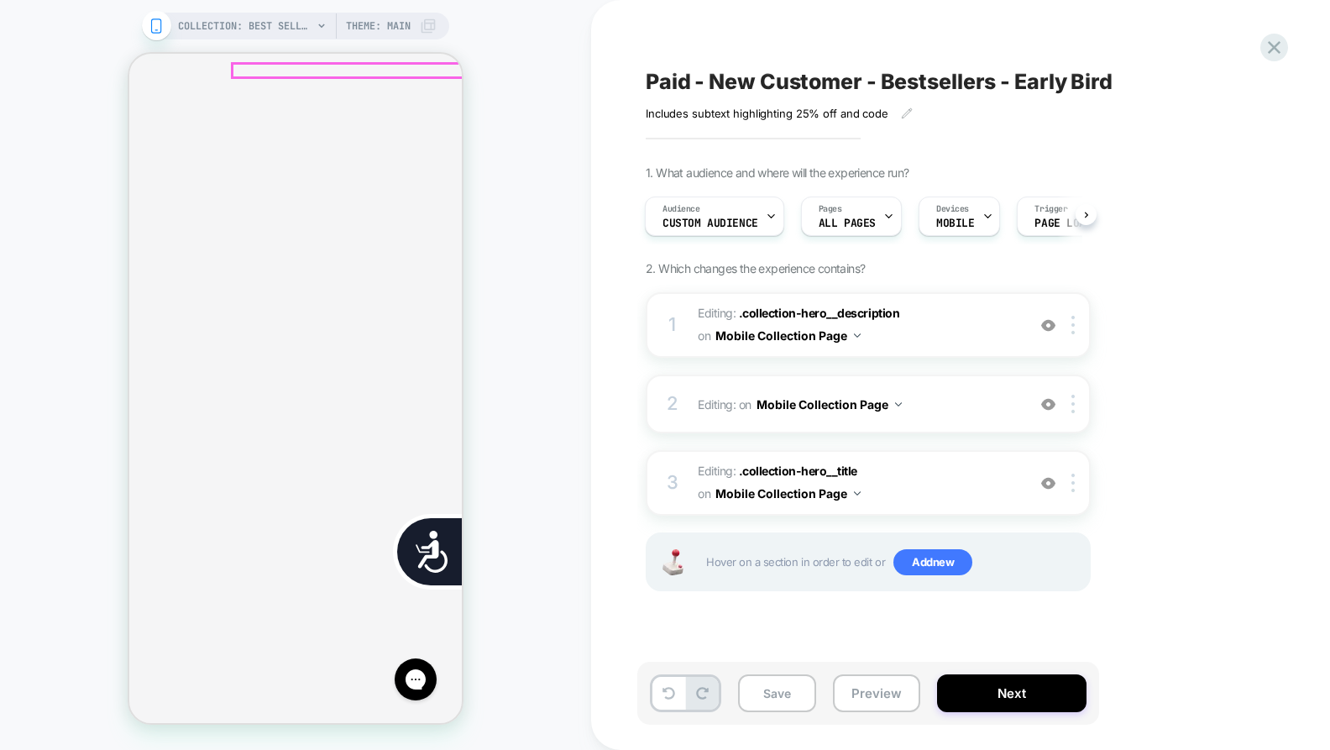
scroll to position [0, 678]
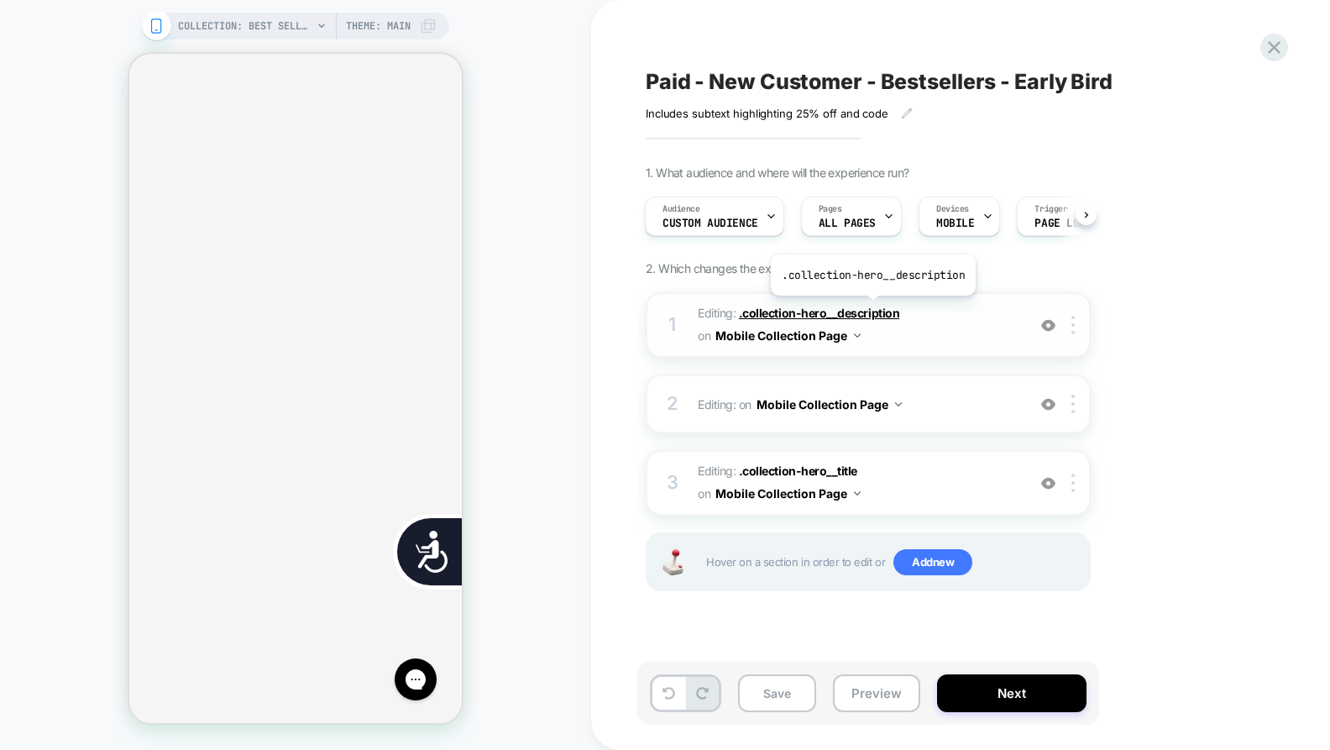
click at [871, 308] on span ".collection-hero__description" at bounding box center [819, 313] width 160 height 14
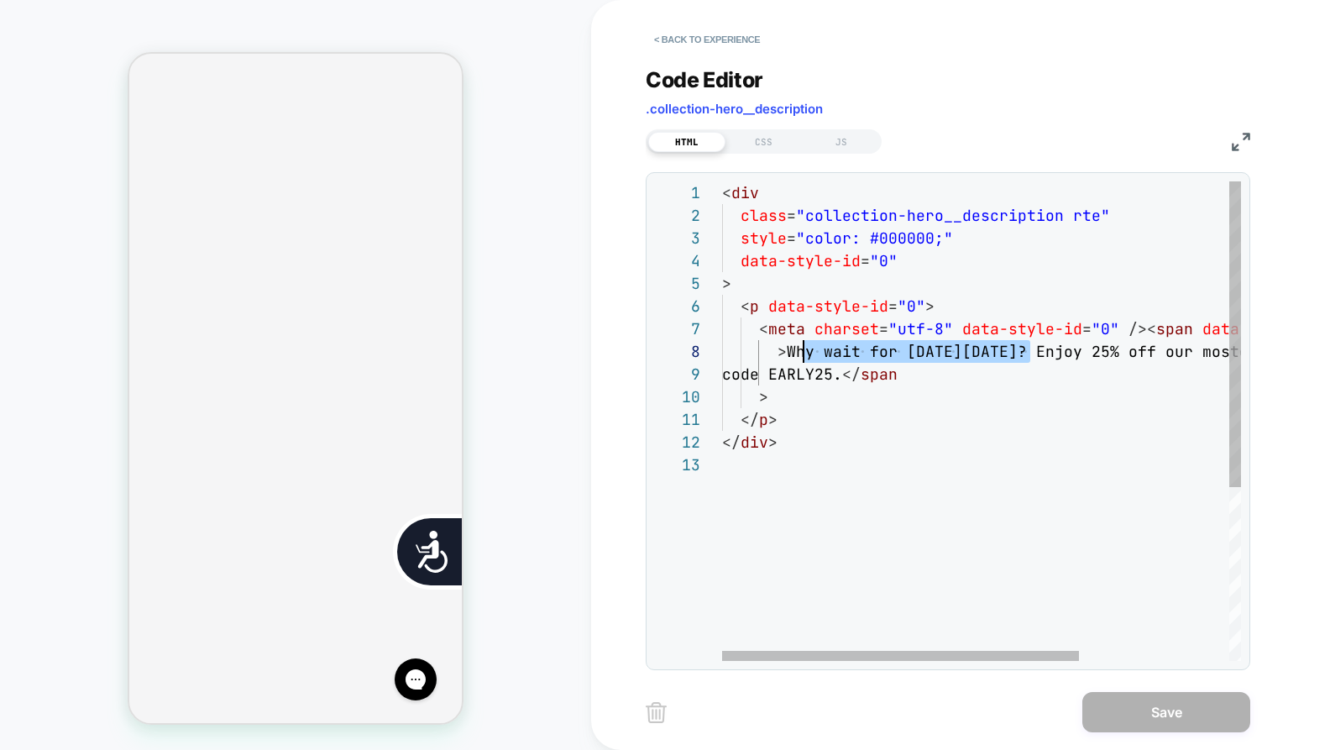
scroll to position [159, 64]
drag, startPoint x: 1029, startPoint y: 352, endPoint x: 788, endPoint y: 350, distance: 240.9
click at [788, 350] on div "< div class = "collection-hero__description rte" style = "color: #000000;" data…" at bounding box center [1090, 556] width 737 height 751
type textarea "**********"
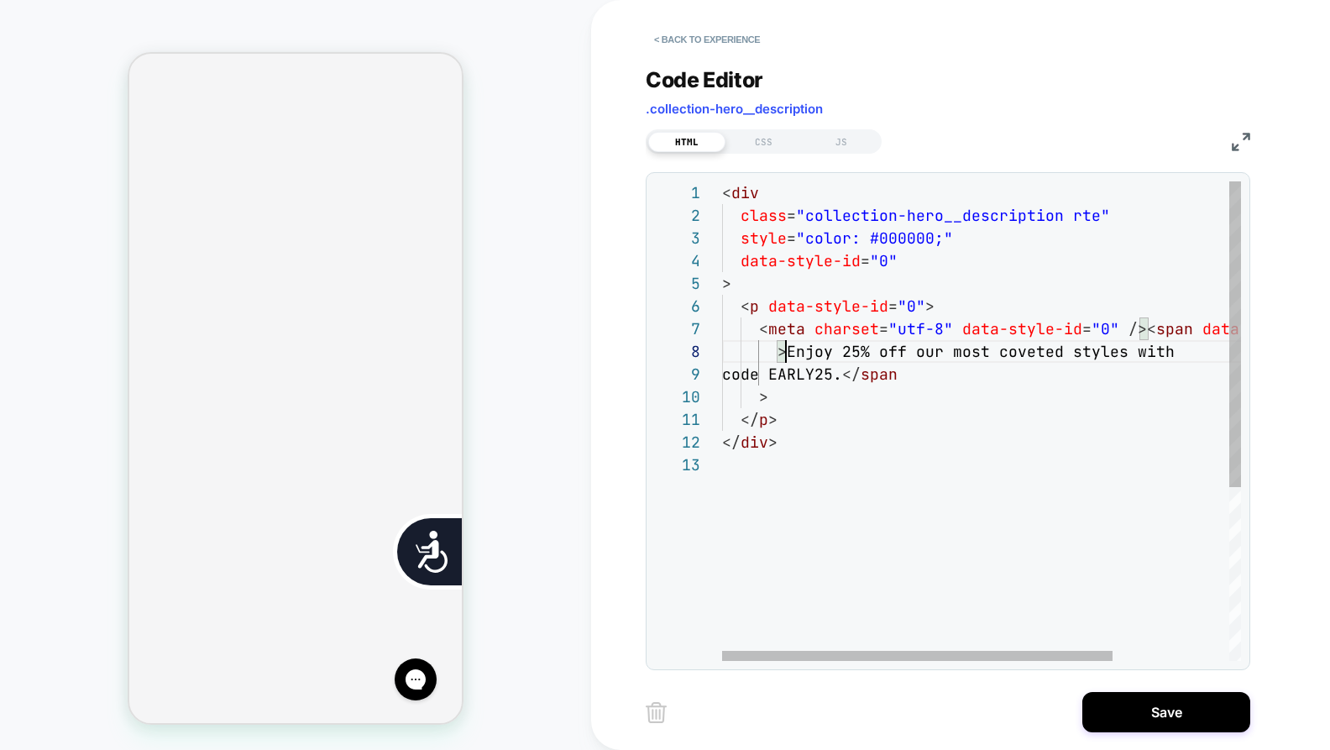
scroll to position [0, 0]
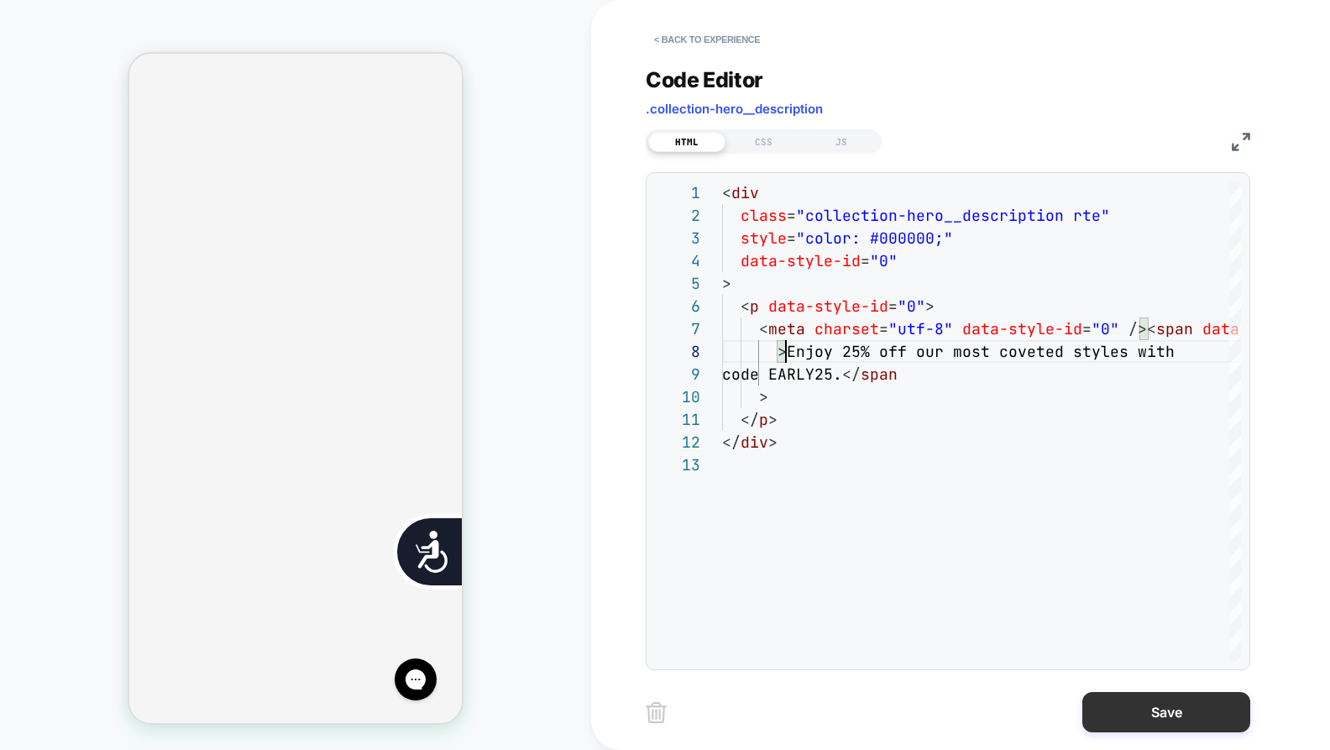
click at [1142, 712] on button "Save" at bounding box center [1166, 712] width 168 height 40
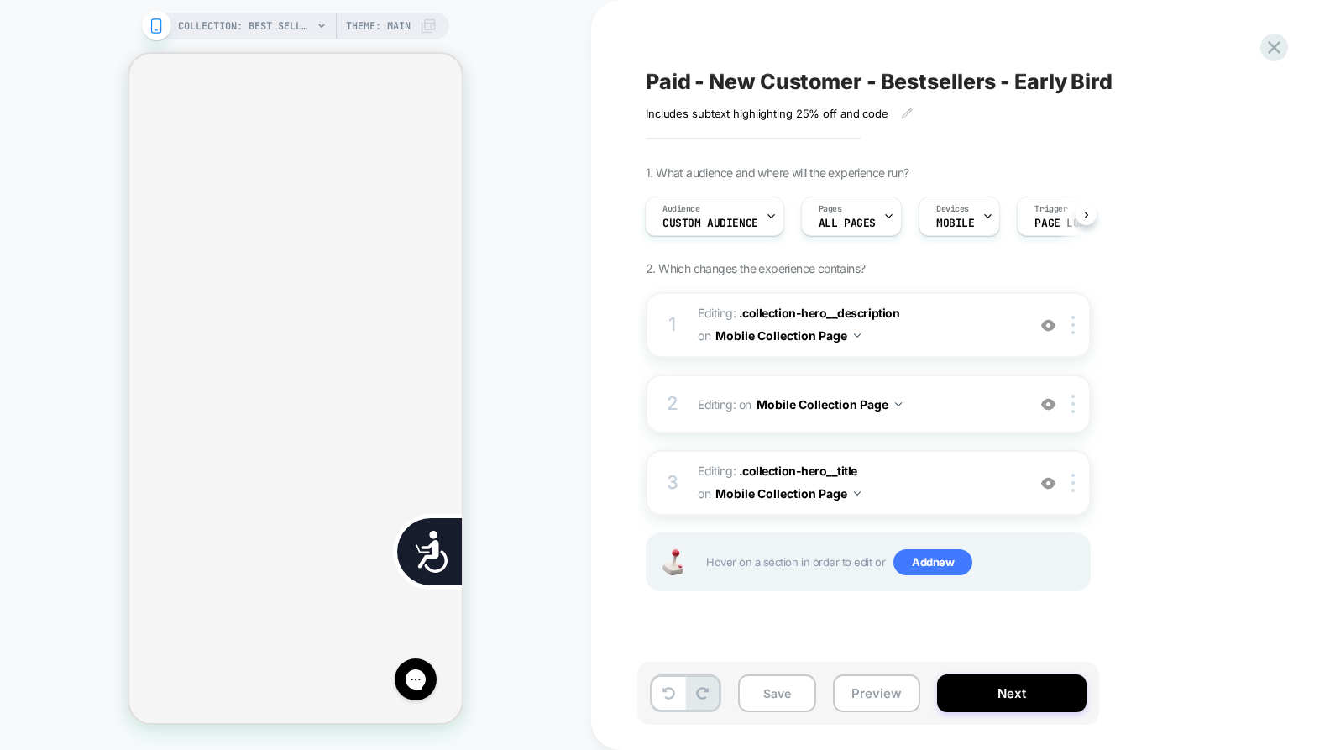
scroll to position [0, 339]
click at [790, 682] on button "Save" at bounding box center [777, 693] width 78 height 38
click at [756, 209] on div "Audience Custom Audience" at bounding box center [710, 216] width 129 height 38
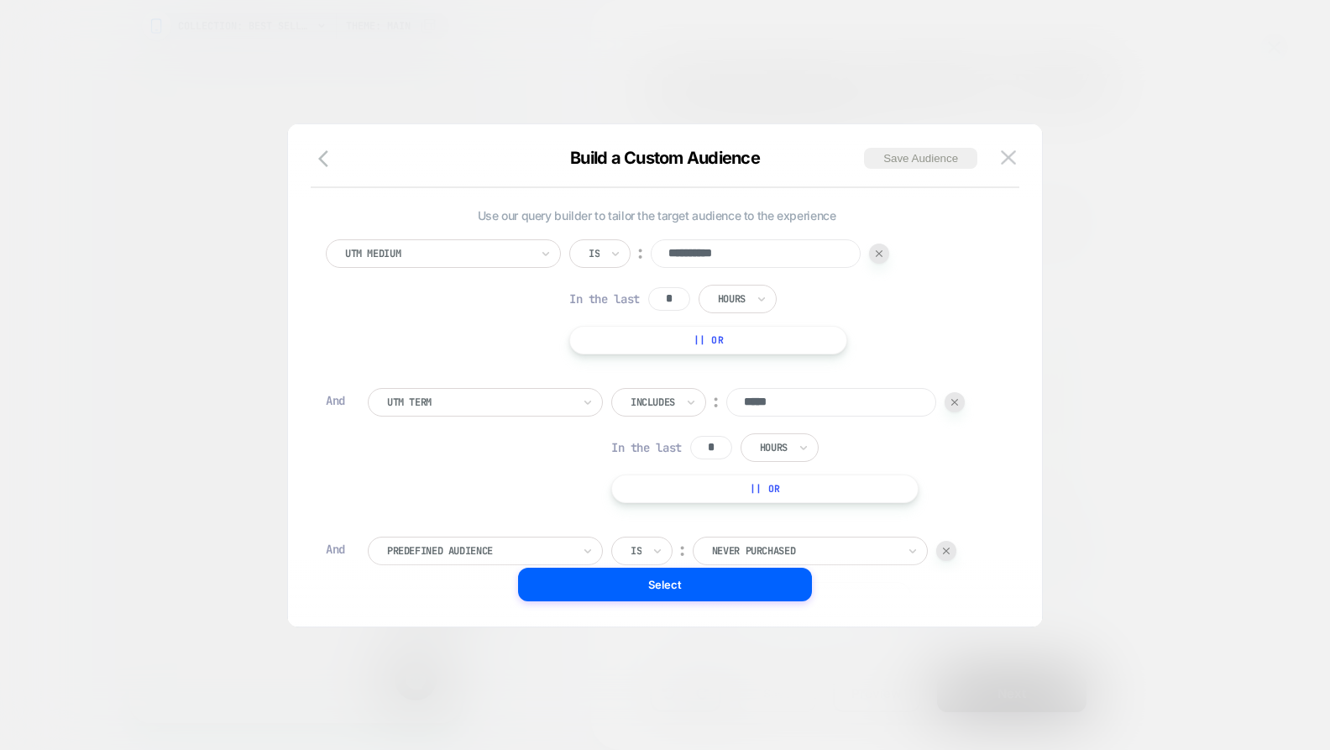
scroll to position [0, 339]
click at [692, 338] on button "|| Or" at bounding box center [708, 340] width 278 height 29
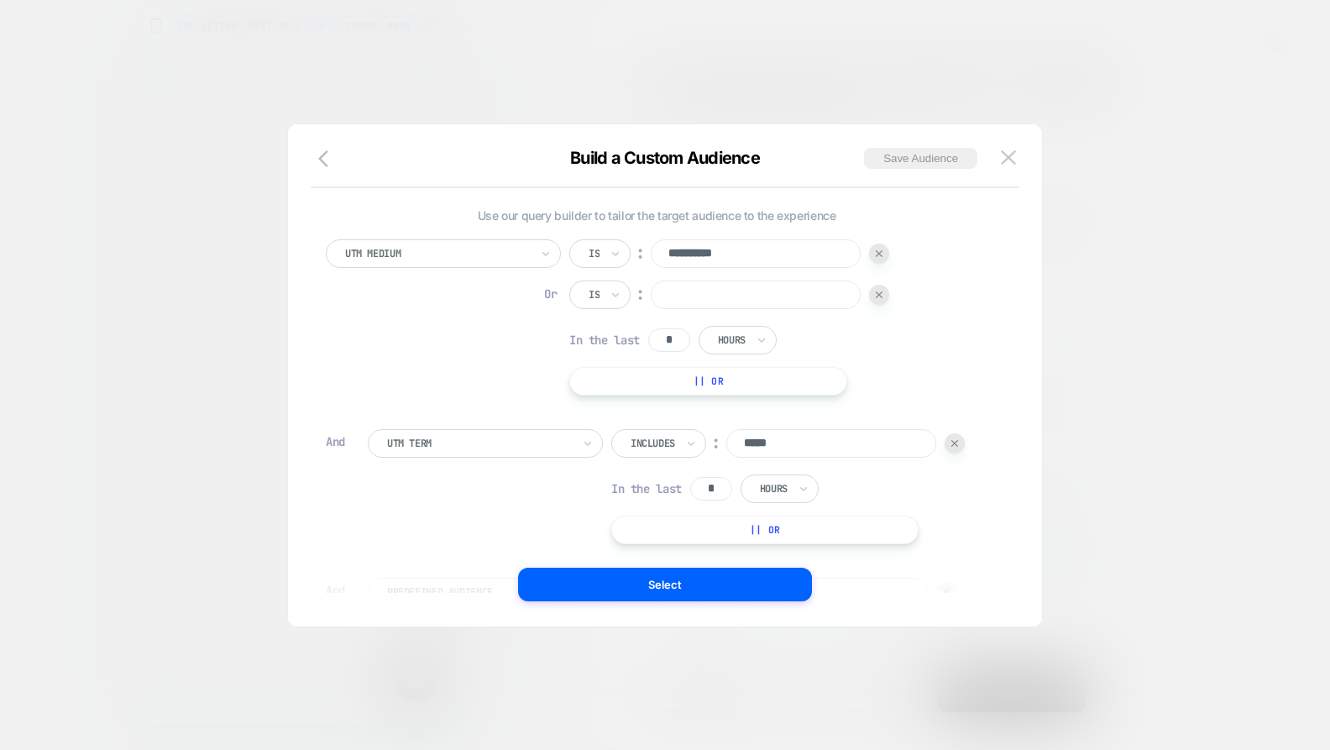
click at [672, 287] on input at bounding box center [756, 294] width 210 height 29
type input "***"
click at [957, 437] on div at bounding box center [954, 443] width 20 height 20
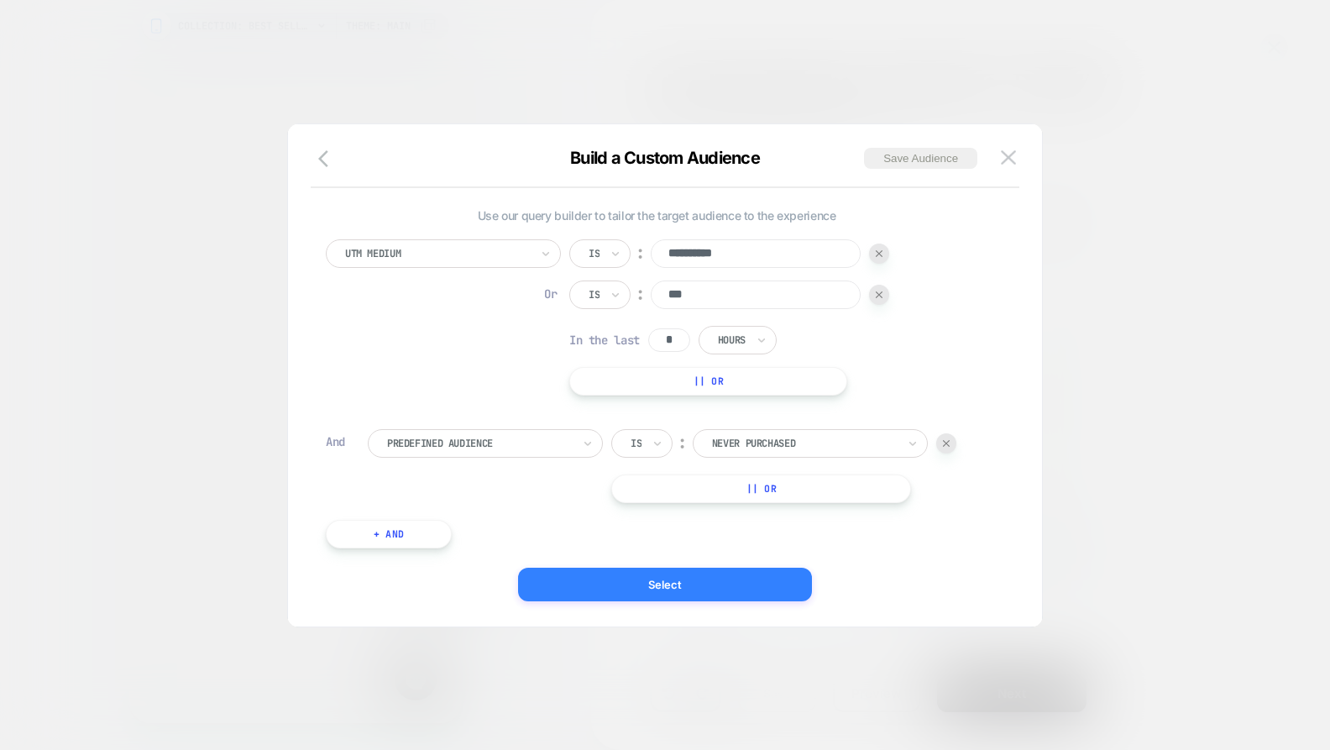
click at [639, 588] on button "Select" at bounding box center [665, 584] width 294 height 34
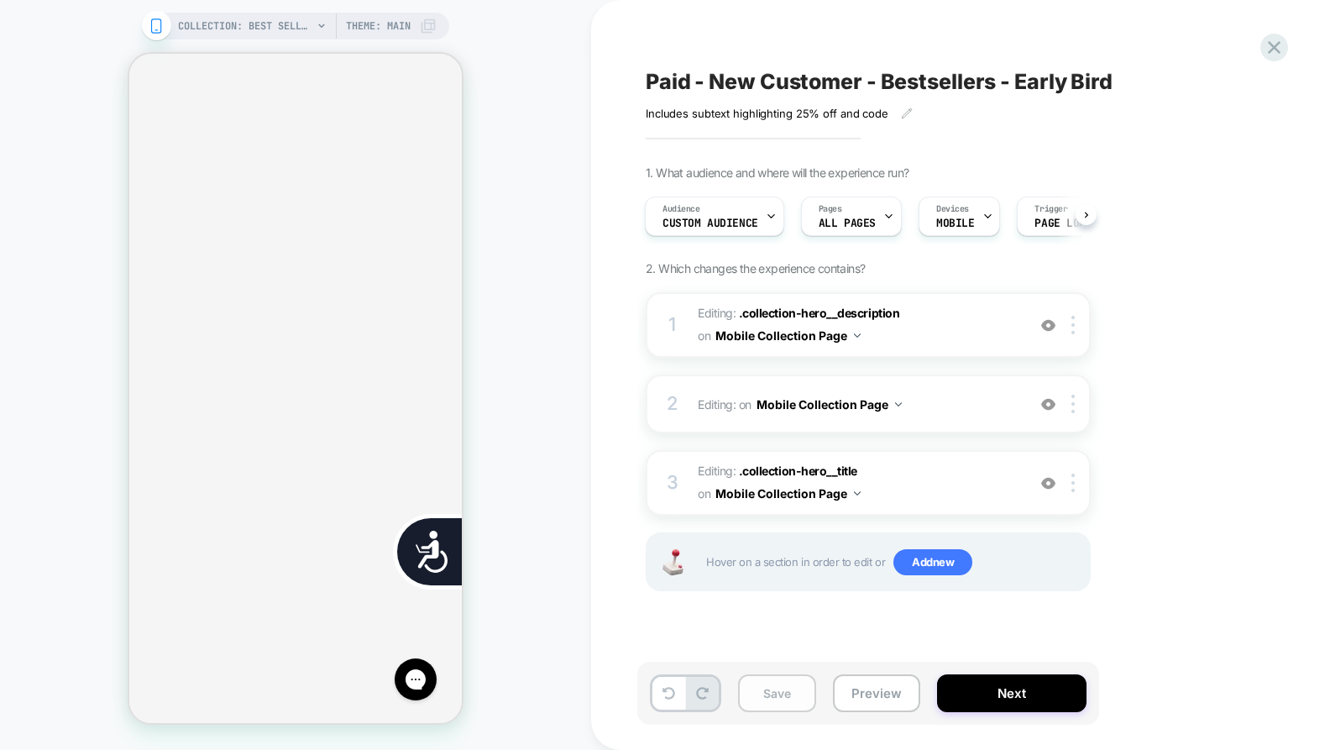
click at [785, 688] on button "Save" at bounding box center [777, 693] width 78 height 38
click at [1277, 50] on icon at bounding box center [1274, 47] width 13 height 13
